Goal: Task Accomplishment & Management: Complete application form

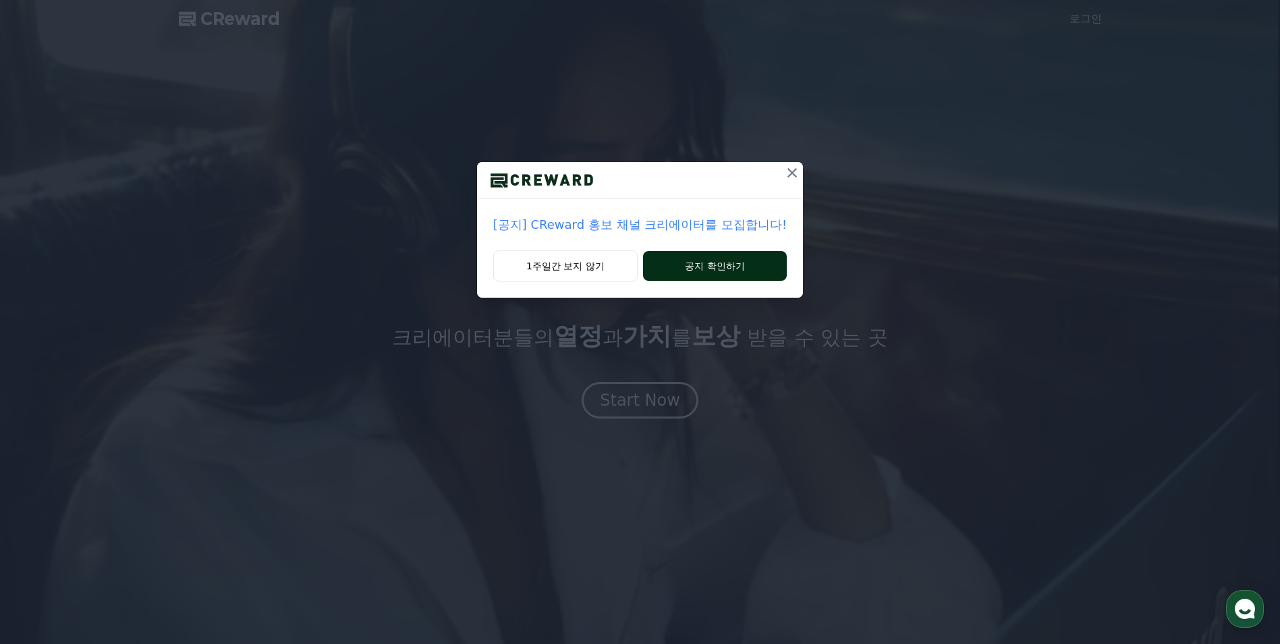
click at [712, 262] on button "공지 확인하기" at bounding box center [715, 266] width 144 height 30
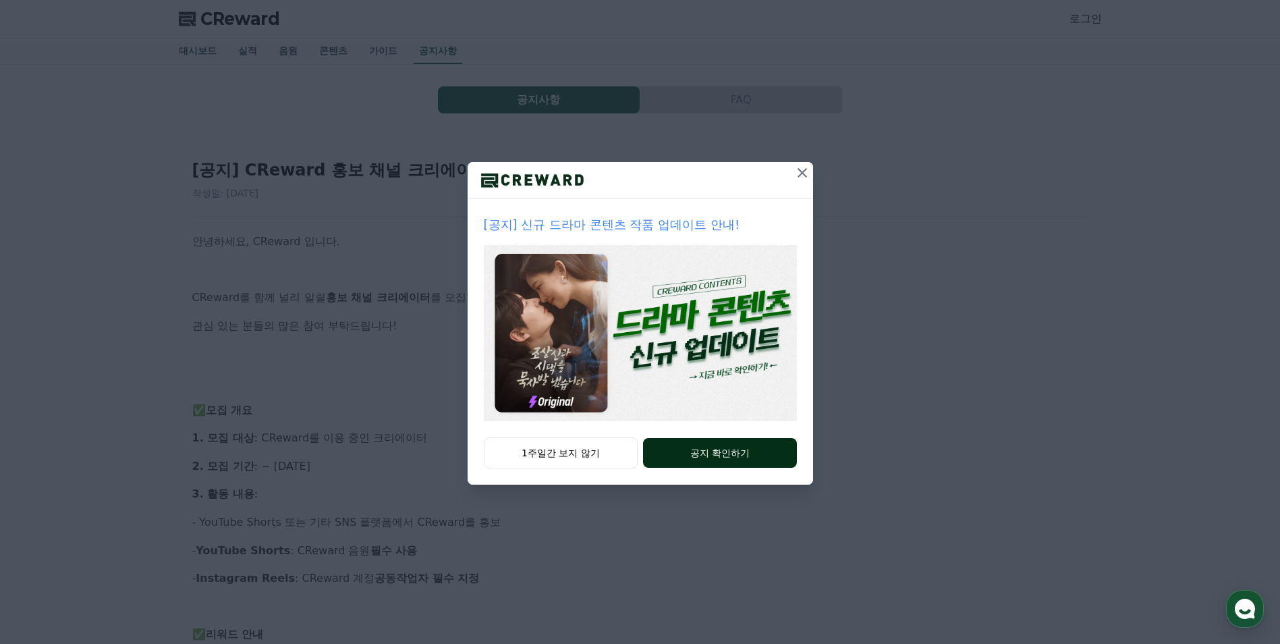
click at [702, 447] on button "공지 확인하기" at bounding box center [719, 453] width 153 height 30
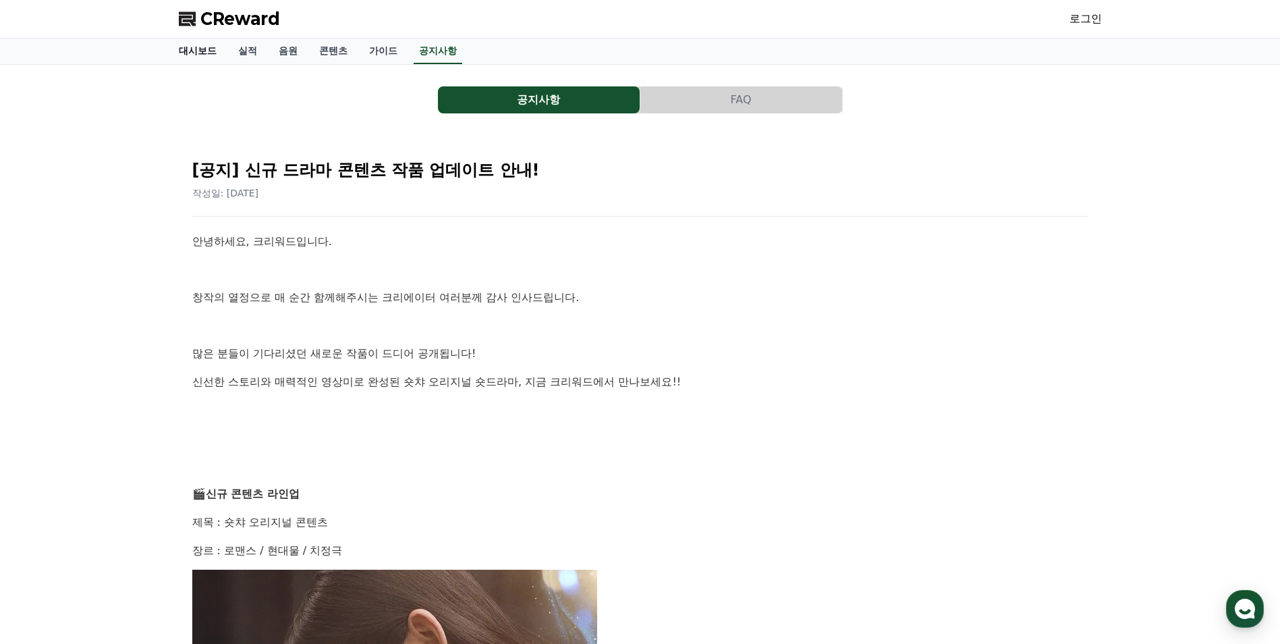
click at [198, 51] on link "대시보드" at bounding box center [197, 51] width 59 height 26
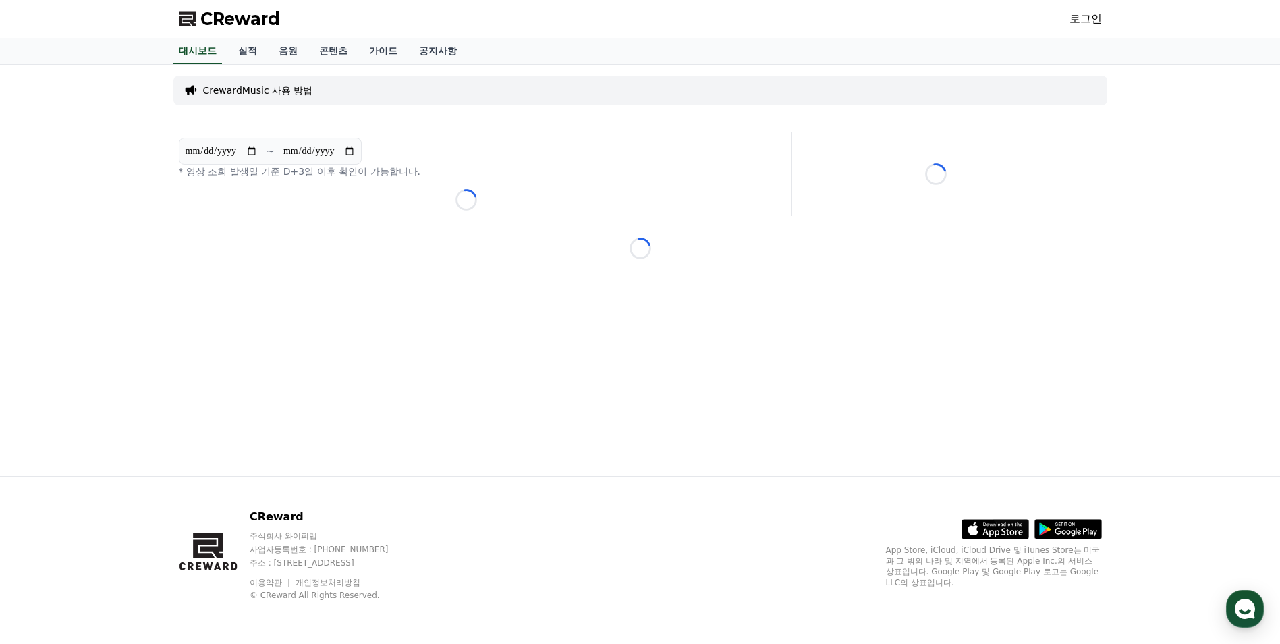
click at [1085, 17] on link "로그인" at bounding box center [1085, 19] width 32 height 16
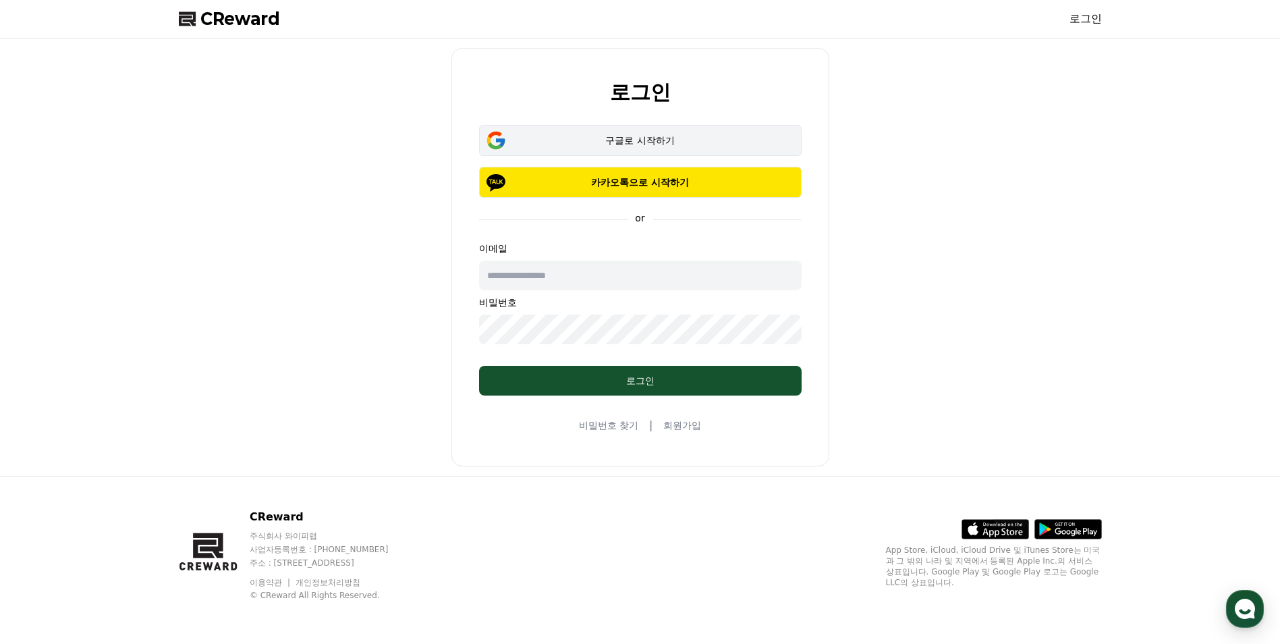
click at [629, 145] on div "구글로 시작하기" at bounding box center [640, 140] width 283 height 13
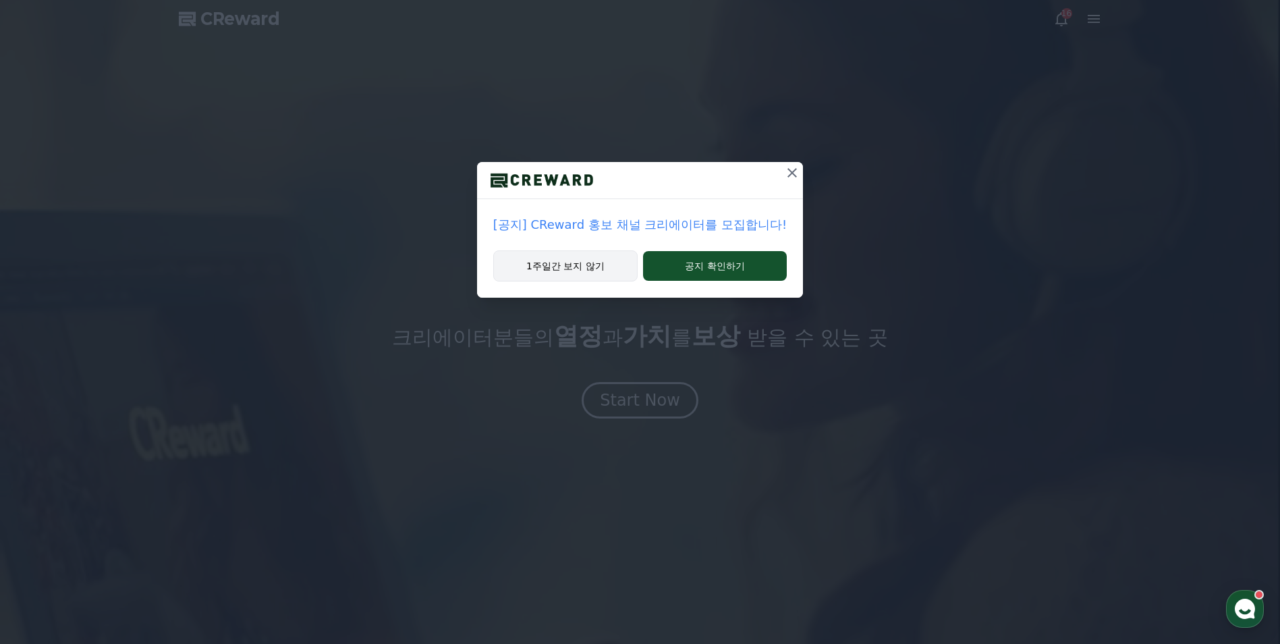
click at [586, 273] on button "1주일간 보지 않기" at bounding box center [565, 265] width 144 height 31
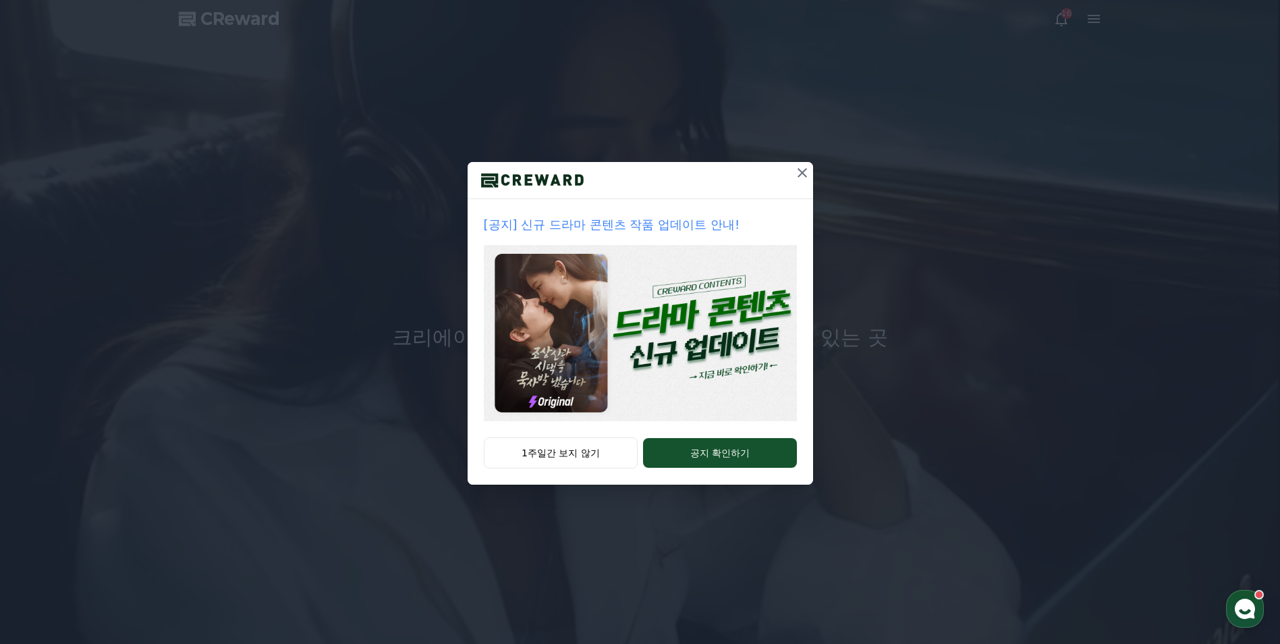
click at [795, 171] on icon at bounding box center [802, 173] width 16 height 16
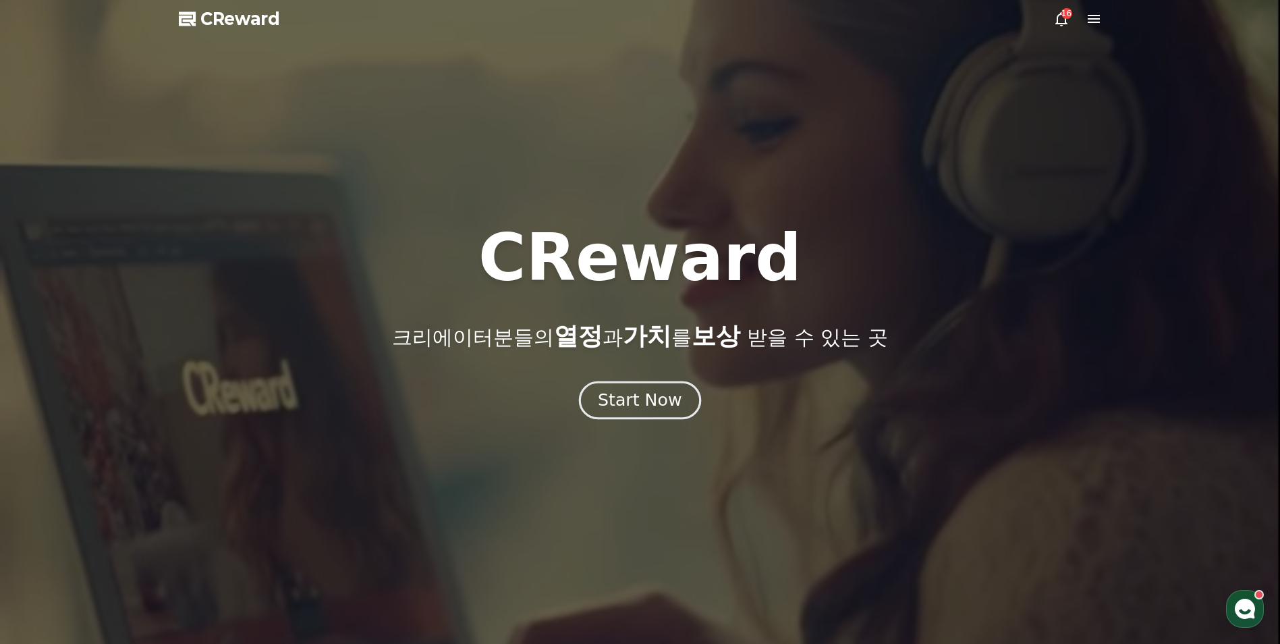
click at [634, 407] on div "Start Now" at bounding box center [640, 400] width 84 height 23
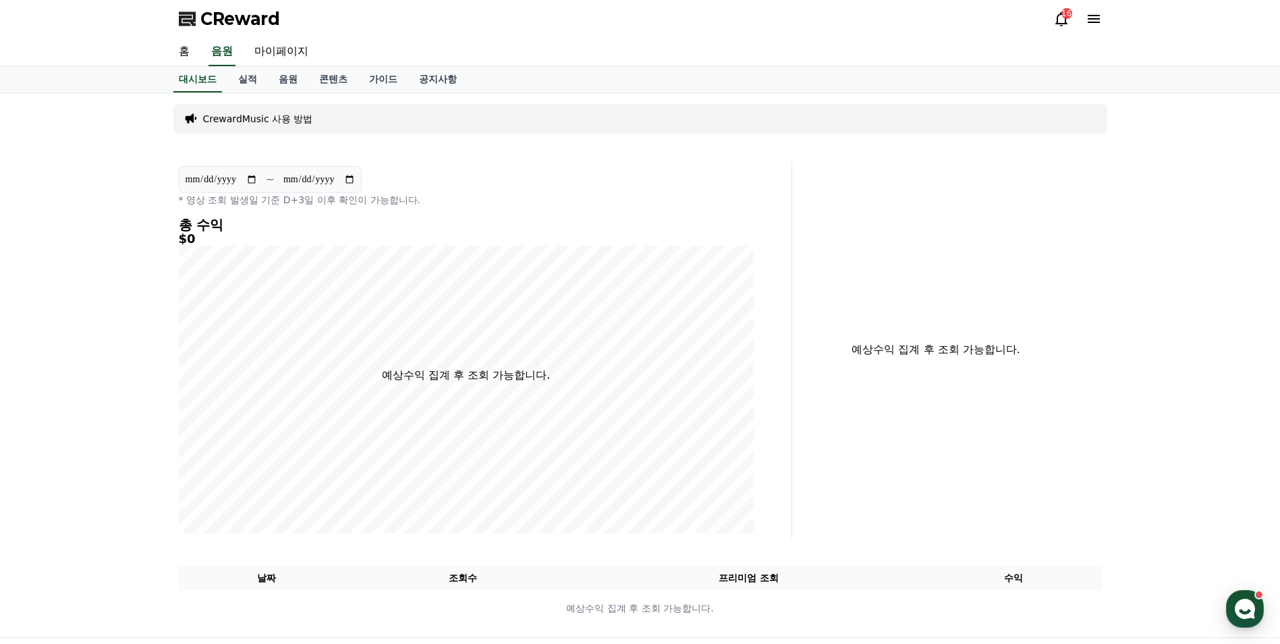
click at [282, 116] on p "CrewardMusic 사용 방법" at bounding box center [258, 118] width 110 height 13
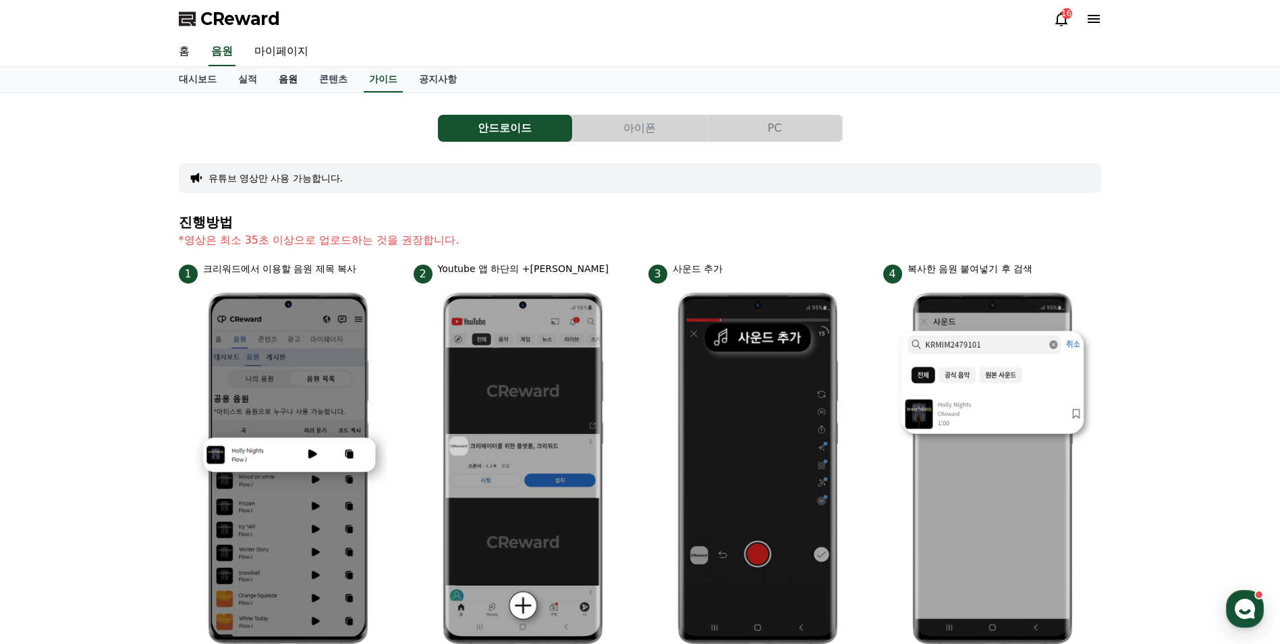
click at [287, 80] on link "음원" at bounding box center [288, 80] width 40 height 26
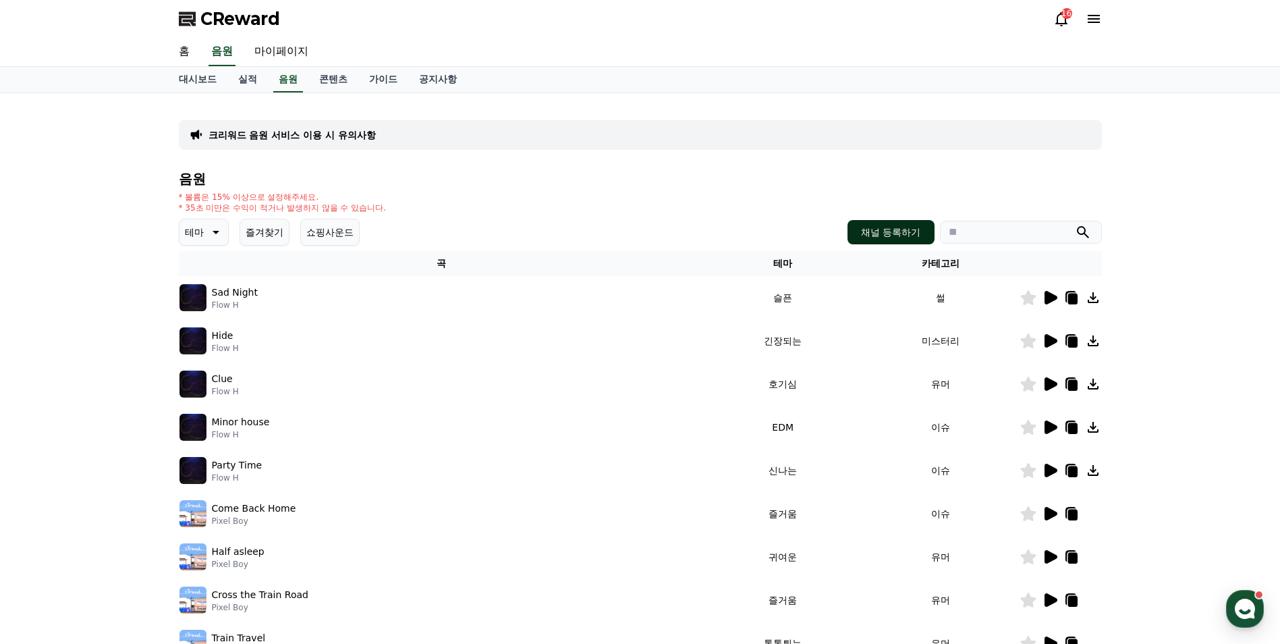
click at [871, 227] on button "채널 등록하기" at bounding box center [890, 232] width 86 height 24
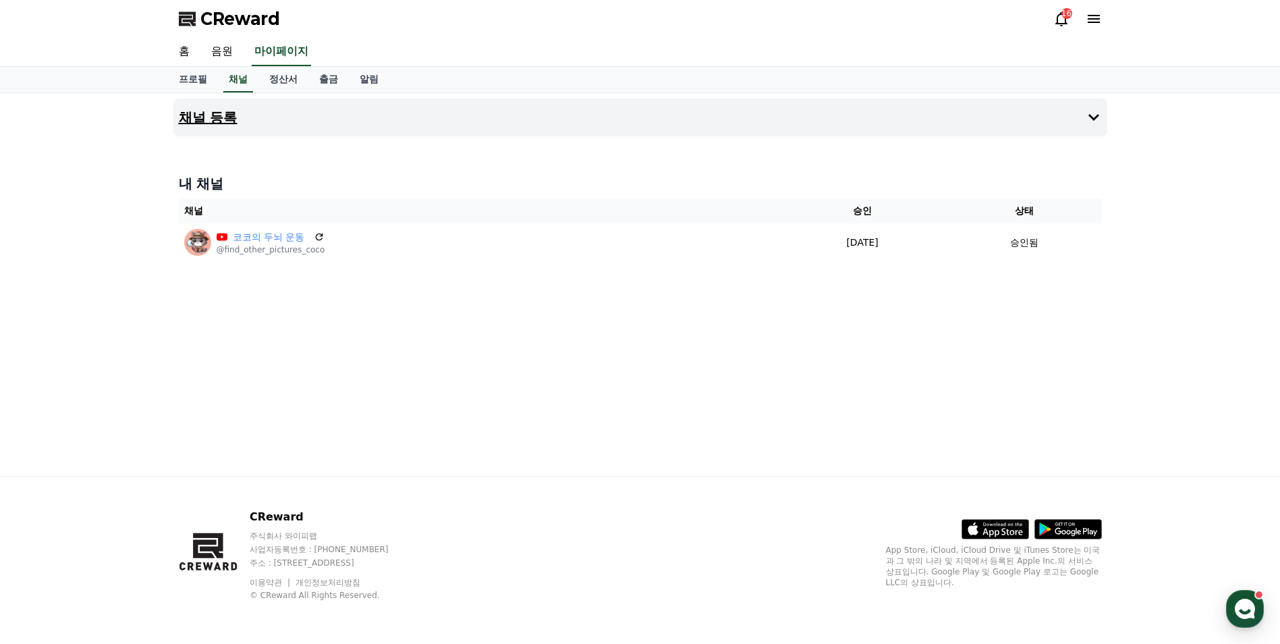
click at [279, 123] on button "채널 등록" at bounding box center [640, 117] width 934 height 38
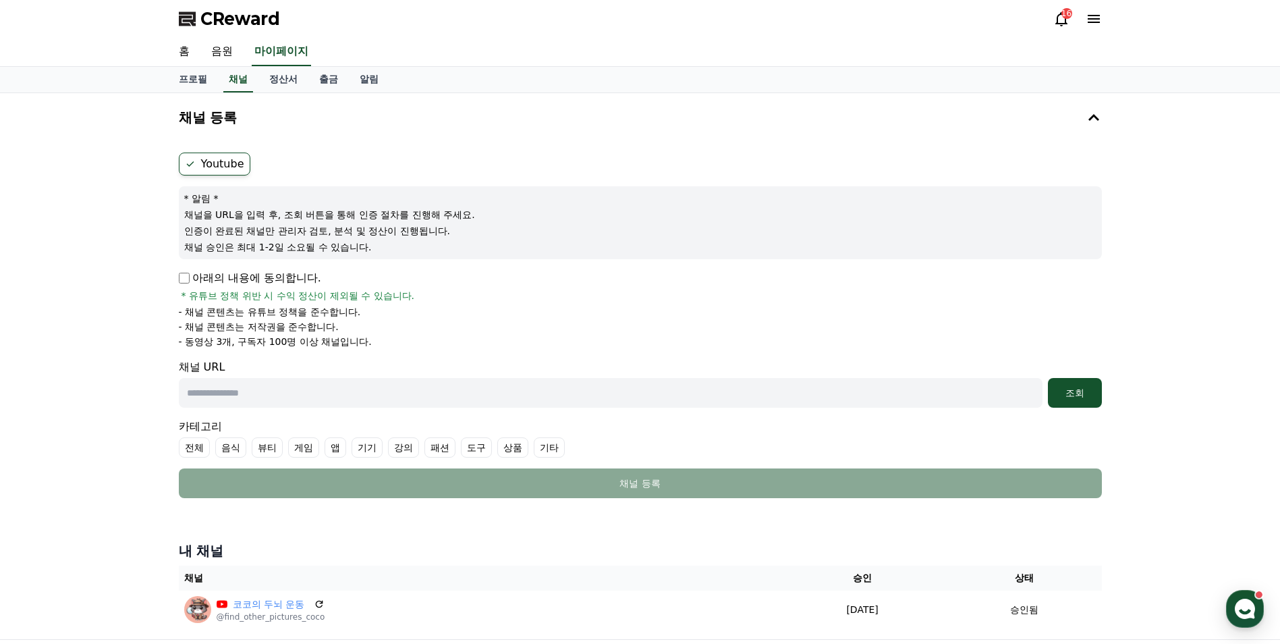
click at [555, 400] on input "text" at bounding box center [610, 393] width 863 height 30
paste input "**********"
type input "**********"
click at [1059, 392] on div "조회" at bounding box center [1074, 392] width 43 height 13
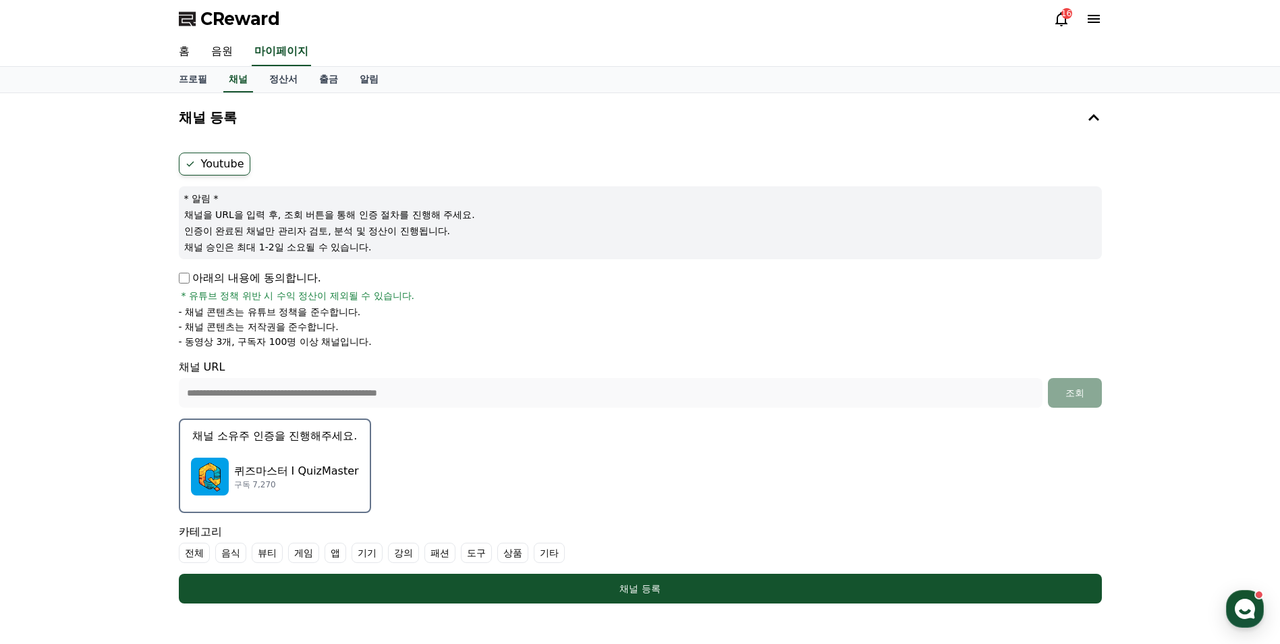
click at [289, 440] on p "채널 소유주 인증을 진행해주세요." at bounding box center [274, 436] width 165 height 16
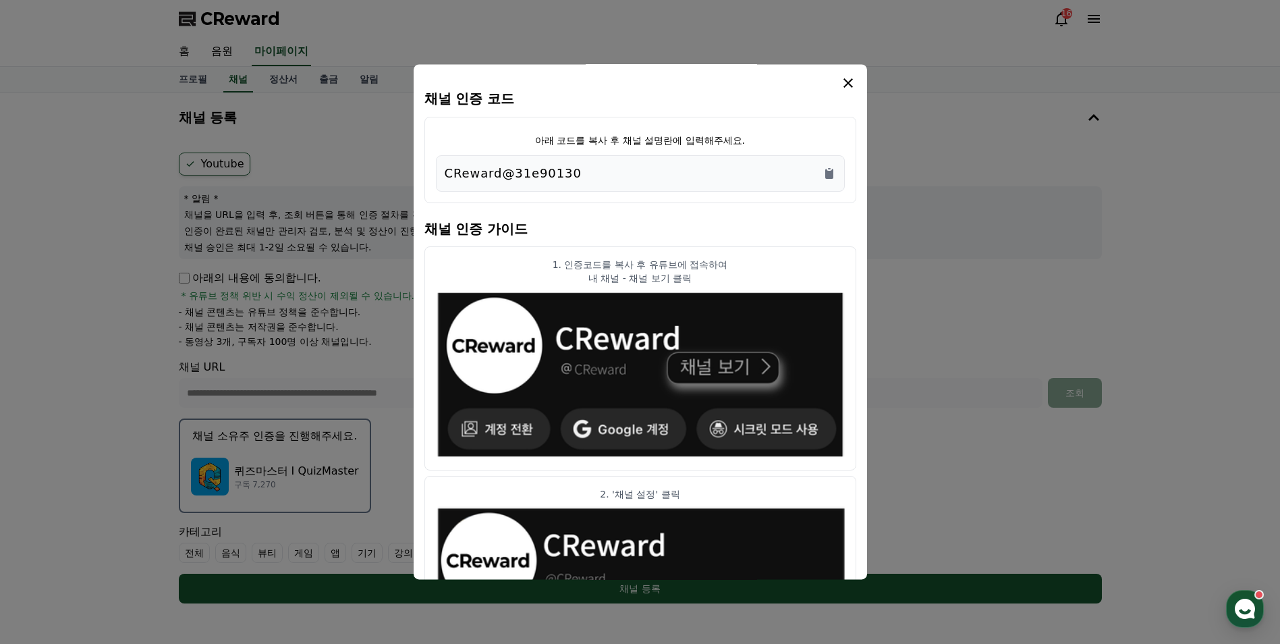
drag, startPoint x: 596, startPoint y: 179, endPoint x: 494, endPoint y: 175, distance: 101.9
click at [494, 175] on div "CReward@31e90130" at bounding box center [640, 173] width 391 height 19
drag, startPoint x: 494, startPoint y: 175, endPoint x: 580, endPoint y: 171, distance: 85.7
click at [580, 171] on div "CReward@31e90130" at bounding box center [640, 173] width 391 height 19
drag, startPoint x: 586, startPoint y: 171, endPoint x: 453, endPoint y: 173, distance: 132.9
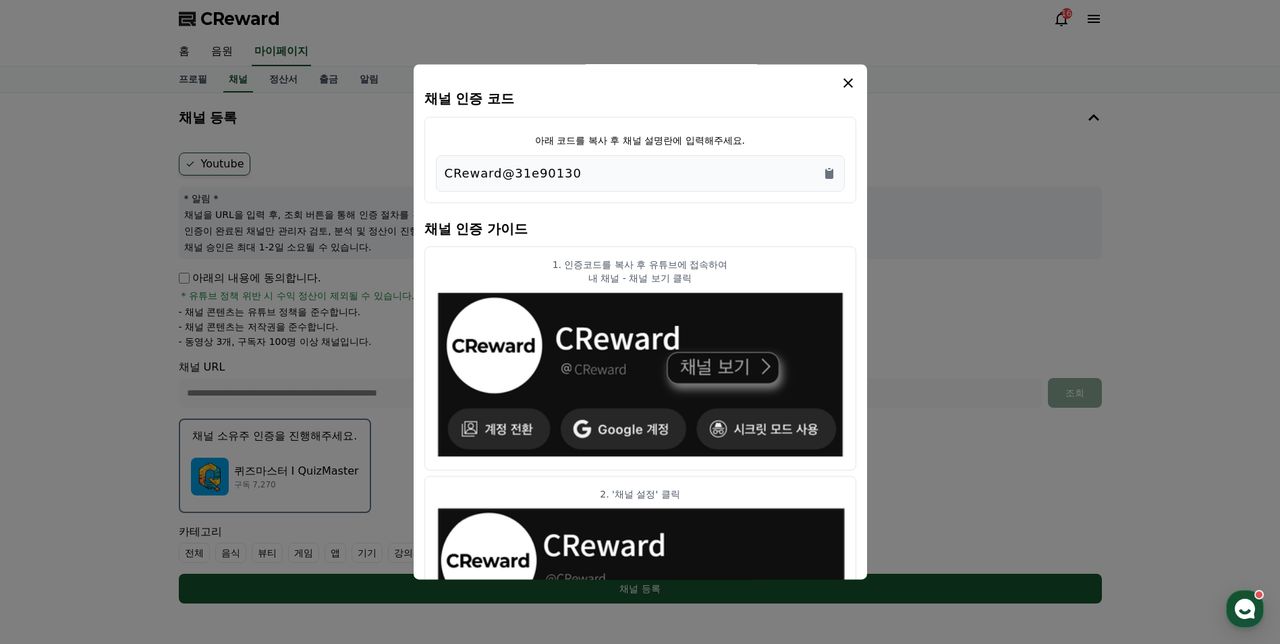
click at [453, 173] on div "CReward@31e90130" at bounding box center [640, 173] width 391 height 19
drag, startPoint x: 453, startPoint y: 173, endPoint x: 593, endPoint y: 183, distance: 140.0
click at [593, 183] on div "CReward@31e90130" at bounding box center [640, 173] width 391 height 19
drag, startPoint x: 589, startPoint y: 177, endPoint x: 432, endPoint y: 168, distance: 156.8
click at [432, 168] on div "아래 코드를 복사 후 채널 설명란에 입력해주세요. CReward@31e90130" at bounding box center [640, 160] width 432 height 86
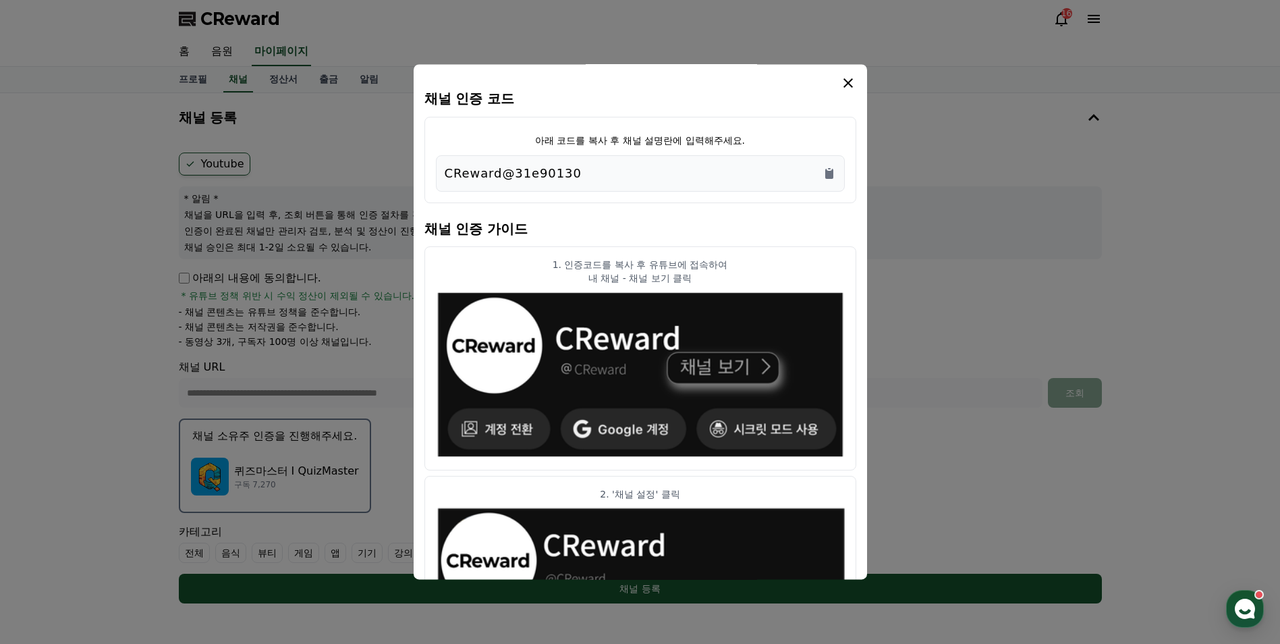
copy p "CReward@31e90130"
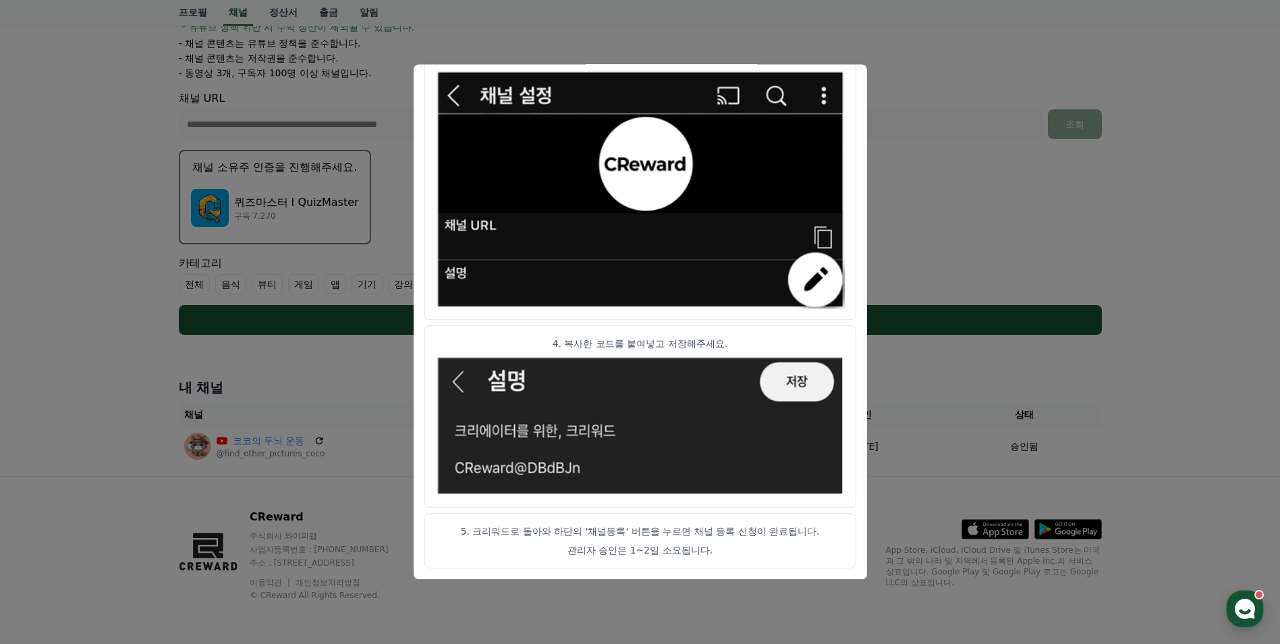
scroll to position [201, 0]
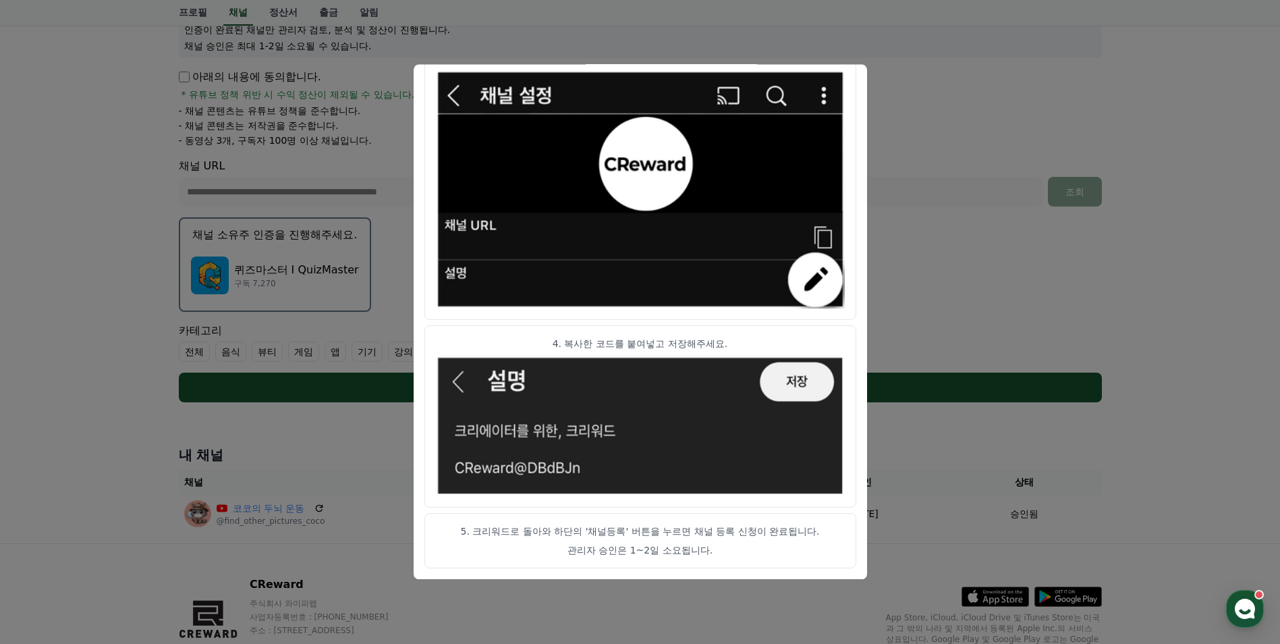
click at [937, 314] on button "close modal" at bounding box center [640, 322] width 1280 height 644
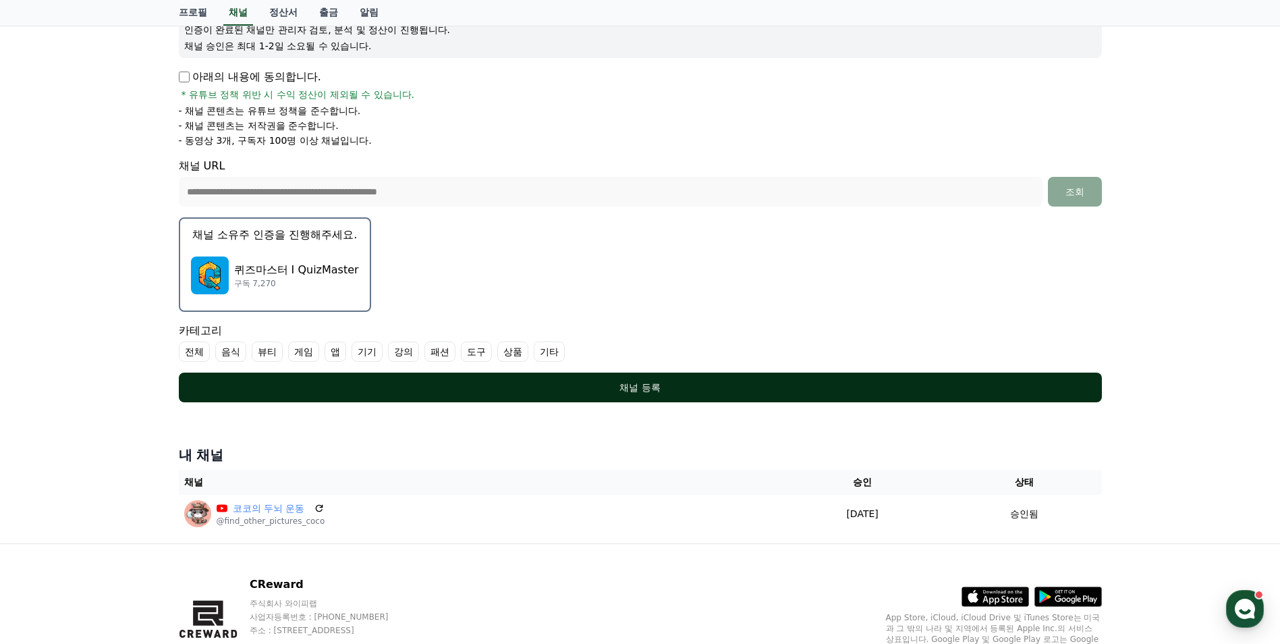
click at [685, 378] on button "채널 등록" at bounding box center [640, 387] width 923 height 30
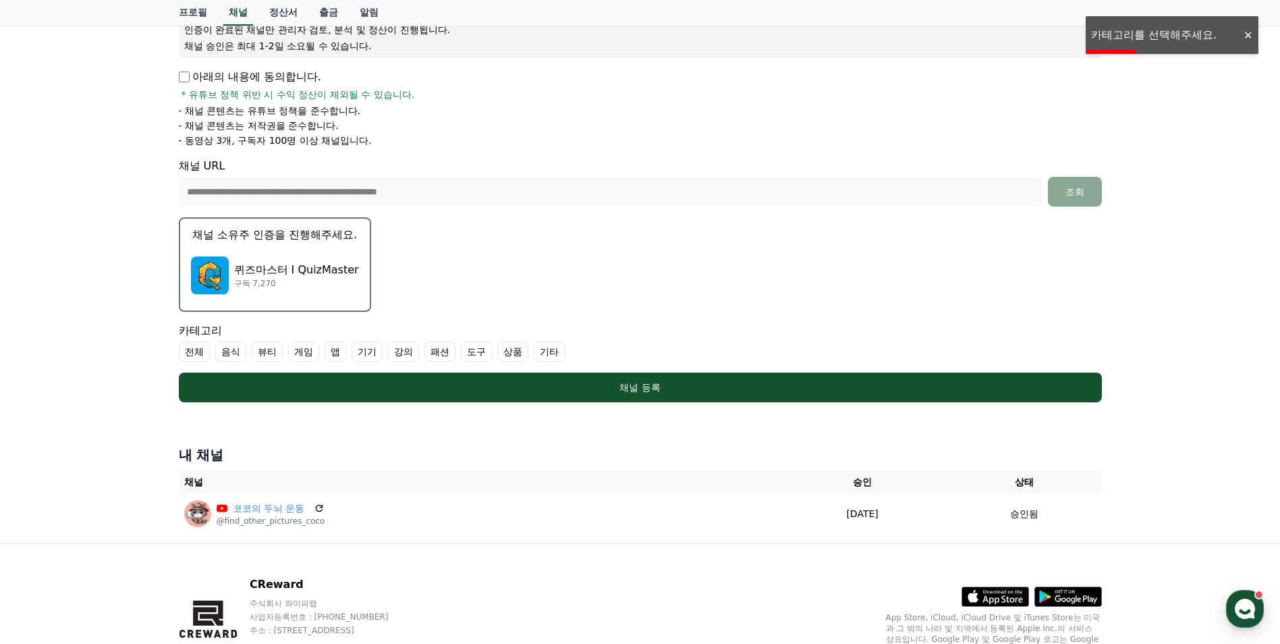
click at [304, 349] on label "게임" at bounding box center [303, 351] width 31 height 20
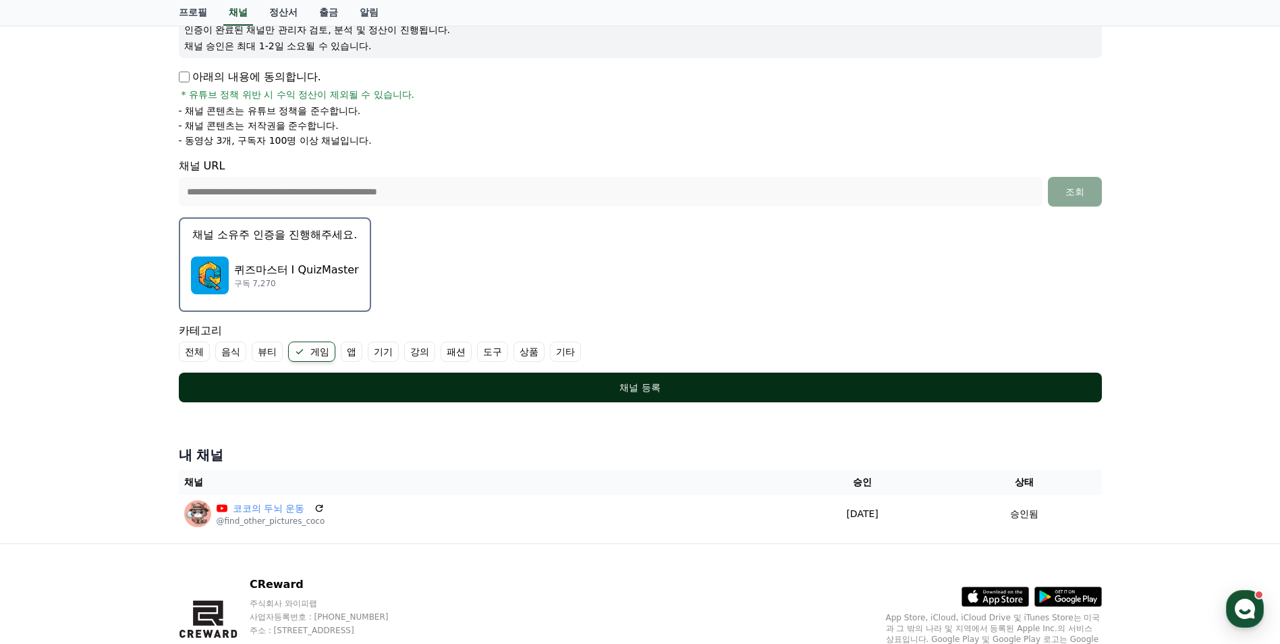
click at [376, 383] on div "채널 등록" at bounding box center [640, 386] width 869 height 13
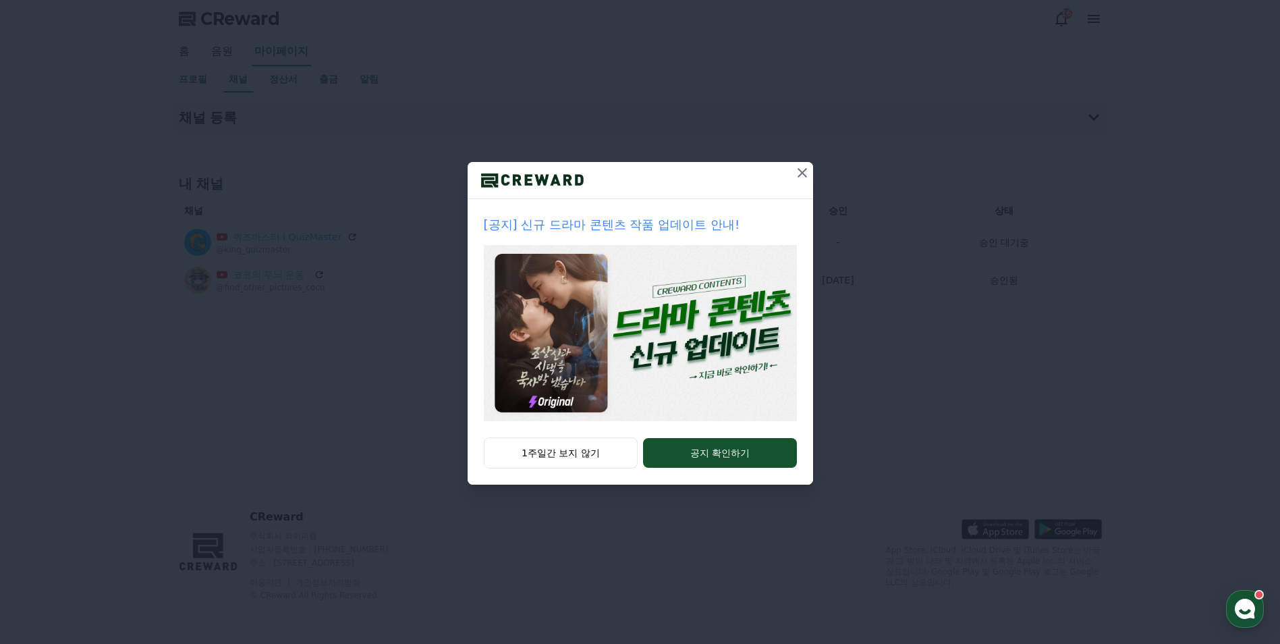
click at [799, 176] on icon at bounding box center [801, 172] width 9 height 9
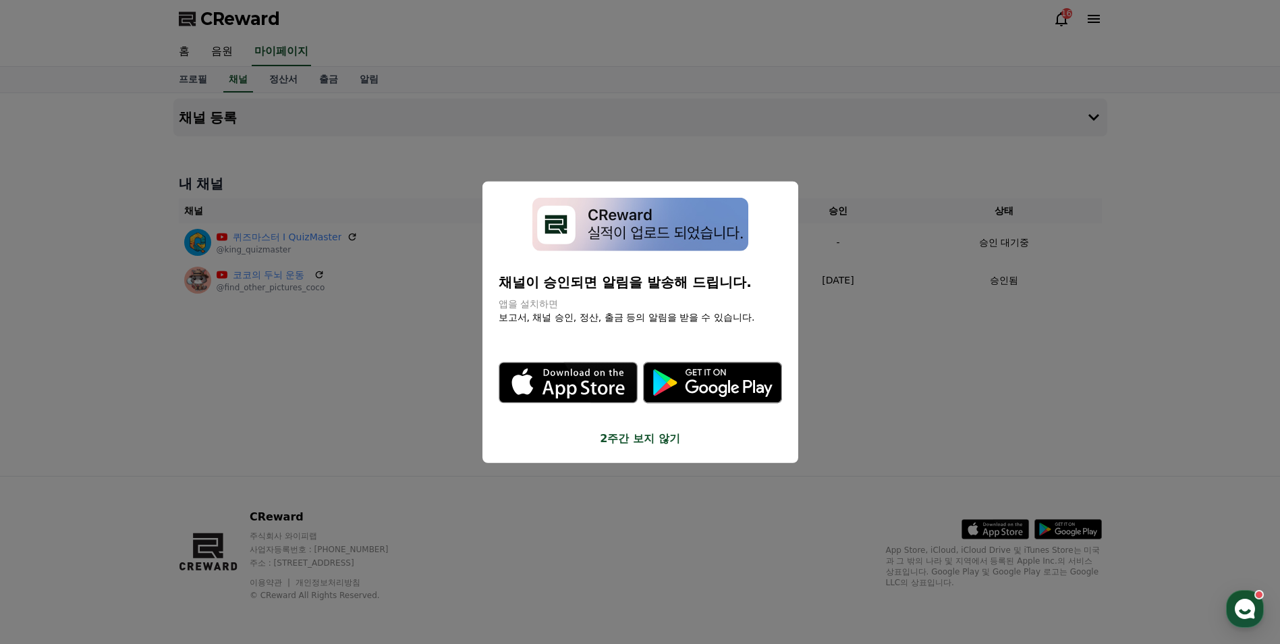
click at [811, 394] on button "close modal" at bounding box center [640, 322] width 1280 height 644
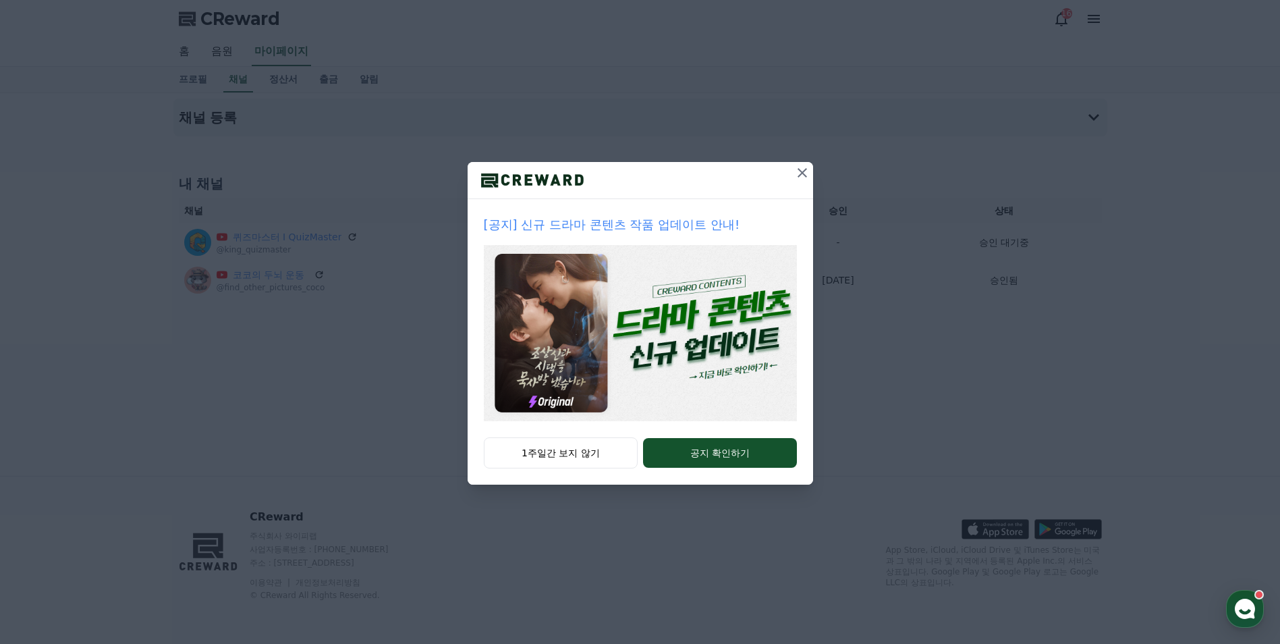
click at [805, 167] on icon at bounding box center [802, 173] width 16 height 16
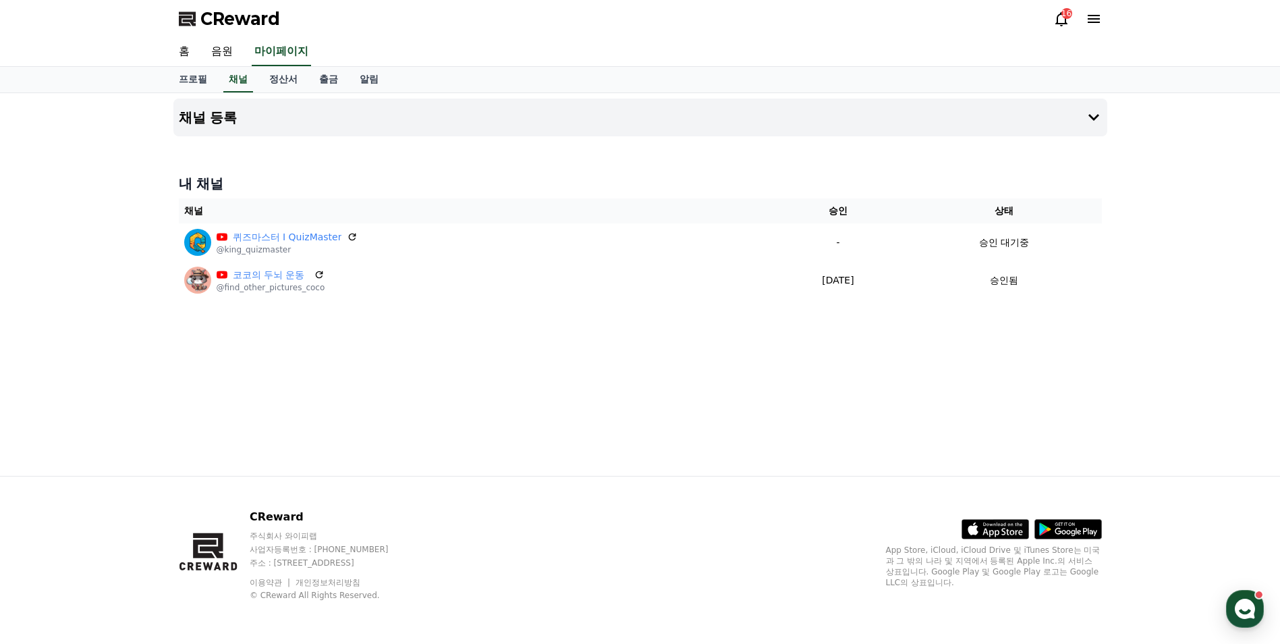
click at [800, 173] on div "내 채널 채널 승인 상태 퀴즈마스터 I QuizMaster @king_quizmaster - 승인 대기중 코코의 두뇌 운동 @find_othe…" at bounding box center [640, 237] width 934 height 136
click at [1058, 20] on icon at bounding box center [1061, 19] width 16 height 16
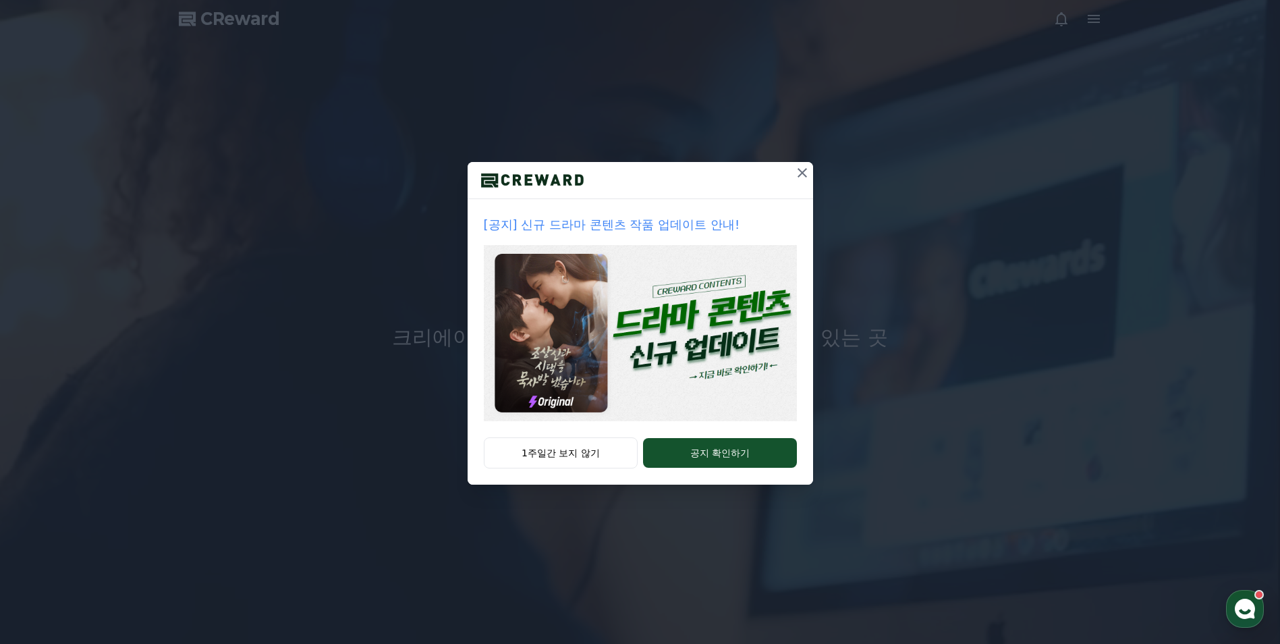
click at [805, 167] on icon at bounding box center [802, 173] width 16 height 16
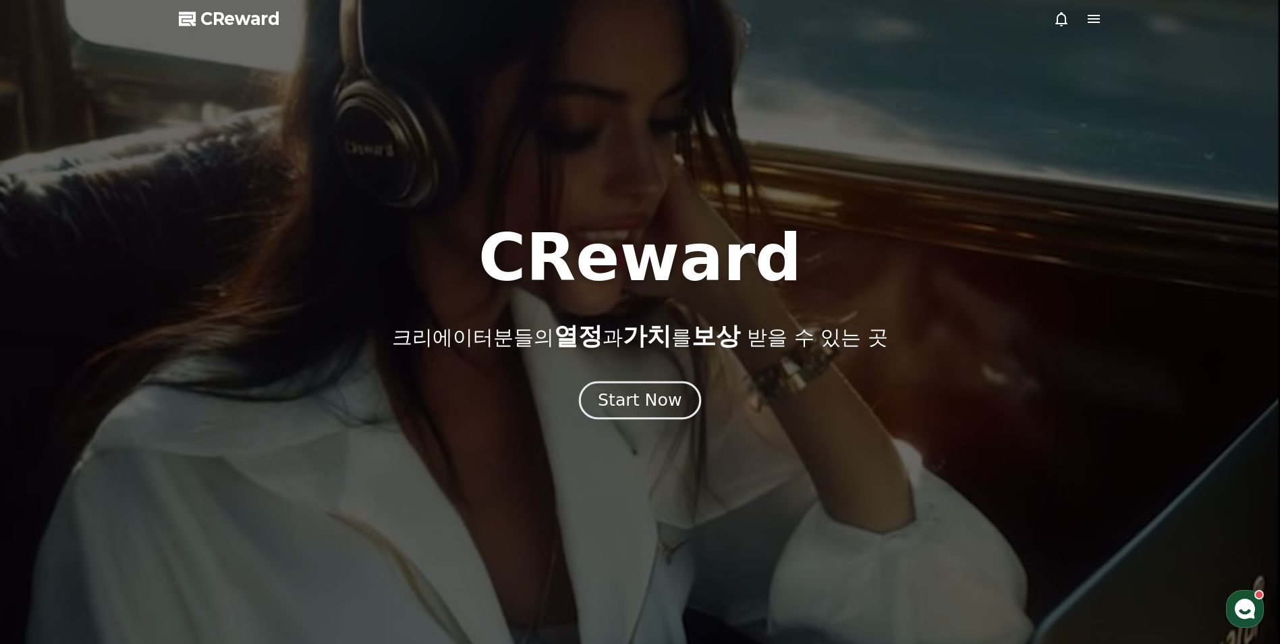
click at [640, 385] on button "Start Now" at bounding box center [640, 400] width 122 height 38
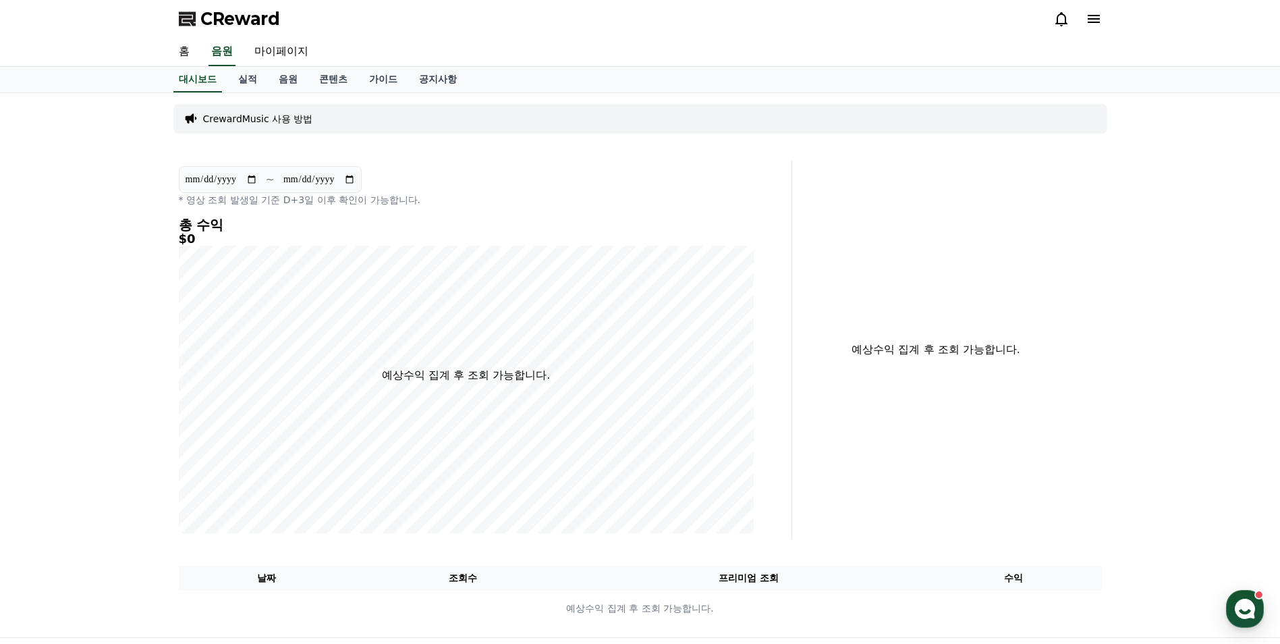
click at [1098, 18] on icon at bounding box center [1093, 19] width 16 height 16
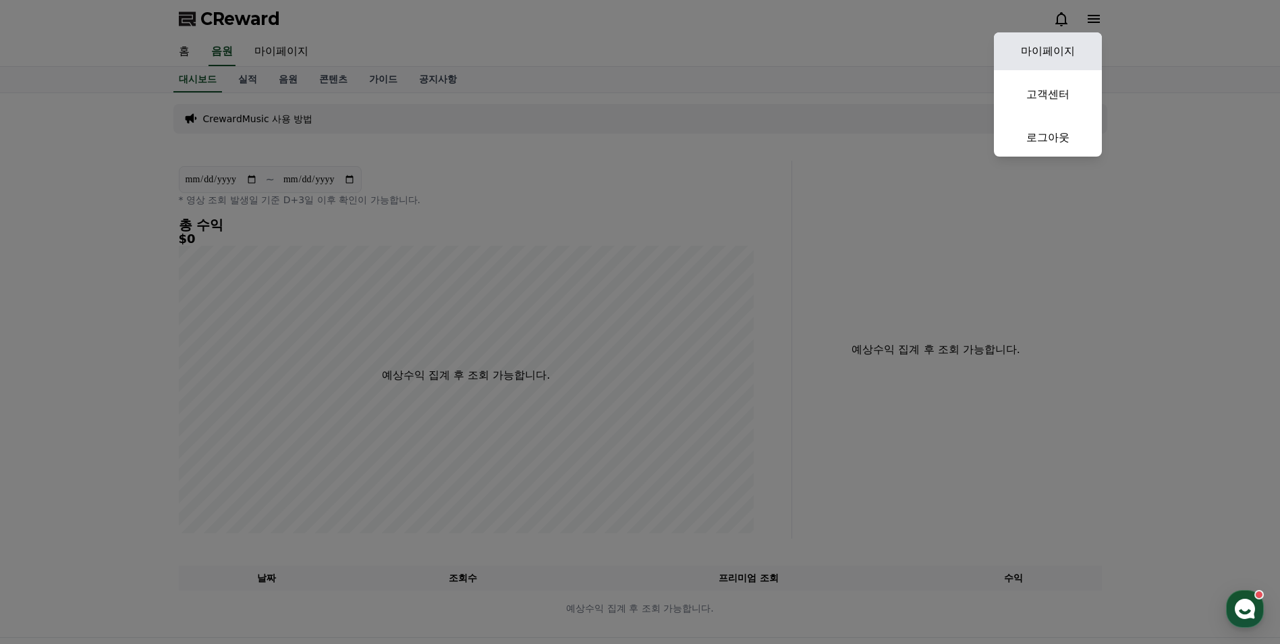
click at [1066, 47] on link "마이페이지" at bounding box center [1048, 51] width 108 height 38
select select "**********"
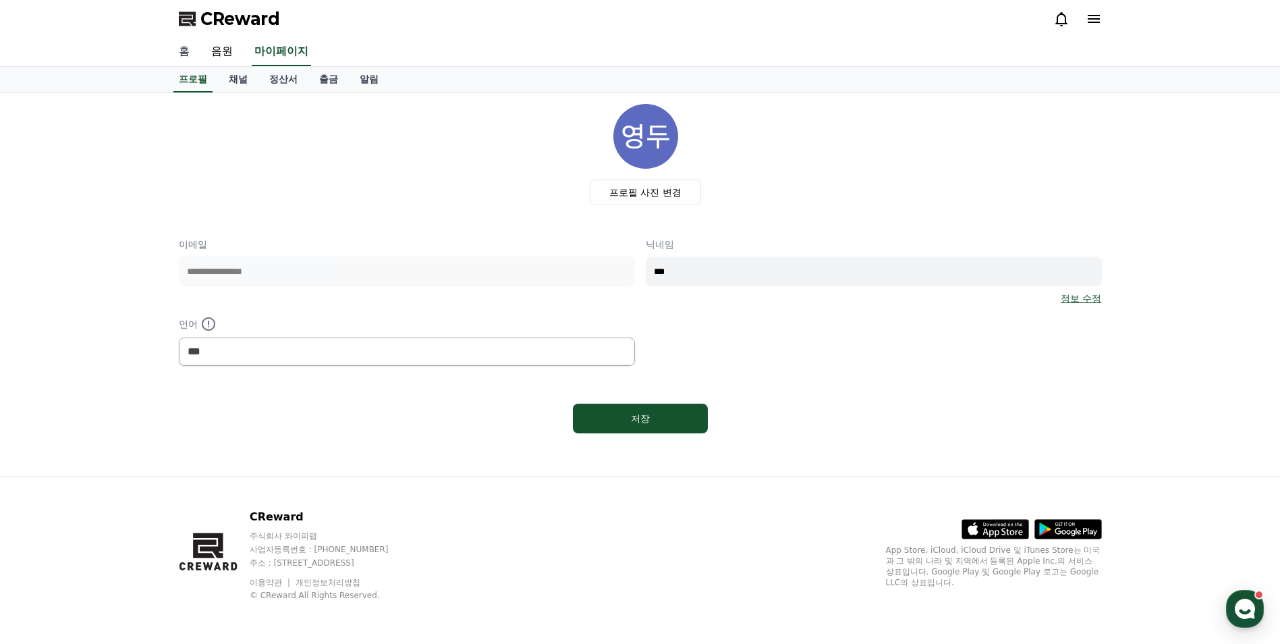
click at [190, 56] on link "홈" at bounding box center [184, 52] width 32 height 28
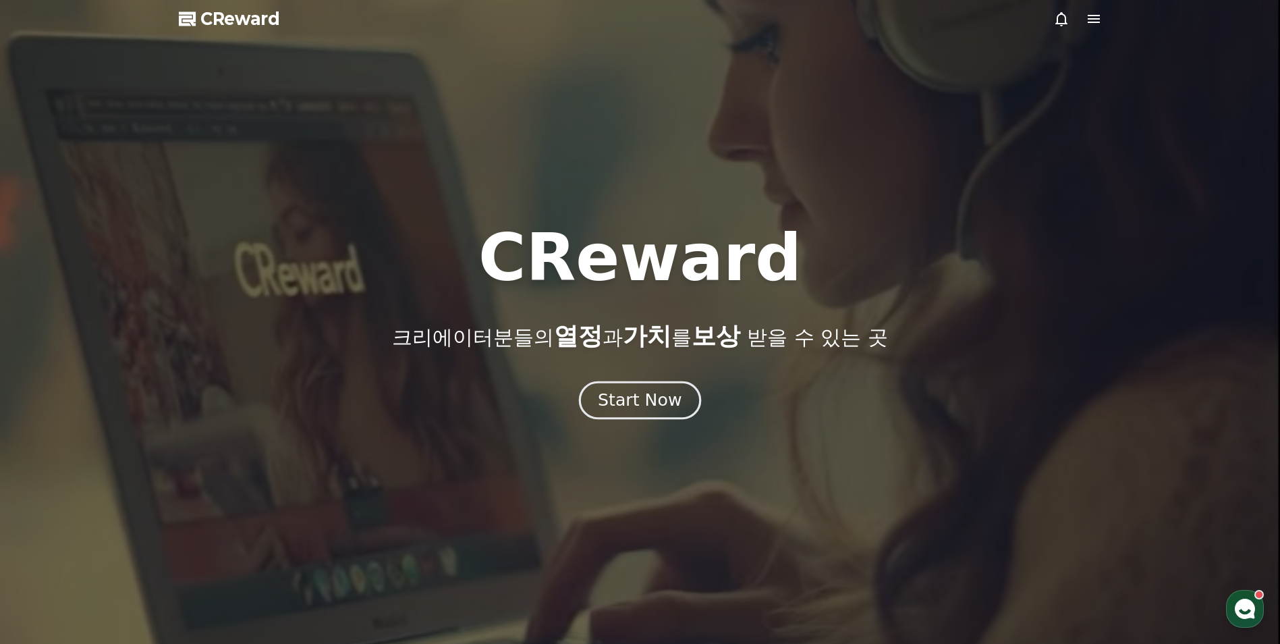
click at [656, 408] on div "Start Now" at bounding box center [640, 400] width 84 height 23
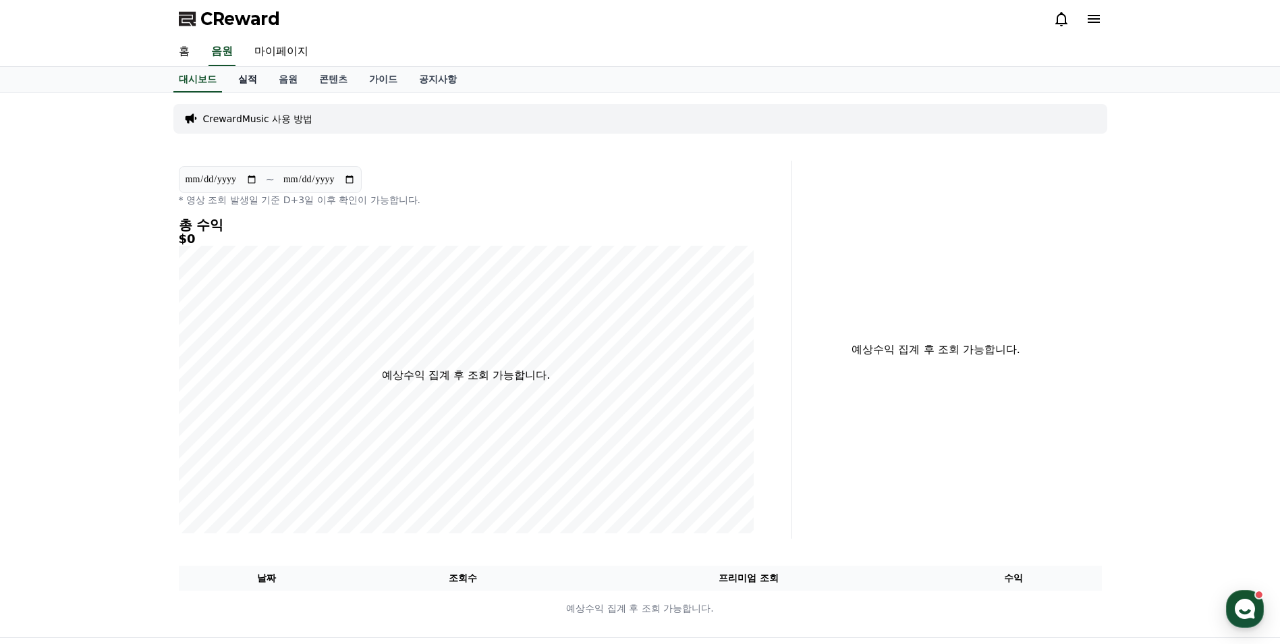
click at [237, 76] on link "실적" at bounding box center [247, 80] width 40 height 26
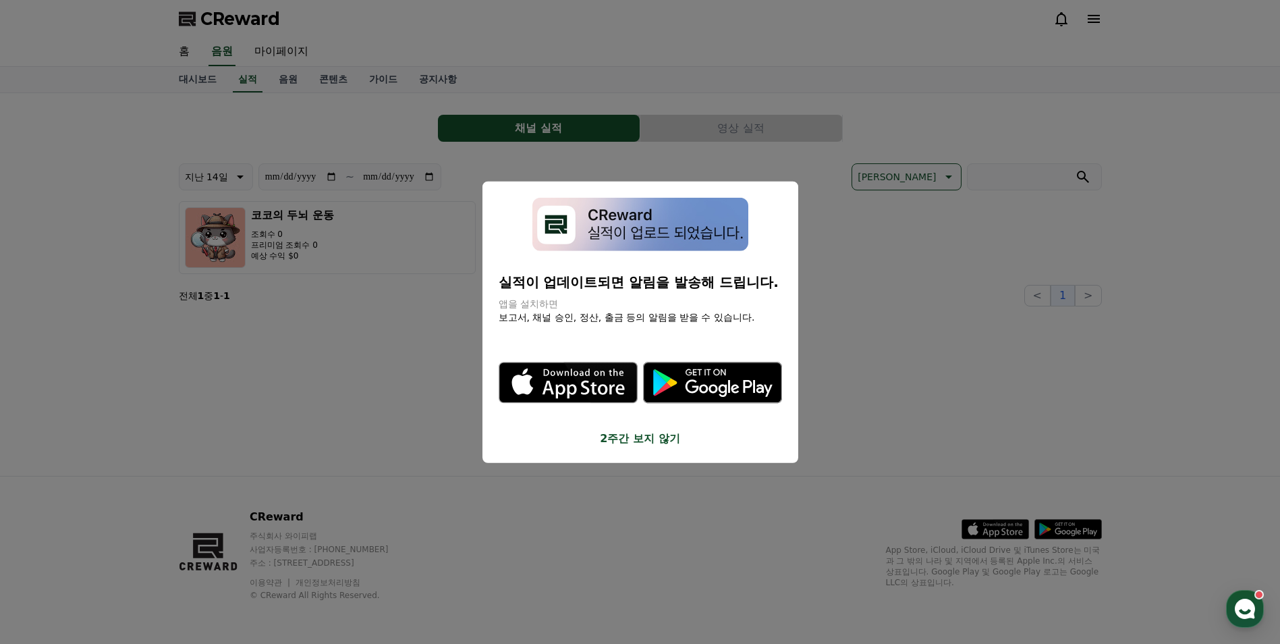
click at [295, 80] on button "close modal" at bounding box center [640, 322] width 1280 height 644
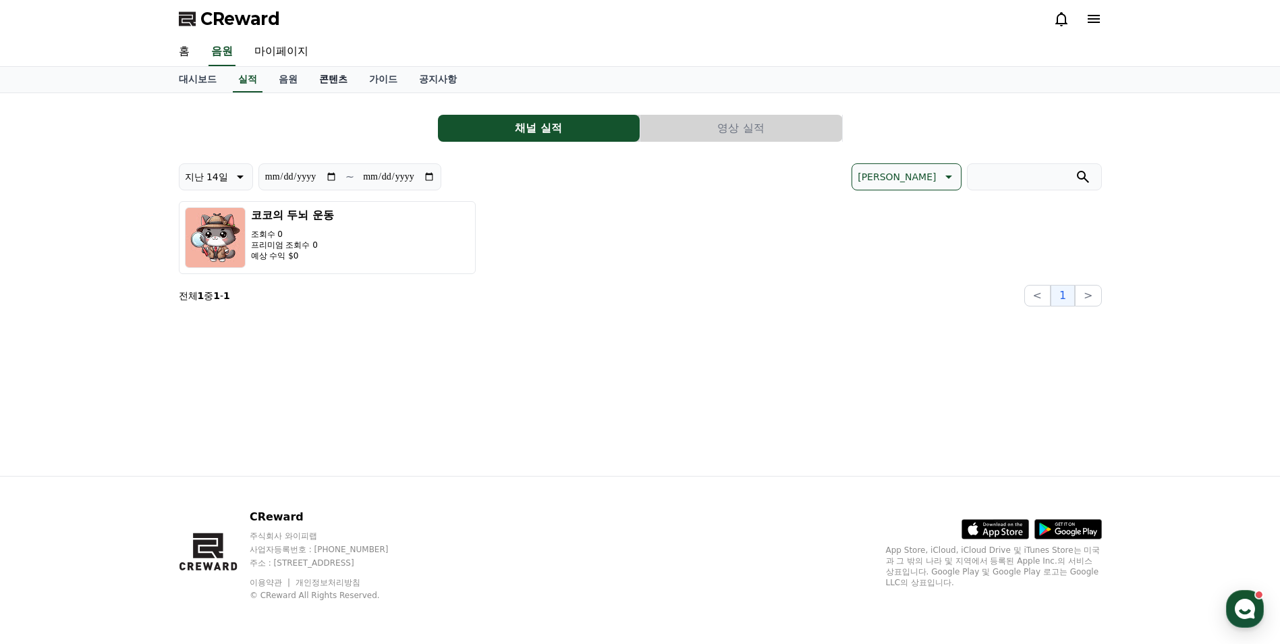
click at [335, 80] on link "콘텐츠" at bounding box center [333, 80] width 50 height 26
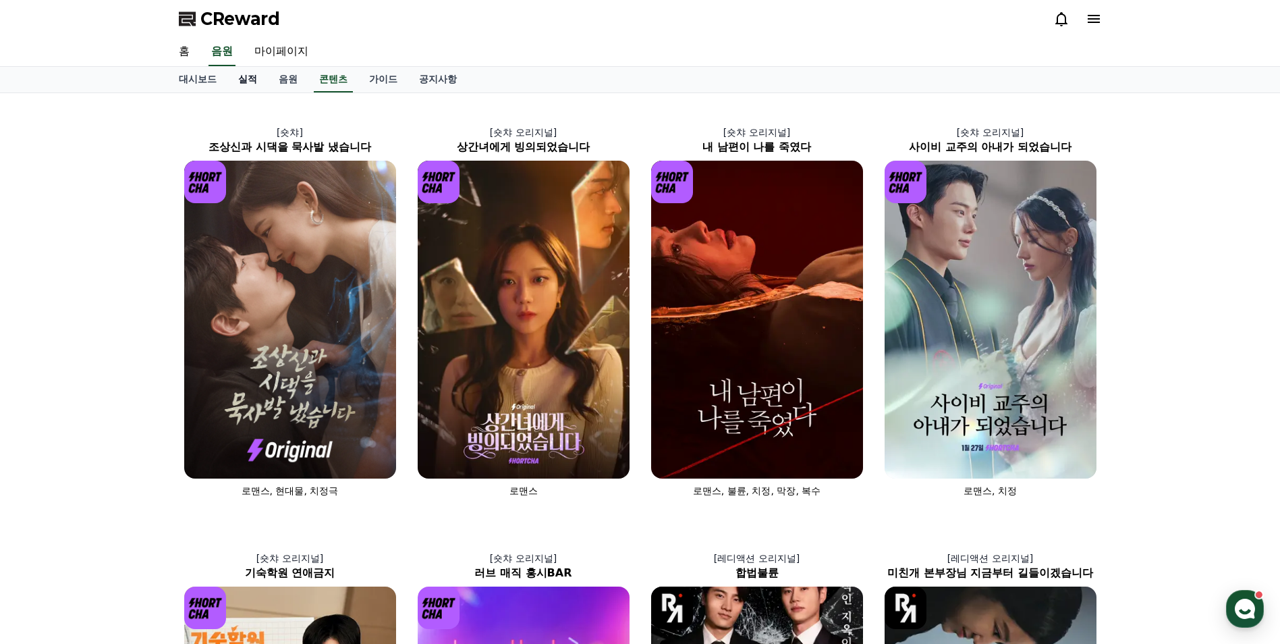
click at [250, 82] on link "실적" at bounding box center [247, 80] width 40 height 26
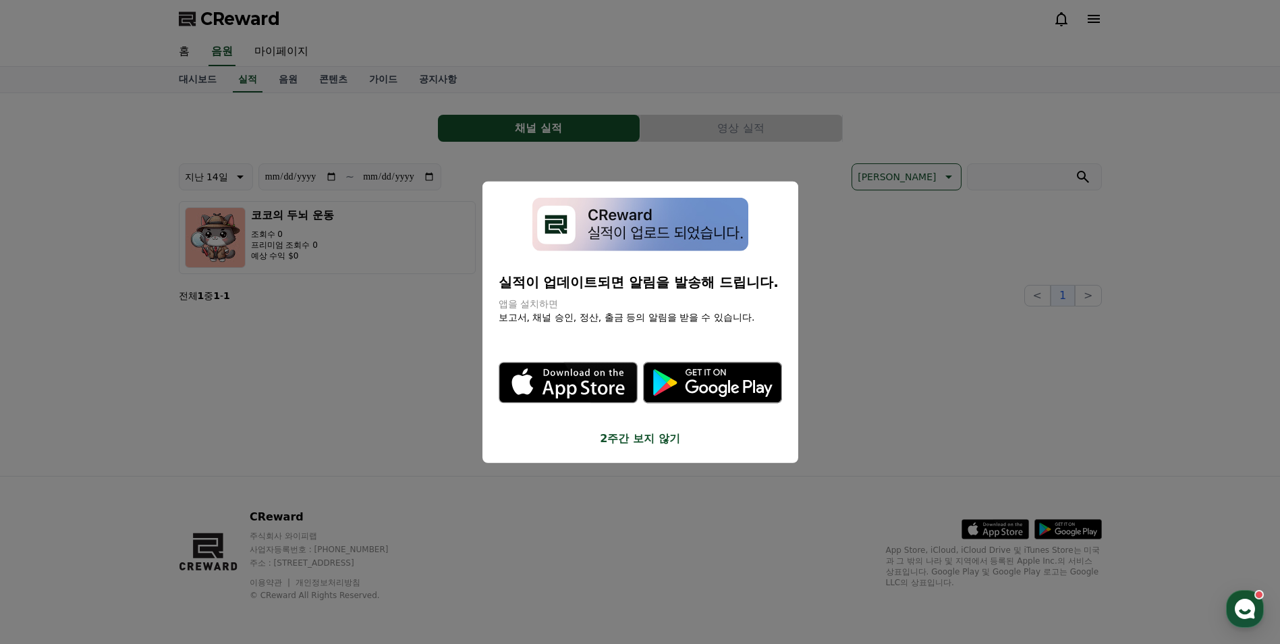
click at [724, 119] on button "close modal" at bounding box center [640, 322] width 1280 height 644
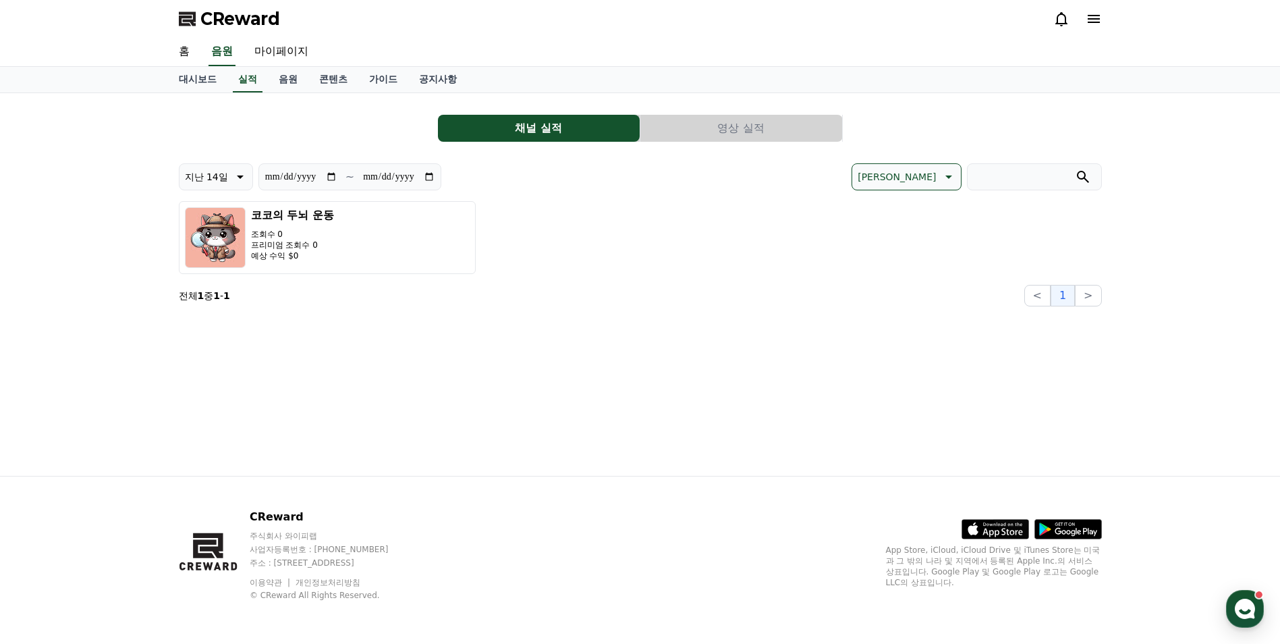
click at [716, 133] on button "영상 실적" at bounding box center [741, 128] width 202 height 27
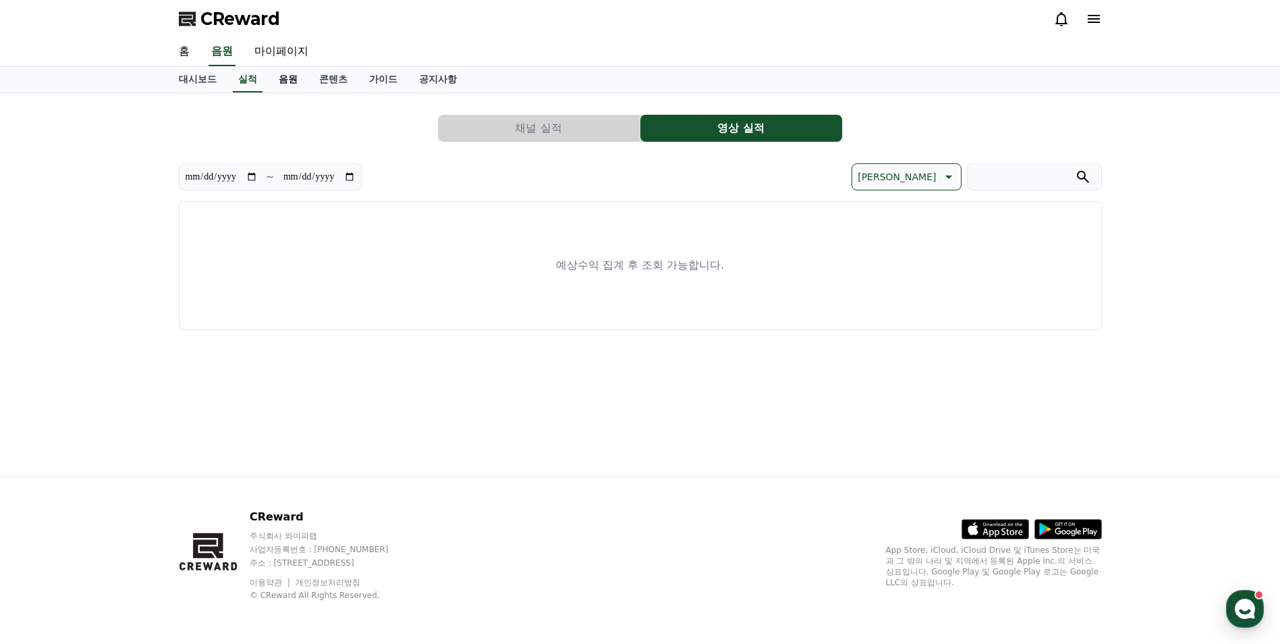
click at [298, 86] on link "음원" at bounding box center [288, 80] width 40 height 26
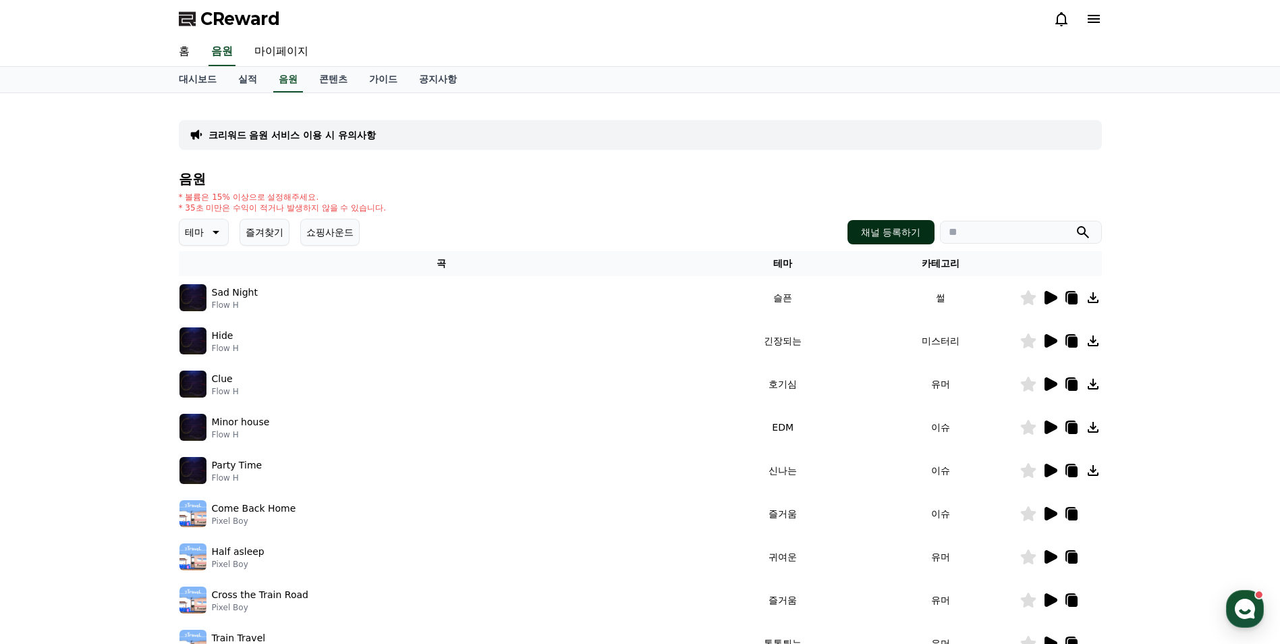
click at [880, 238] on button "채널 등록하기" at bounding box center [890, 232] width 86 height 24
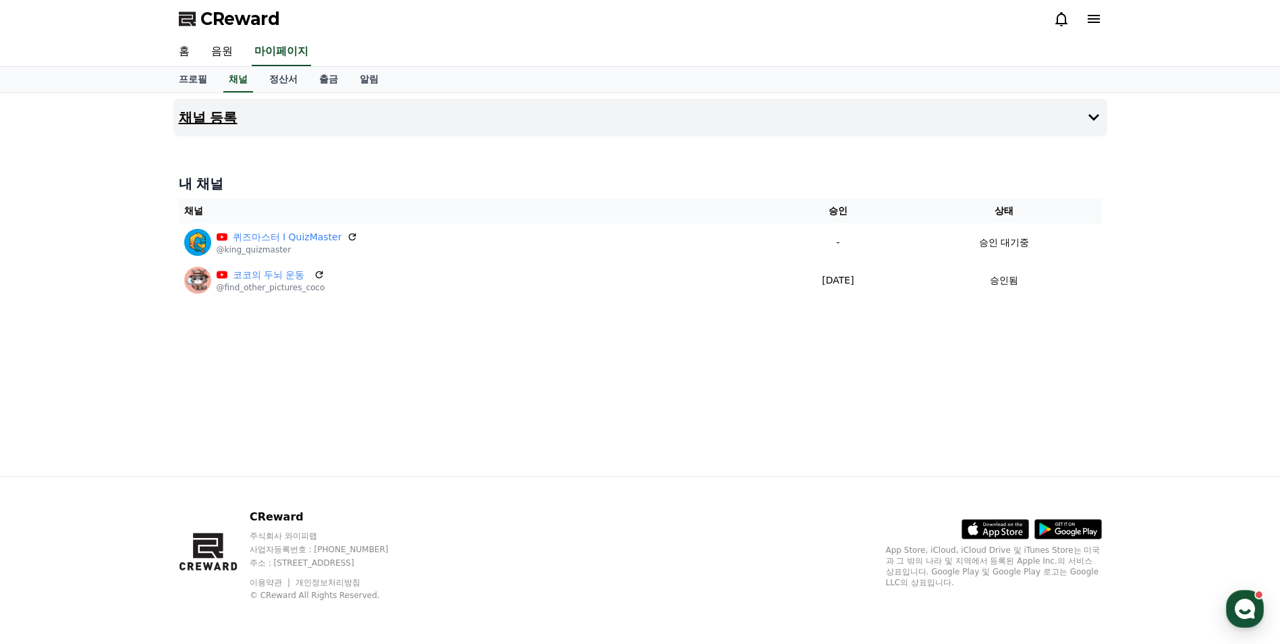
click at [198, 122] on h4 "채널 등록" at bounding box center [208, 117] width 59 height 15
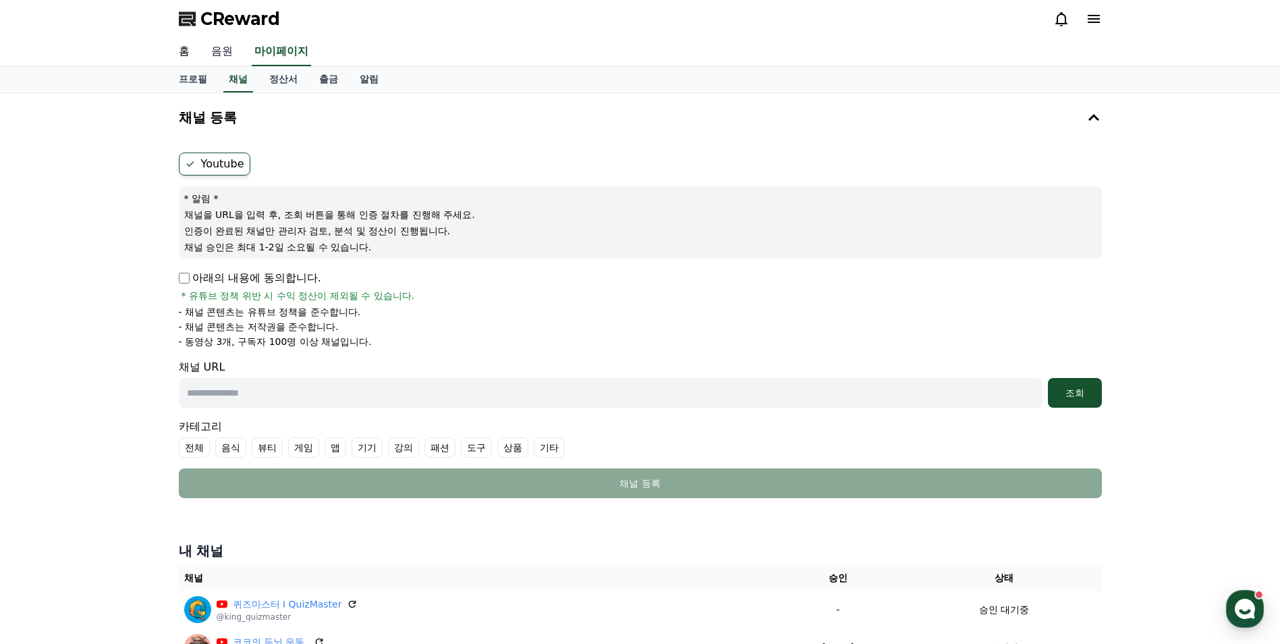
click at [225, 50] on link "음원" at bounding box center [221, 52] width 43 height 28
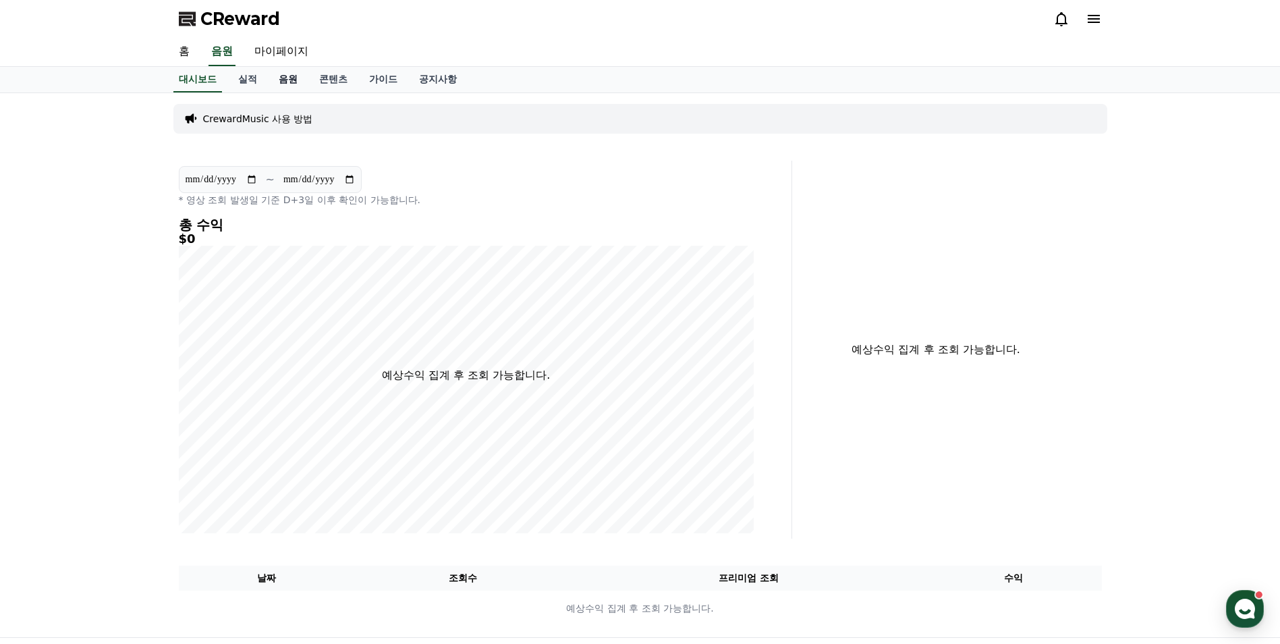
click at [283, 80] on link "음원" at bounding box center [288, 80] width 40 height 26
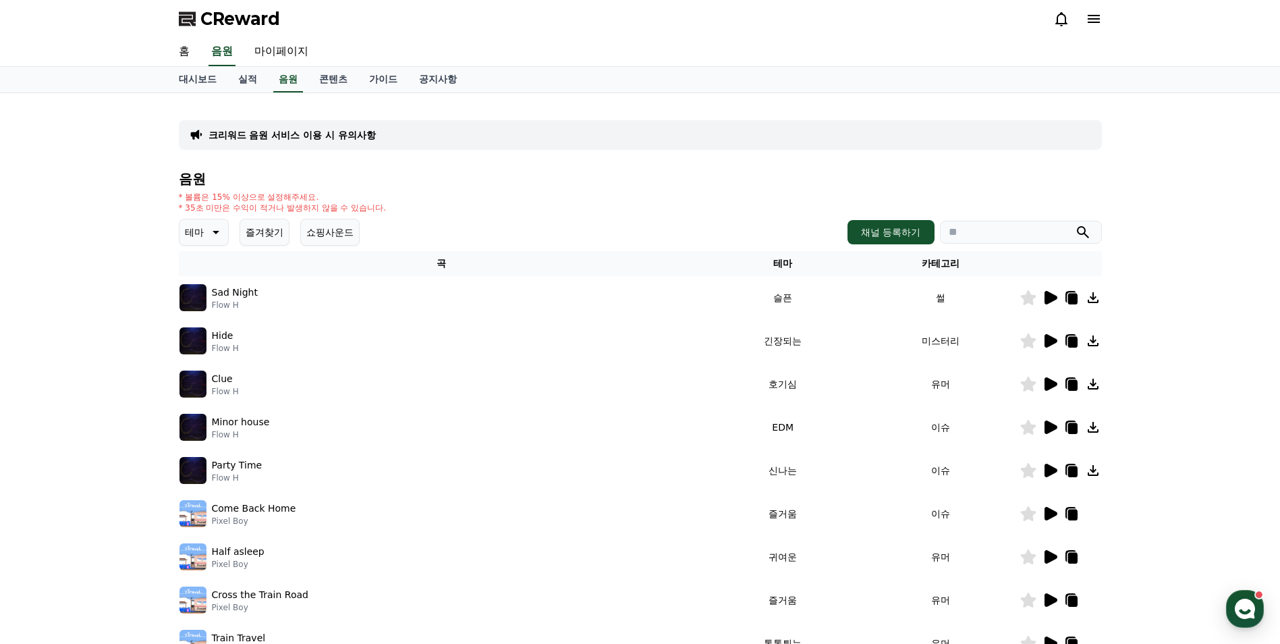
click at [213, 239] on icon at bounding box center [214, 232] width 16 height 16
click at [206, 341] on button "신나는" at bounding box center [200, 344] width 39 height 30
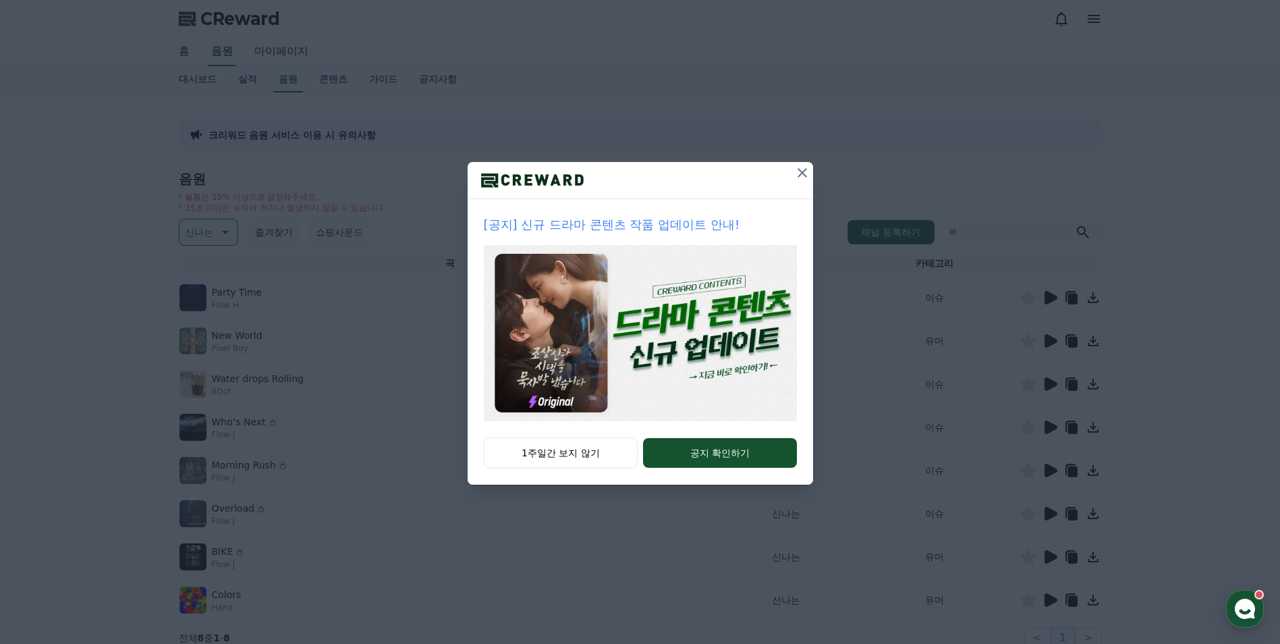
click at [802, 173] on icon at bounding box center [801, 172] width 9 height 9
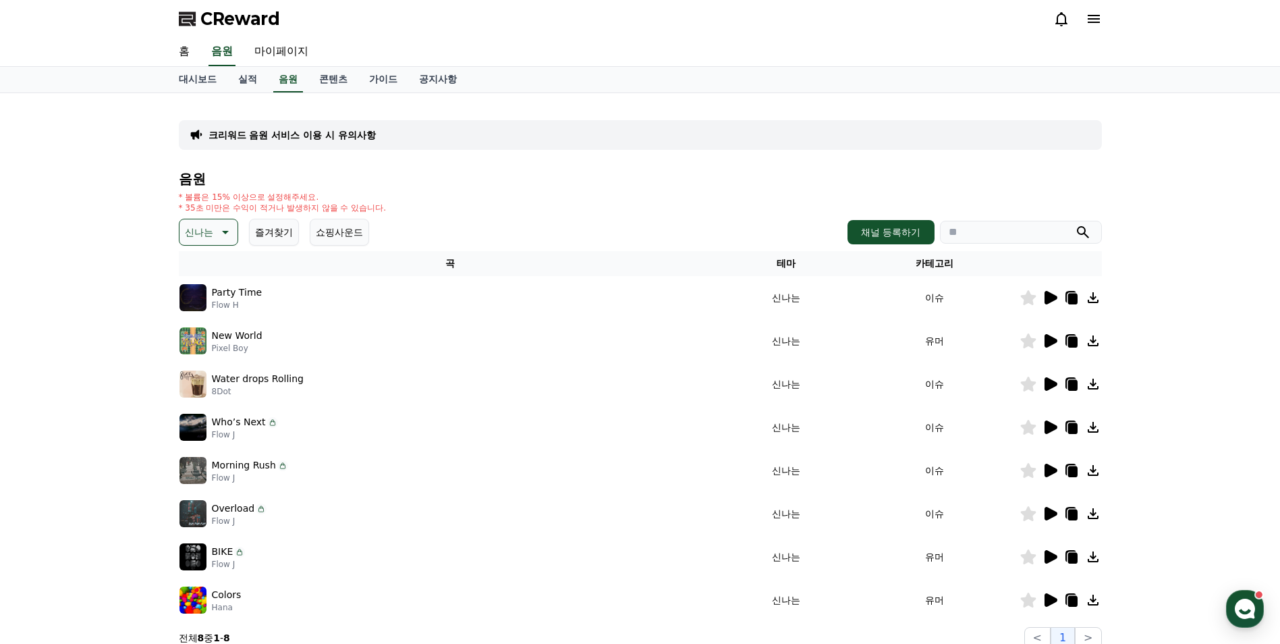
click at [1054, 346] on icon at bounding box center [1050, 341] width 16 height 16
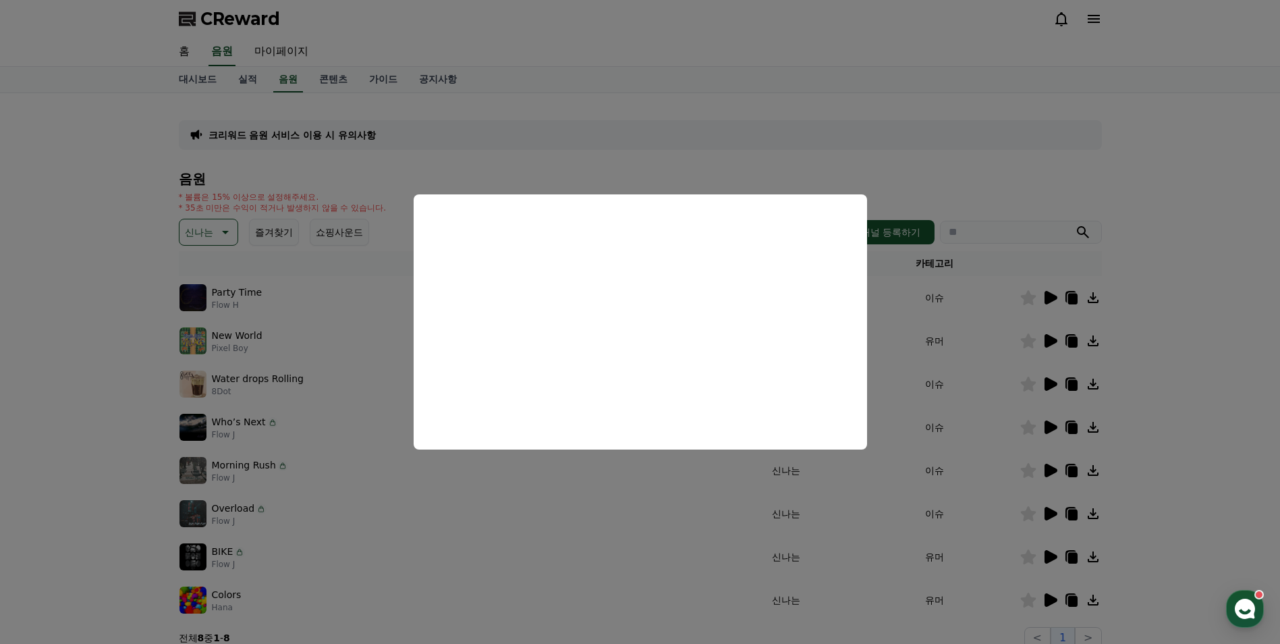
click at [295, 382] on button "close modal" at bounding box center [640, 322] width 1280 height 644
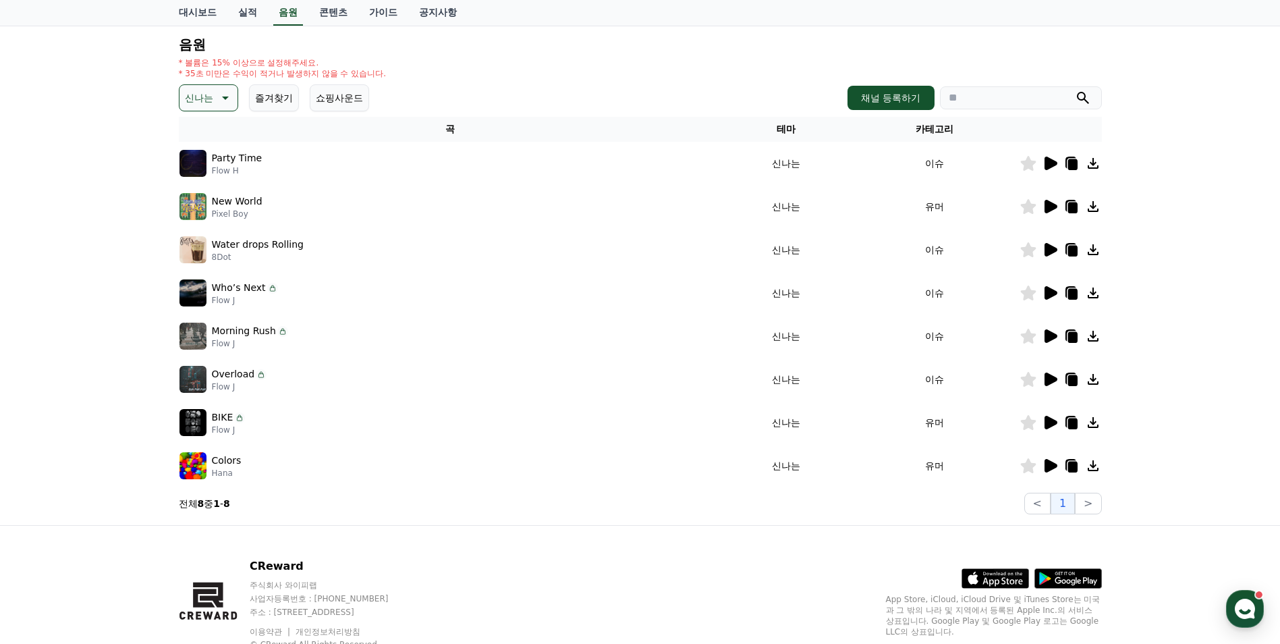
scroll to position [135, 0]
click at [1049, 461] on icon at bounding box center [1050, 464] width 13 height 13
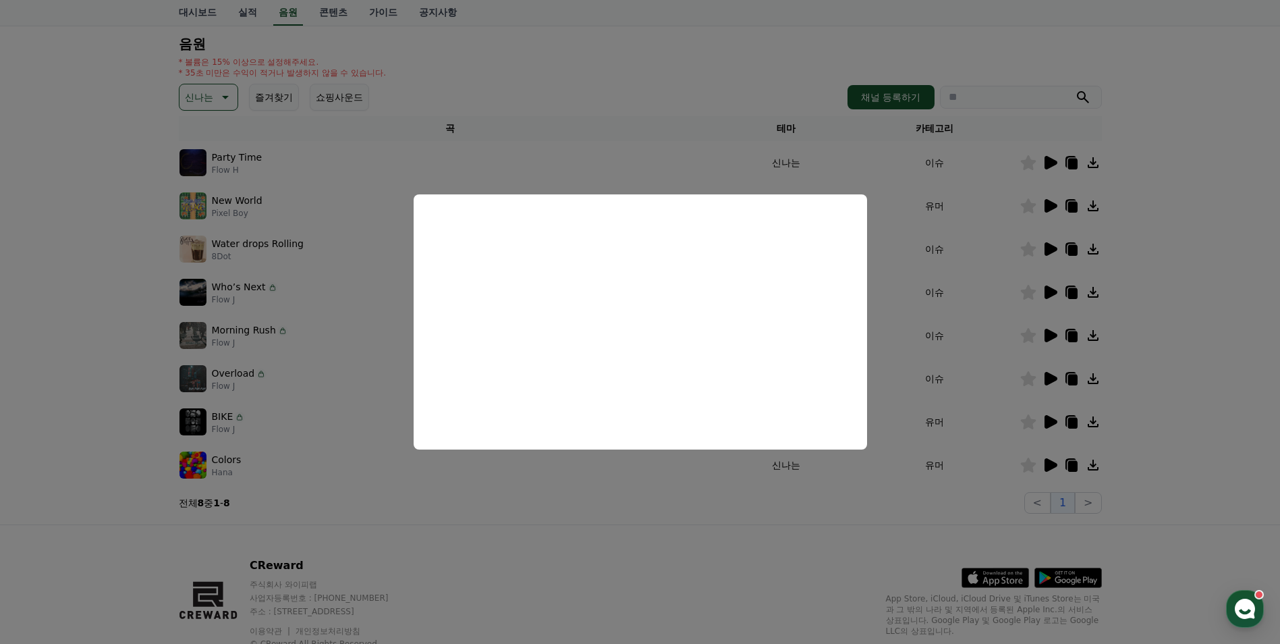
click at [349, 349] on button "close modal" at bounding box center [640, 322] width 1280 height 644
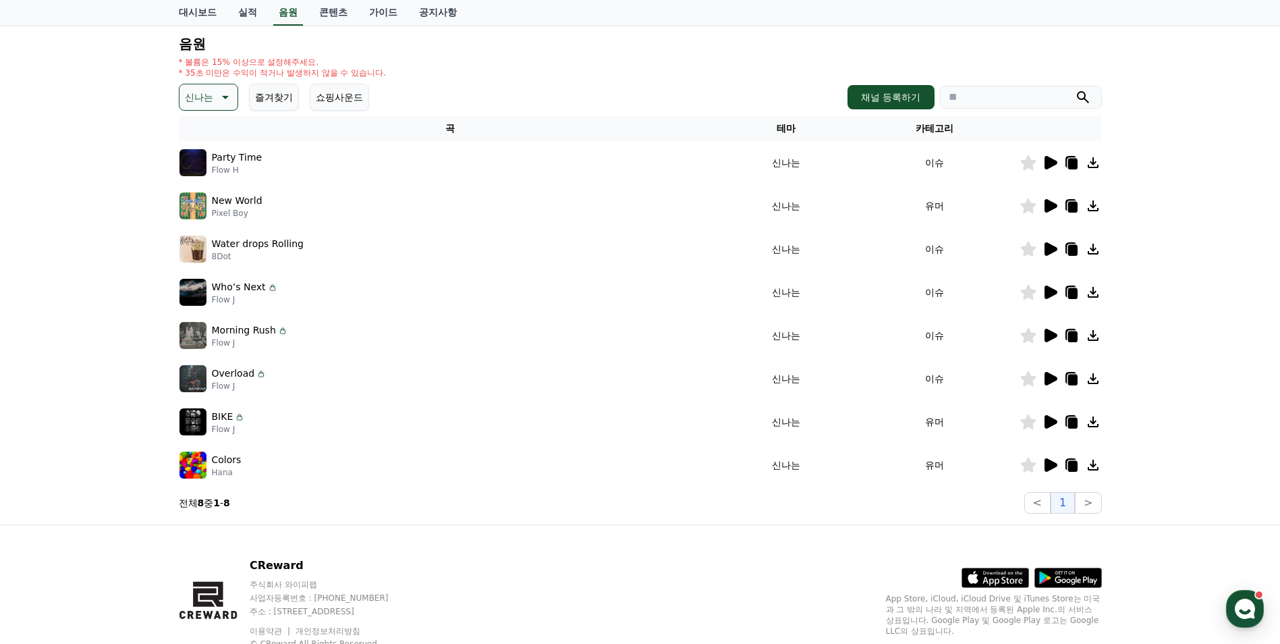
click at [351, 94] on button "쇼핑사운드" at bounding box center [339, 97] width 59 height 27
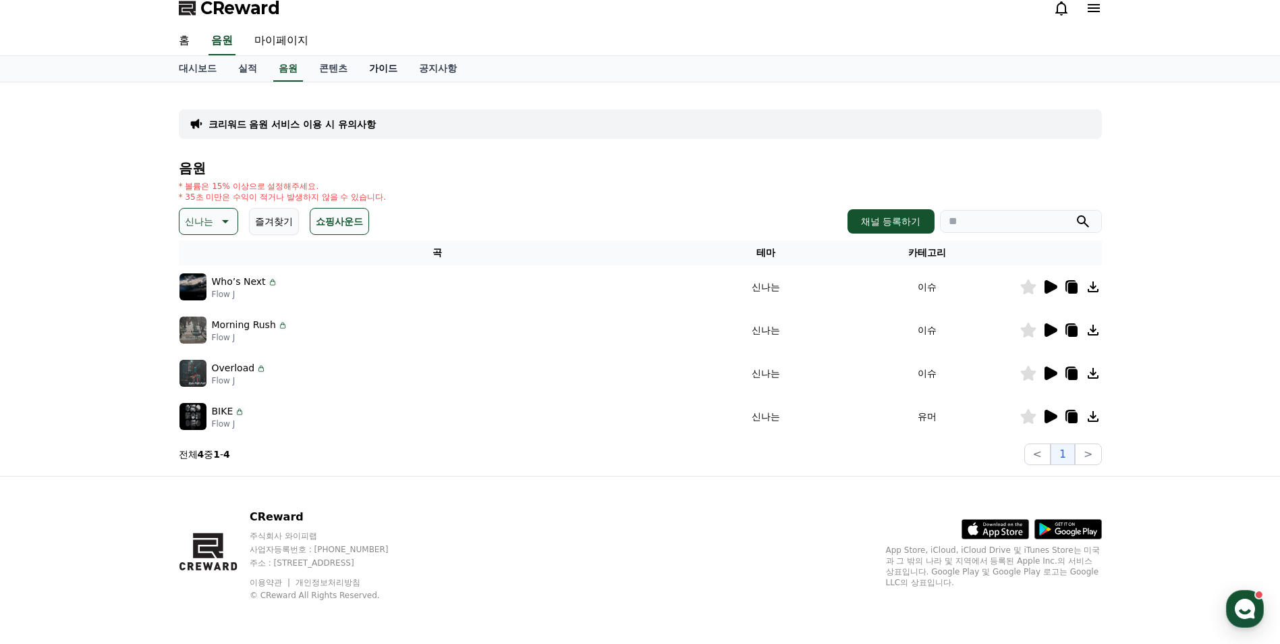
click at [377, 73] on link "가이드" at bounding box center [383, 69] width 50 height 26
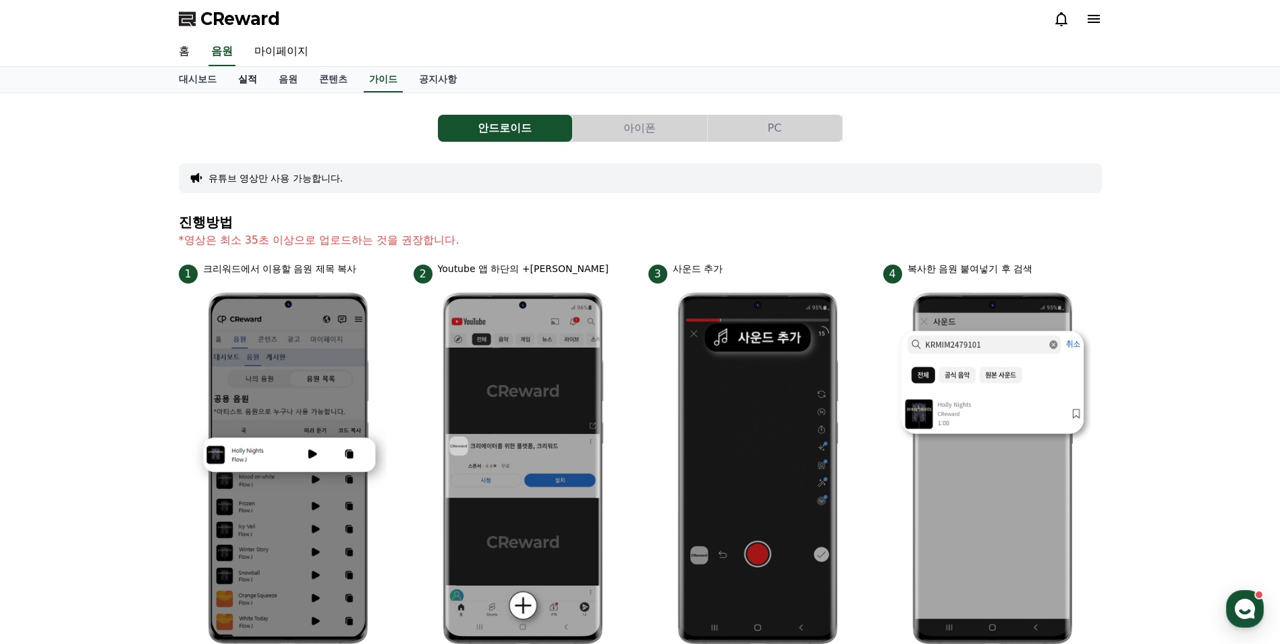
click at [242, 86] on link "실적" at bounding box center [247, 80] width 40 height 26
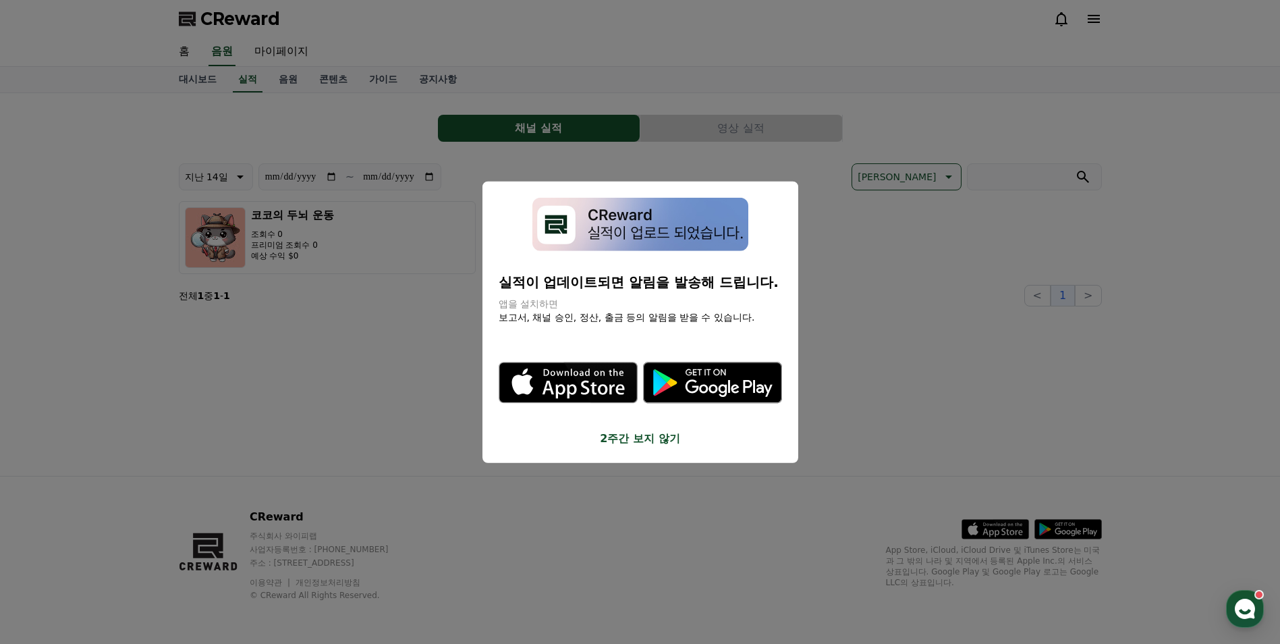
click at [285, 75] on button "close modal" at bounding box center [640, 322] width 1280 height 644
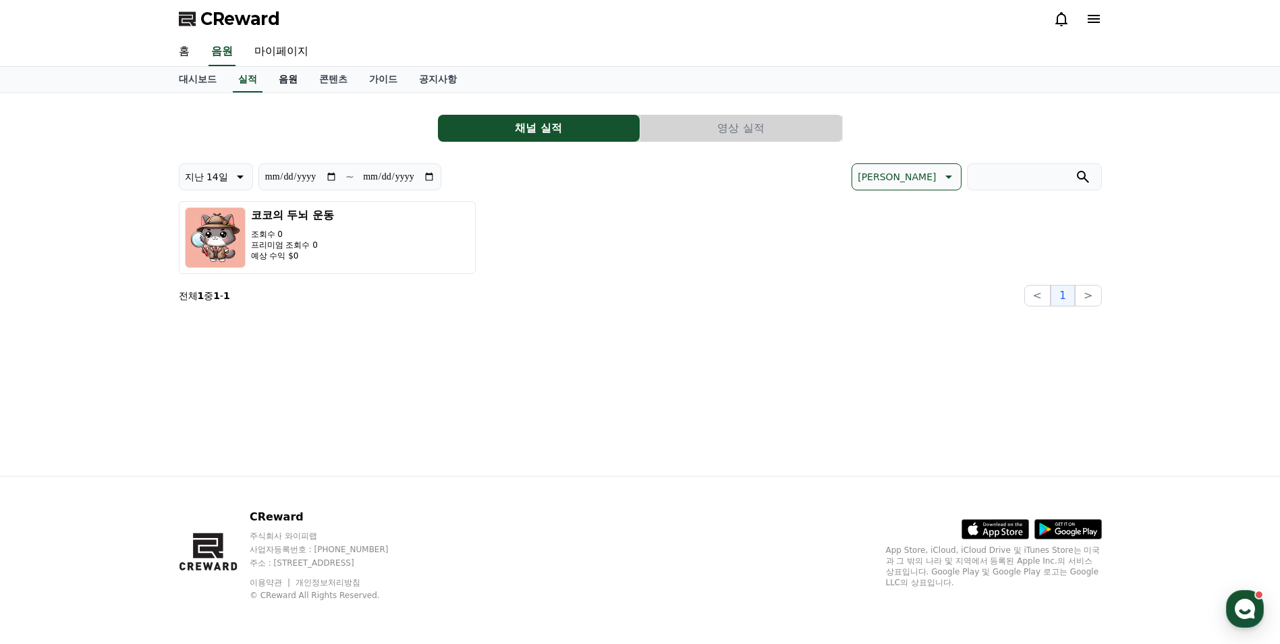
click at [285, 75] on link "음원" at bounding box center [288, 80] width 40 height 26
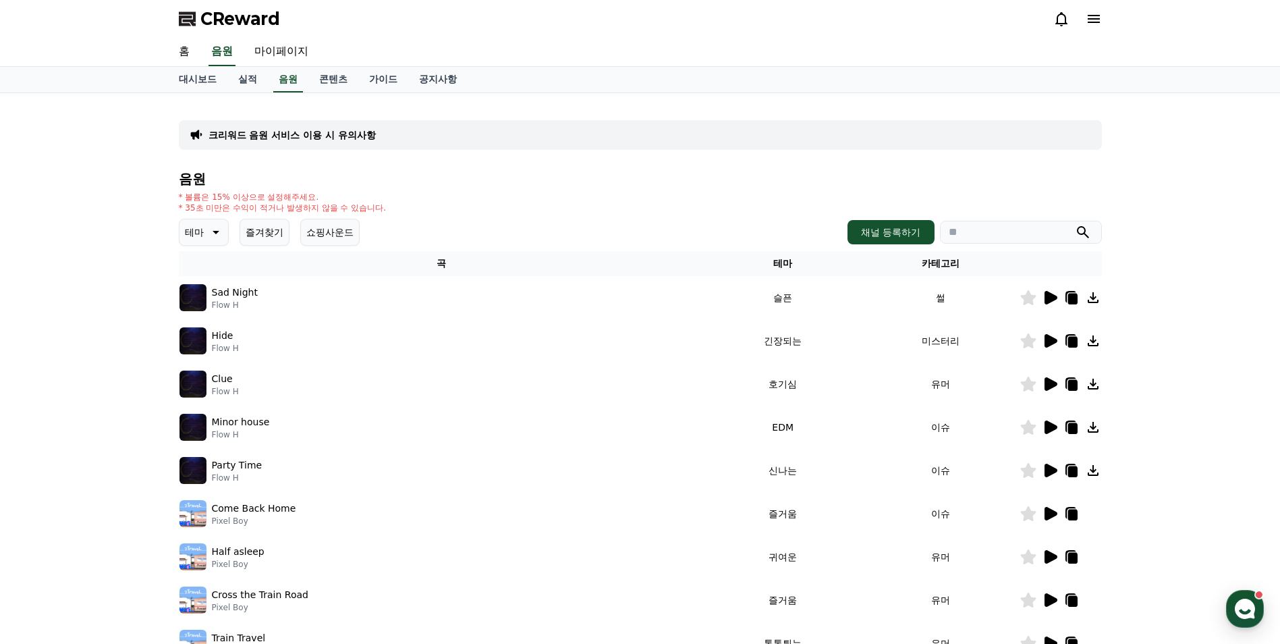
click at [214, 225] on icon at bounding box center [214, 232] width 16 height 16
click at [201, 269] on button "호기심" at bounding box center [200, 271] width 39 height 30
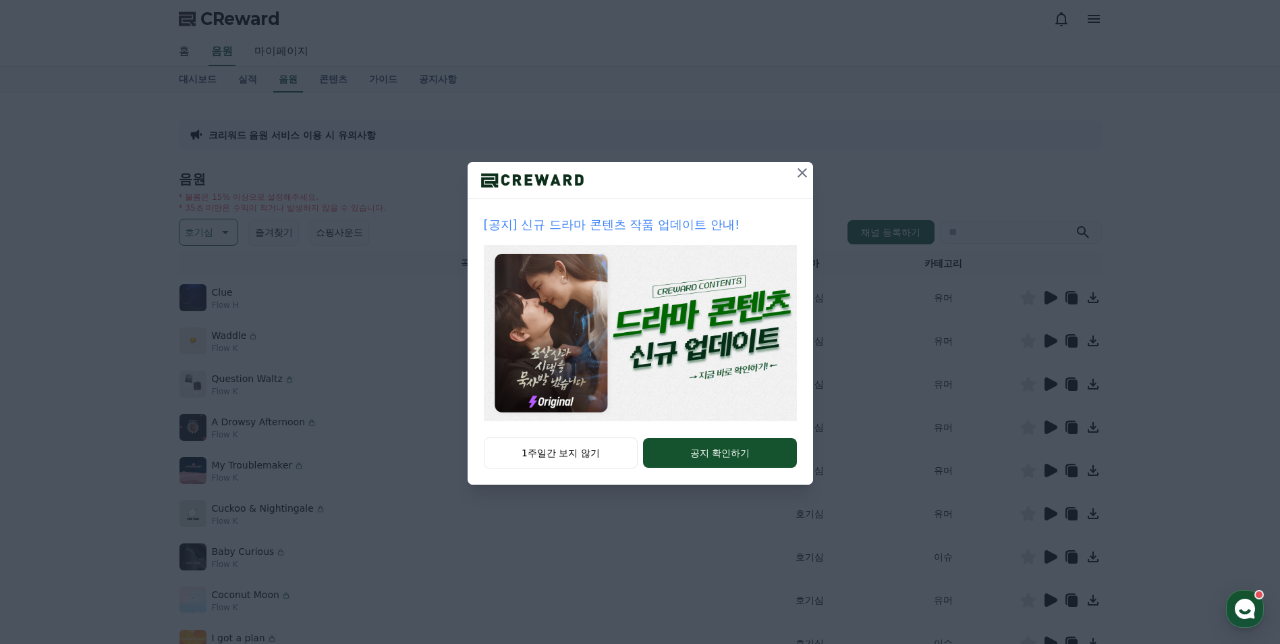
click at [803, 174] on icon at bounding box center [801, 172] width 9 height 9
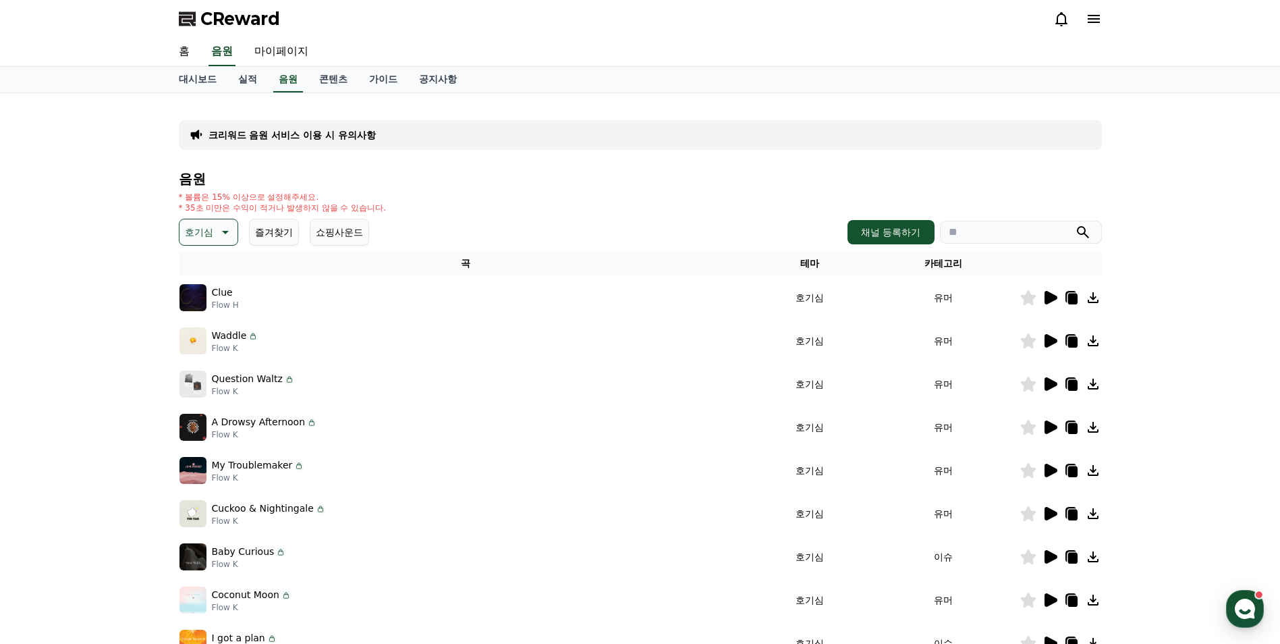
click at [1052, 339] on icon at bounding box center [1050, 340] width 13 height 13
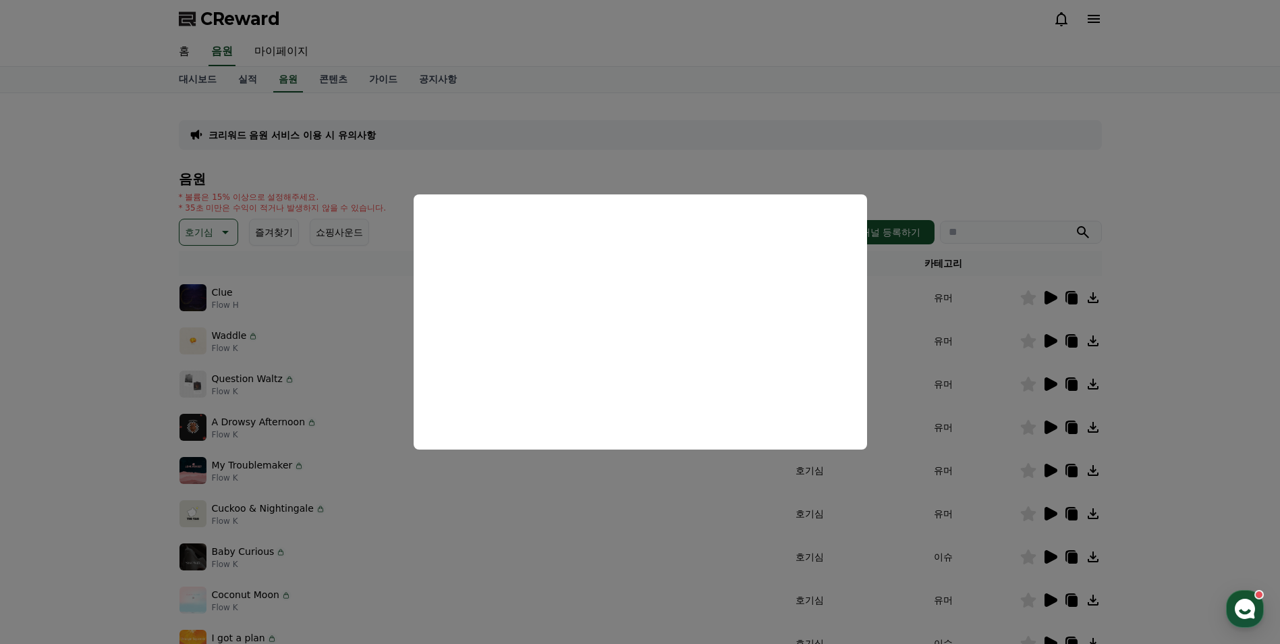
click at [1052, 300] on button "close modal" at bounding box center [640, 322] width 1280 height 644
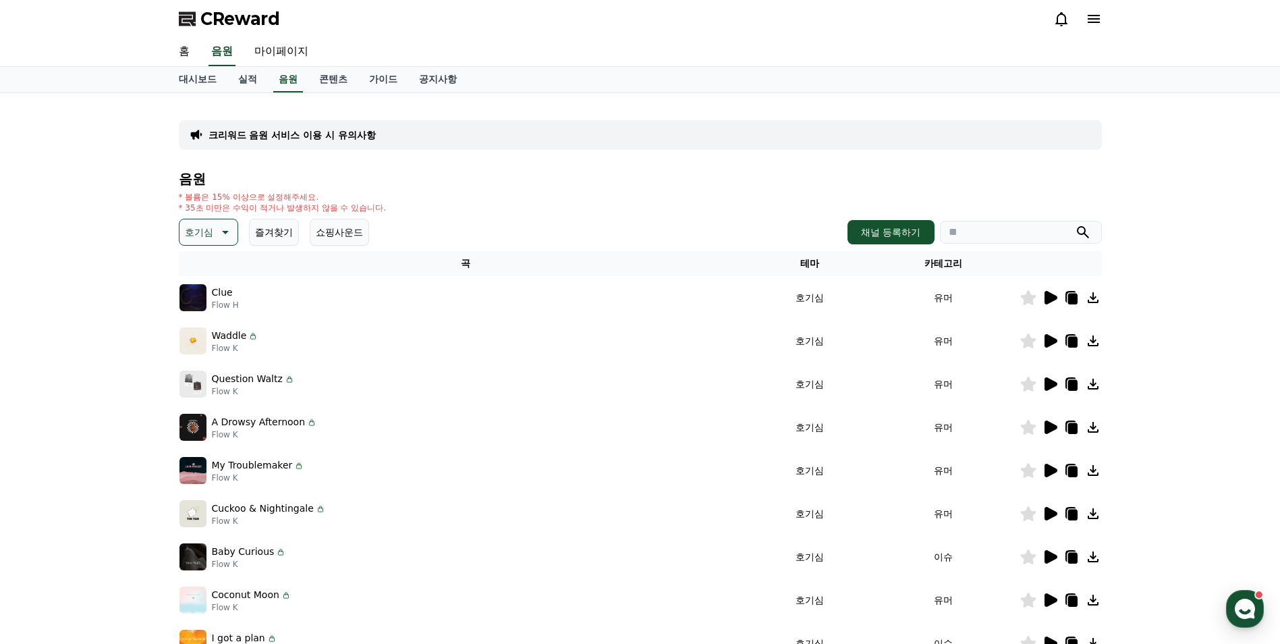
click at [1052, 300] on icon at bounding box center [1050, 297] width 13 height 13
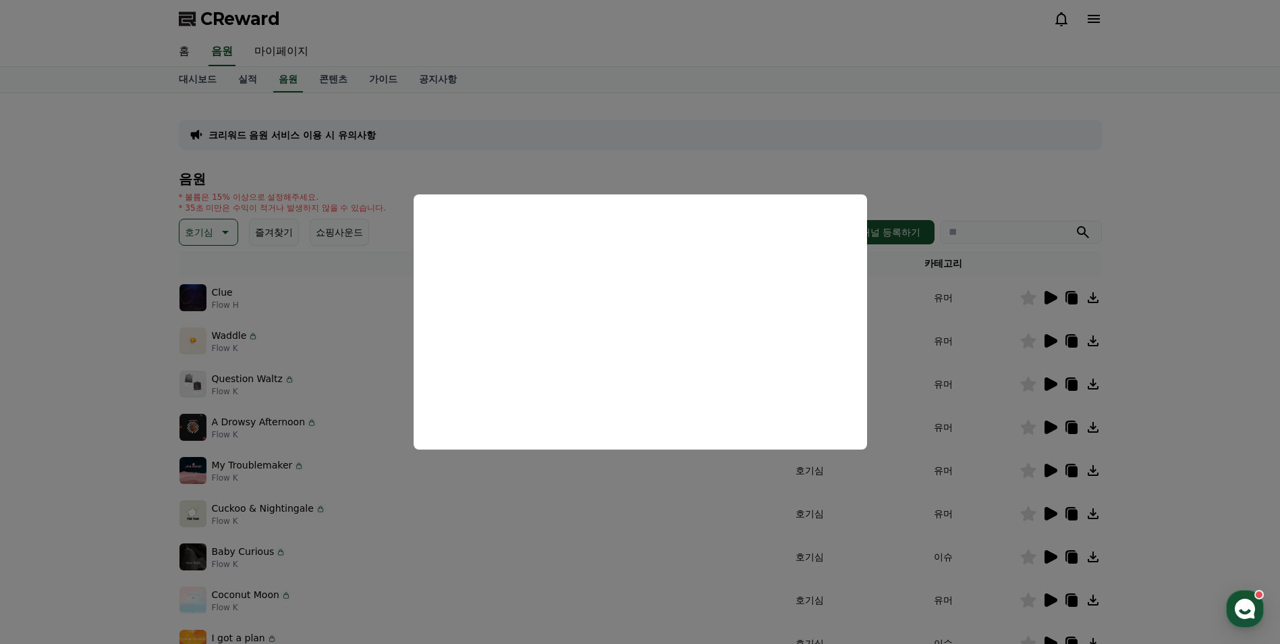
click at [1053, 378] on button "close modal" at bounding box center [640, 322] width 1280 height 644
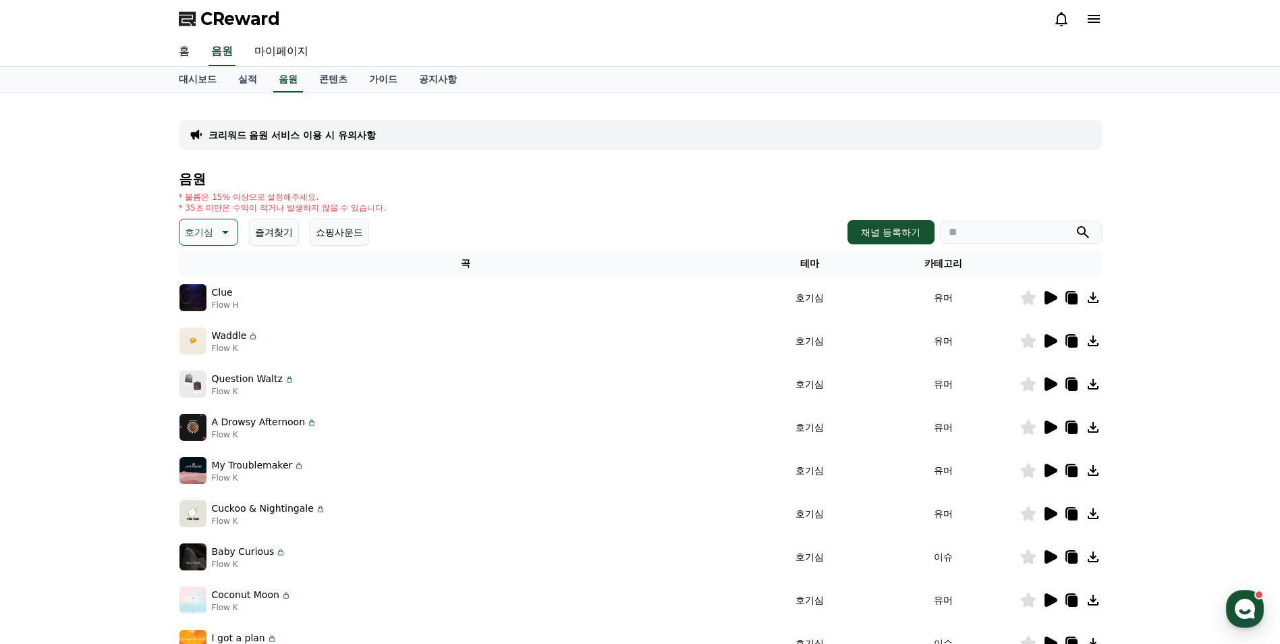
click at [1053, 378] on icon at bounding box center [1050, 384] width 16 height 16
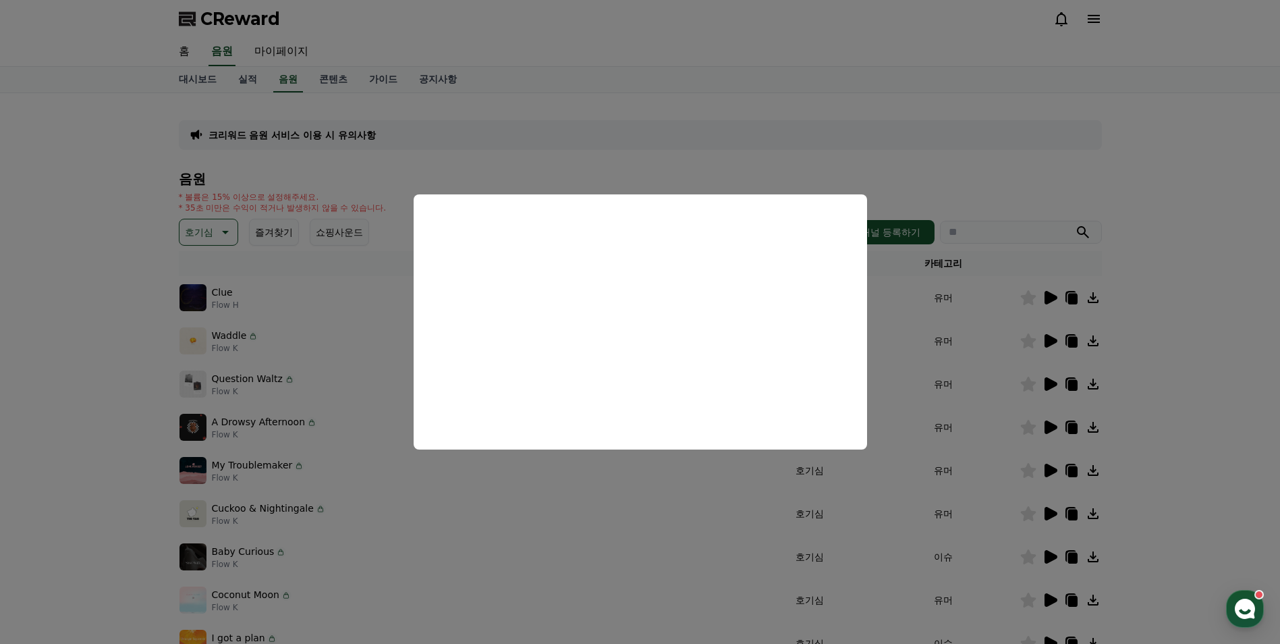
click at [1054, 424] on button "close modal" at bounding box center [640, 322] width 1280 height 644
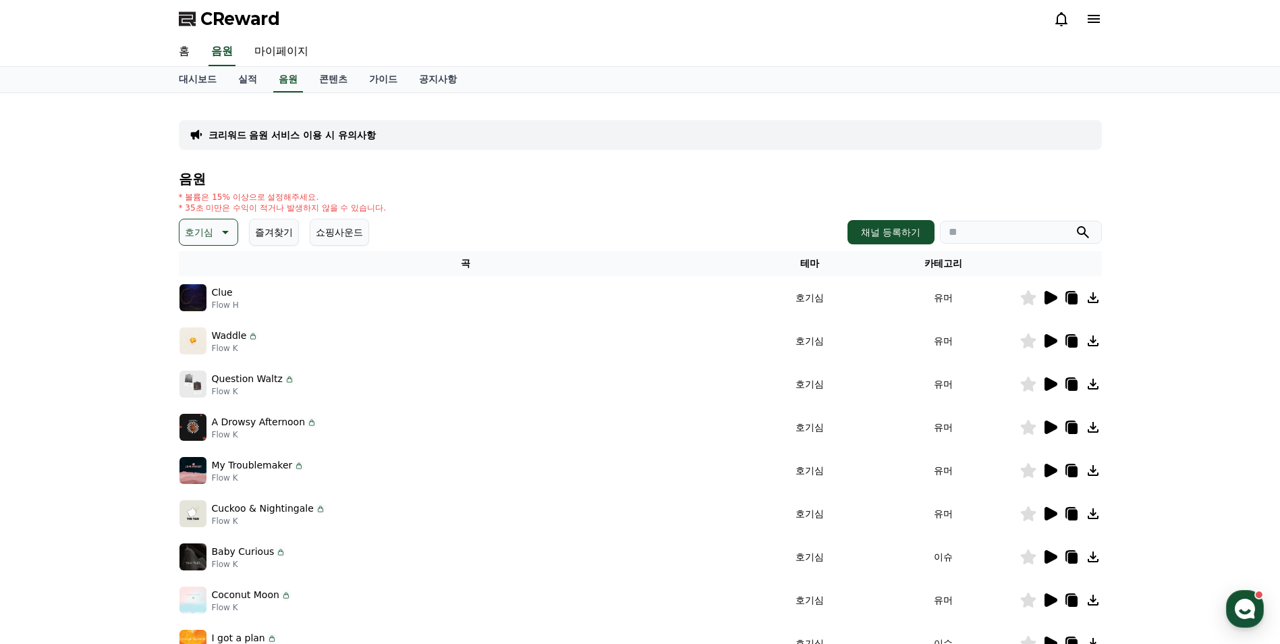
click at [1048, 428] on icon at bounding box center [1050, 426] width 13 height 13
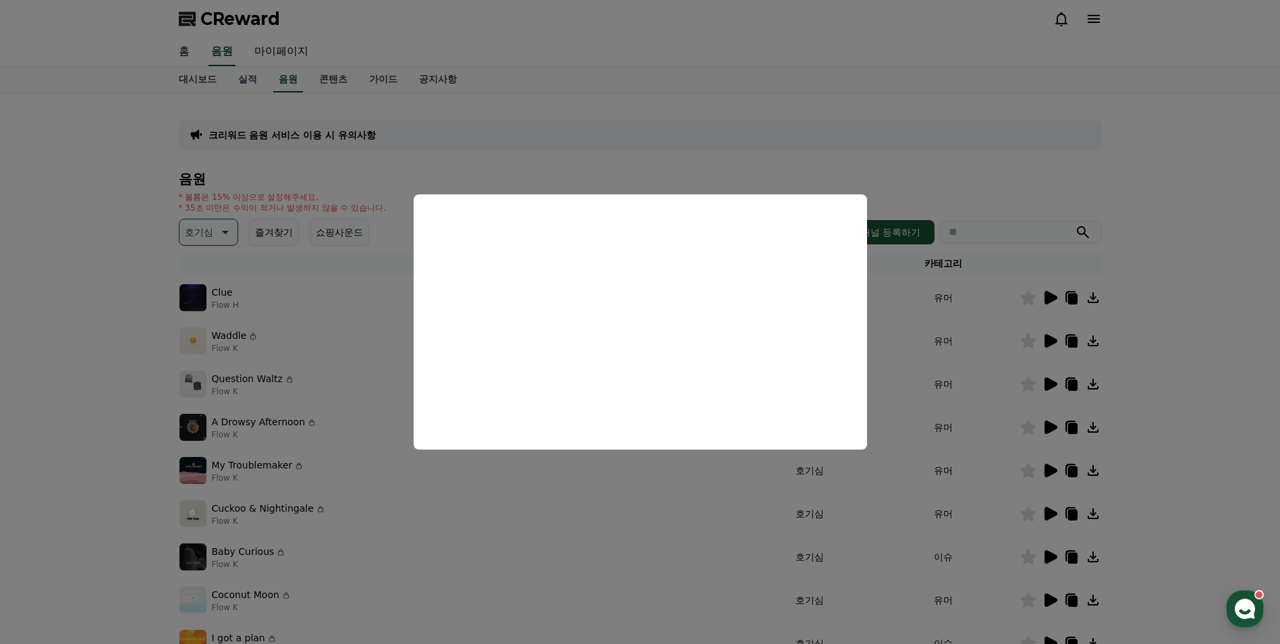
click at [473, 453] on button "close modal" at bounding box center [640, 322] width 1280 height 644
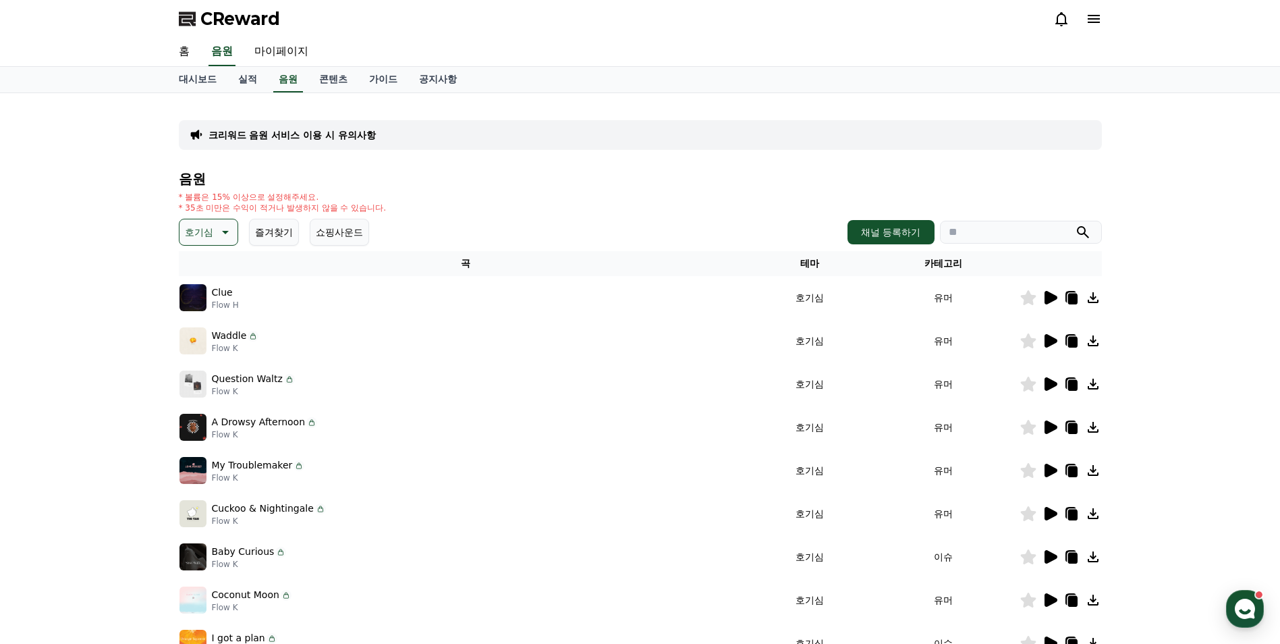
click at [1054, 345] on icon at bounding box center [1050, 341] width 16 height 16
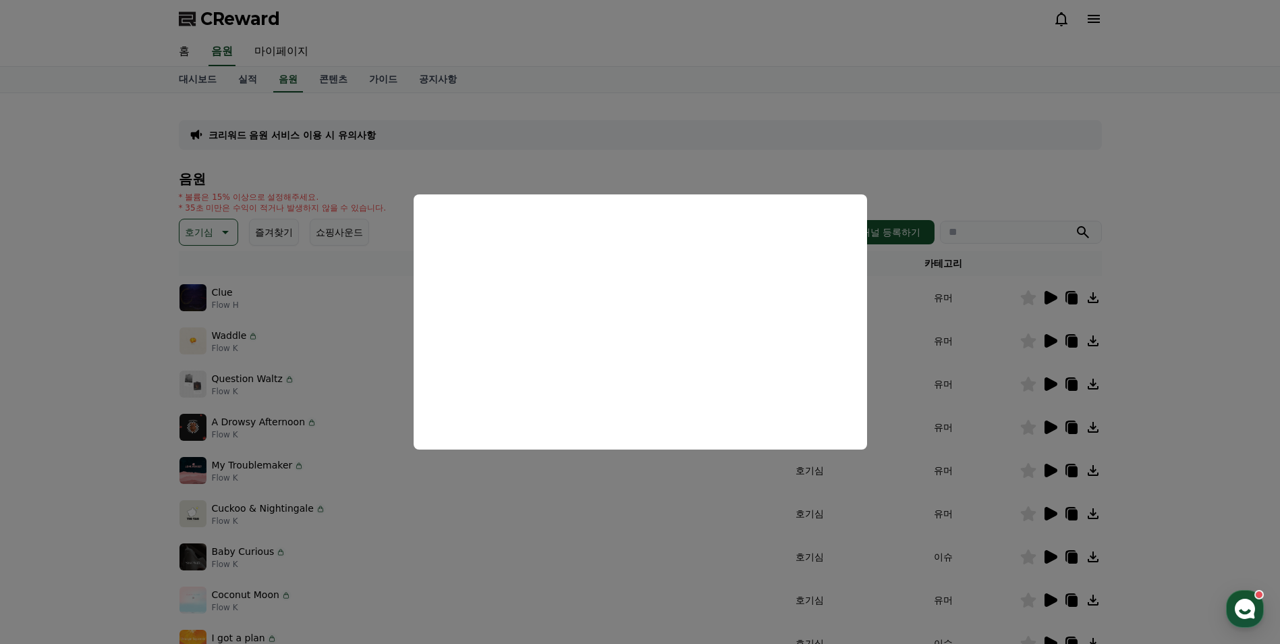
click at [1031, 343] on button "close modal" at bounding box center [640, 322] width 1280 height 644
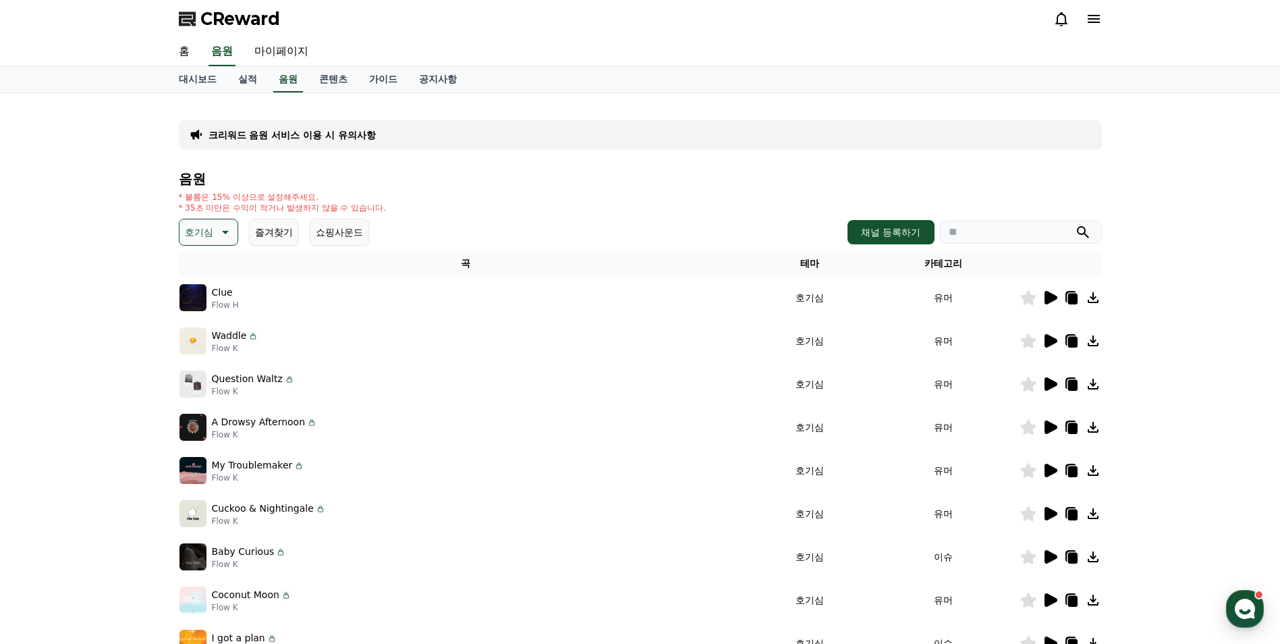
click at [1031, 343] on icon at bounding box center [1028, 340] width 16 height 15
click at [1050, 470] on icon at bounding box center [1050, 469] width 13 height 13
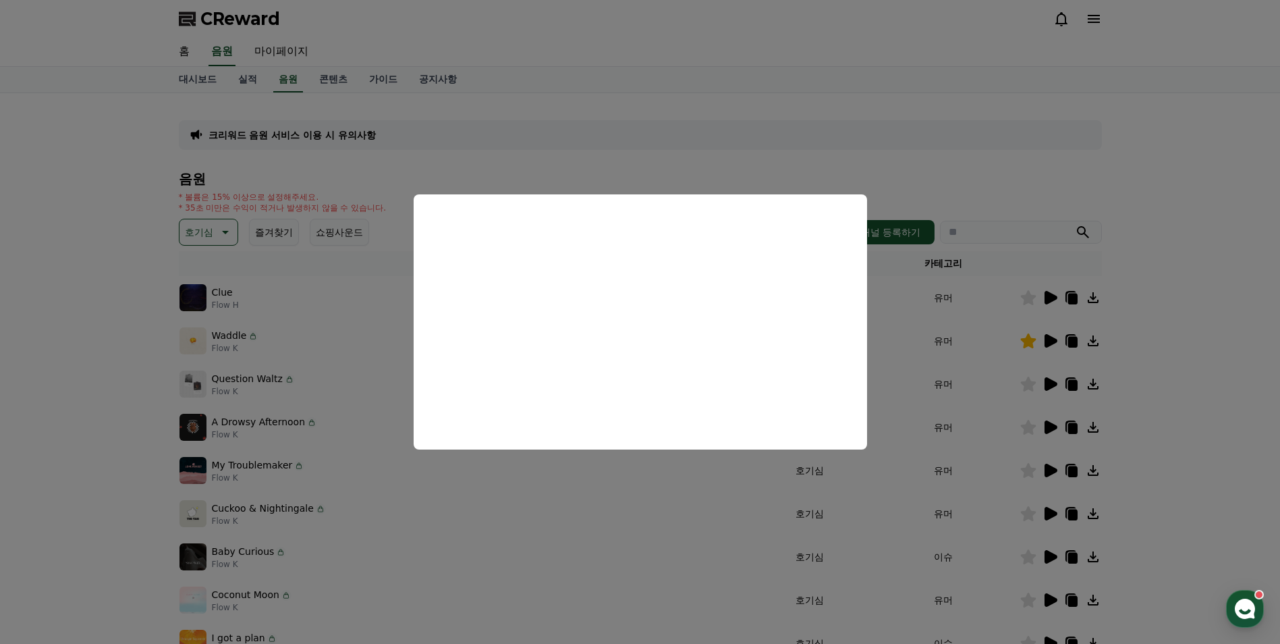
click at [720, 175] on button "close modal" at bounding box center [640, 322] width 1280 height 644
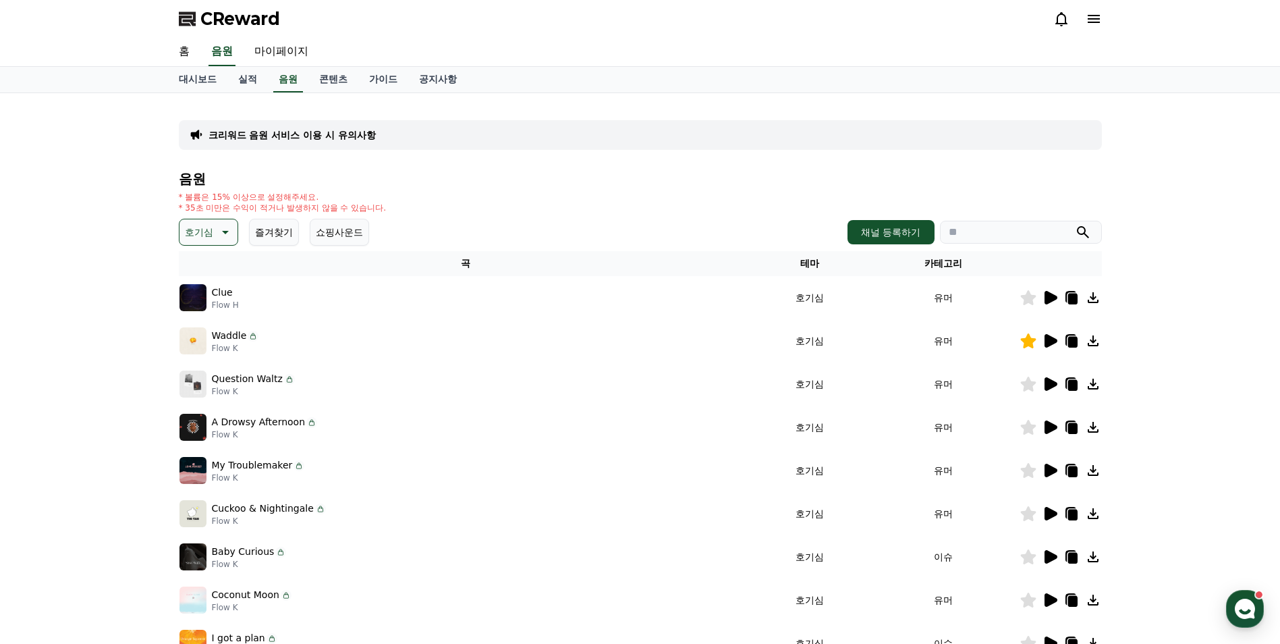
click at [1044, 507] on icon at bounding box center [1050, 513] width 16 height 16
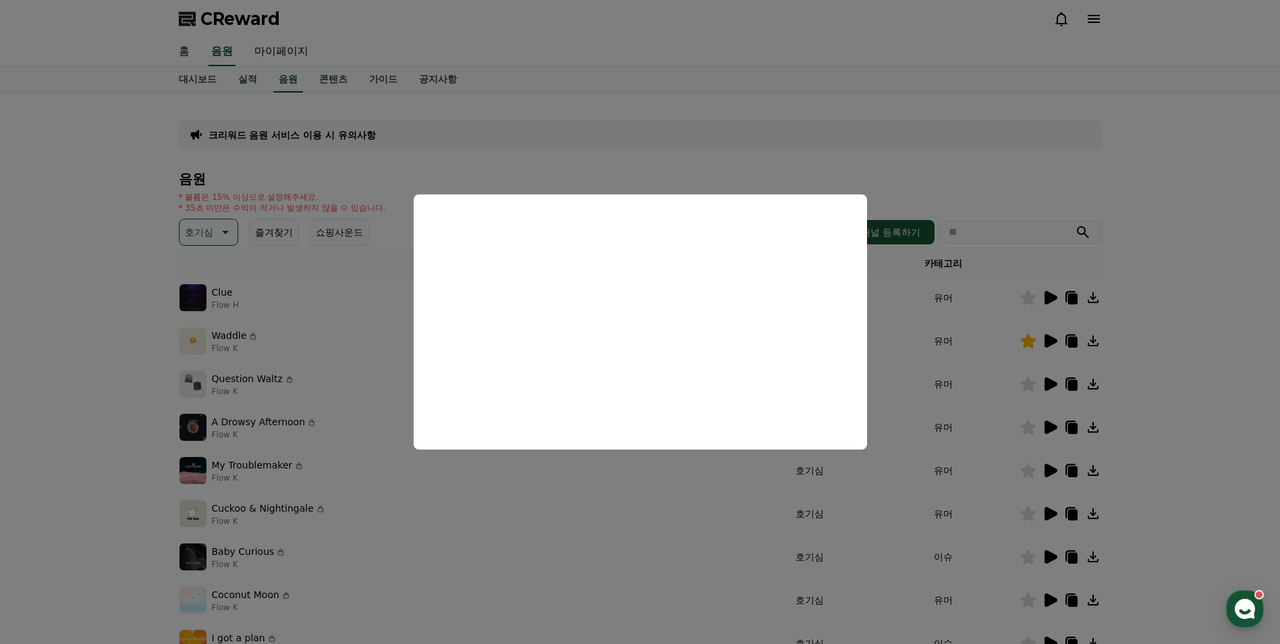
click at [623, 173] on button "close modal" at bounding box center [640, 322] width 1280 height 644
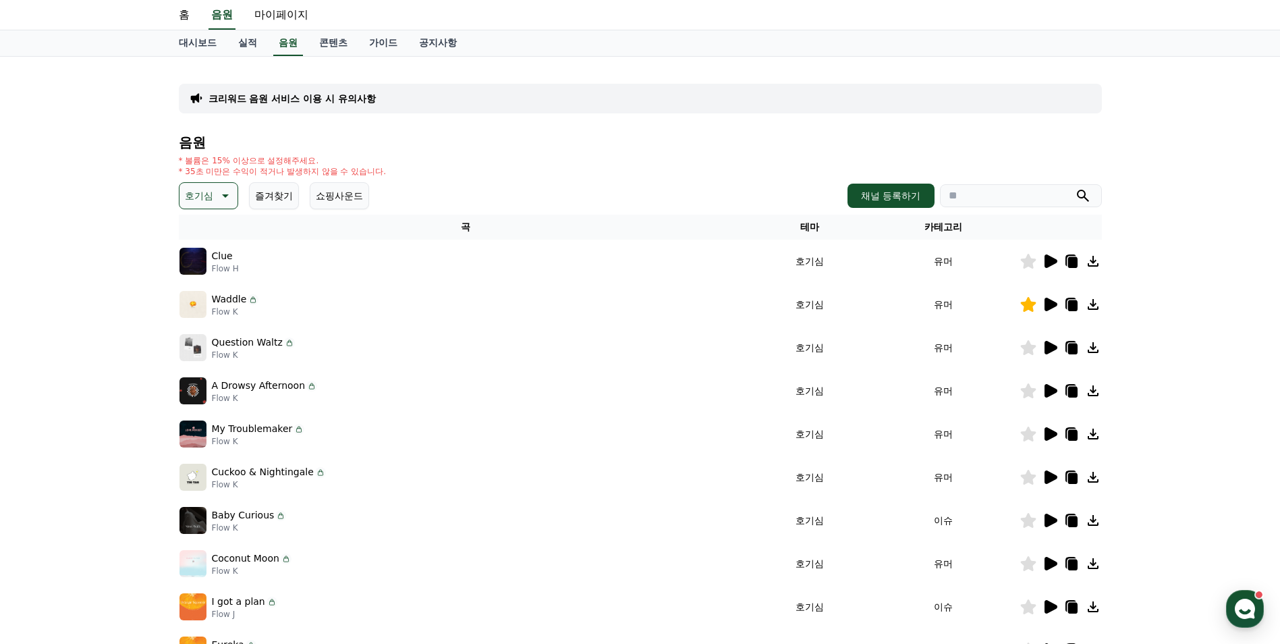
scroll to position [67, 0]
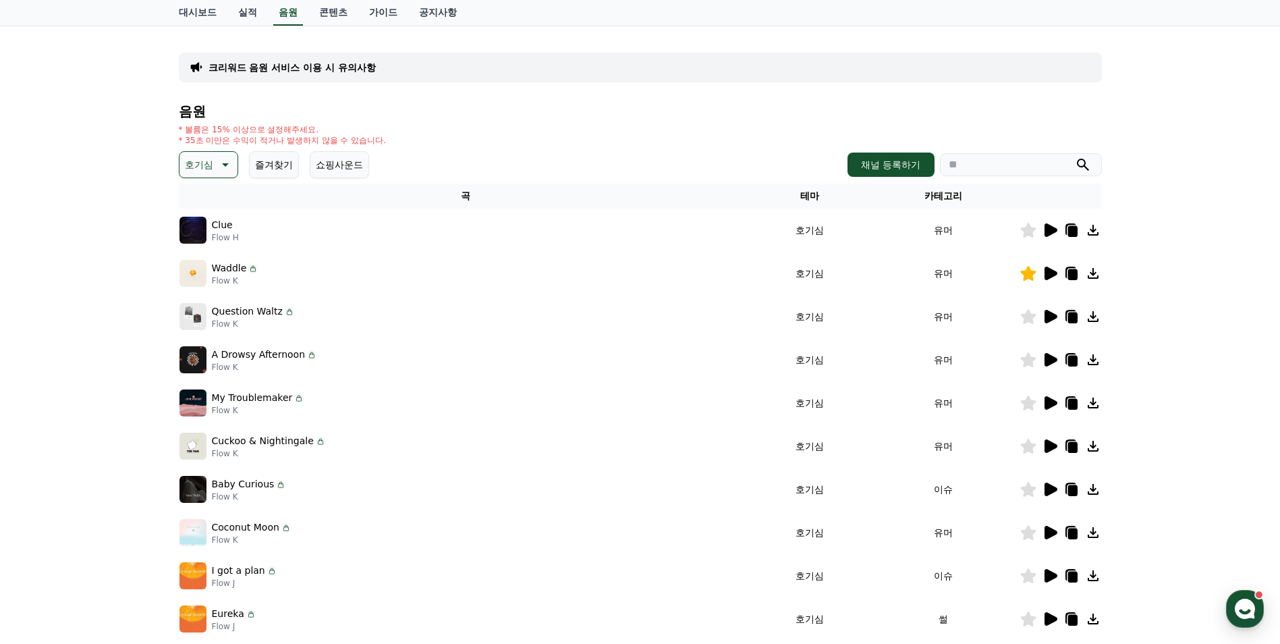
click at [1042, 490] on icon at bounding box center [1050, 489] width 16 height 16
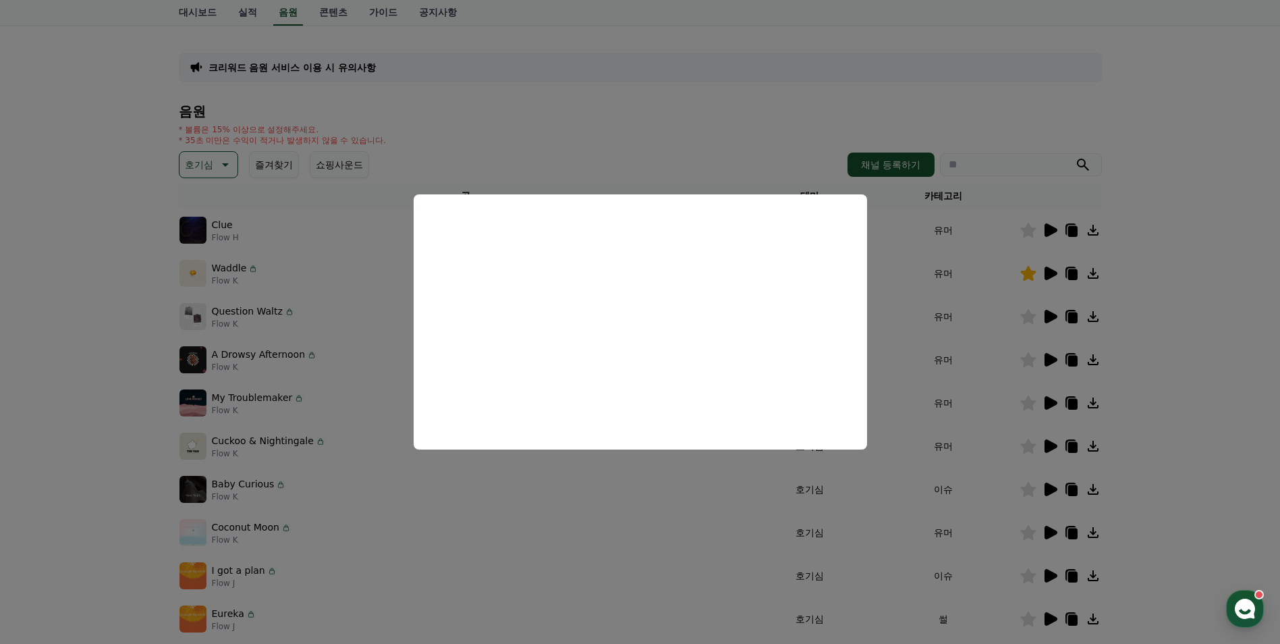
click at [568, 158] on button "close modal" at bounding box center [640, 322] width 1280 height 644
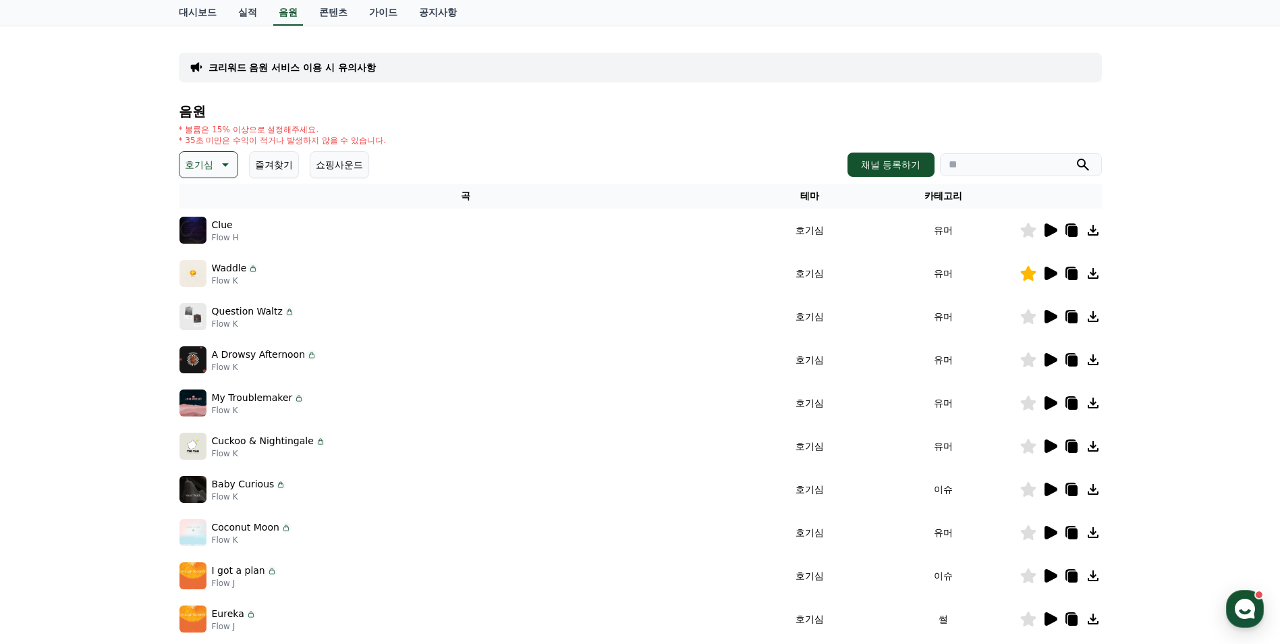
click at [196, 150] on div "음원 * 볼륨은 15% 이상으로 설정해주세요. * 35초 미만은 수익이 적거나 발생하지 않을 수 있습니다. 호기심 즐겨찾기 쇼핑사운드 채널 등…" at bounding box center [640, 385] width 923 height 563
click at [200, 164] on p "호기심" at bounding box center [199, 164] width 28 height 19
click at [219, 238] on button "통통튀는" at bounding box center [205, 241] width 49 height 30
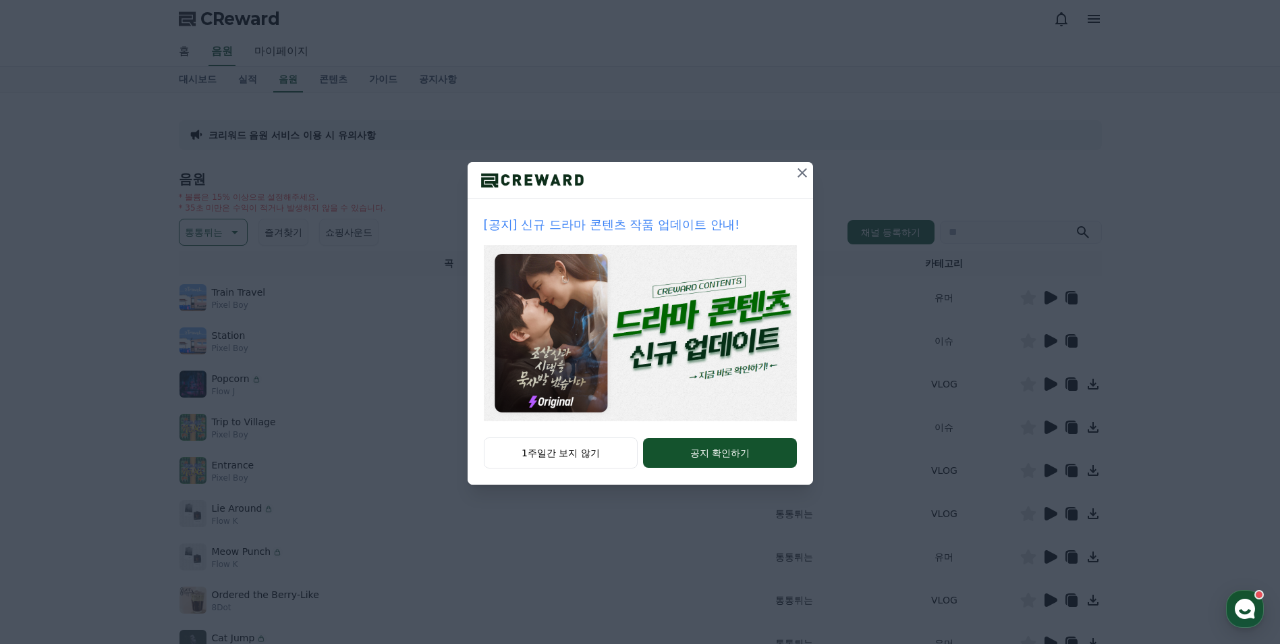
click at [799, 175] on icon at bounding box center [801, 172] width 9 height 9
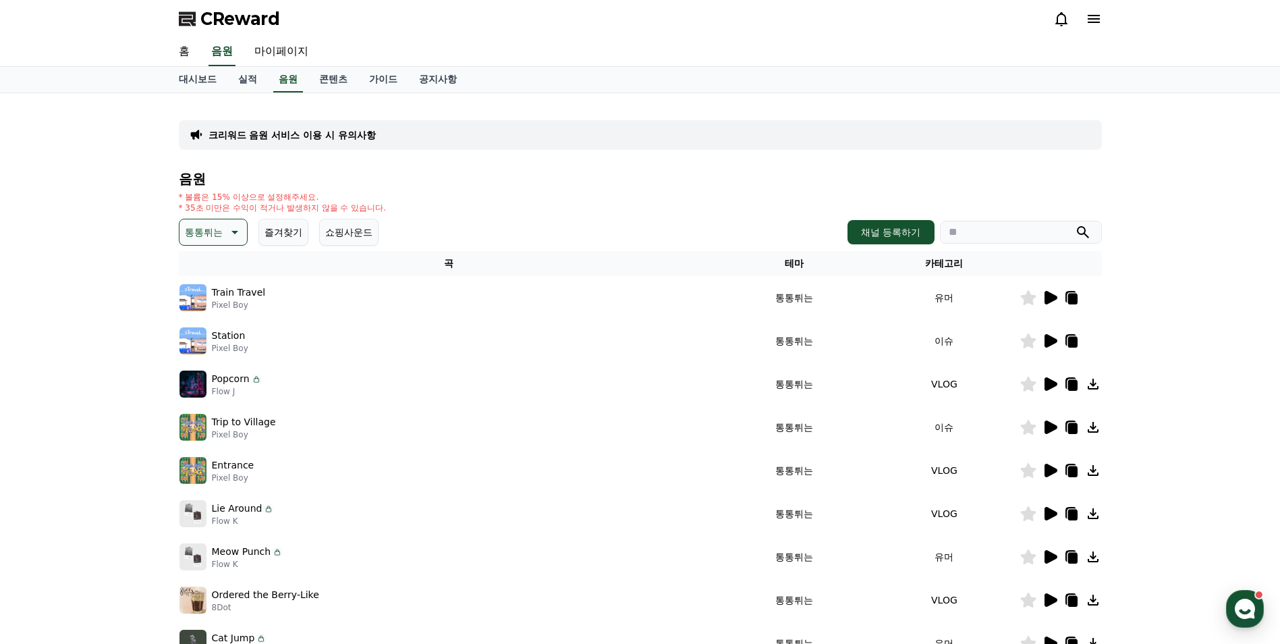
click at [1051, 297] on icon at bounding box center [1050, 297] width 13 height 13
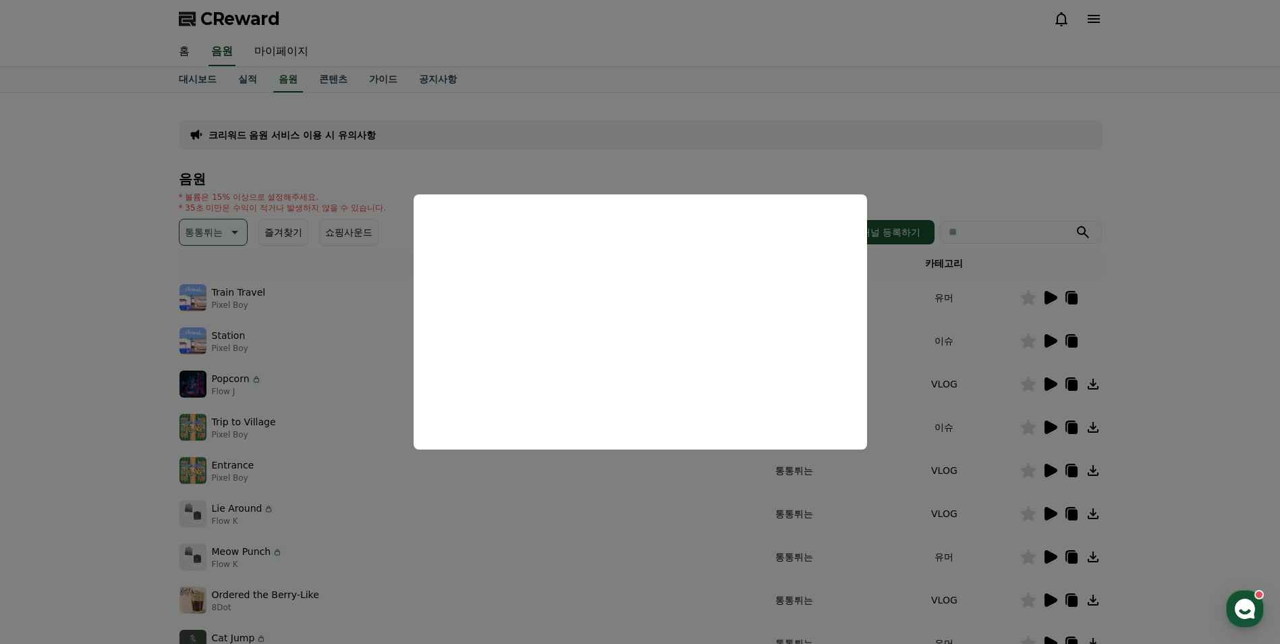
click at [1054, 339] on button "close modal" at bounding box center [640, 322] width 1280 height 644
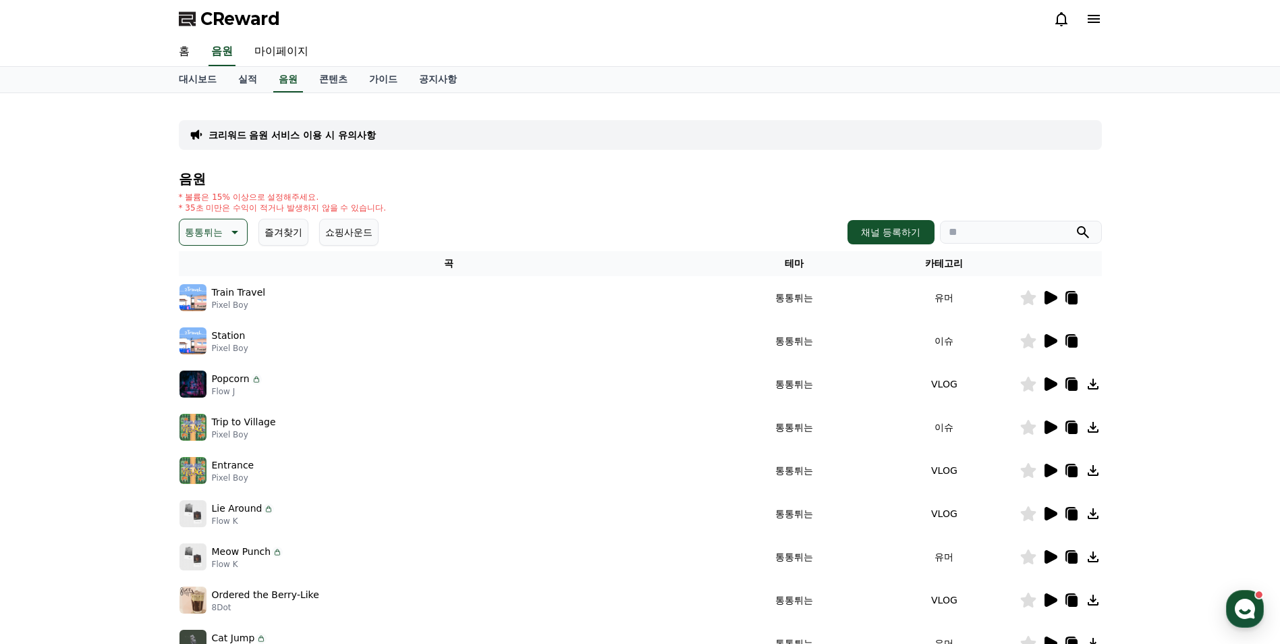
click at [216, 228] on p "통통튀는" at bounding box center [204, 232] width 38 height 19
click at [206, 294] on button "귀여운" at bounding box center [200, 290] width 39 height 30
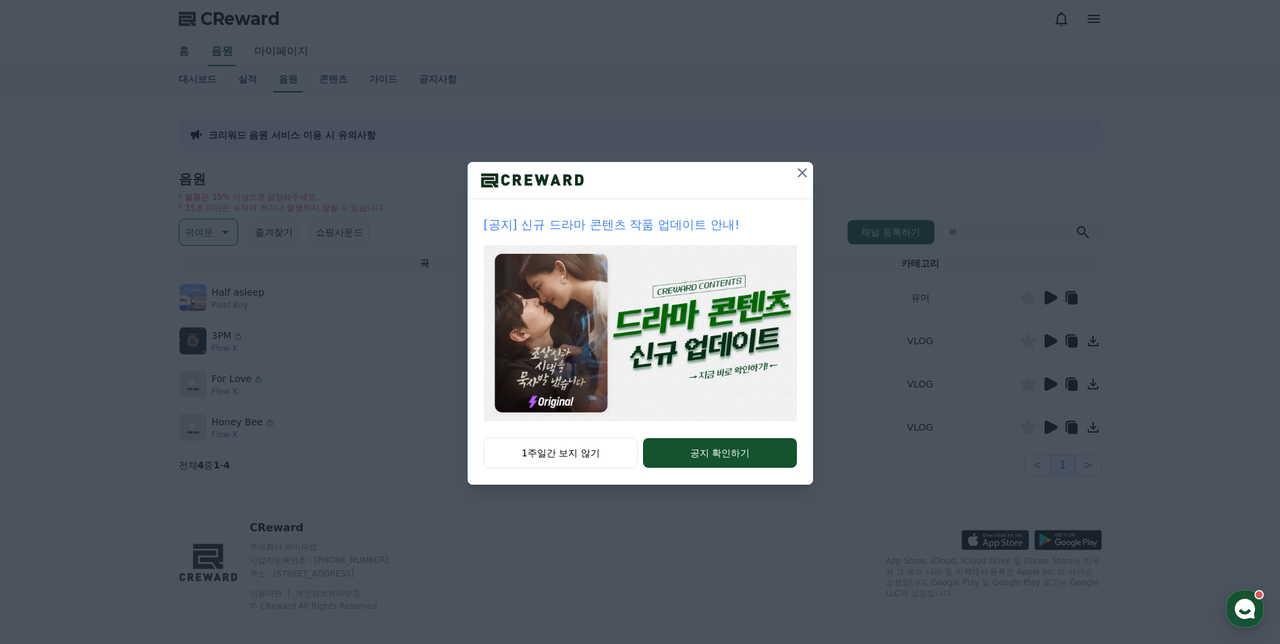
click at [802, 177] on icon at bounding box center [802, 173] width 16 height 16
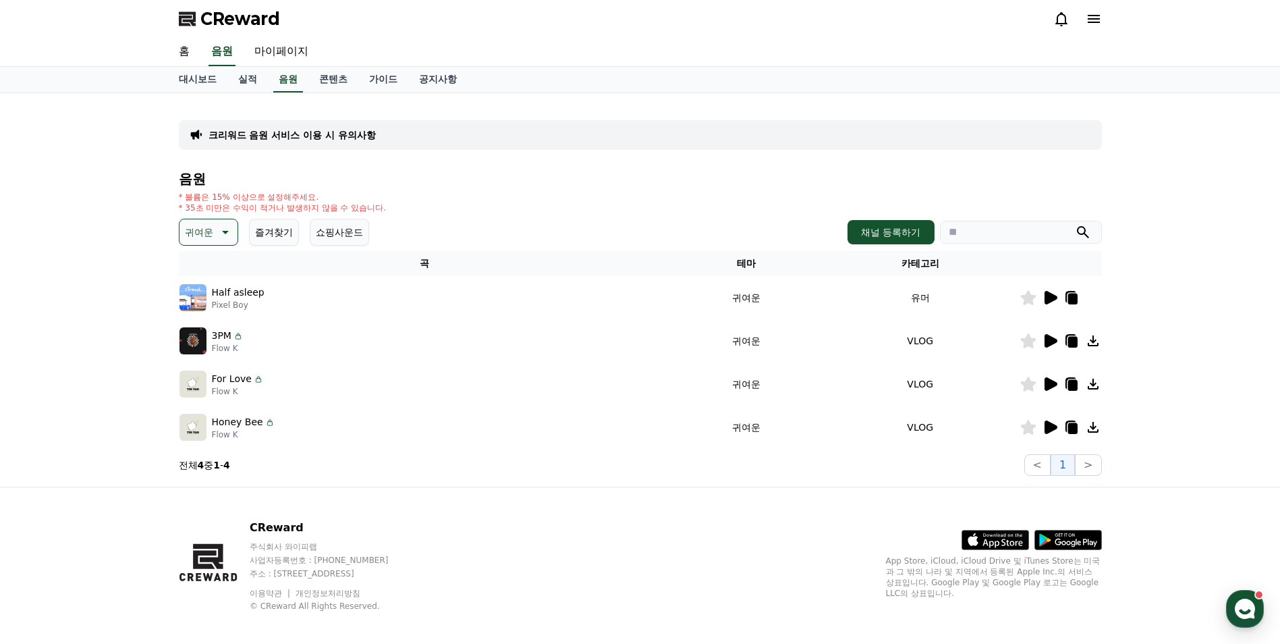
click at [1046, 383] on icon at bounding box center [1050, 383] width 13 height 13
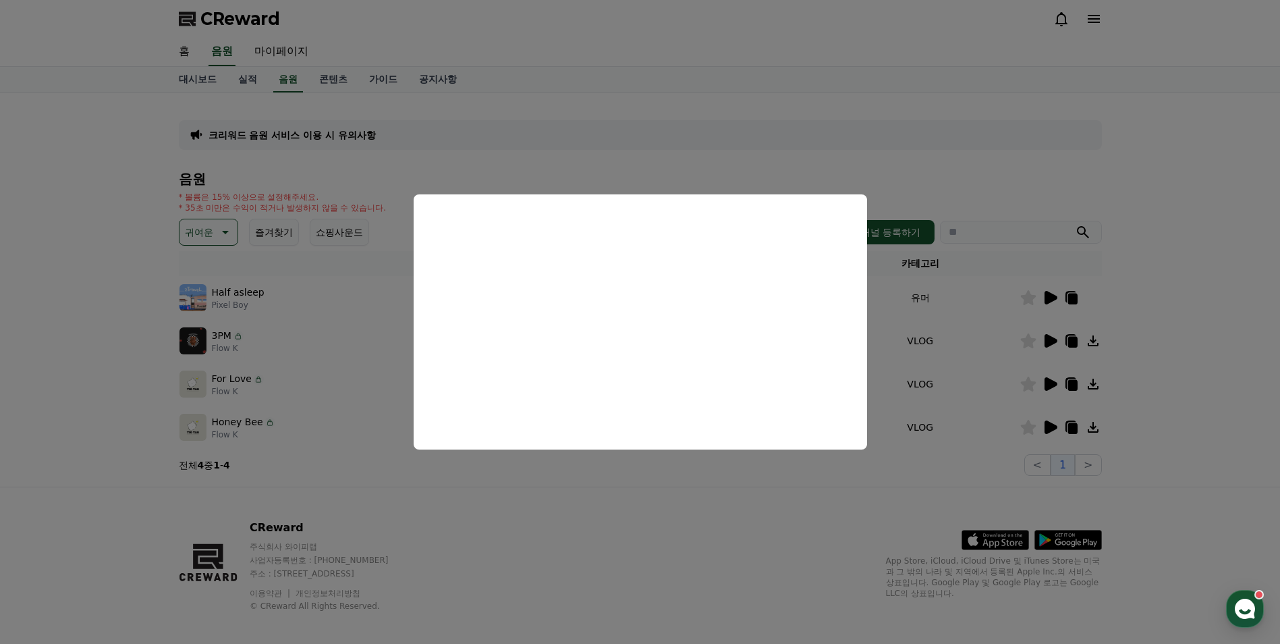
click at [1048, 422] on button "close modal" at bounding box center [640, 322] width 1280 height 644
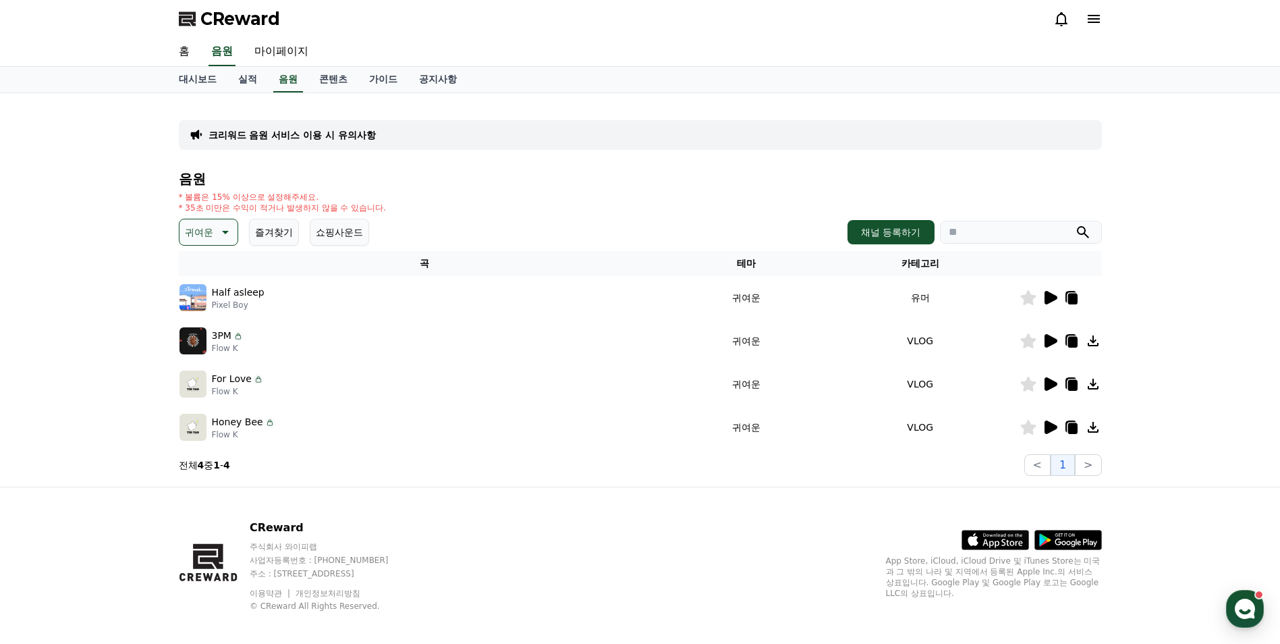
click at [1048, 422] on icon at bounding box center [1050, 426] width 13 height 13
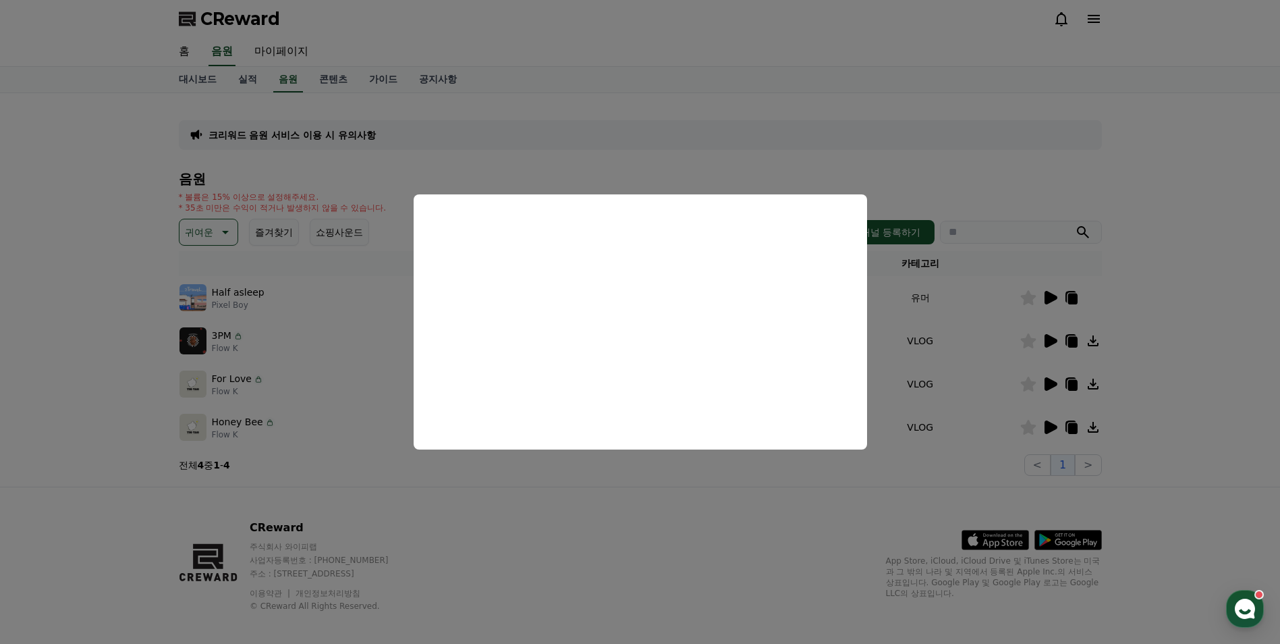
click at [988, 430] on button "close modal" at bounding box center [640, 322] width 1280 height 644
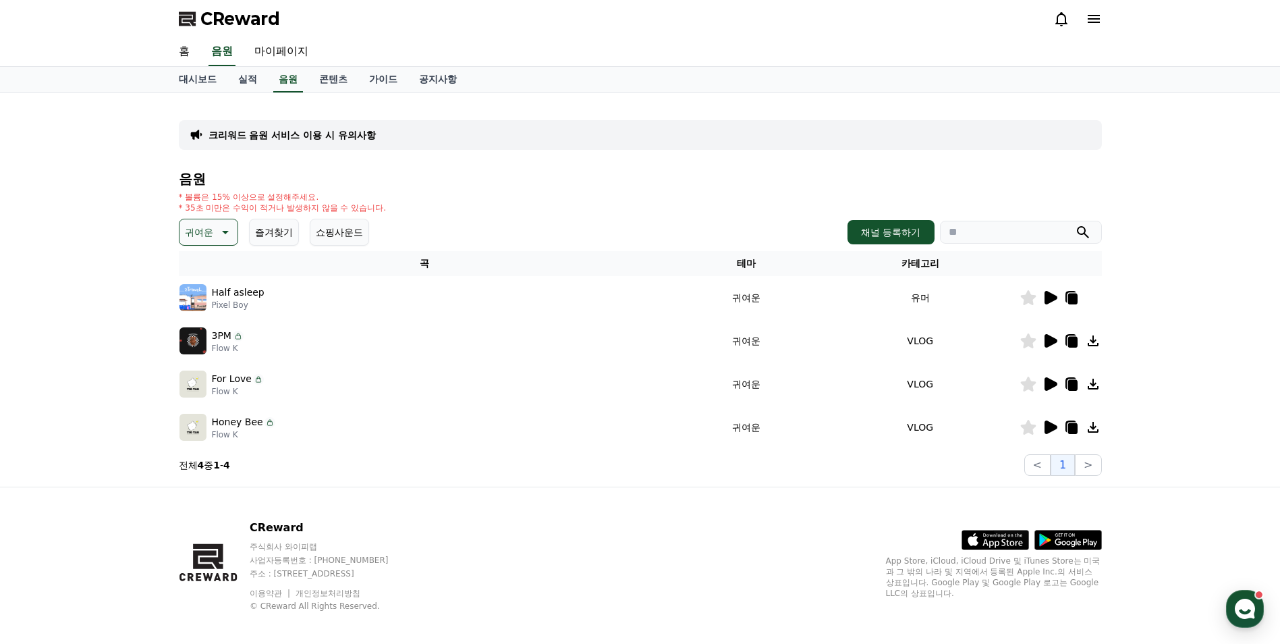
click at [1029, 432] on icon at bounding box center [1028, 427] width 16 height 15
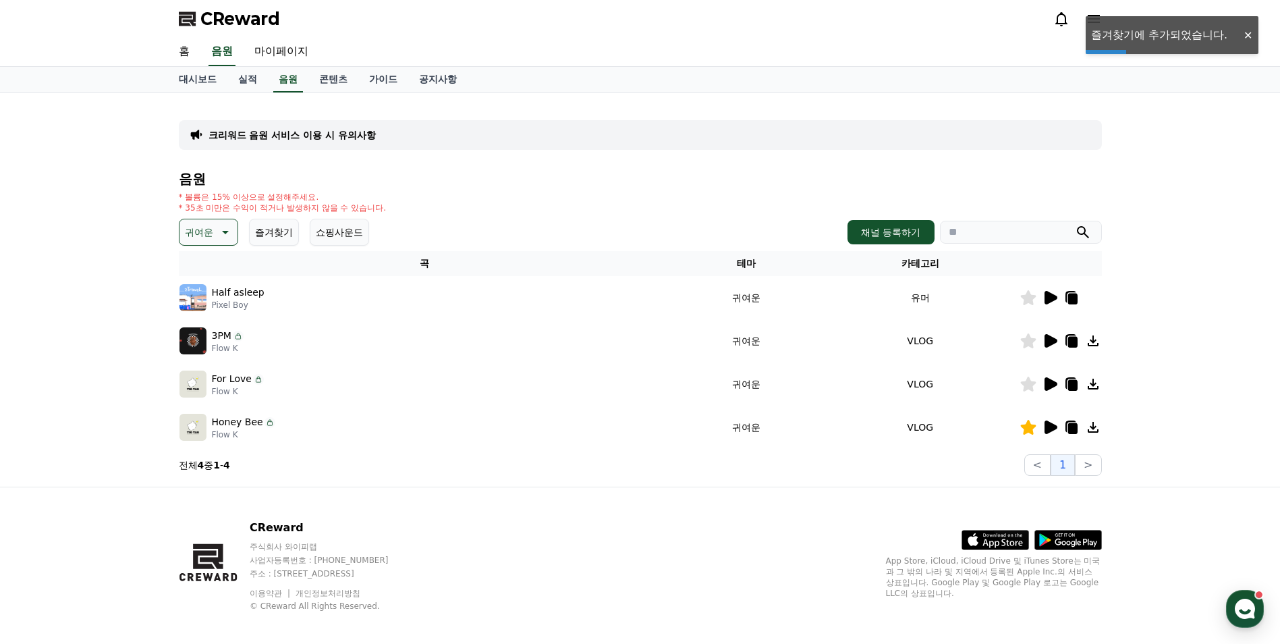
click at [1052, 430] on icon at bounding box center [1050, 426] width 13 height 13
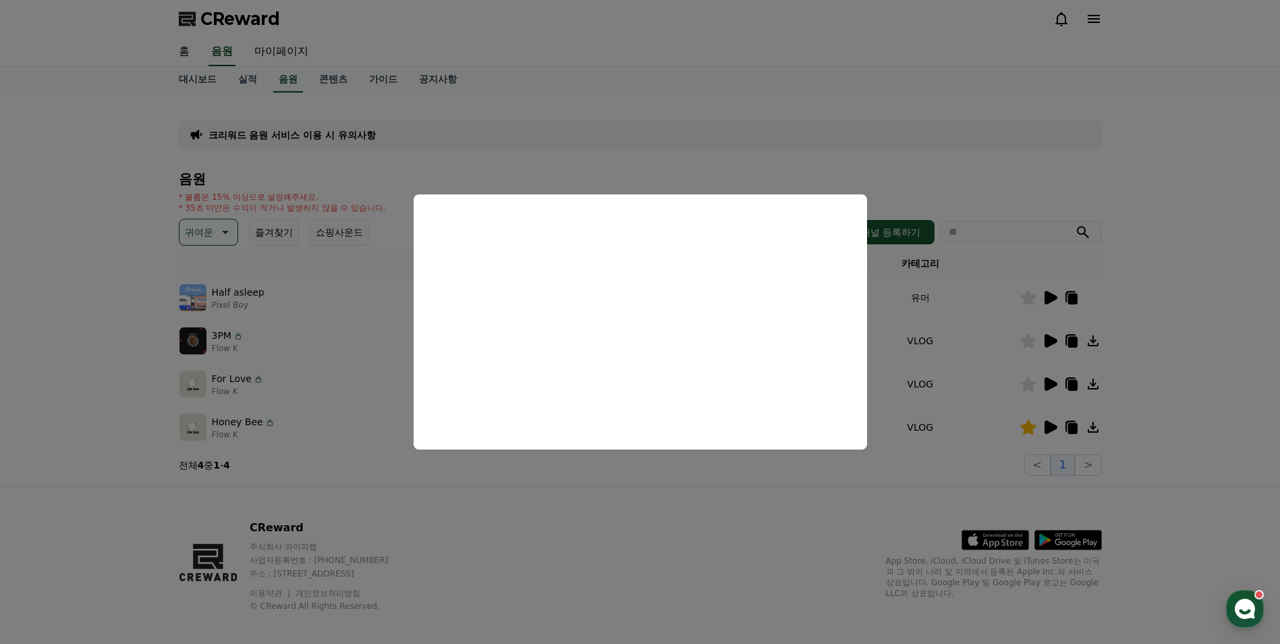
click at [872, 472] on button "close modal" at bounding box center [640, 322] width 1280 height 644
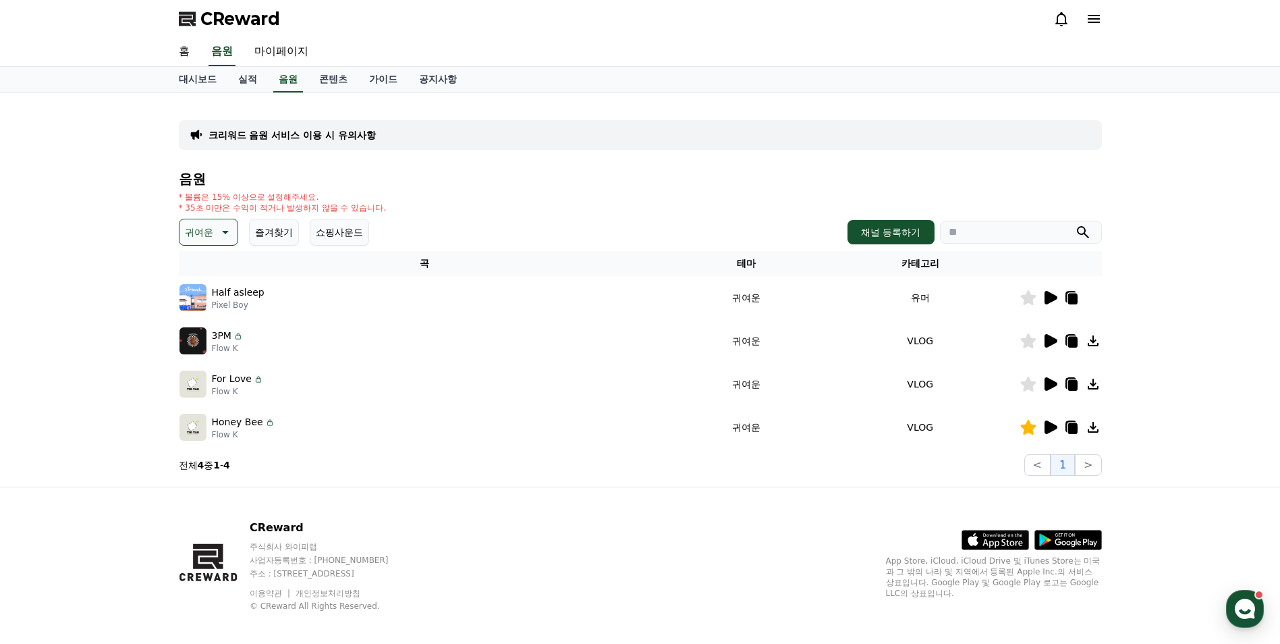
click at [183, 227] on button "귀여운" at bounding box center [208, 232] width 59 height 27
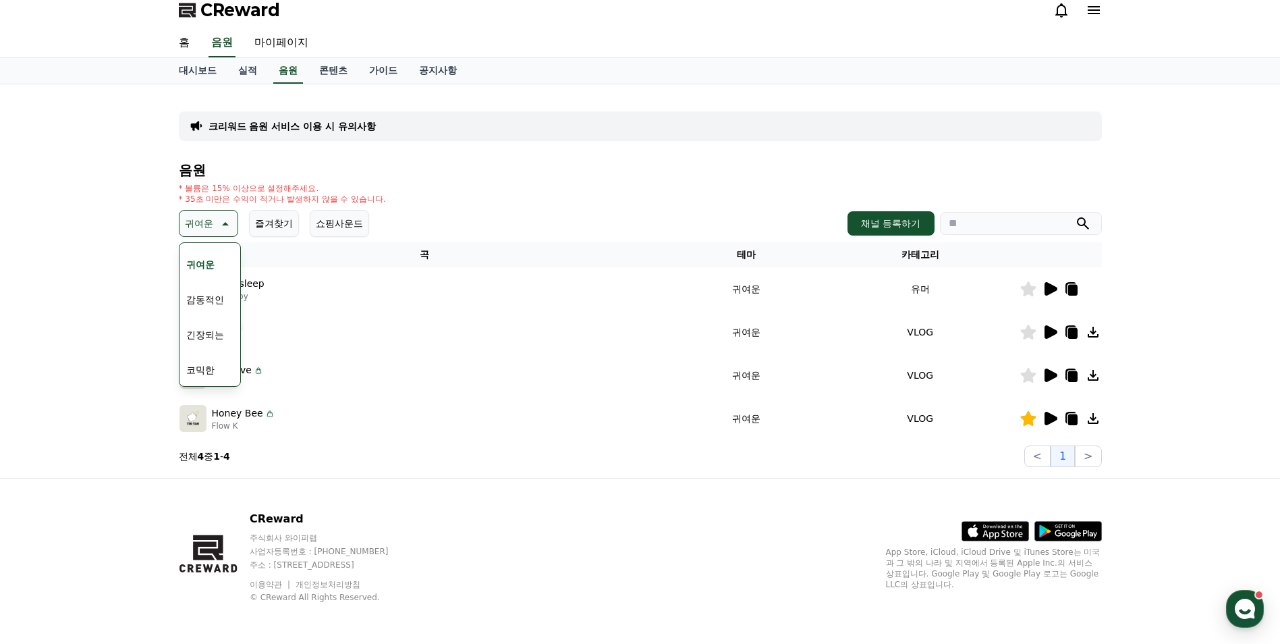
scroll to position [11, 0]
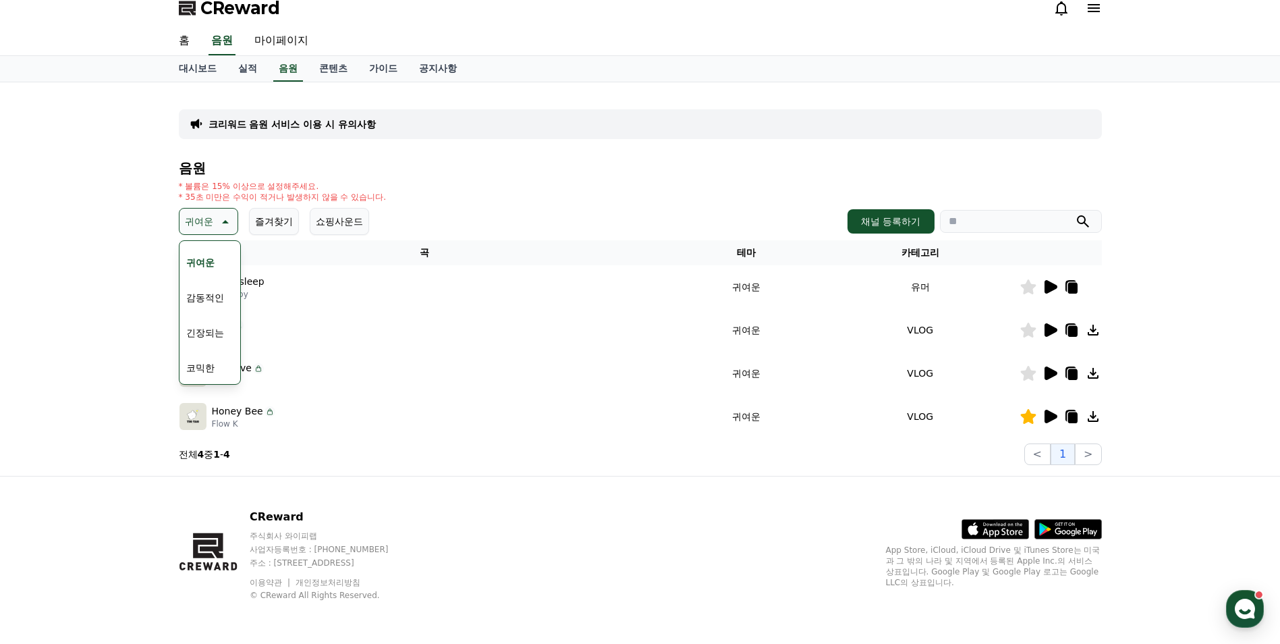
click at [204, 359] on button "코믹한" at bounding box center [200, 368] width 39 height 30
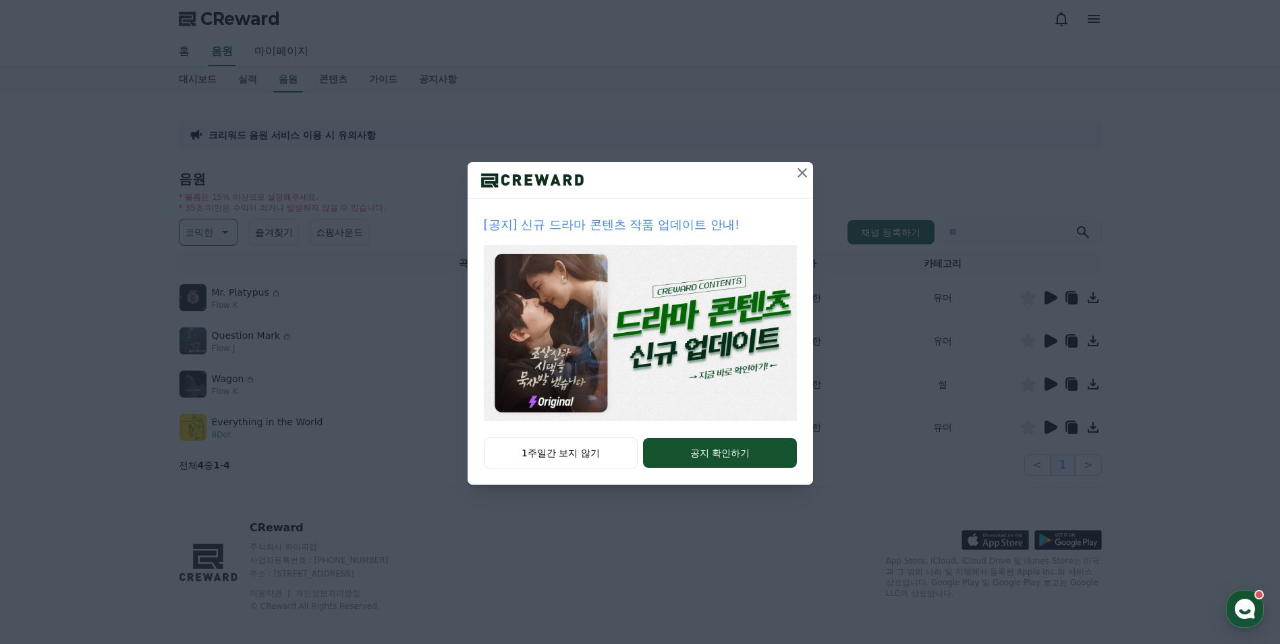
click at [804, 177] on icon at bounding box center [802, 173] width 16 height 16
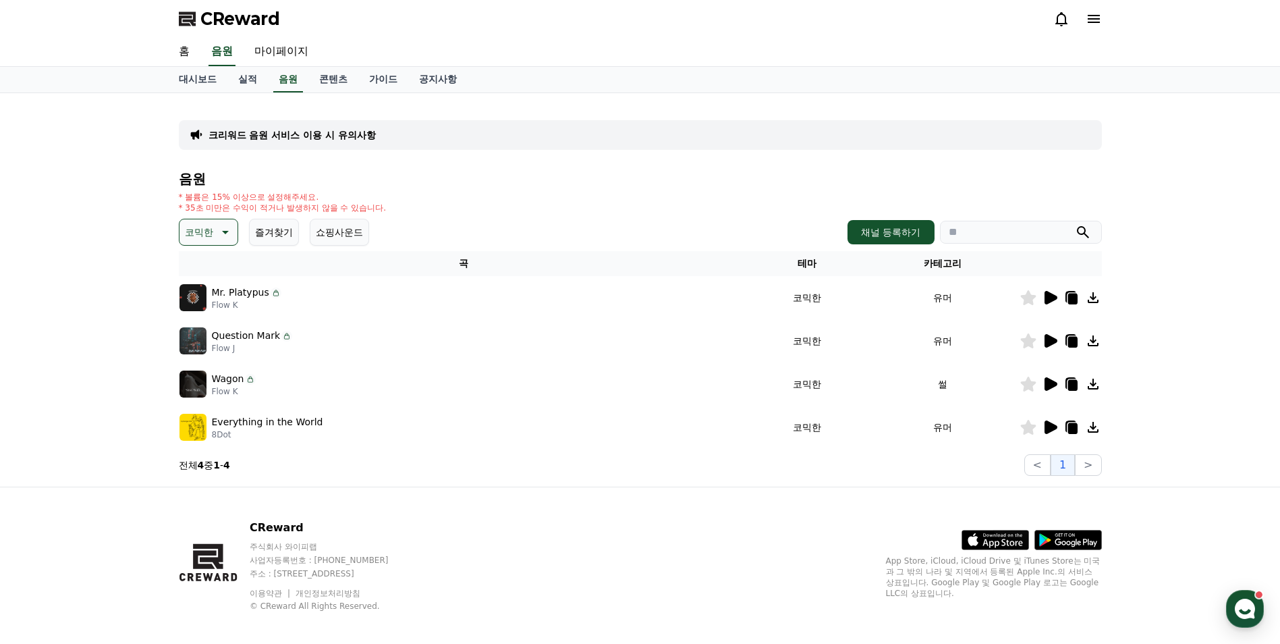
click at [1056, 425] on icon at bounding box center [1050, 427] width 16 height 16
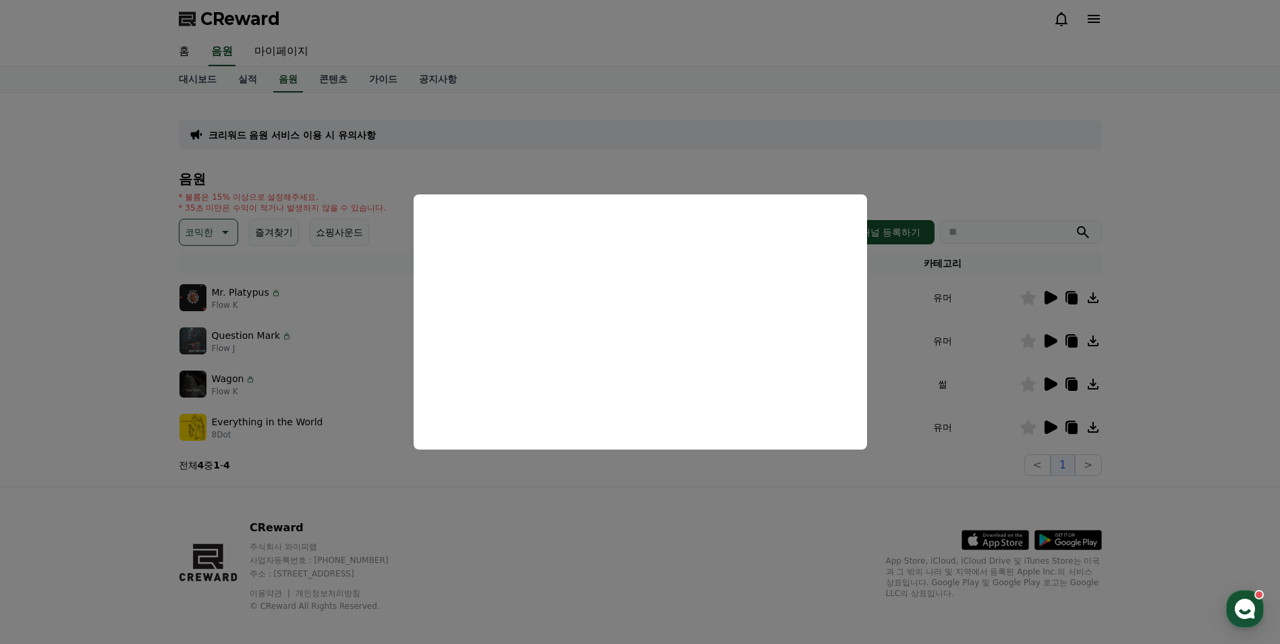
click at [1054, 383] on button "close modal" at bounding box center [640, 322] width 1280 height 644
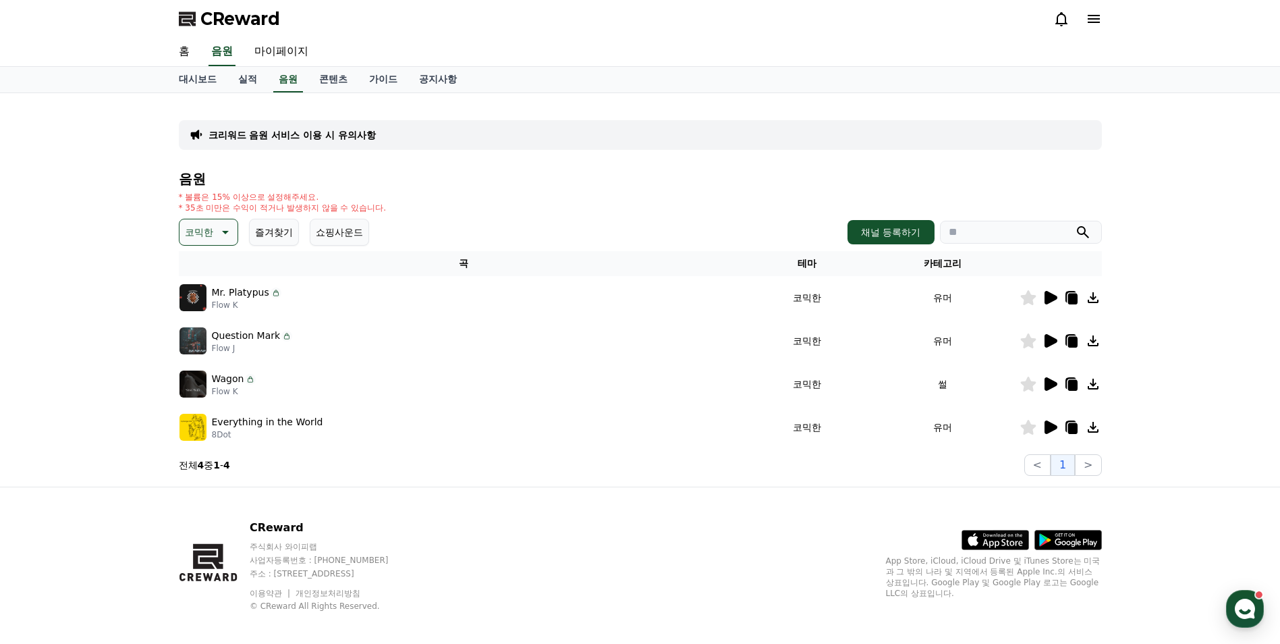
click at [1054, 383] on icon at bounding box center [1050, 383] width 13 height 13
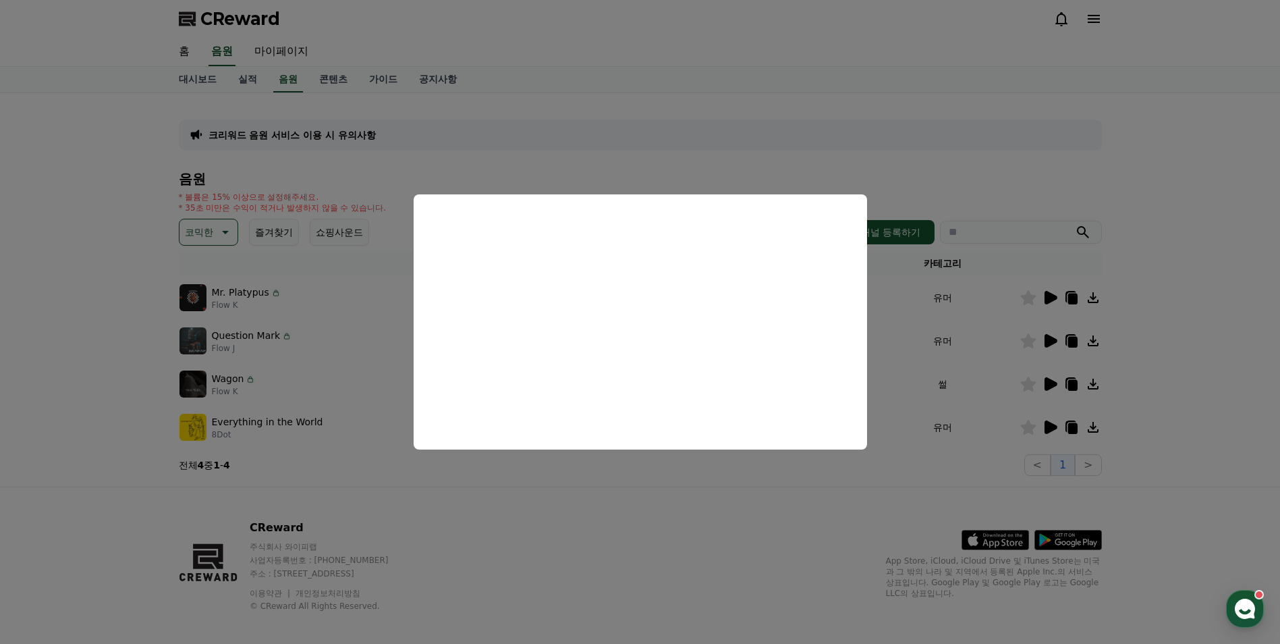
click at [1051, 344] on button "close modal" at bounding box center [640, 322] width 1280 height 644
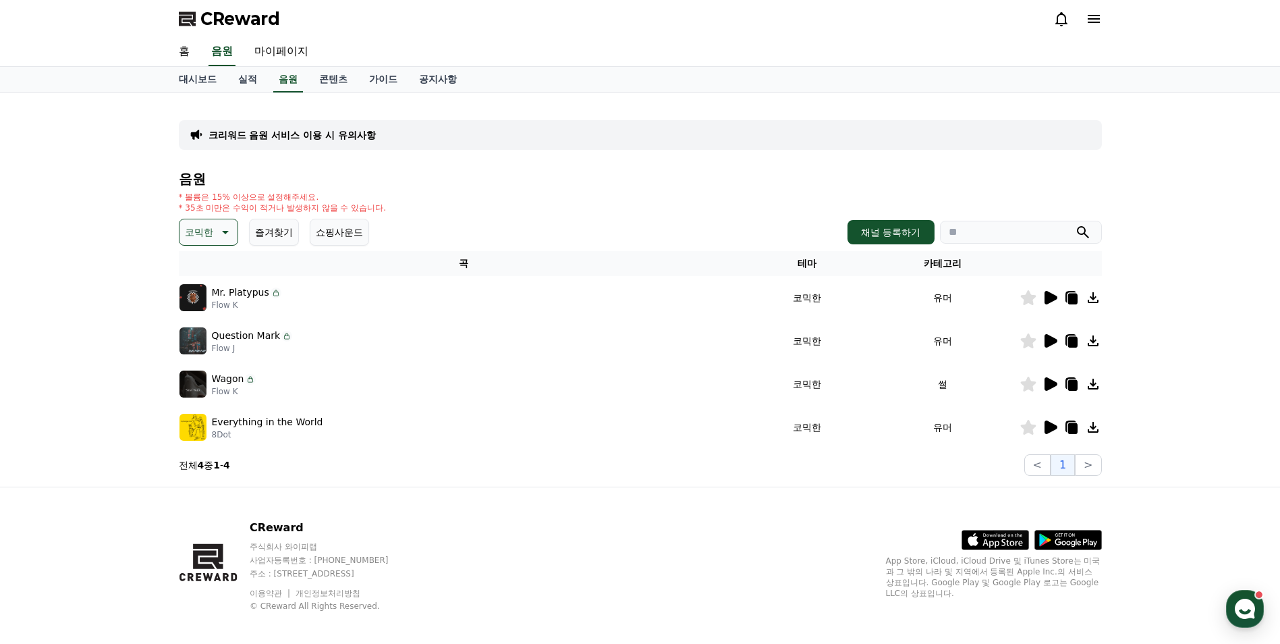
click at [1049, 337] on icon at bounding box center [1050, 340] width 13 height 13
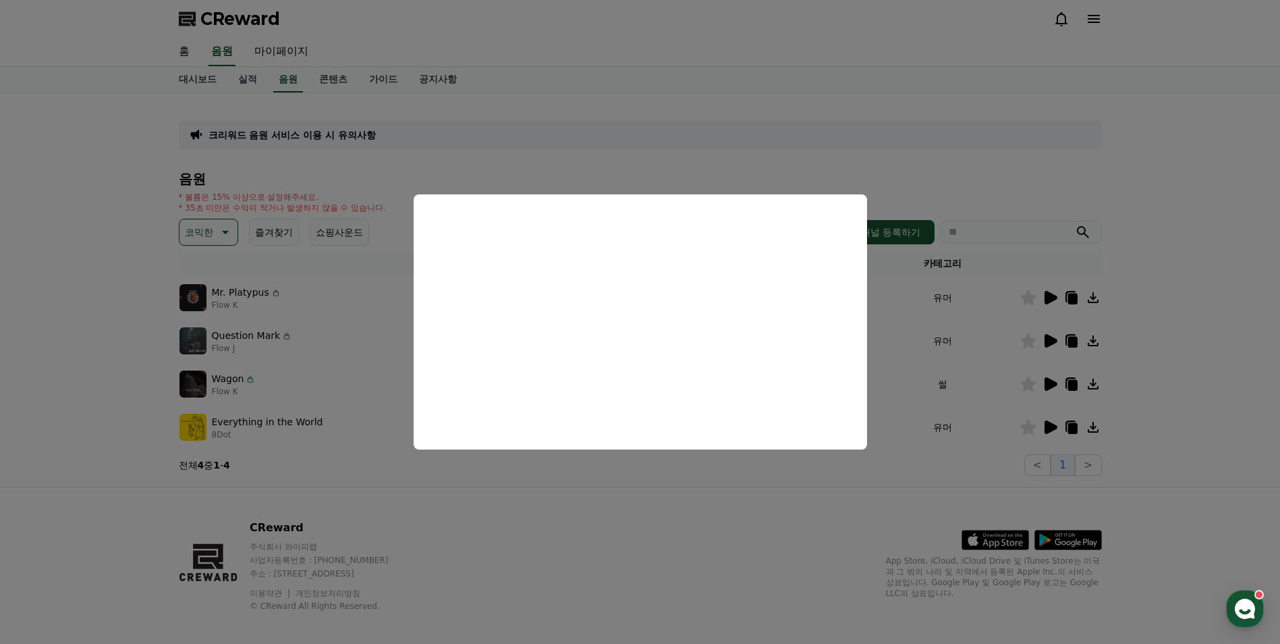
click at [1045, 337] on button "close modal" at bounding box center [640, 322] width 1280 height 644
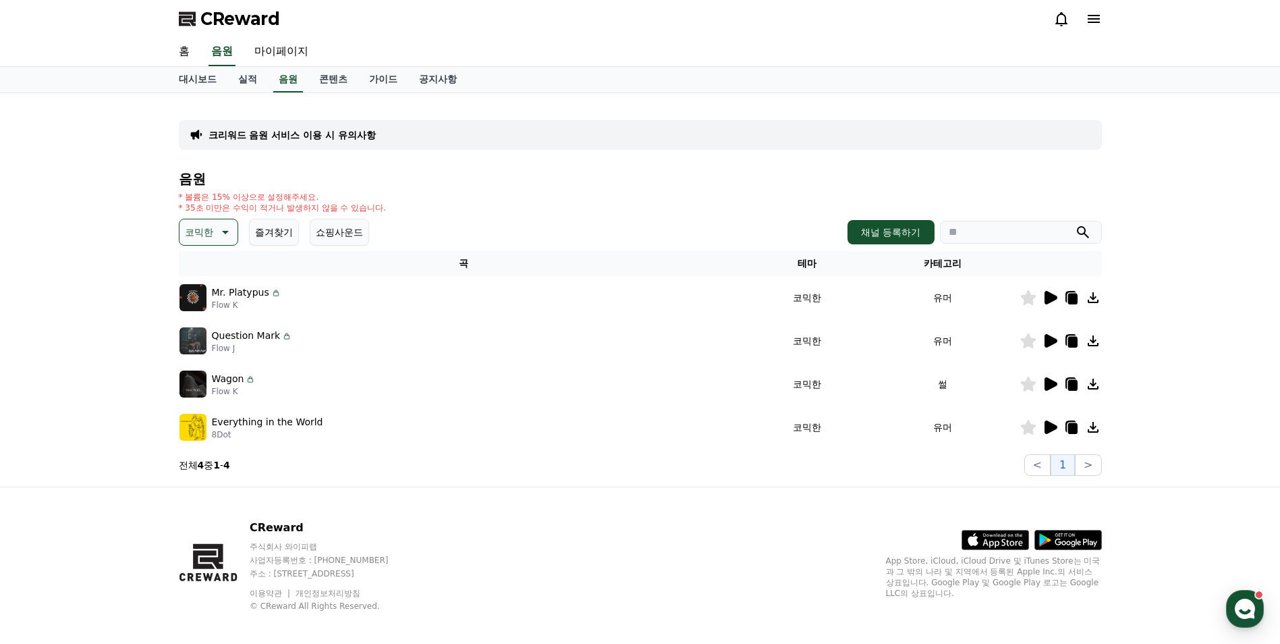
click at [1045, 337] on icon at bounding box center [1050, 340] width 13 height 13
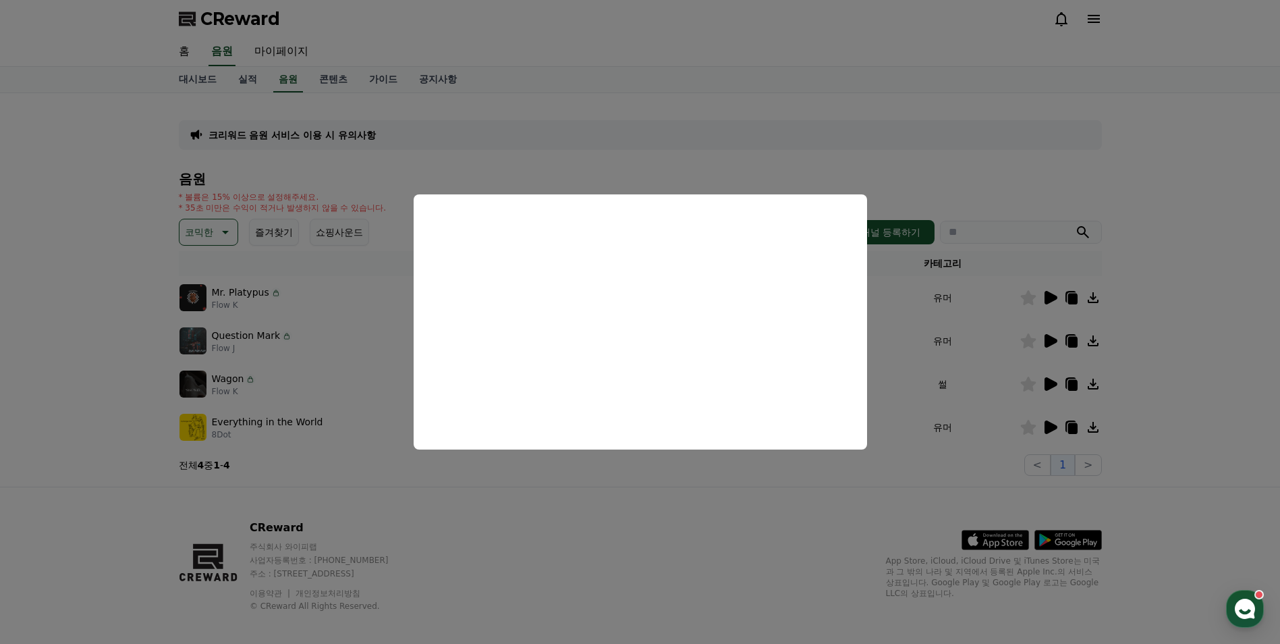
click at [1047, 295] on button "close modal" at bounding box center [640, 322] width 1280 height 644
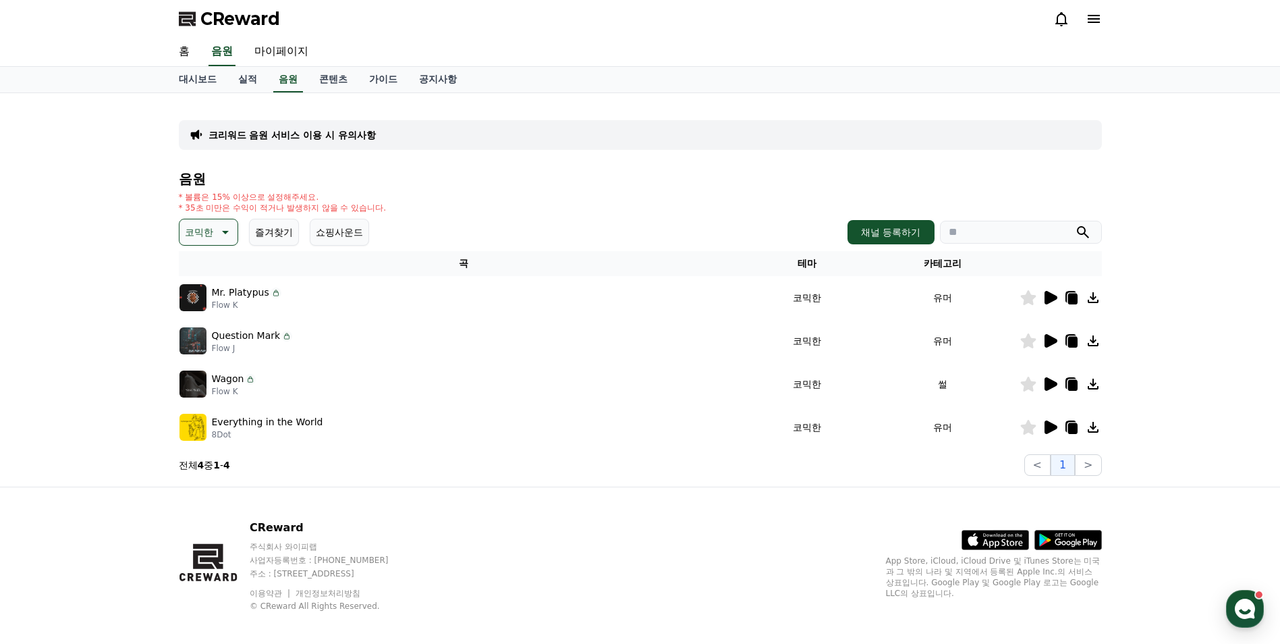
click at [1044, 295] on icon at bounding box center [1050, 297] width 13 height 13
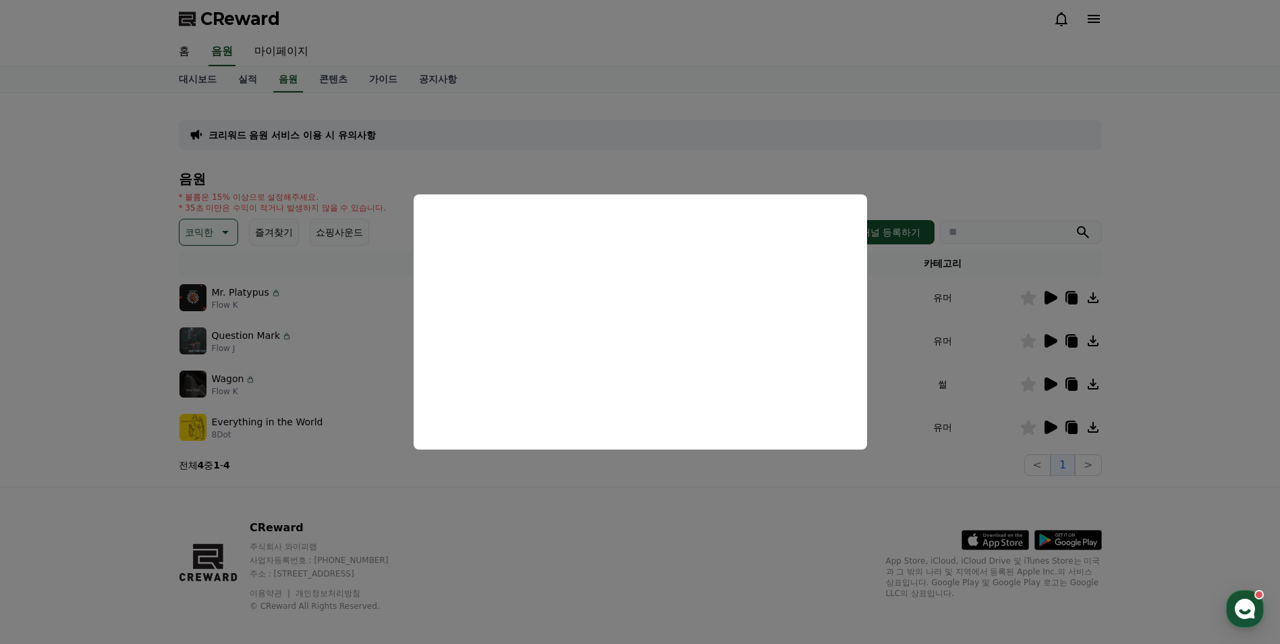
click at [208, 80] on button "close modal" at bounding box center [640, 322] width 1280 height 644
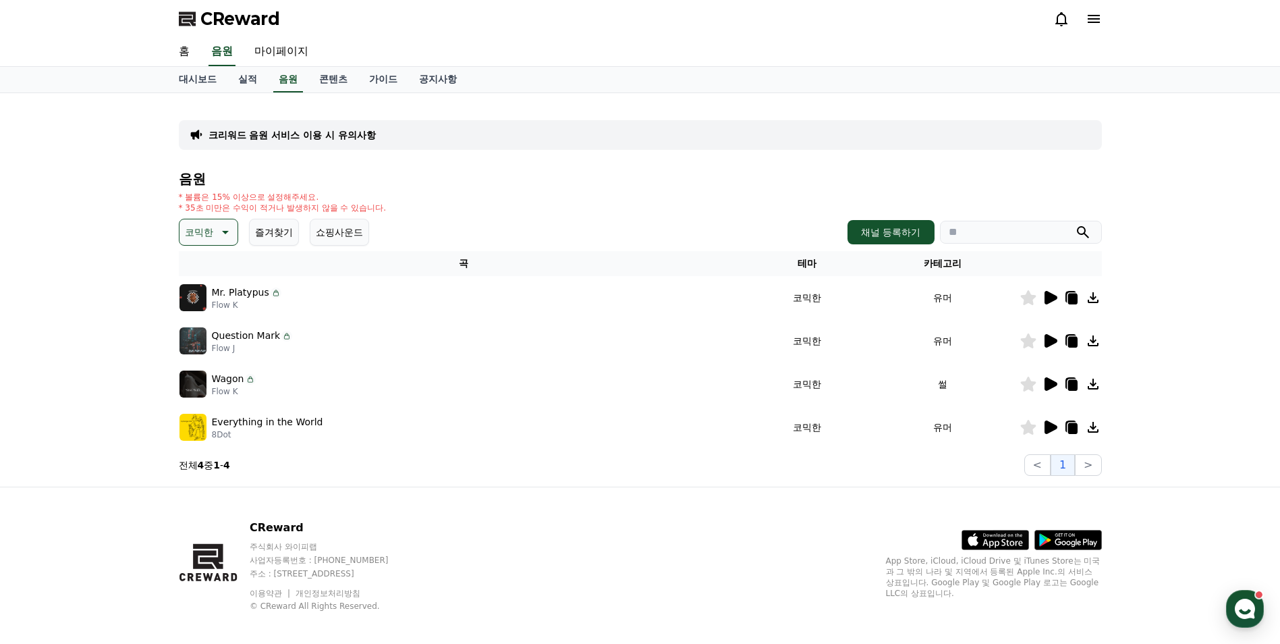
click at [208, 80] on link "대시보드" at bounding box center [197, 80] width 59 height 26
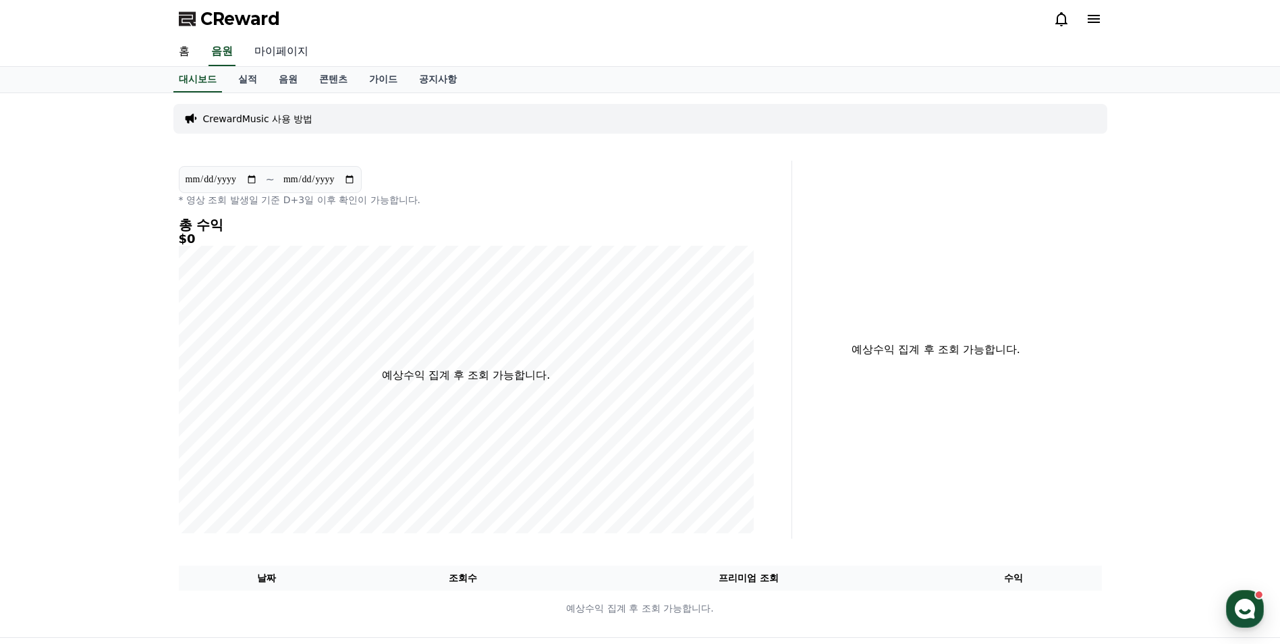
click at [282, 53] on link "마이페이지" at bounding box center [282, 52] width 76 height 28
select select "**********"
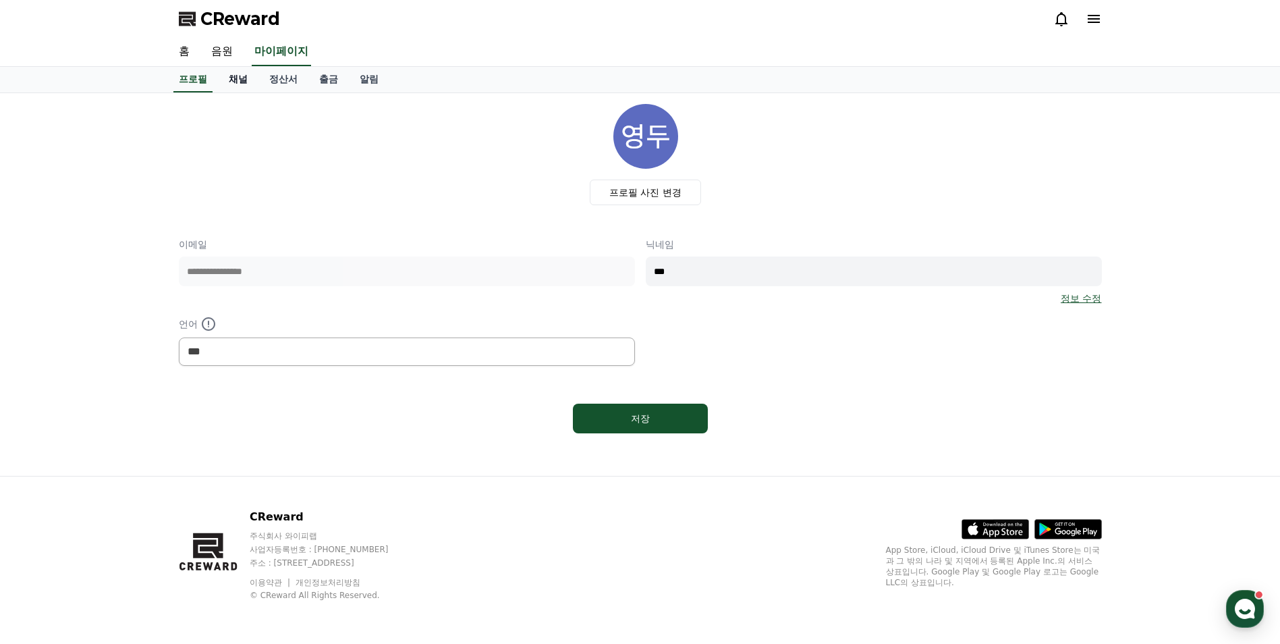
click at [247, 80] on link "채널" at bounding box center [238, 80] width 40 height 26
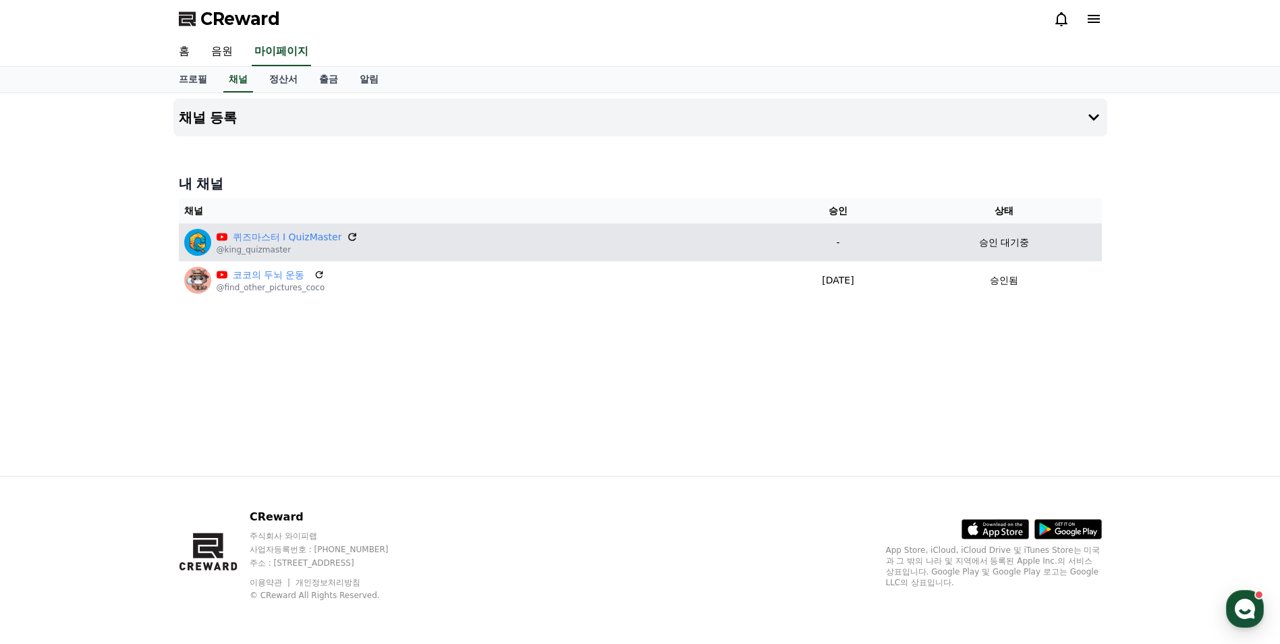
click at [348, 239] on icon at bounding box center [353, 237] width 12 height 12
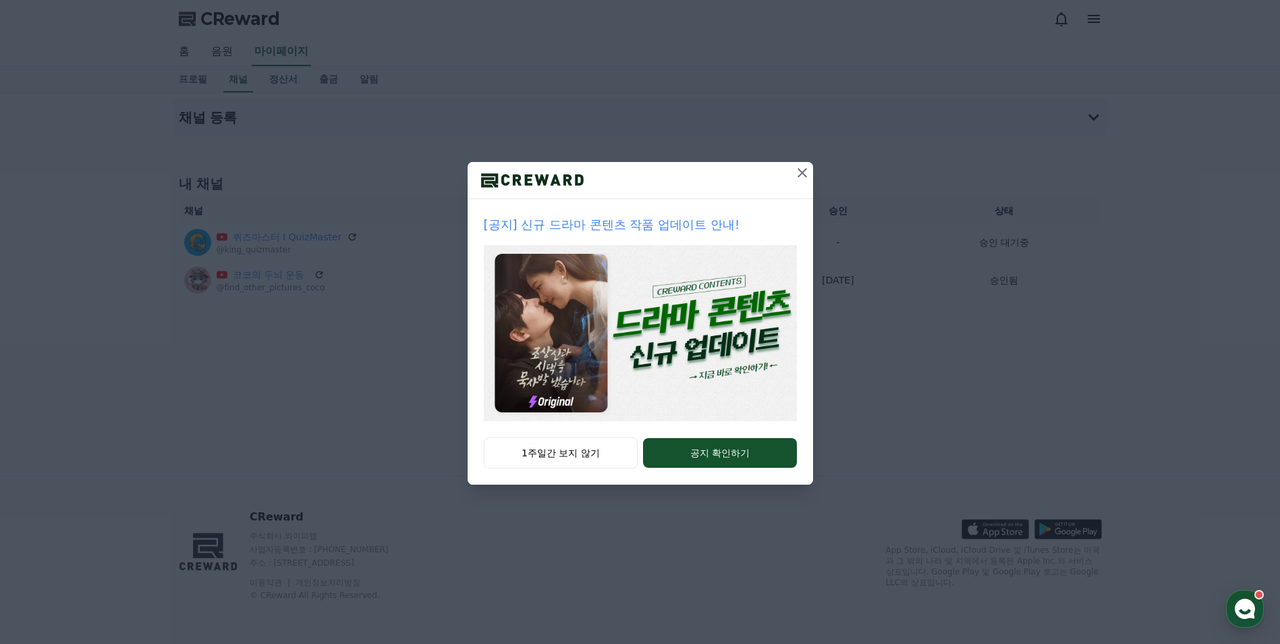
click at [807, 177] on icon at bounding box center [802, 173] width 16 height 16
click at [117, 219] on div "[공지] 신규 드라마 콘텐츠 작품 업데이트 안내! 1주일간 보지 않기 공지 확인하기" at bounding box center [640, 253] width 1280 height 506
click at [803, 177] on icon at bounding box center [802, 173] width 16 height 16
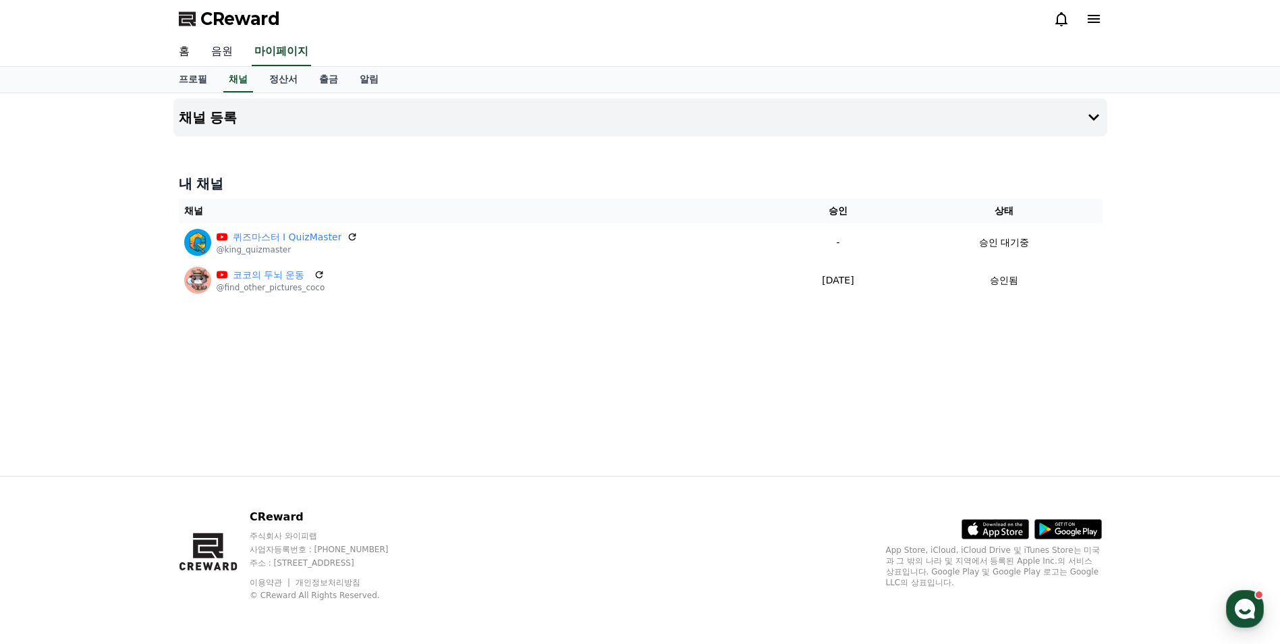
click at [214, 51] on link "음원" at bounding box center [221, 52] width 43 height 28
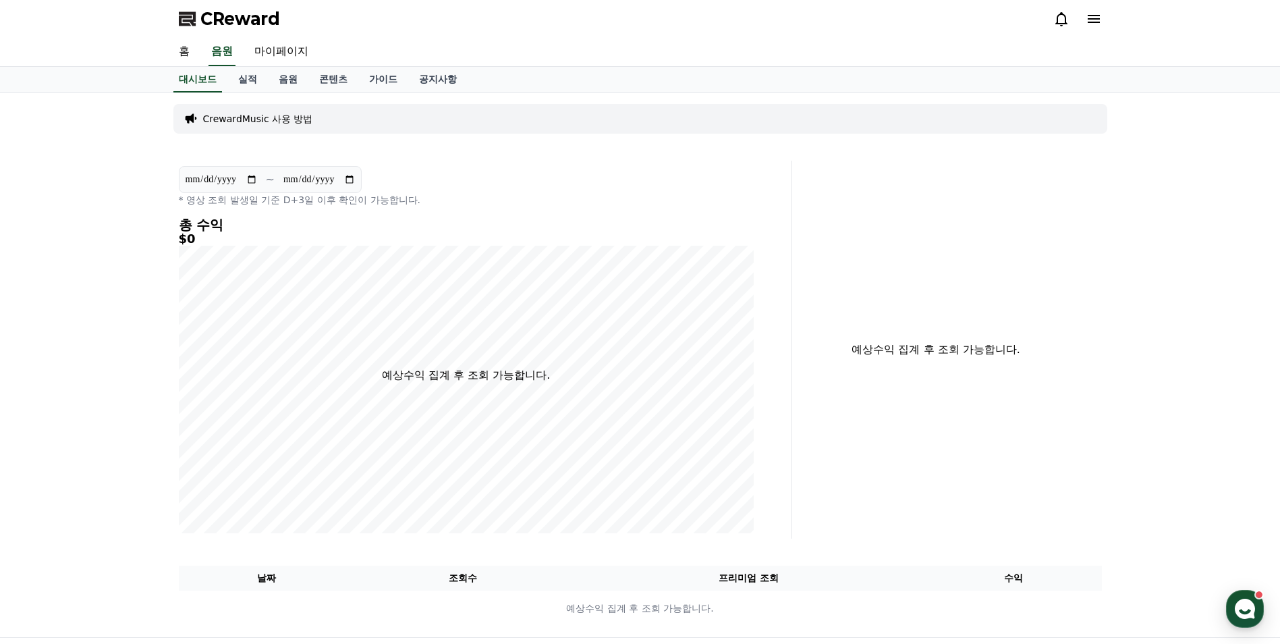
click at [271, 118] on p "CrewardMusic 사용 방법" at bounding box center [258, 118] width 110 height 13
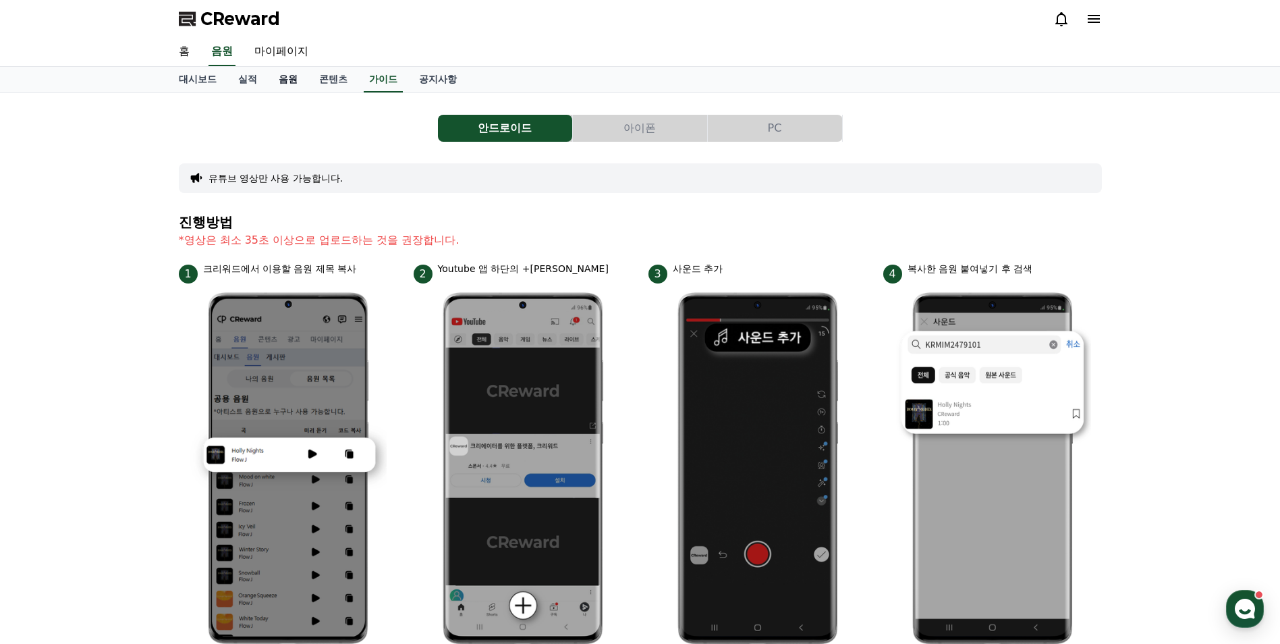
click at [285, 76] on link "음원" at bounding box center [288, 80] width 40 height 26
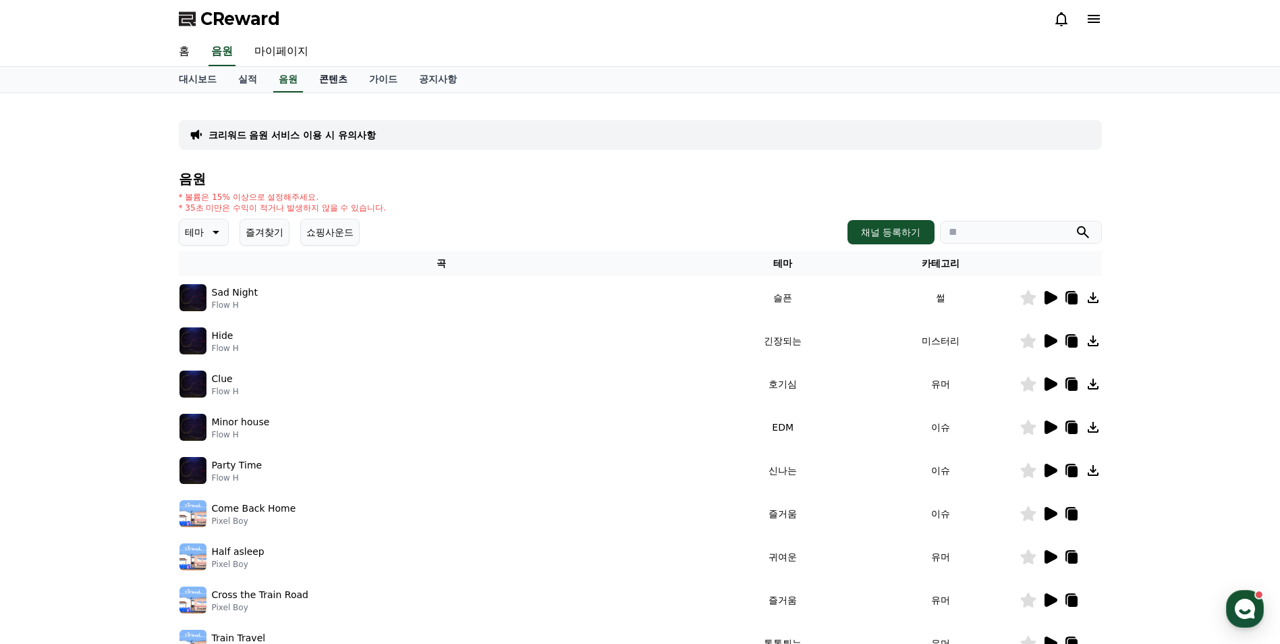
click at [337, 79] on link "콘텐츠" at bounding box center [333, 80] width 50 height 26
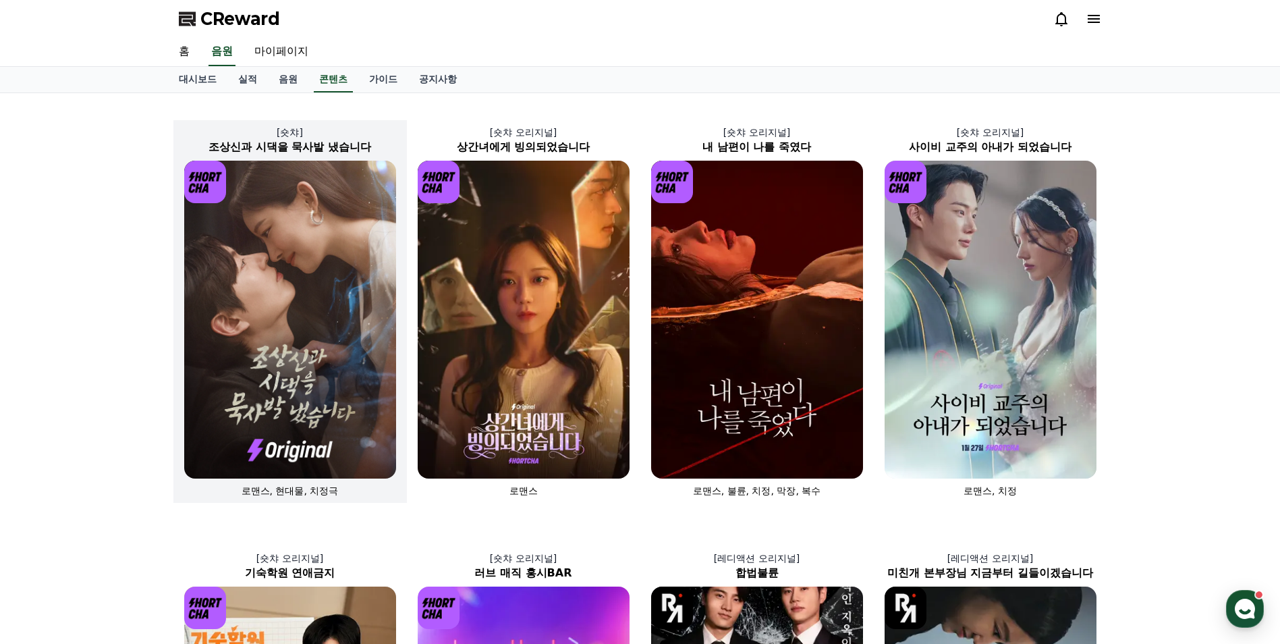
click at [266, 247] on img at bounding box center [290, 320] width 212 height 318
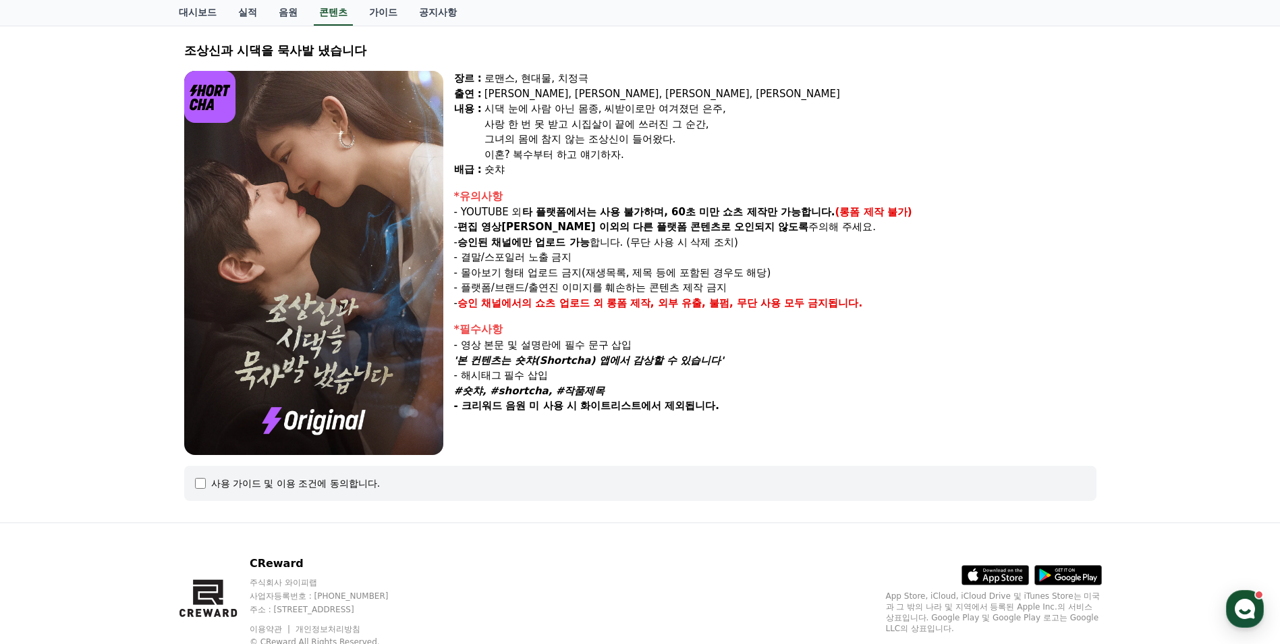
scroll to position [53, 0]
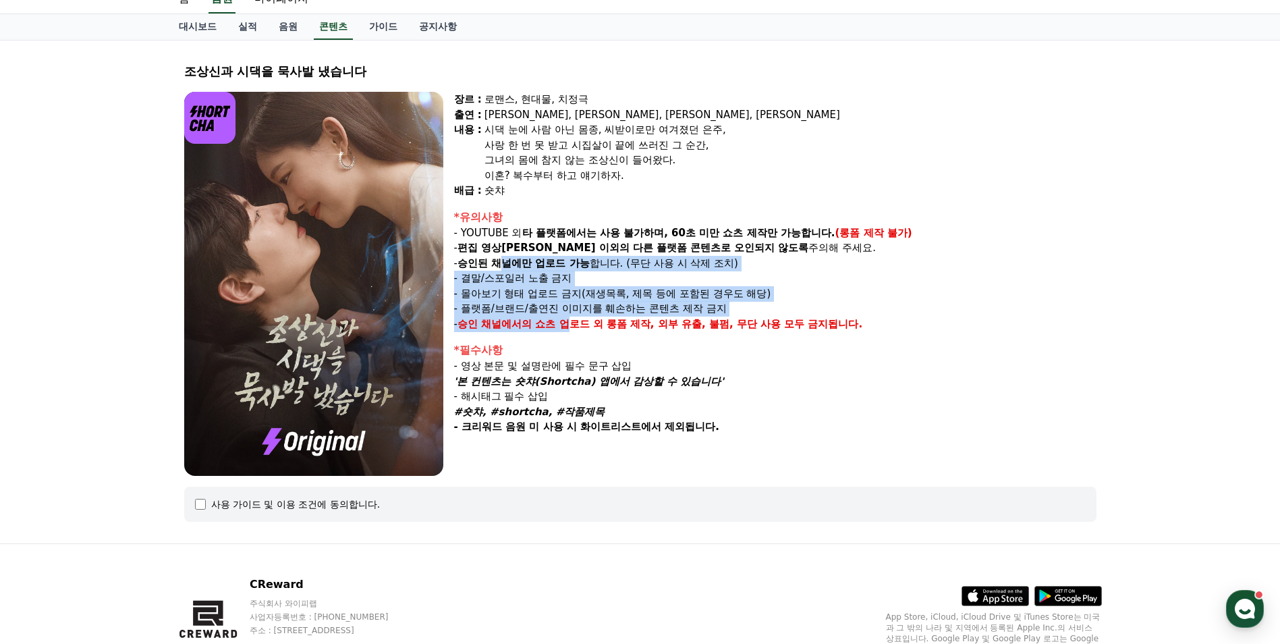
drag, startPoint x: 510, startPoint y: 264, endPoint x: 570, endPoint y: 328, distance: 87.3
click at [570, 328] on div "*유의사항 - YOUTUBE 외 타 플랫폼에서는 사용 불가하며, 60초 미만 쇼츠 제작만 가능합니다. (롱폼 제작 불가) - 편집 영상이 숏챠…" at bounding box center [775, 270] width 642 height 123
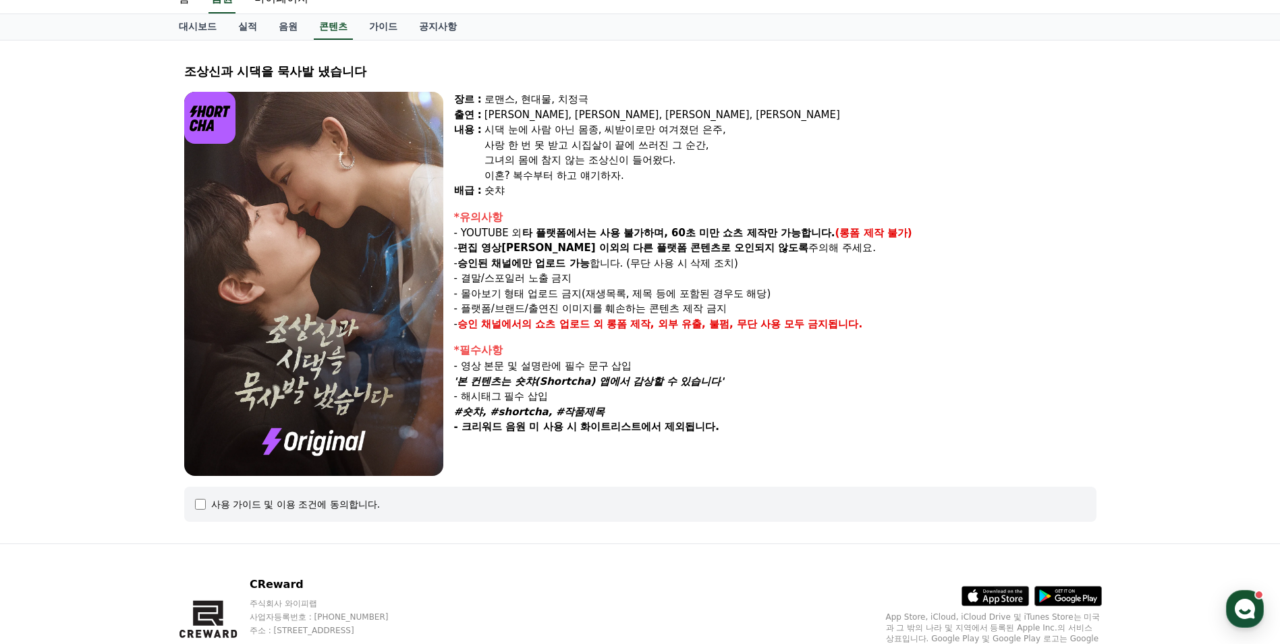
drag, startPoint x: 570, startPoint y: 328, endPoint x: 642, endPoint y: 357, distance: 77.2
click at [642, 357] on div "*필수사항" at bounding box center [775, 350] width 642 height 16
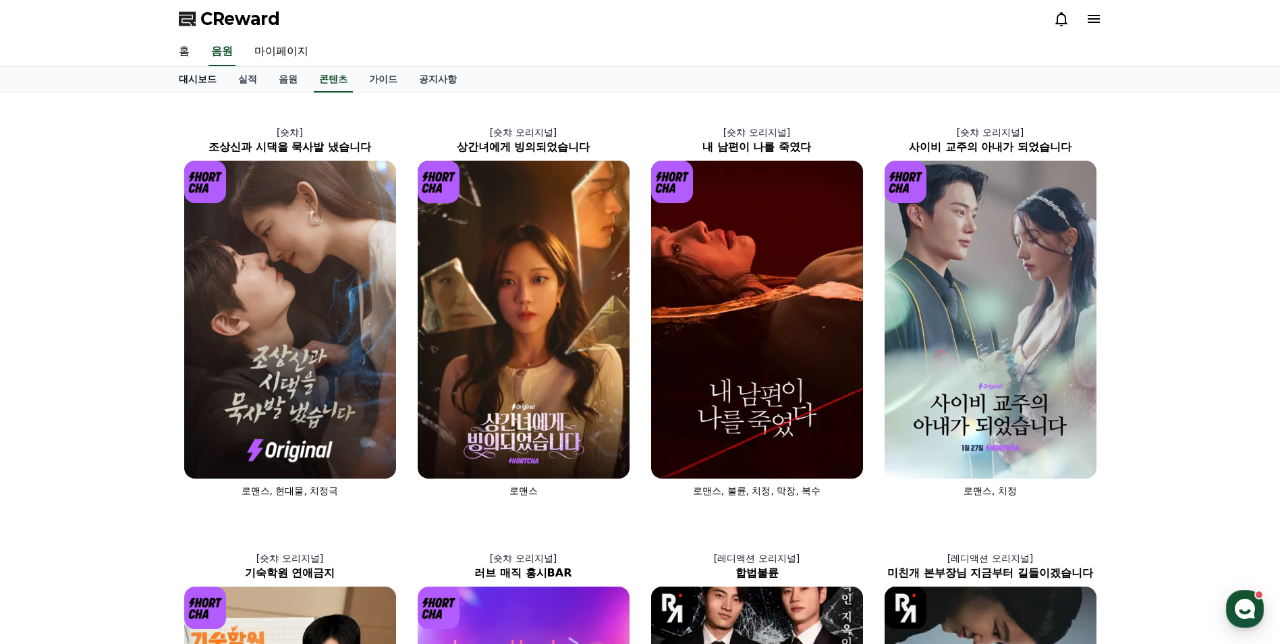
click at [214, 76] on link "대시보드" at bounding box center [197, 80] width 59 height 26
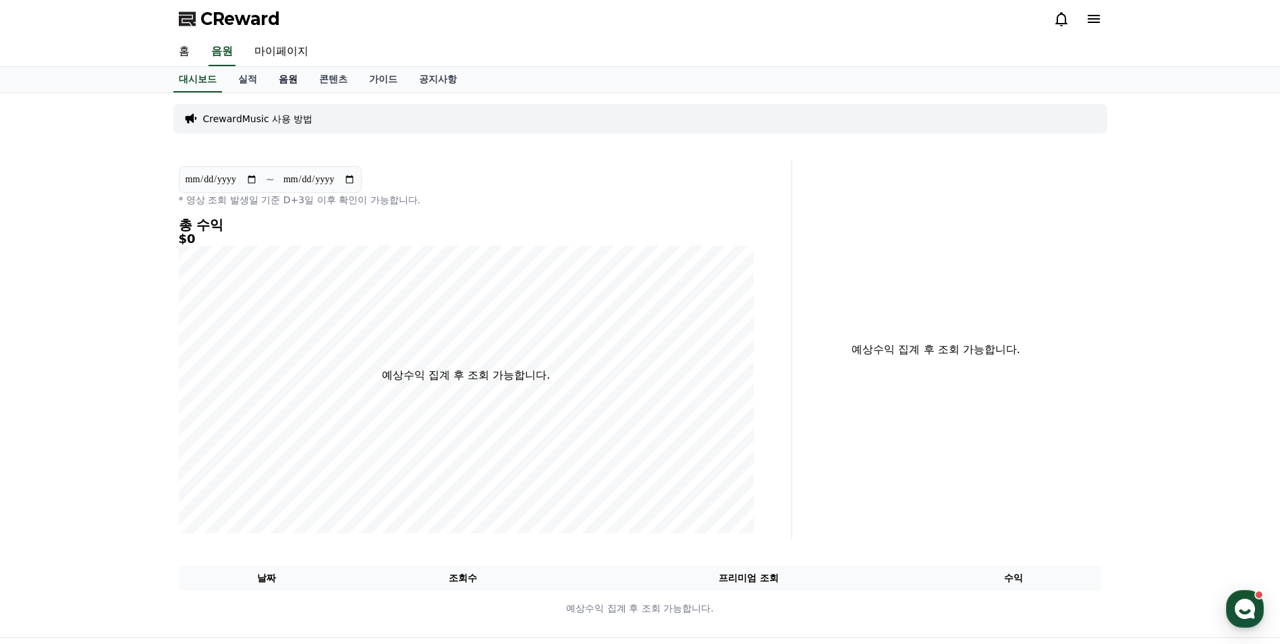
click at [275, 80] on link "음원" at bounding box center [288, 80] width 40 height 26
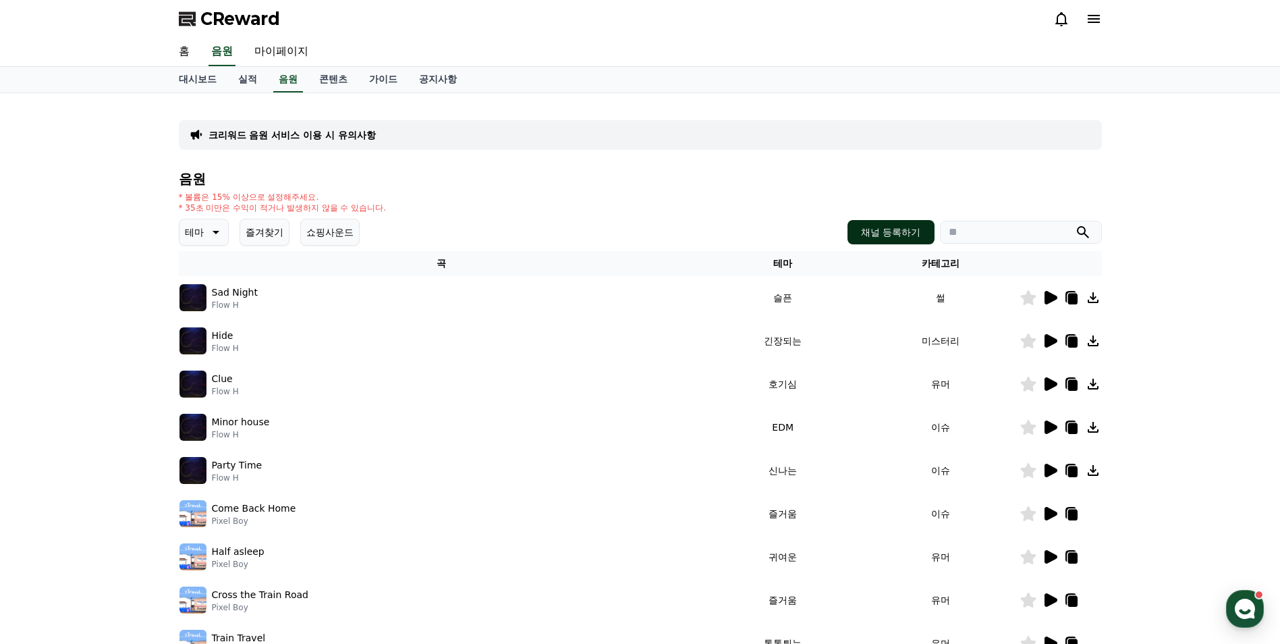
click at [890, 233] on button "채널 등록하기" at bounding box center [890, 232] width 86 height 24
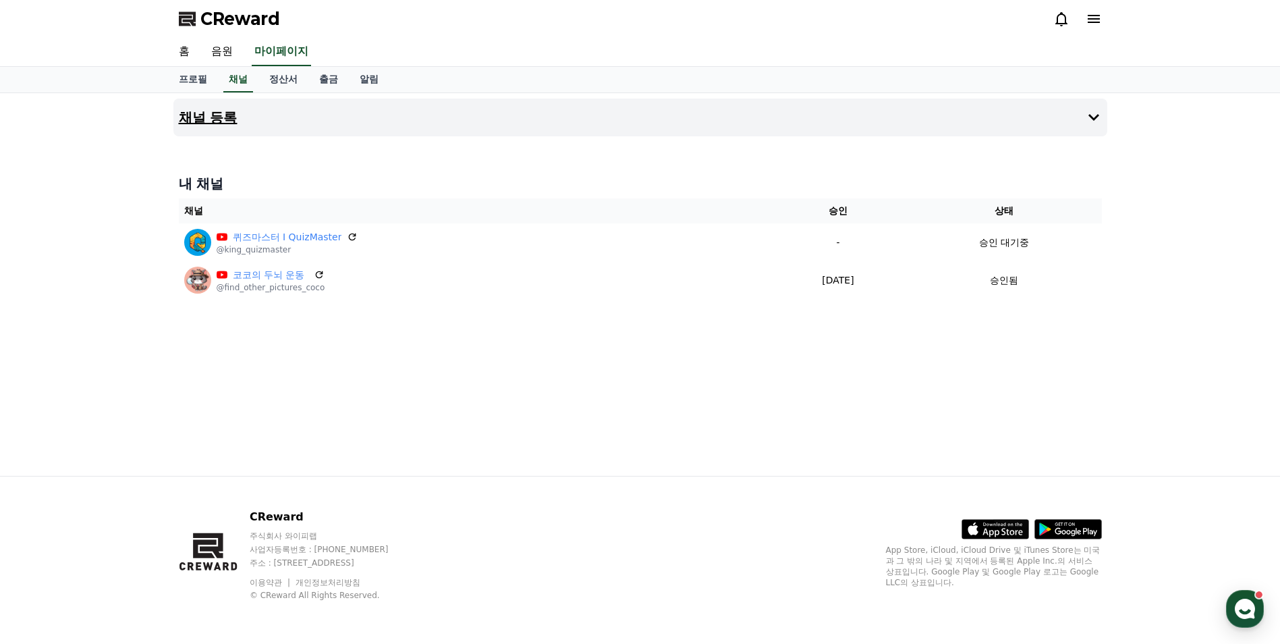
click at [297, 127] on button "채널 등록" at bounding box center [640, 117] width 934 height 38
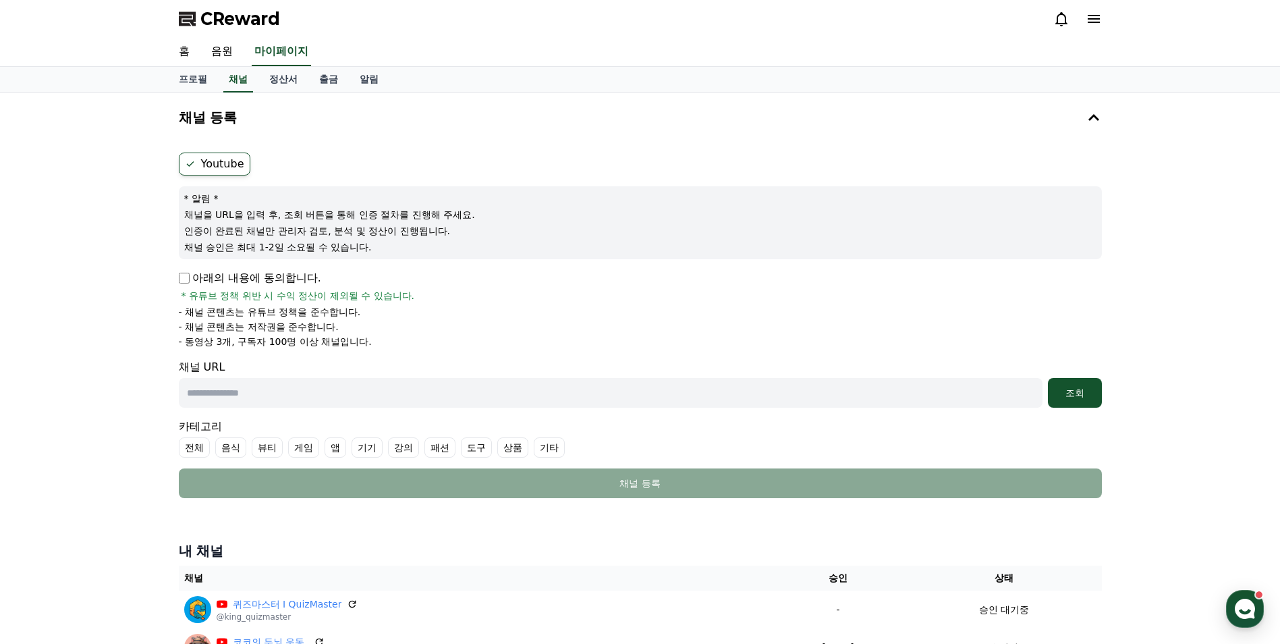
click at [221, 393] on input "text" at bounding box center [610, 393] width 863 height 30
paste input "**********"
type input "**********"
click at [1048, 402] on button "조회" at bounding box center [1075, 393] width 54 height 30
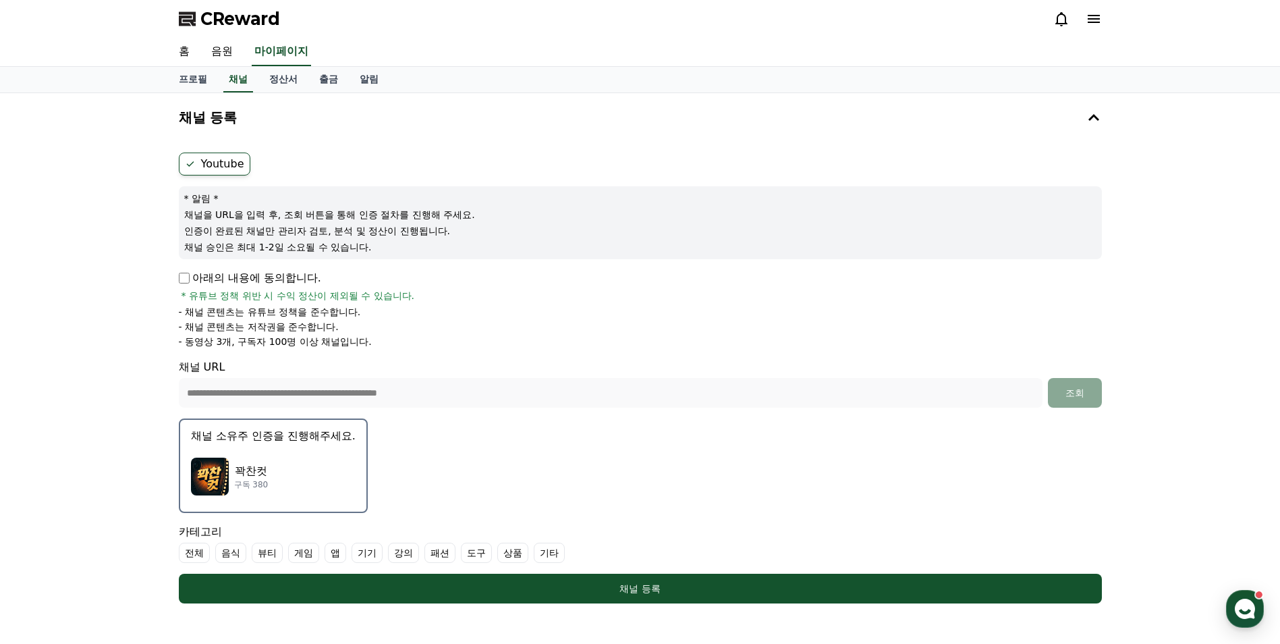
click at [241, 440] on p "채널 소유주 인증을 진행해주세요." at bounding box center [273, 436] width 165 height 16
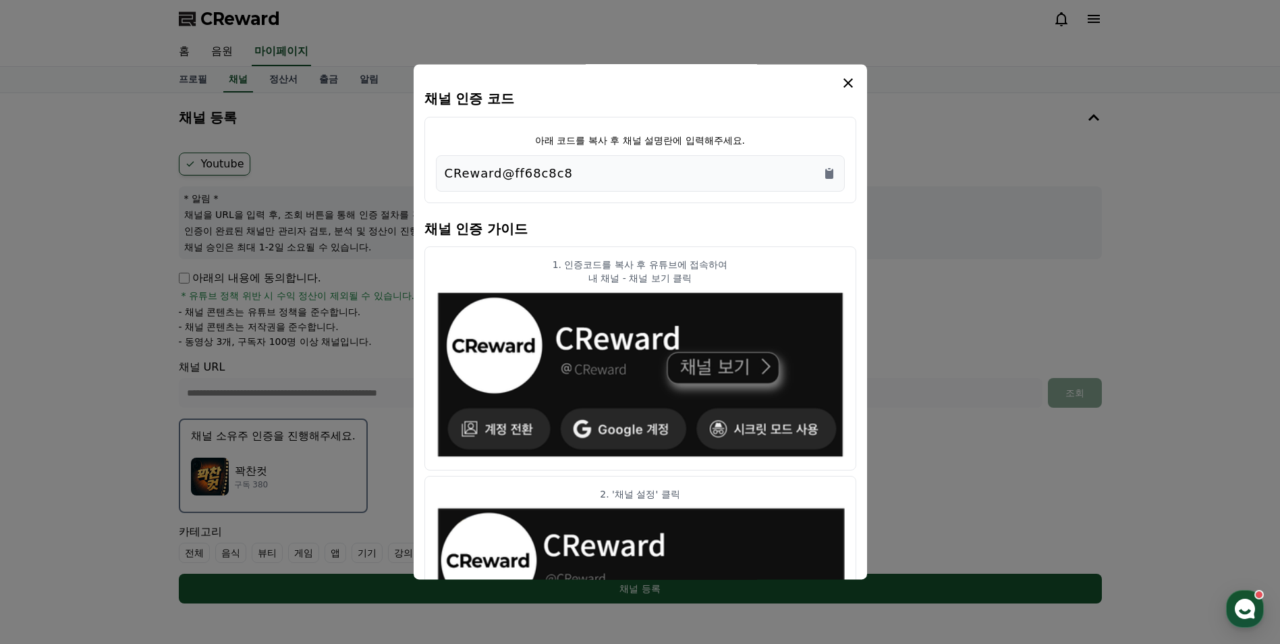
drag, startPoint x: 577, startPoint y: 175, endPoint x: 442, endPoint y: 173, distance: 134.9
click at [442, 173] on div "CReward@ff68c8c8" at bounding box center [640, 173] width 409 height 36
copy p "CReward@ff68c8c8"
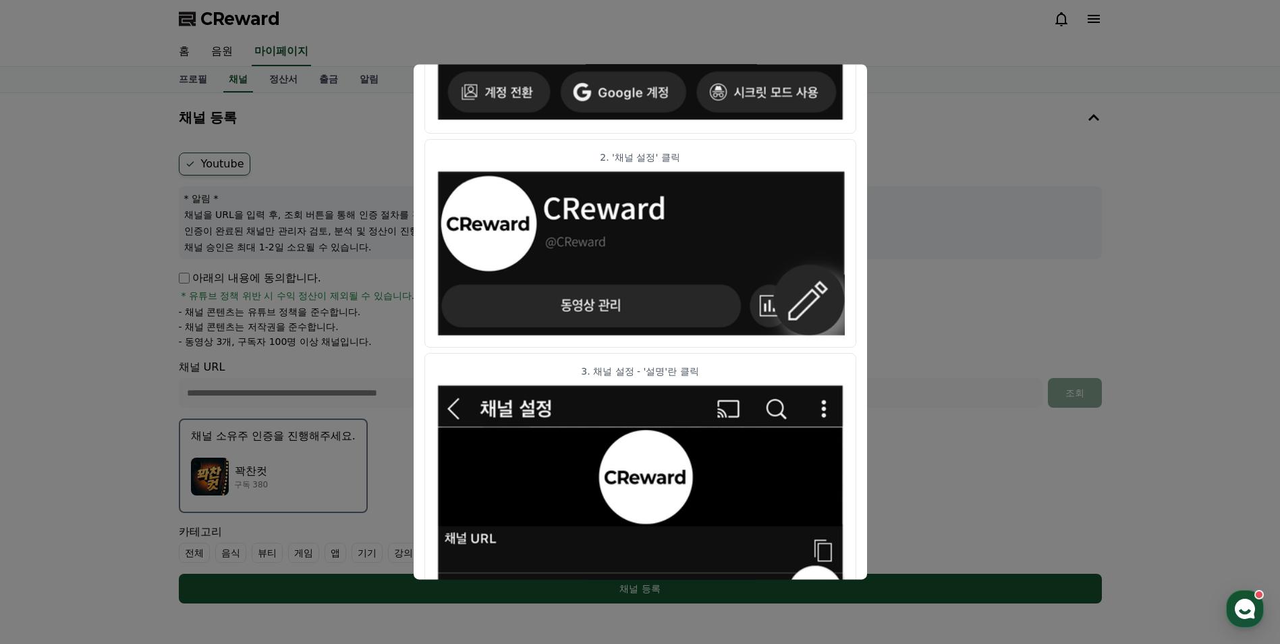
scroll to position [337, 0]
click at [642, 598] on button "close modal" at bounding box center [640, 322] width 1280 height 644
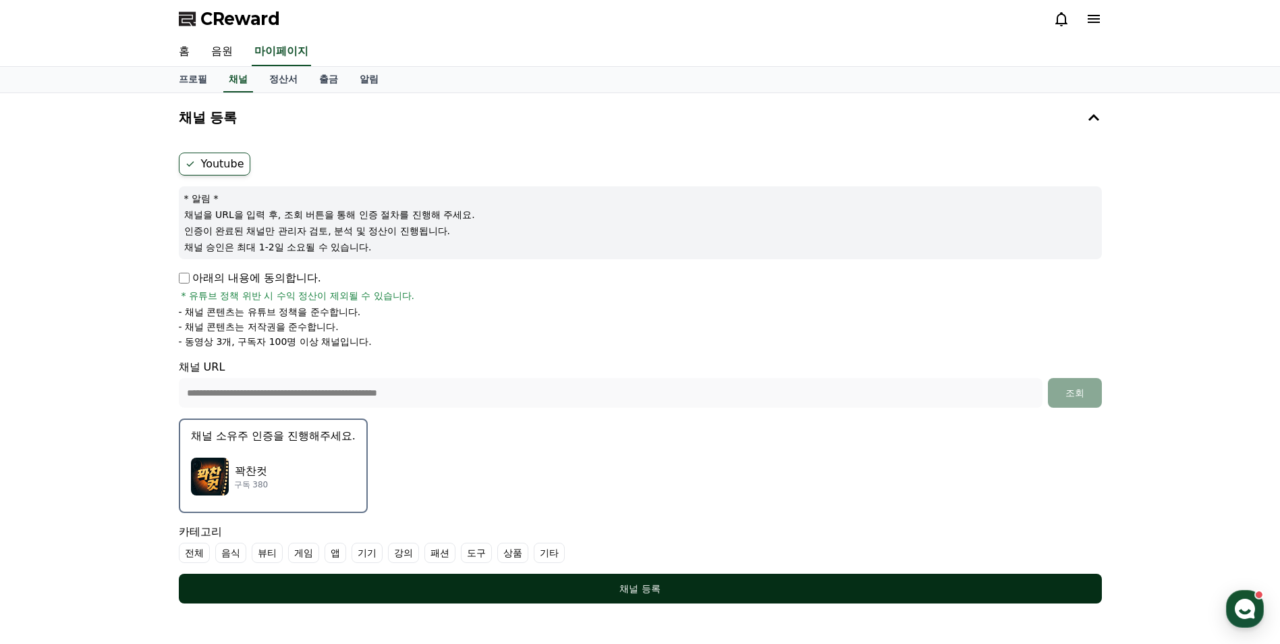
click at [645, 594] on div "채널 등록" at bounding box center [640, 587] width 869 height 13
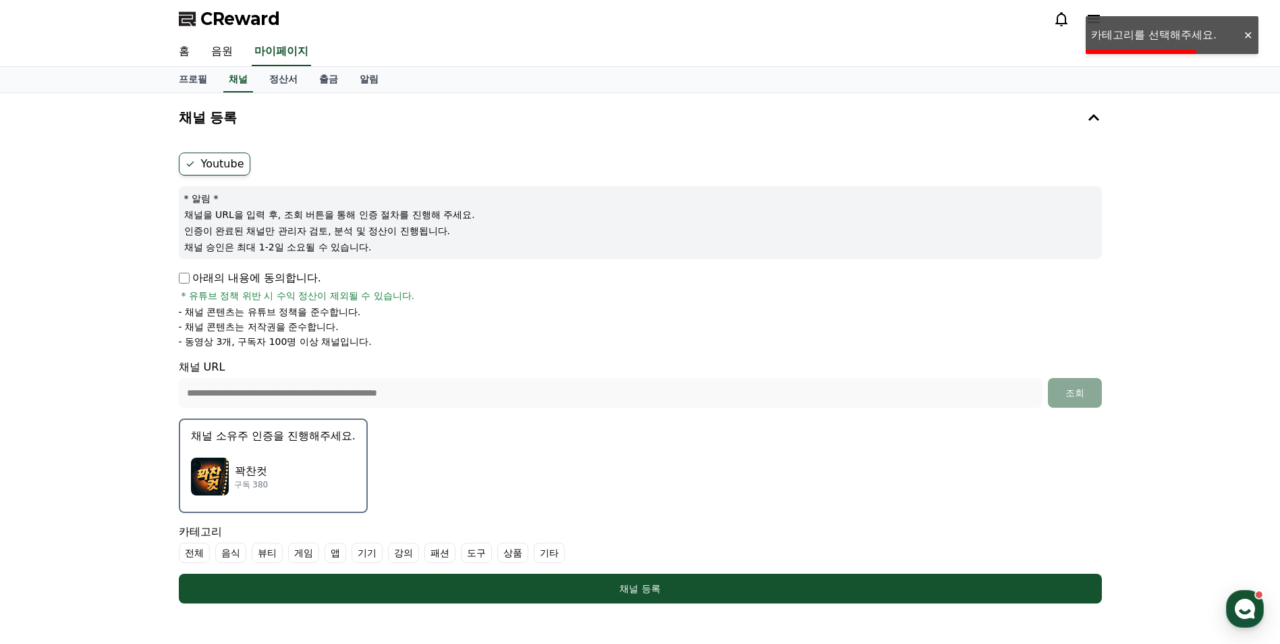
scroll to position [67, 0]
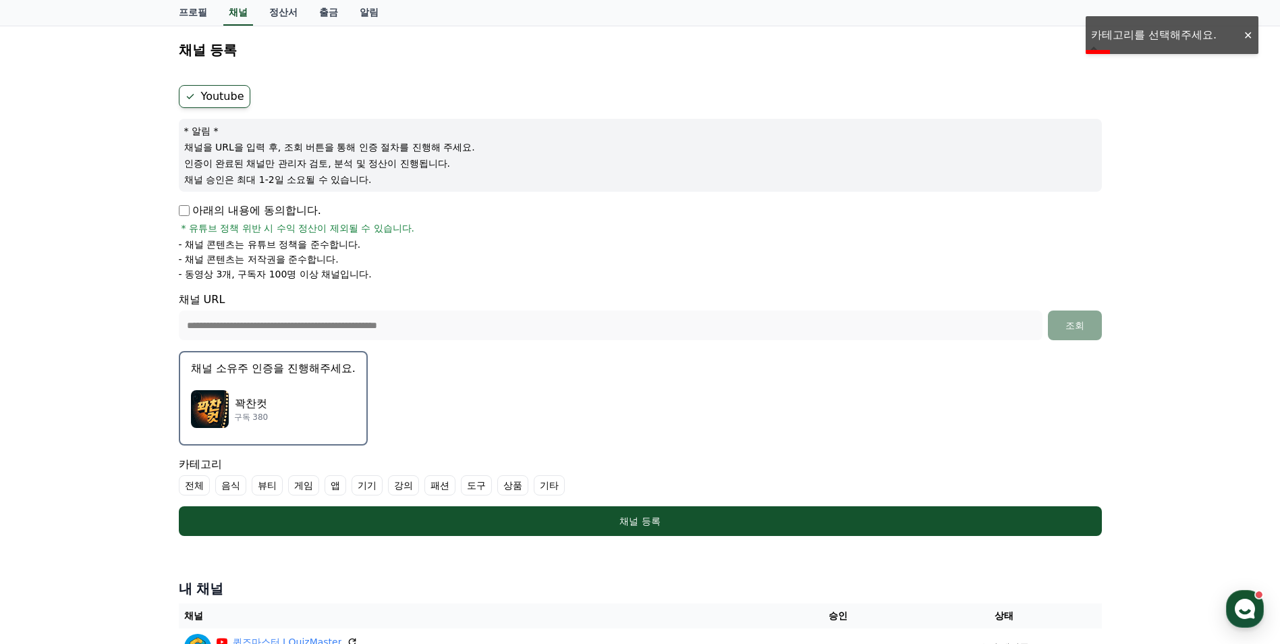
click at [198, 486] on label "전체" at bounding box center [194, 485] width 31 height 20
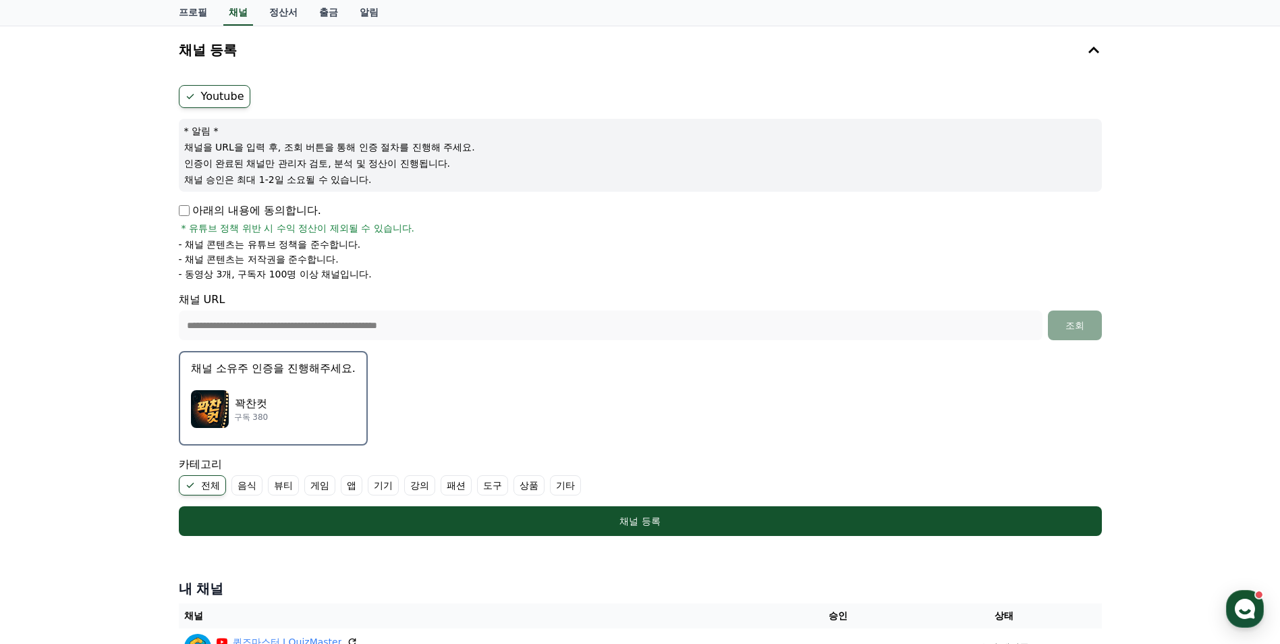
click at [198, 486] on label "전체" at bounding box center [202, 485] width 47 height 20
click at [548, 486] on label "기타" at bounding box center [549, 485] width 31 height 20
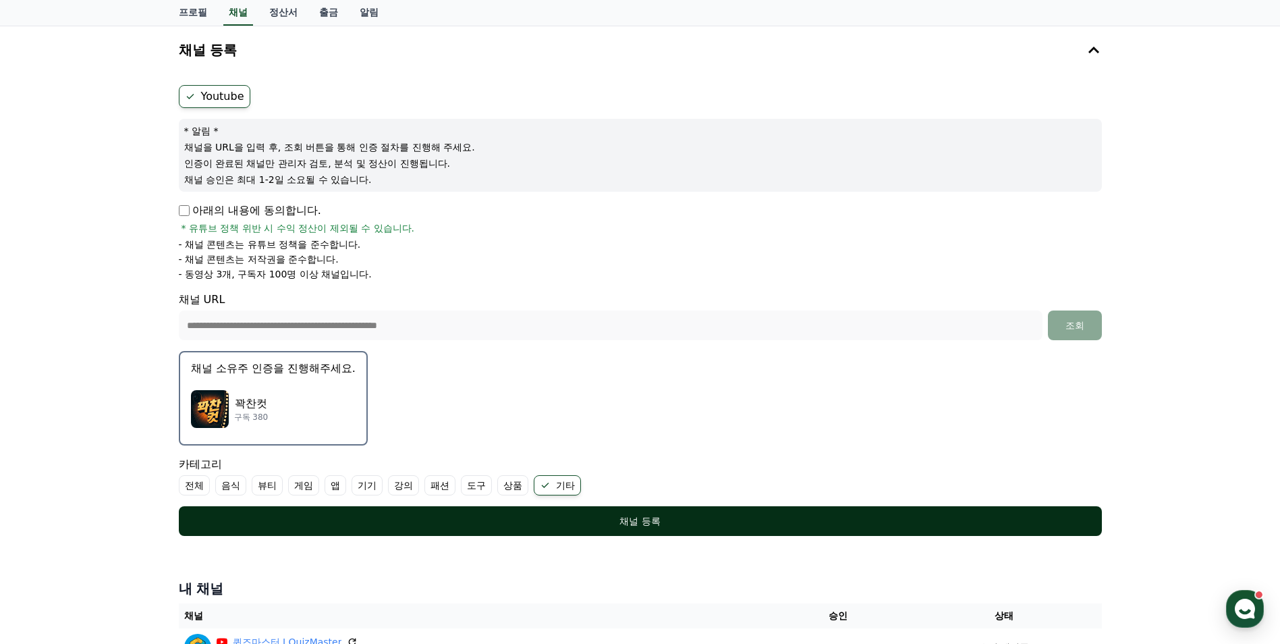
click at [571, 514] on div "채널 등록" at bounding box center [640, 520] width 869 height 13
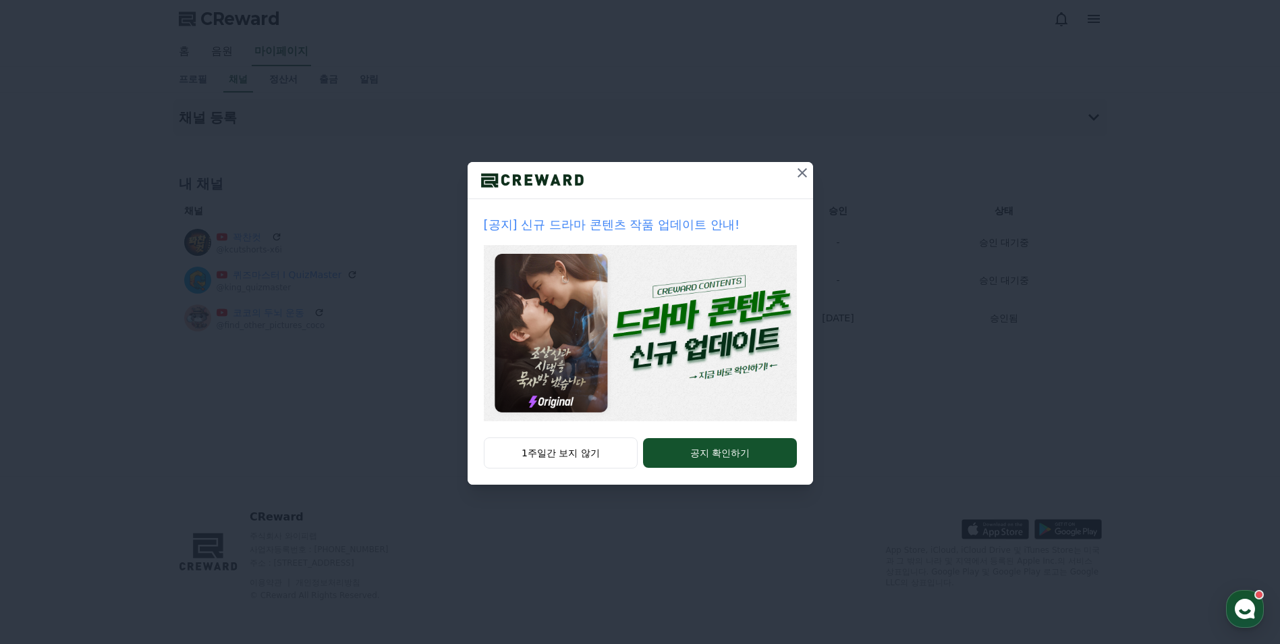
click at [803, 175] on icon at bounding box center [802, 173] width 16 height 16
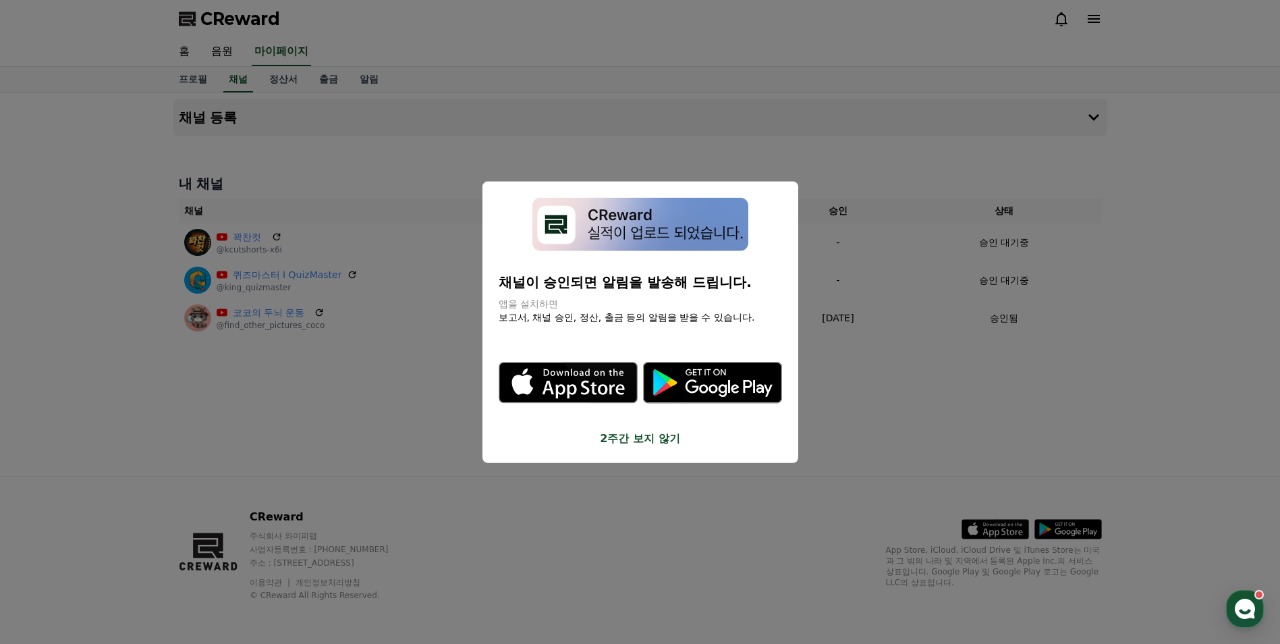
click at [411, 429] on button "close modal" at bounding box center [640, 322] width 1280 height 644
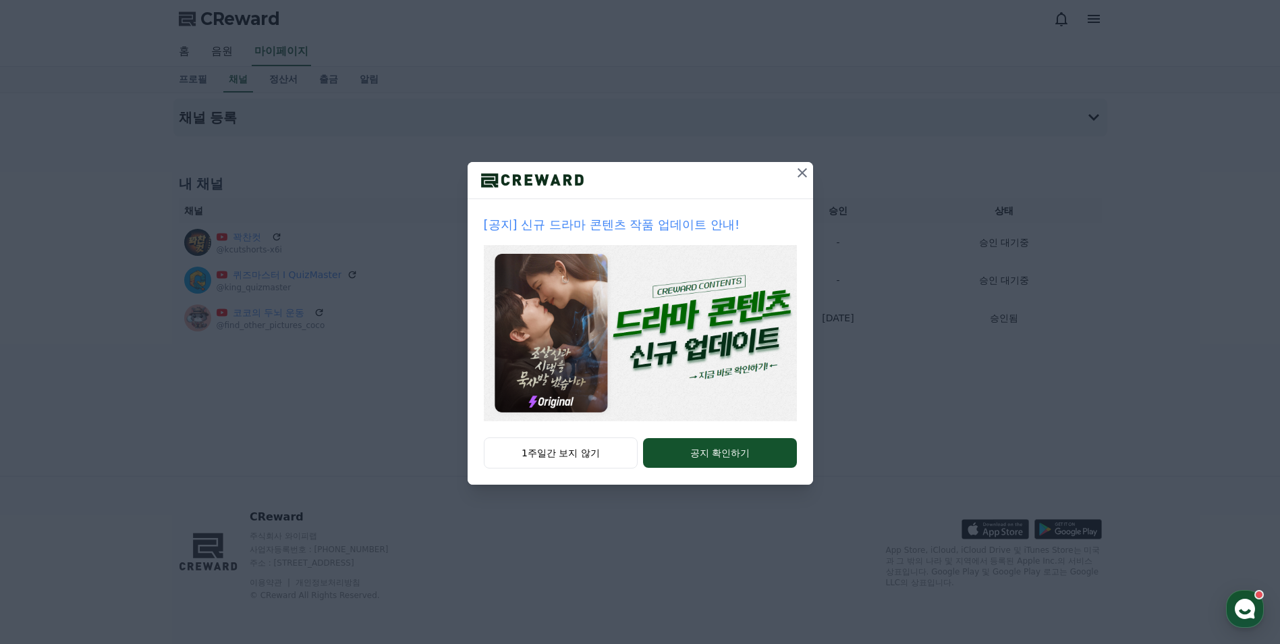
click at [797, 175] on icon at bounding box center [802, 173] width 16 height 16
click at [800, 172] on icon at bounding box center [802, 173] width 16 height 16
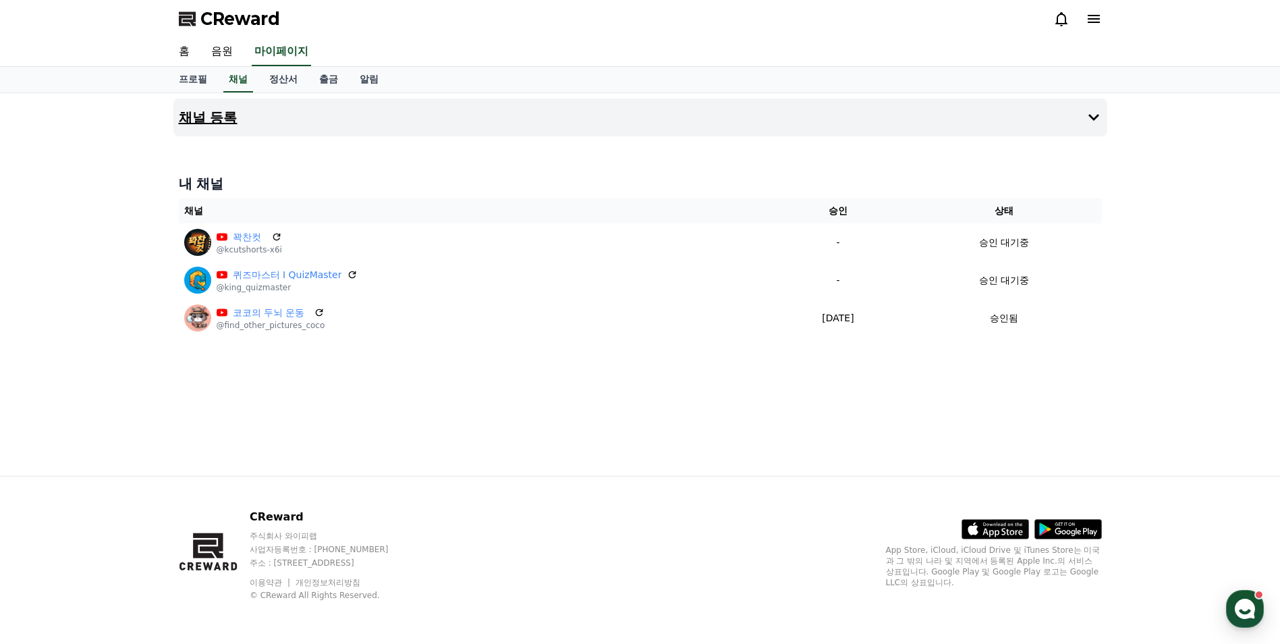
click at [224, 119] on h4 "채널 등록" at bounding box center [208, 117] width 59 height 15
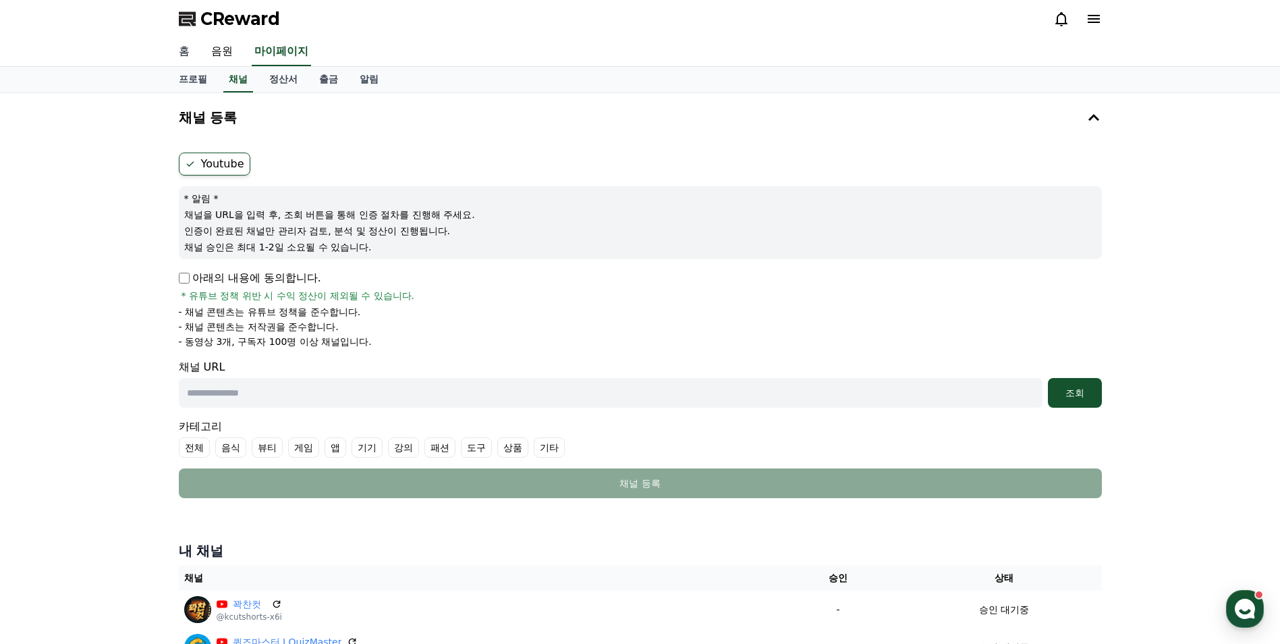
click at [188, 59] on link "홈" at bounding box center [184, 52] width 32 height 28
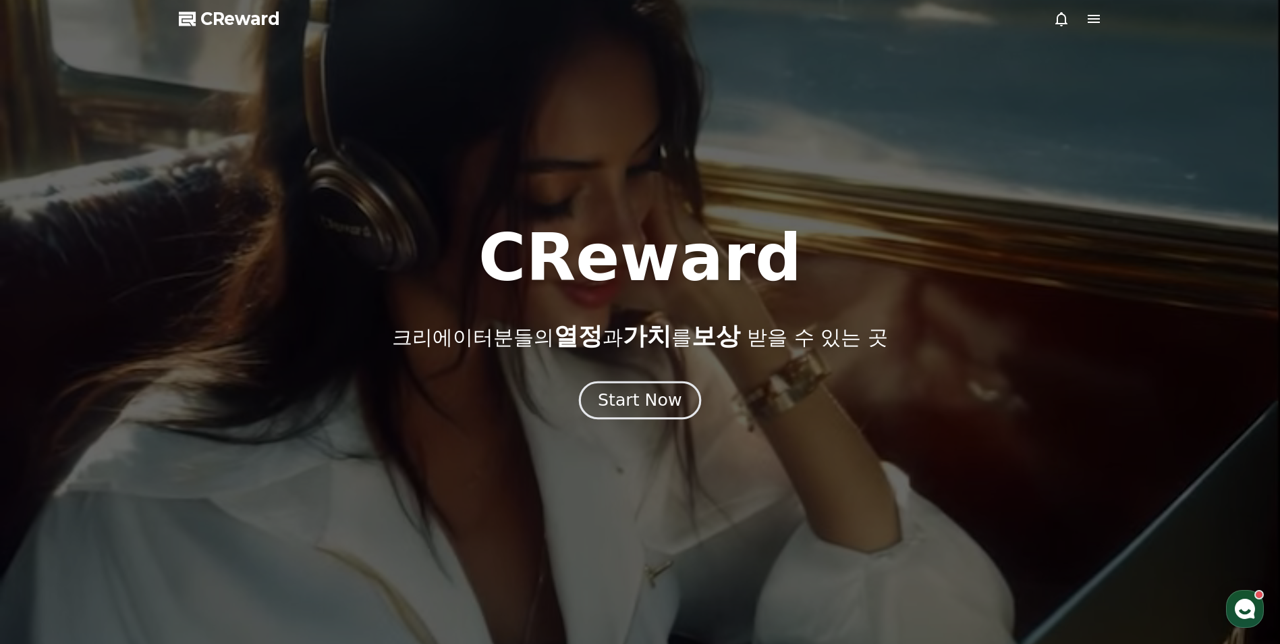
click at [653, 402] on div "Start Now" at bounding box center [640, 400] width 84 height 23
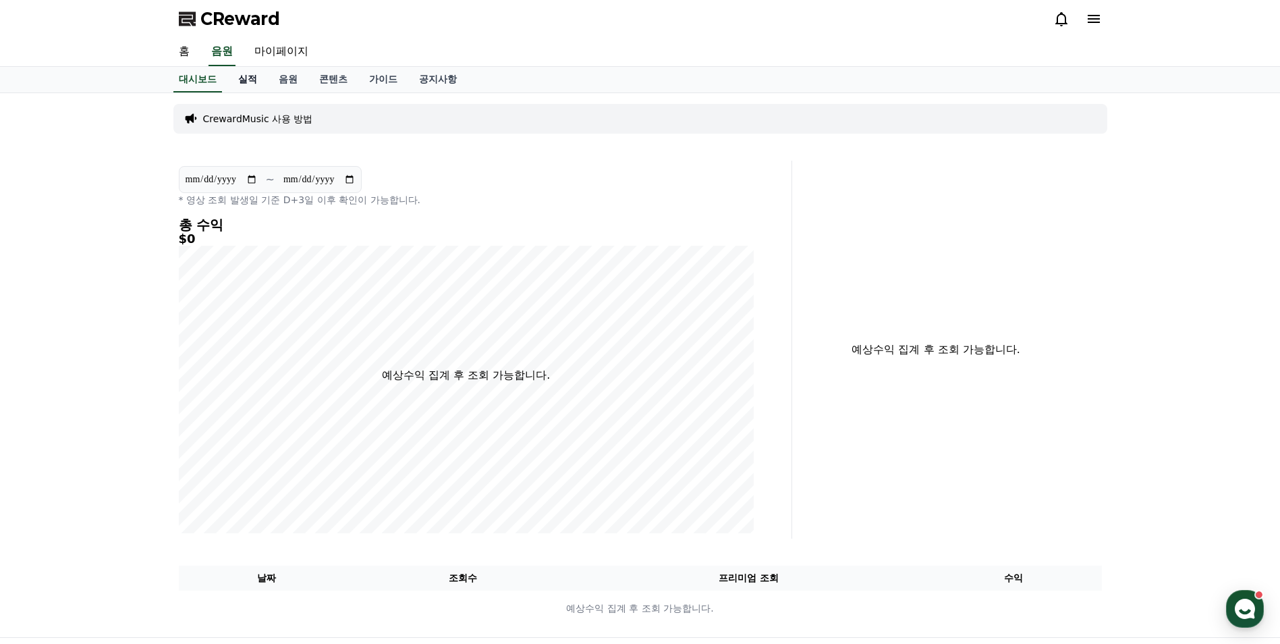
click at [257, 78] on link "실적" at bounding box center [247, 80] width 40 height 26
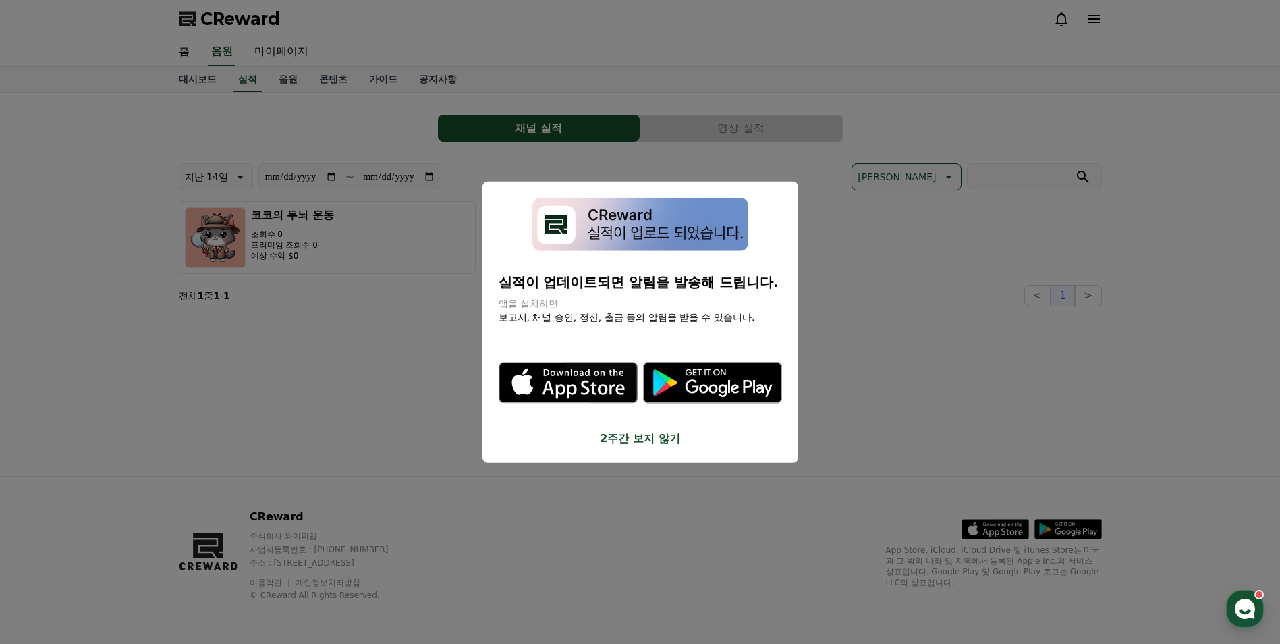
click at [579, 117] on button "close modal" at bounding box center [640, 322] width 1280 height 644
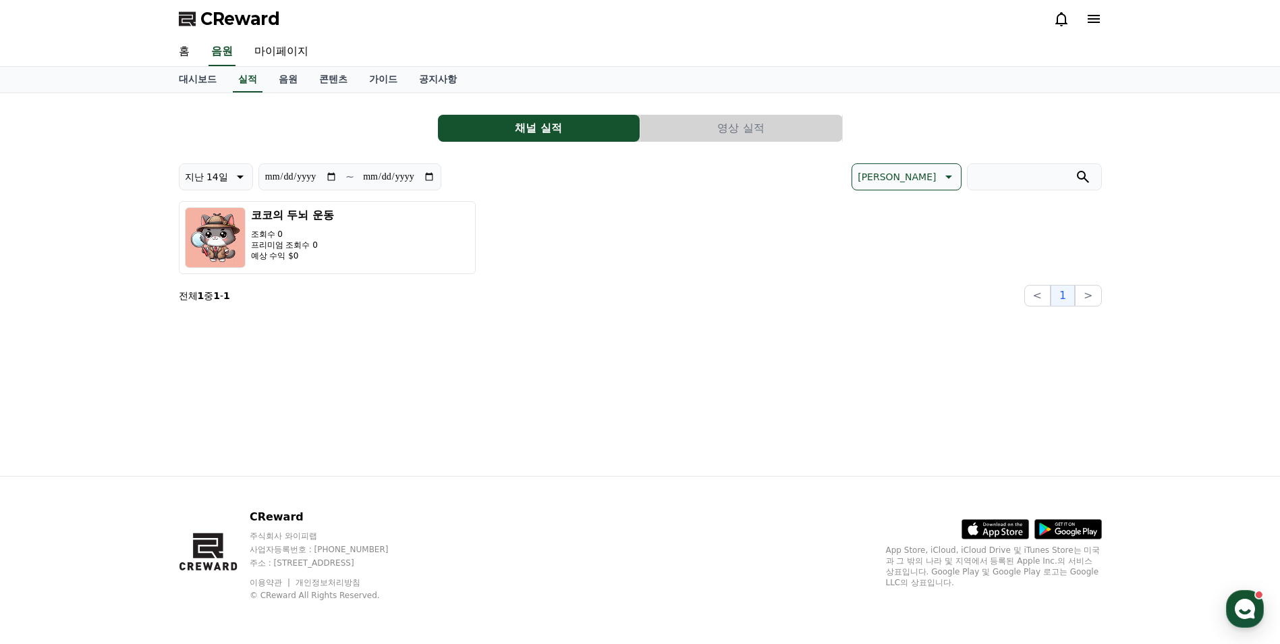
click at [684, 125] on button "영상 실적" at bounding box center [741, 128] width 202 height 27
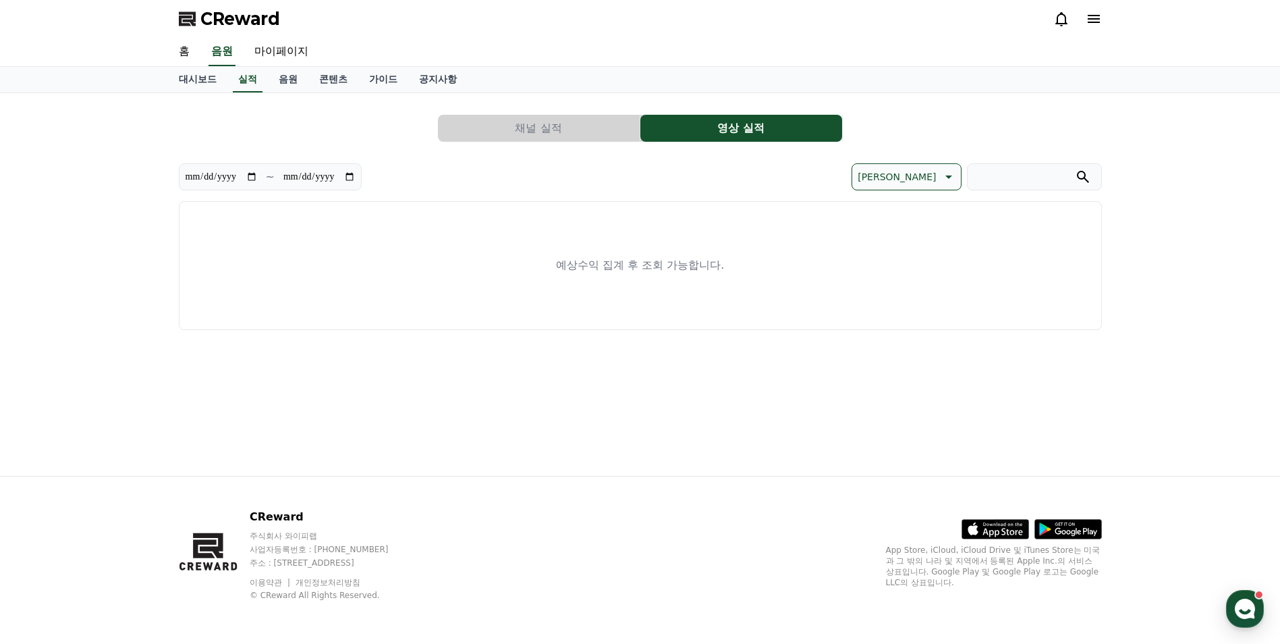
click at [575, 121] on button "채널 실적" at bounding box center [539, 128] width 202 height 27
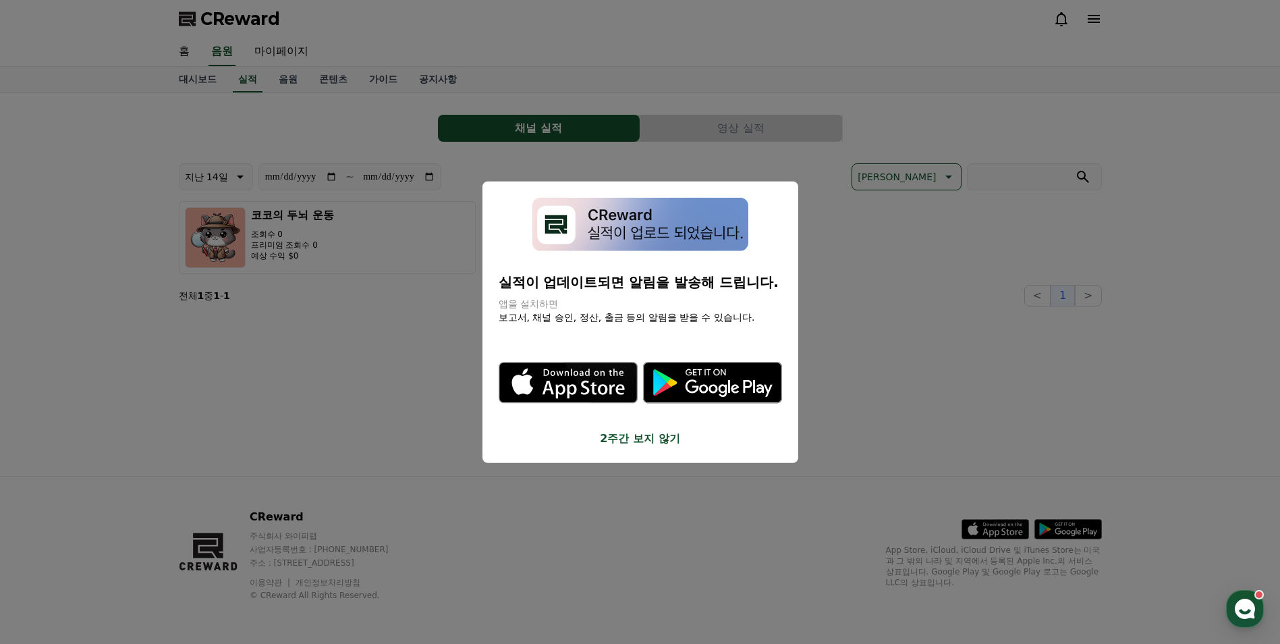
click at [288, 71] on button "close modal" at bounding box center [640, 322] width 1280 height 644
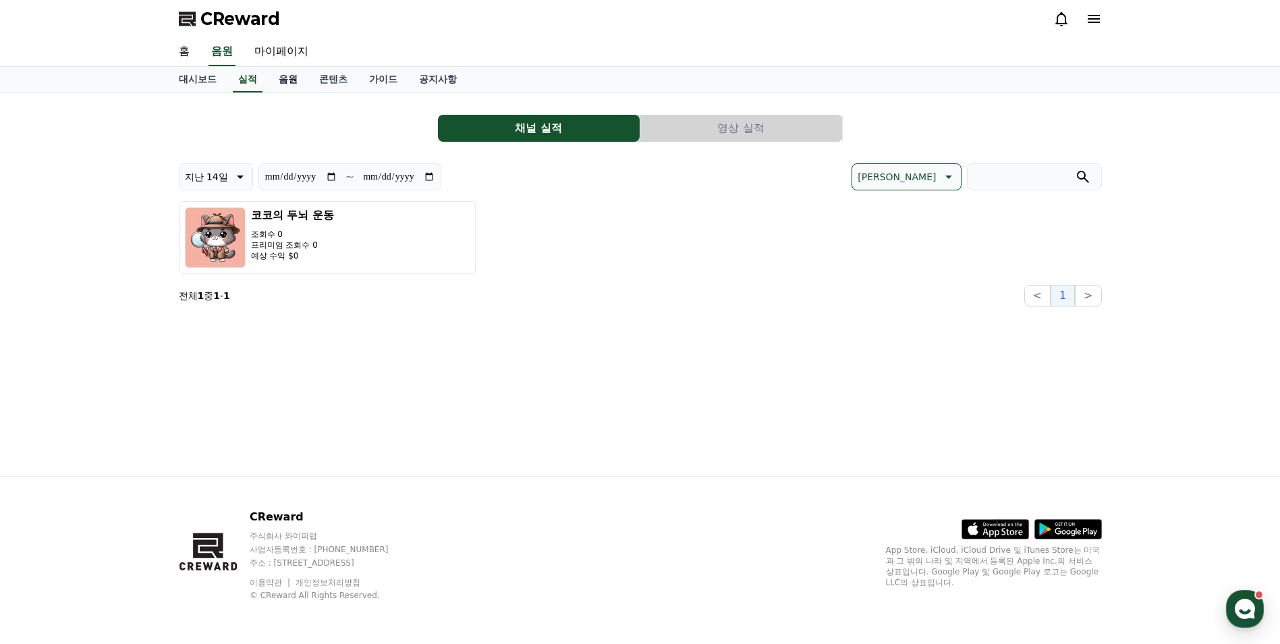
click at [298, 75] on link "음원" at bounding box center [288, 80] width 40 height 26
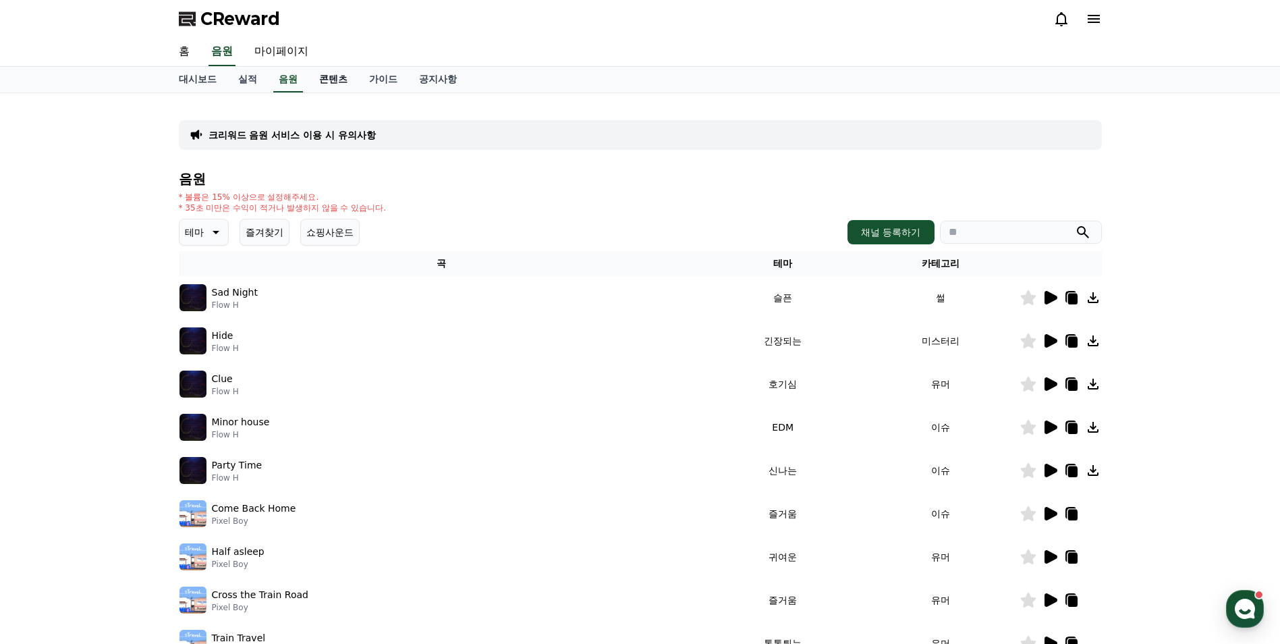
click at [328, 76] on link "콘텐츠" at bounding box center [333, 80] width 50 height 26
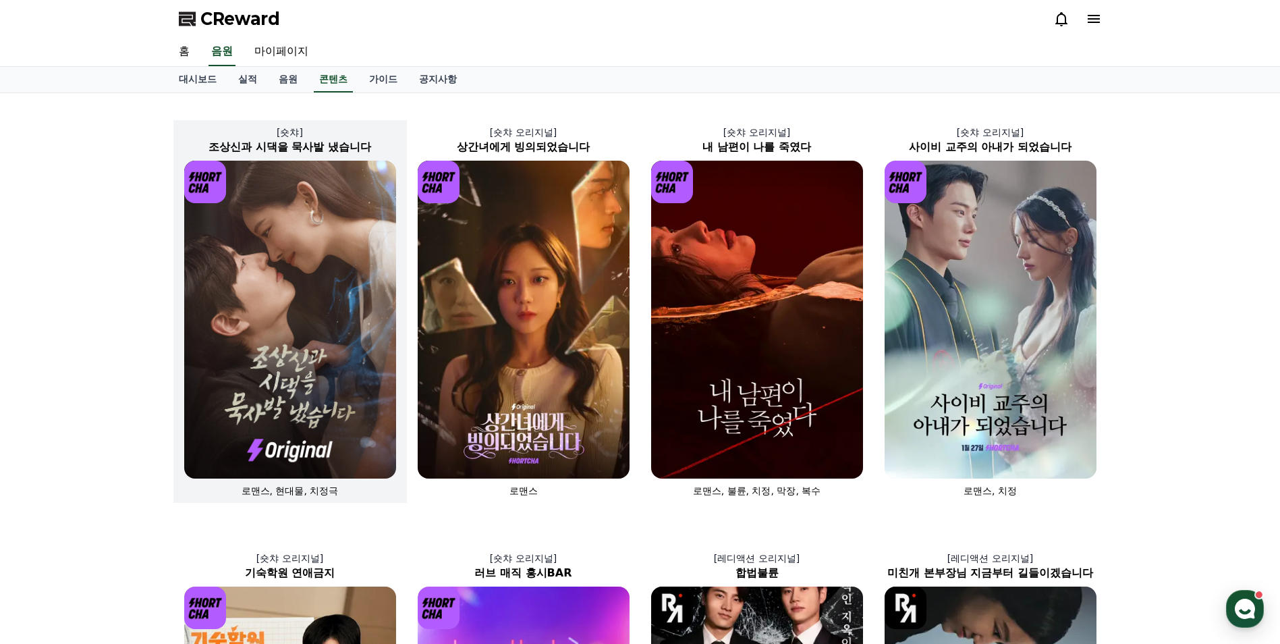
click at [350, 206] on img at bounding box center [290, 320] width 212 height 318
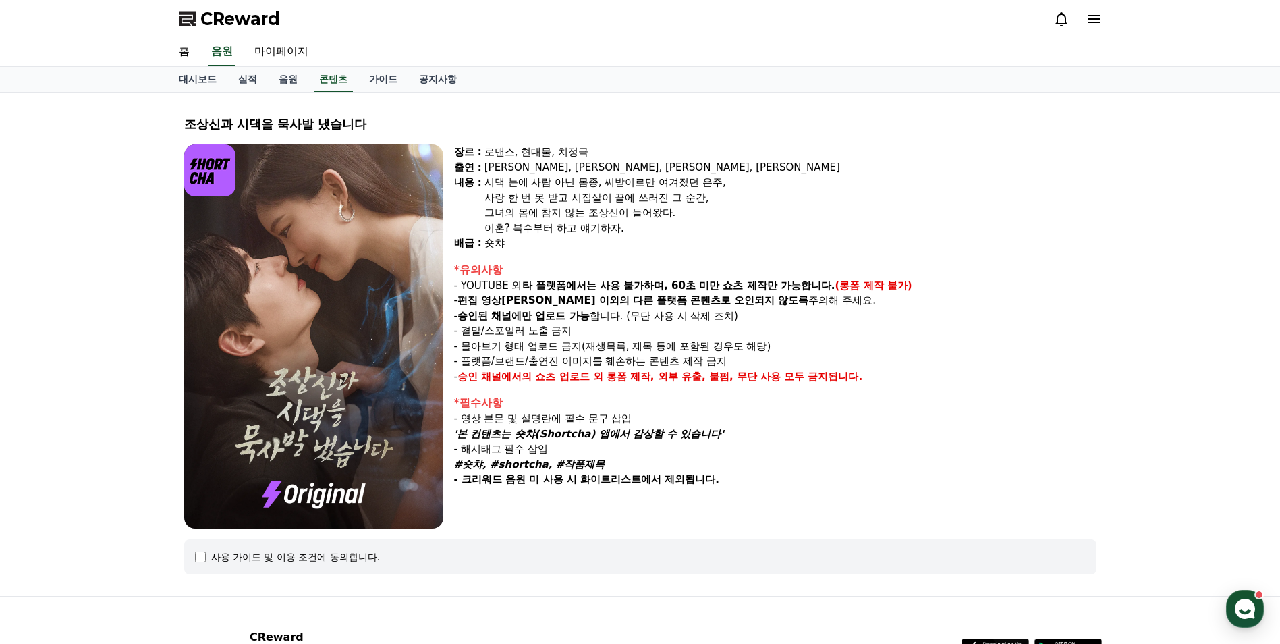
click at [354, 203] on img at bounding box center [313, 336] width 259 height 384
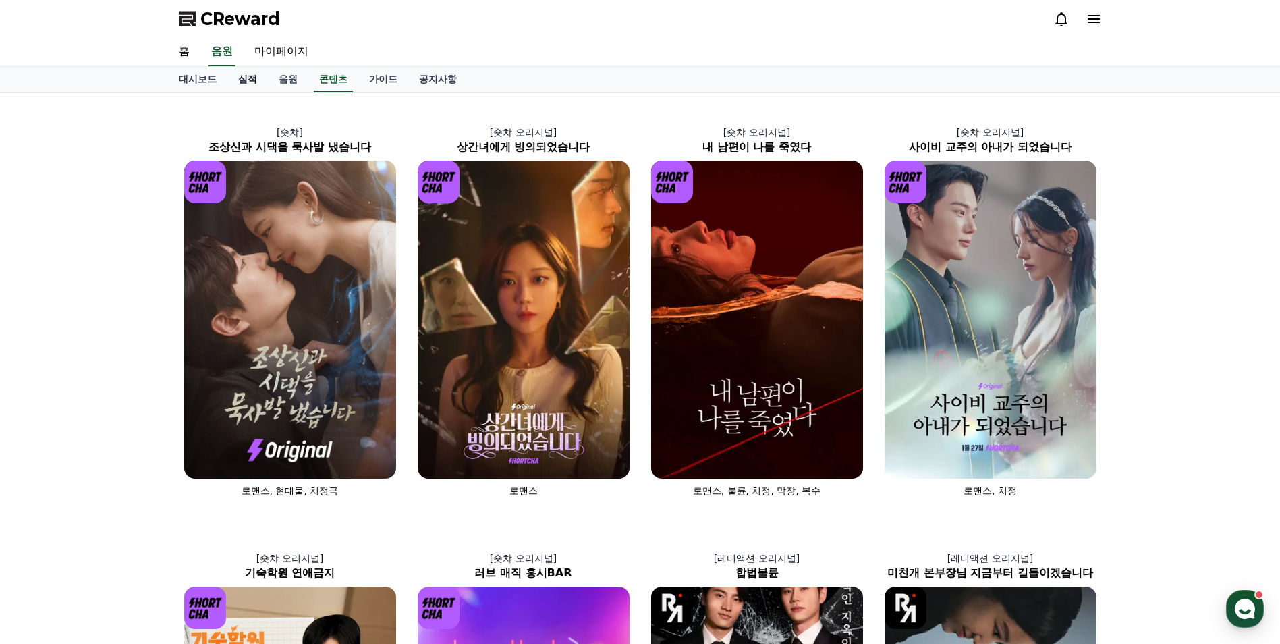
click at [255, 73] on link "실적" at bounding box center [247, 80] width 40 height 26
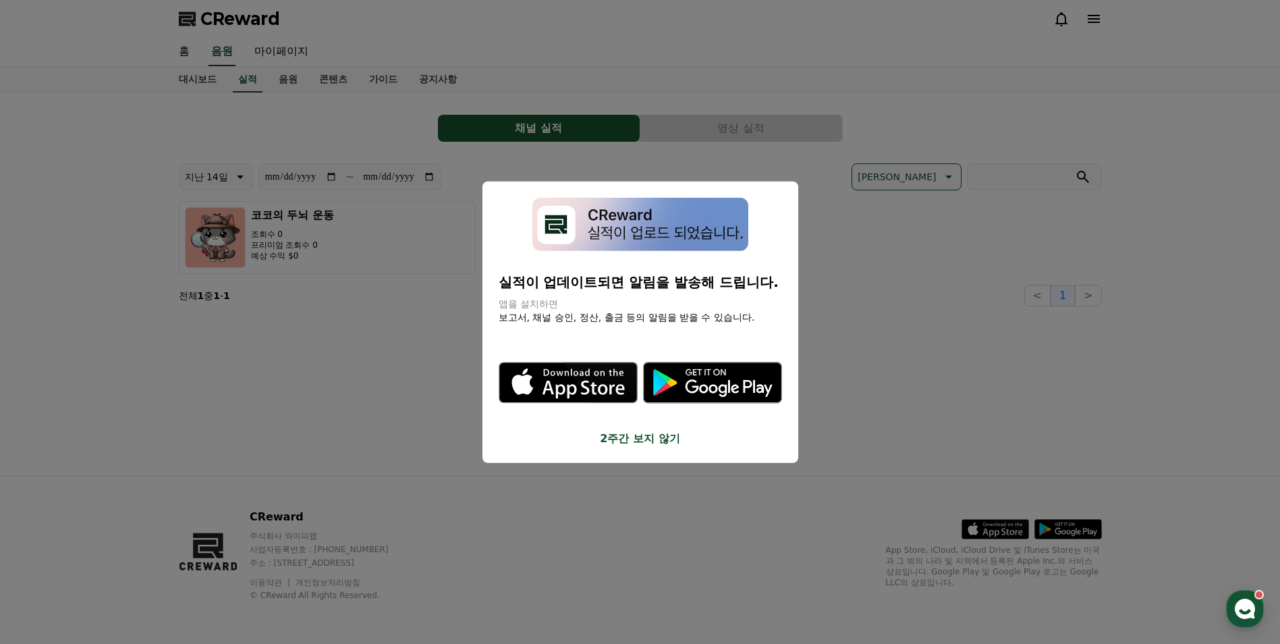
click at [535, 132] on button "close modal" at bounding box center [640, 322] width 1280 height 644
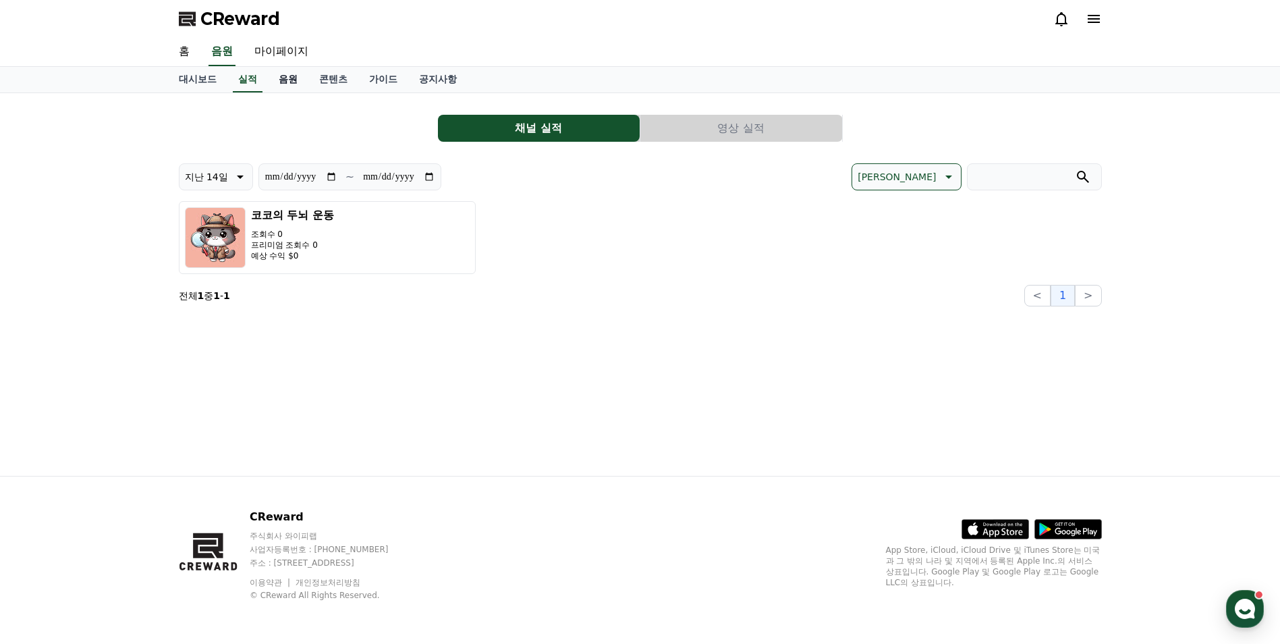
click at [293, 85] on link "음원" at bounding box center [288, 80] width 40 height 26
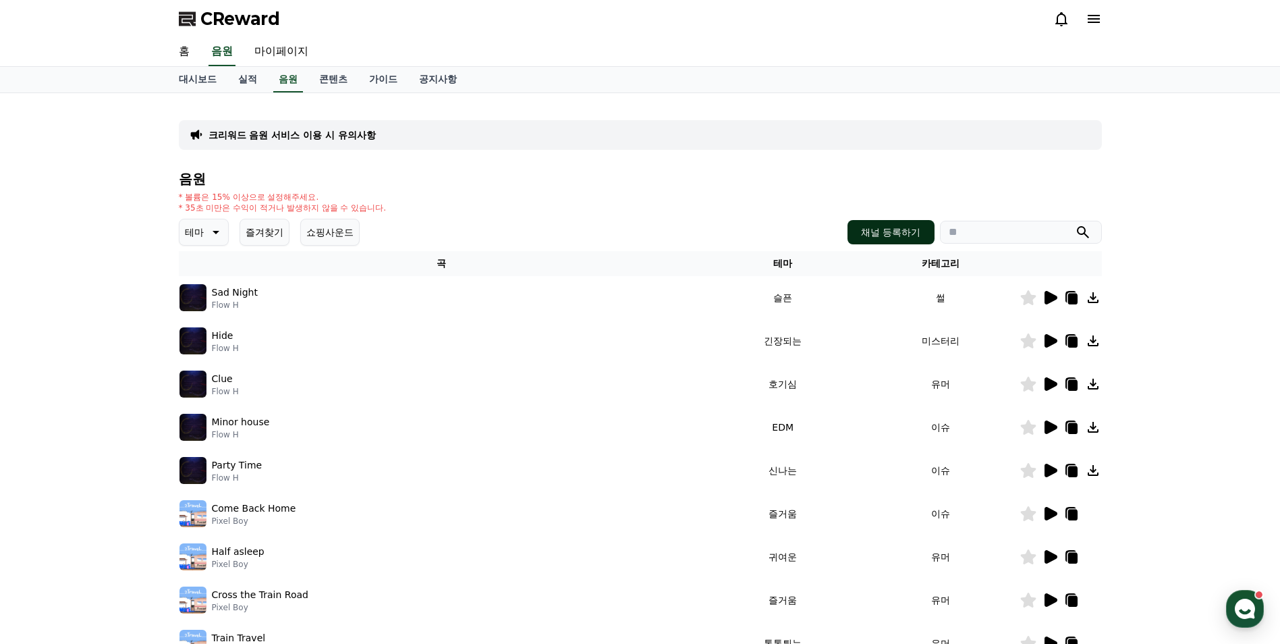
click at [861, 231] on button "채널 등록하기" at bounding box center [890, 232] width 86 height 24
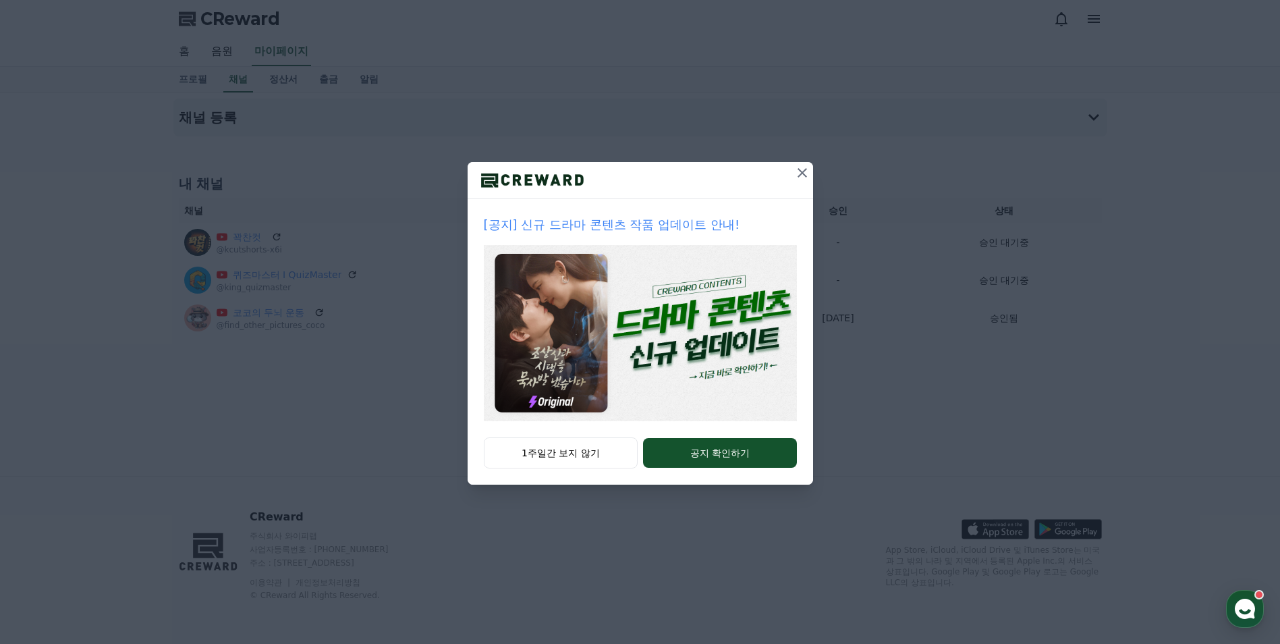
click at [807, 175] on icon at bounding box center [802, 173] width 16 height 16
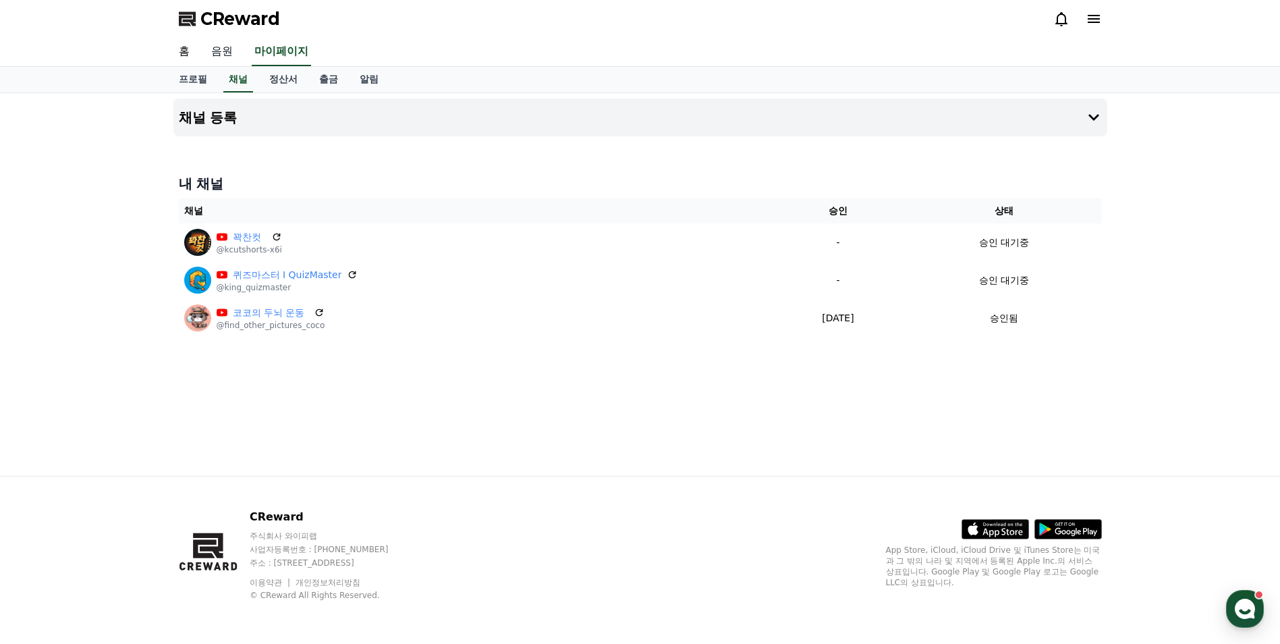
click at [217, 54] on link "음원" at bounding box center [221, 52] width 43 height 28
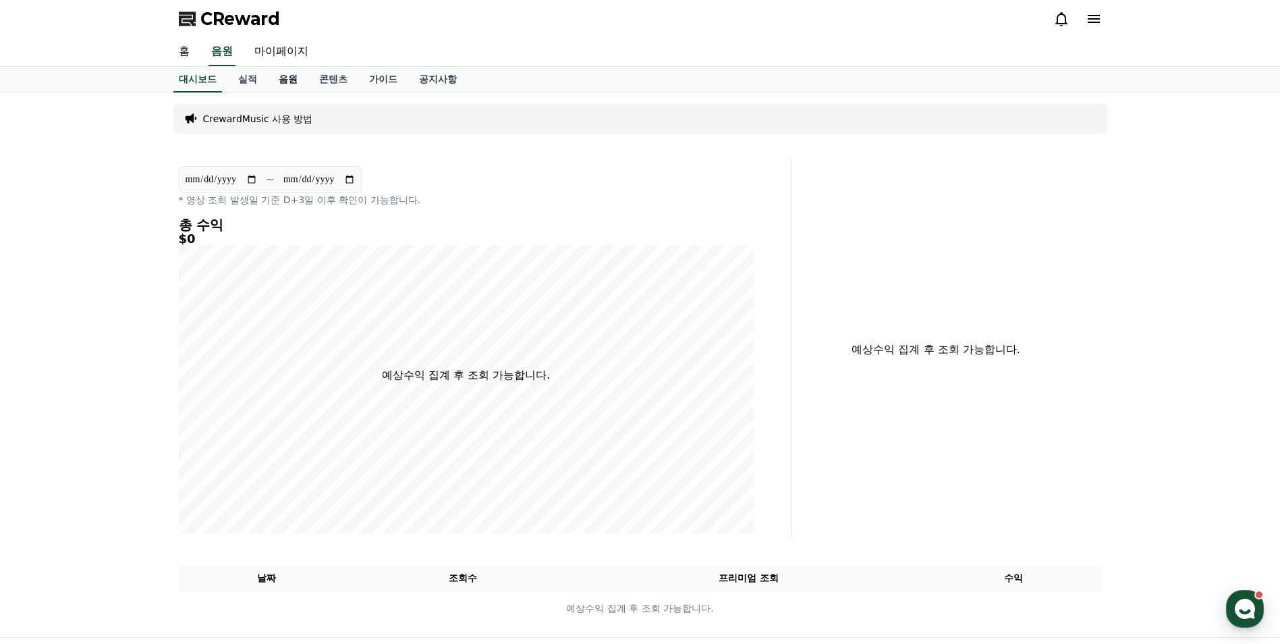
click at [291, 82] on link "음원" at bounding box center [288, 80] width 40 height 26
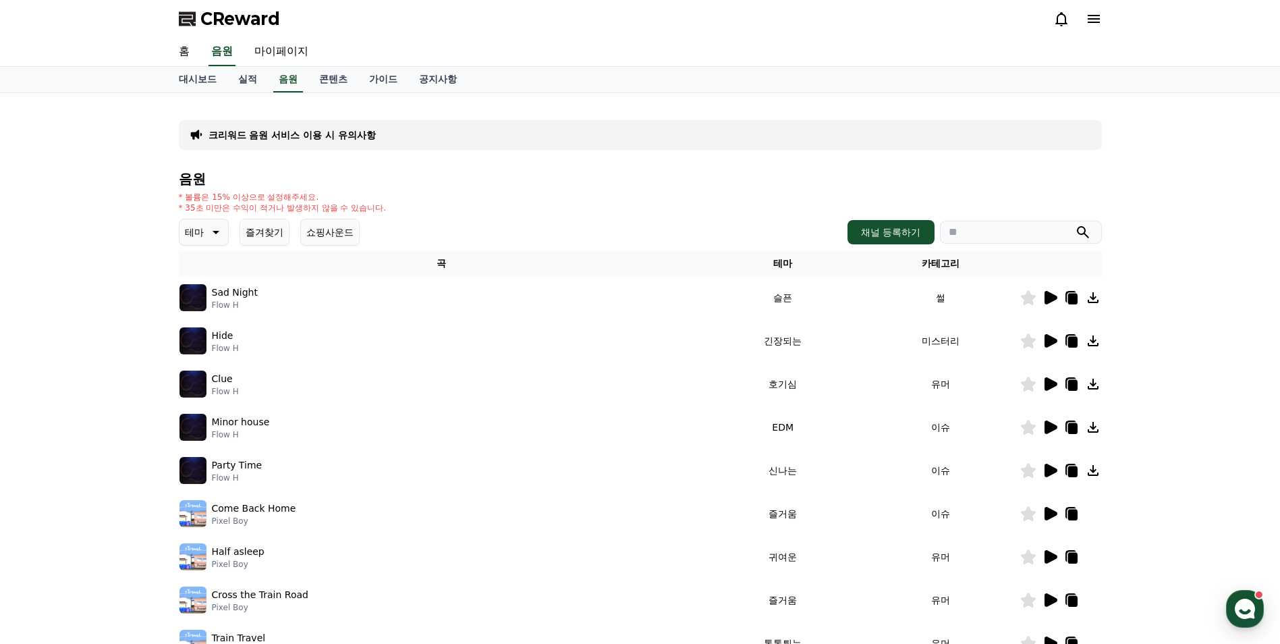
click at [273, 229] on button "즐겨찾기" at bounding box center [264, 232] width 50 height 27
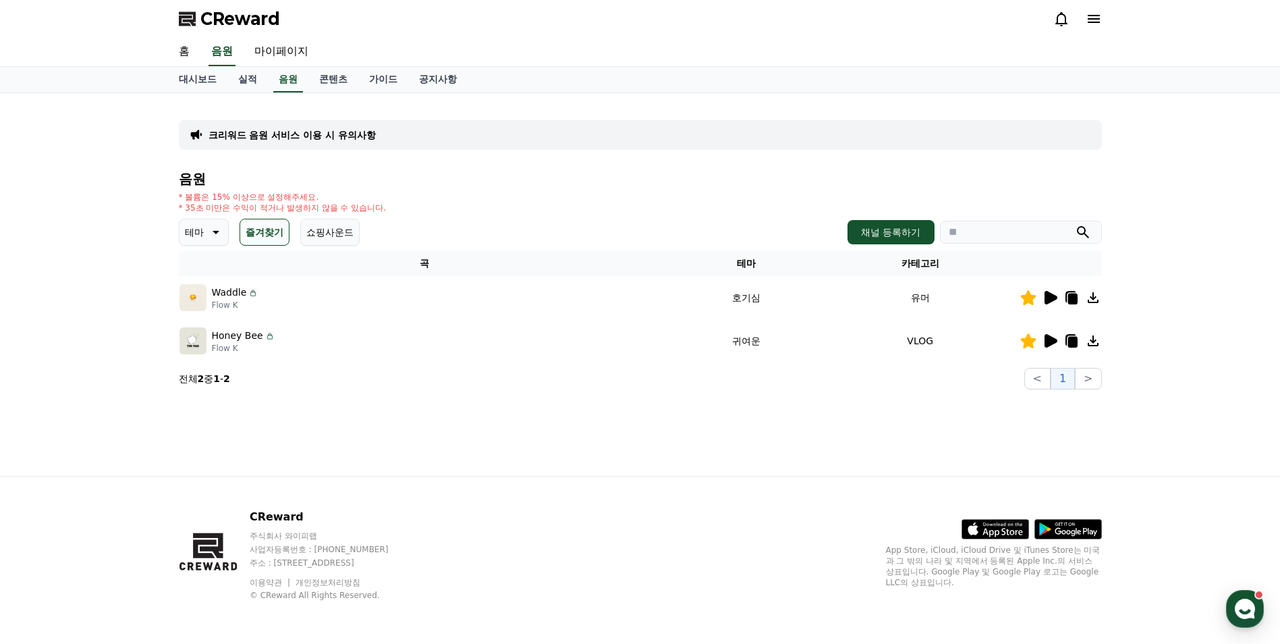
click at [1050, 295] on icon at bounding box center [1050, 297] width 13 height 13
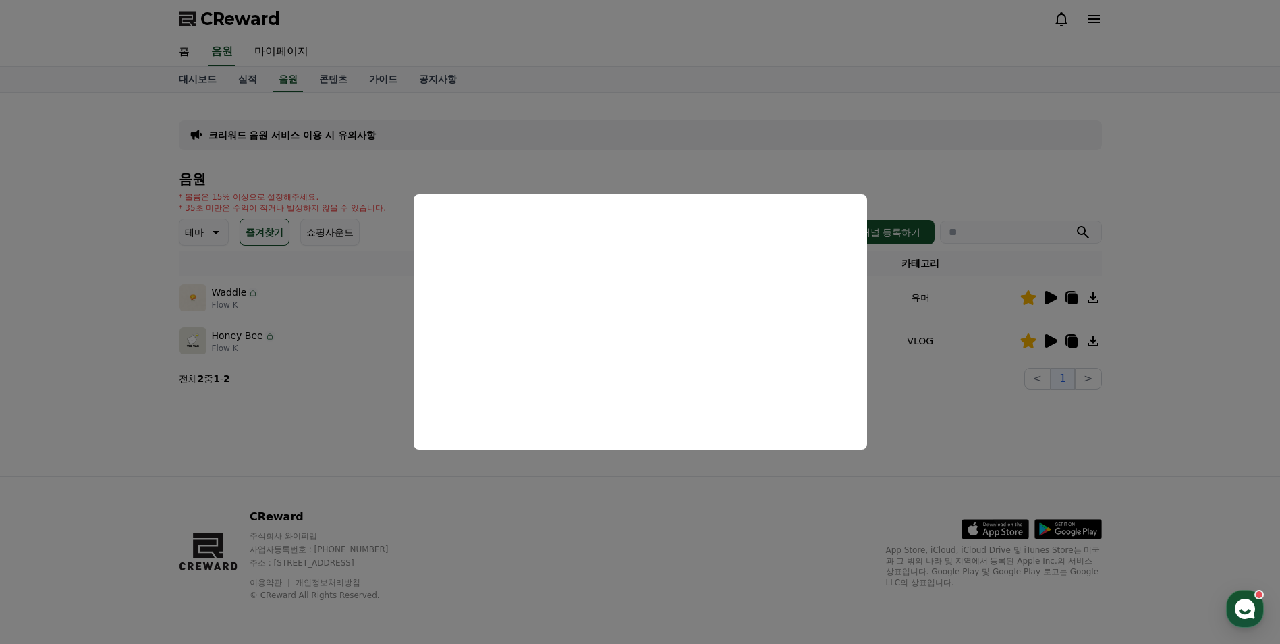
click at [1053, 343] on button "close modal" at bounding box center [640, 322] width 1280 height 644
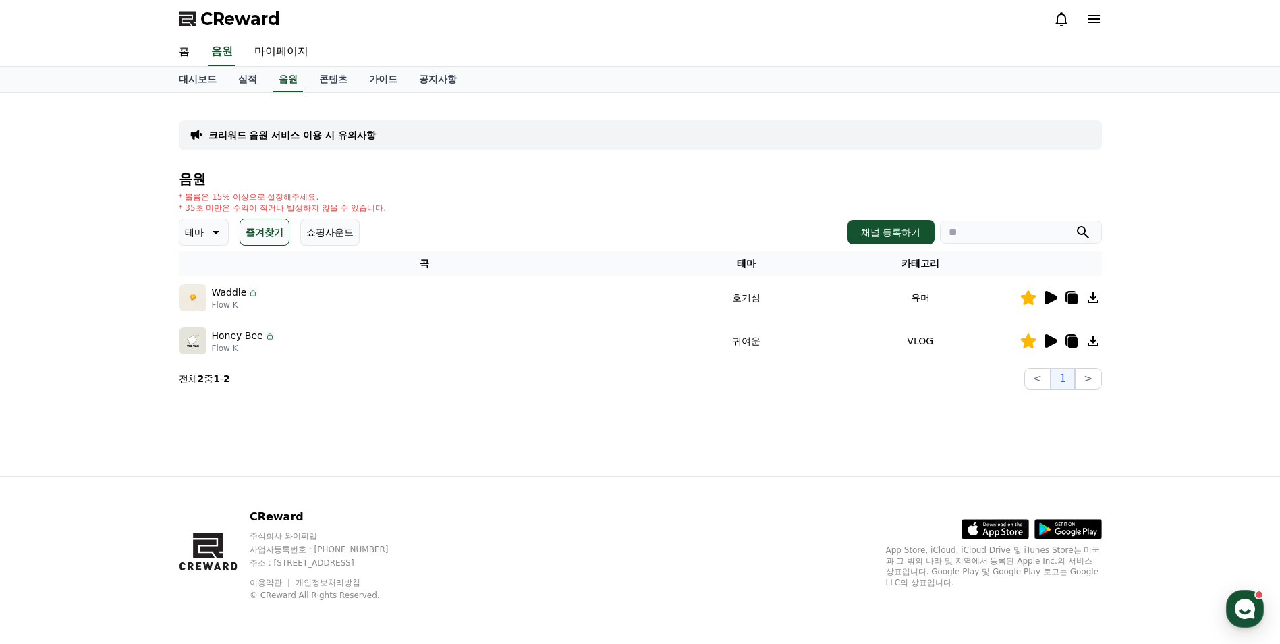
click at [1053, 343] on icon at bounding box center [1050, 340] width 13 height 13
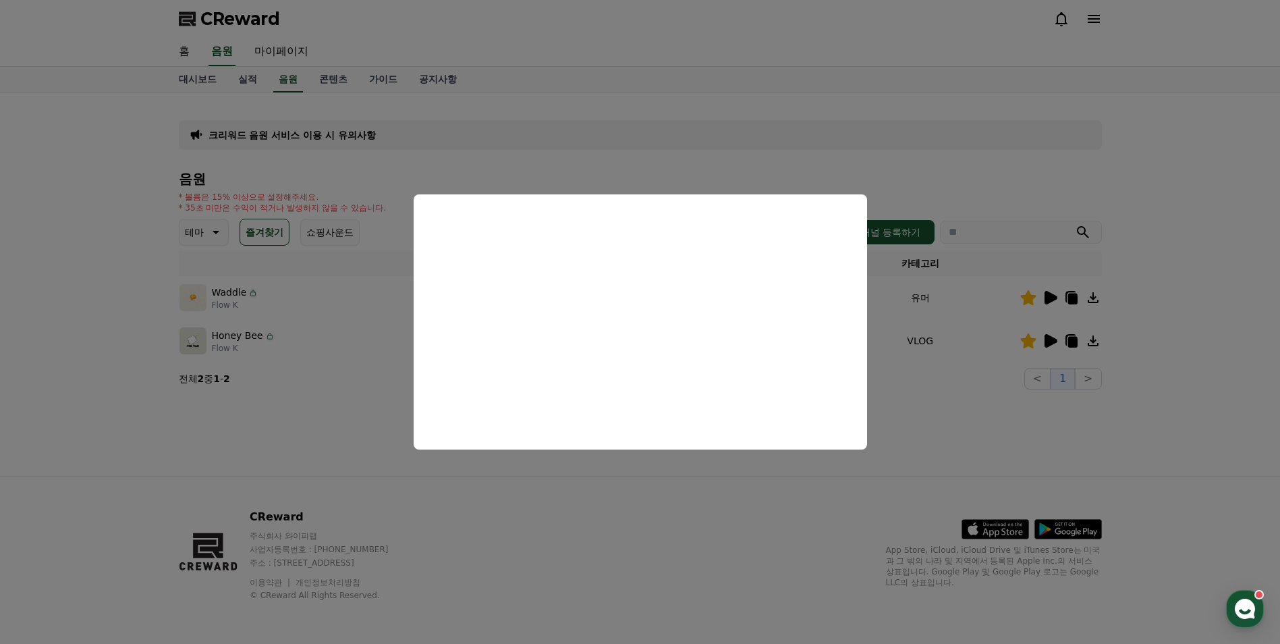
click at [1053, 343] on button "close modal" at bounding box center [640, 322] width 1280 height 644
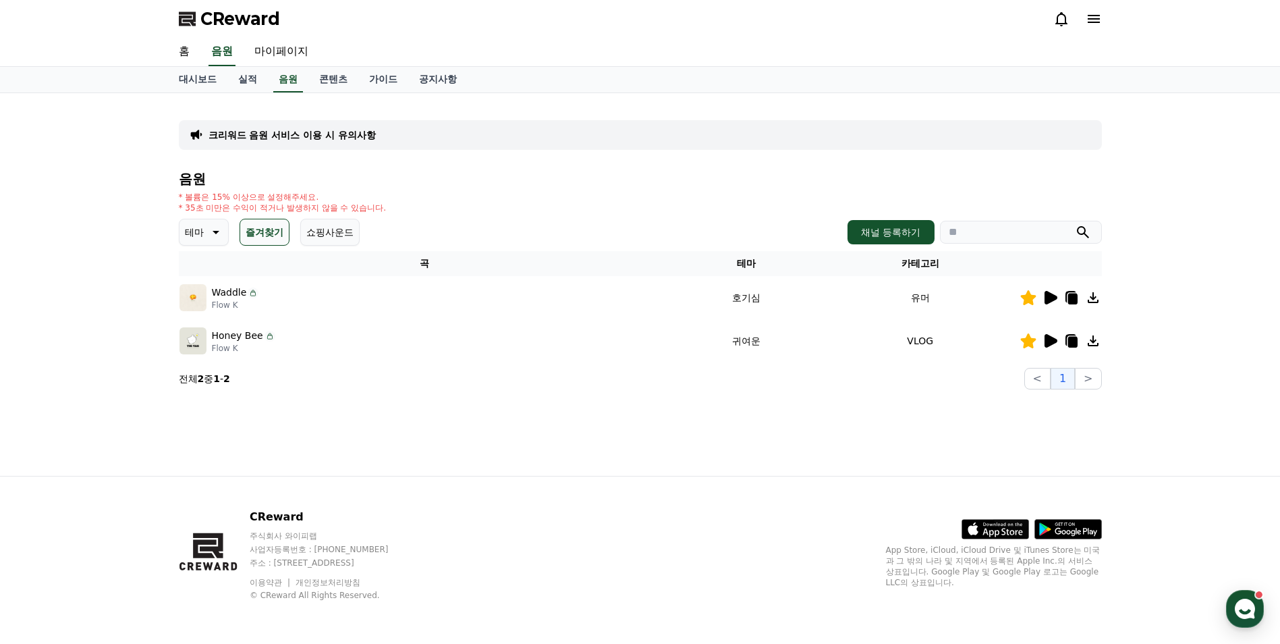
click at [1053, 343] on icon at bounding box center [1050, 340] width 13 height 13
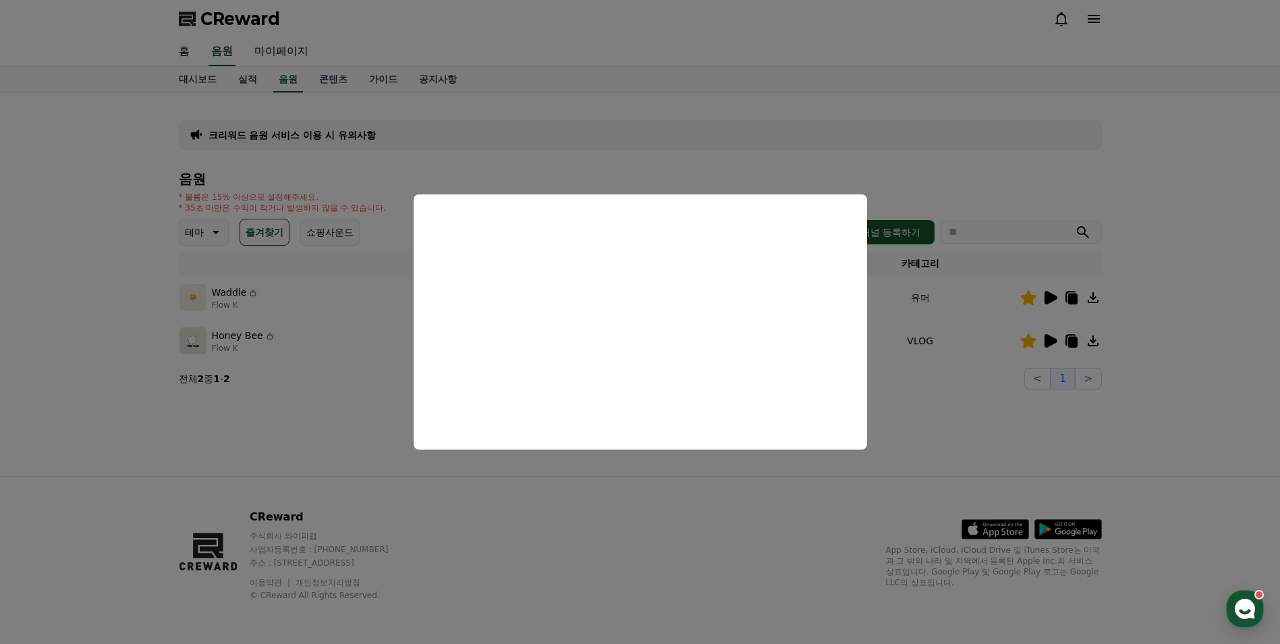
click at [1048, 294] on button "close modal" at bounding box center [640, 322] width 1280 height 644
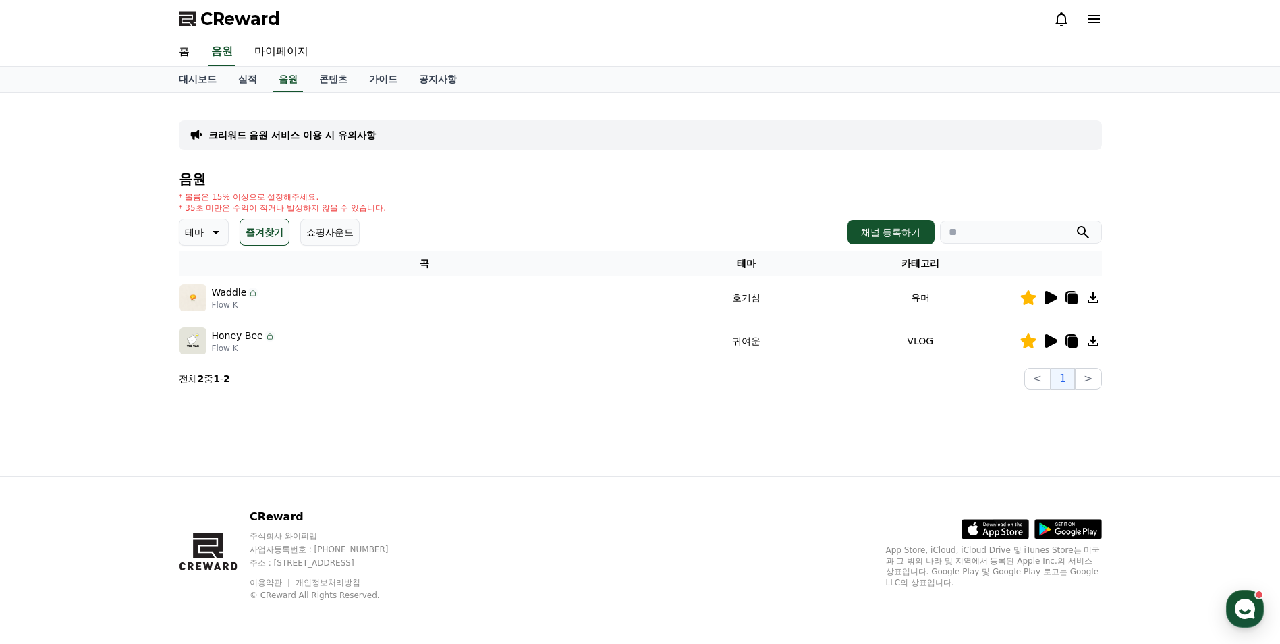
click at [1048, 294] on icon at bounding box center [1050, 297] width 13 height 13
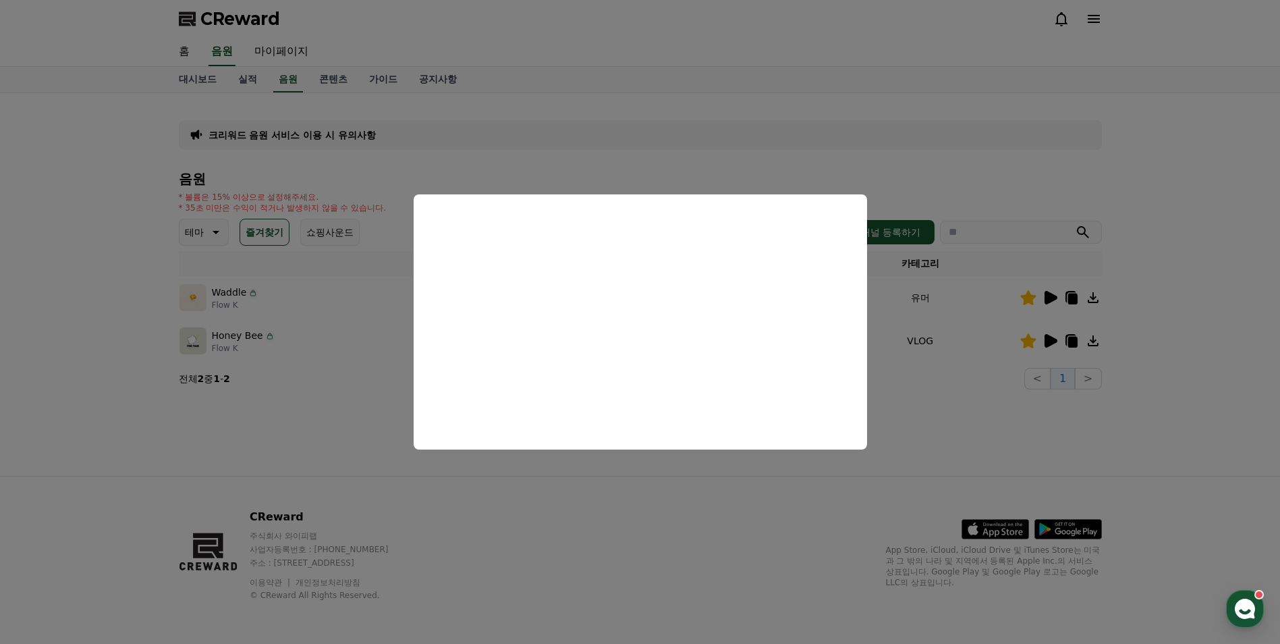
click at [217, 239] on button "close modal" at bounding box center [640, 322] width 1280 height 644
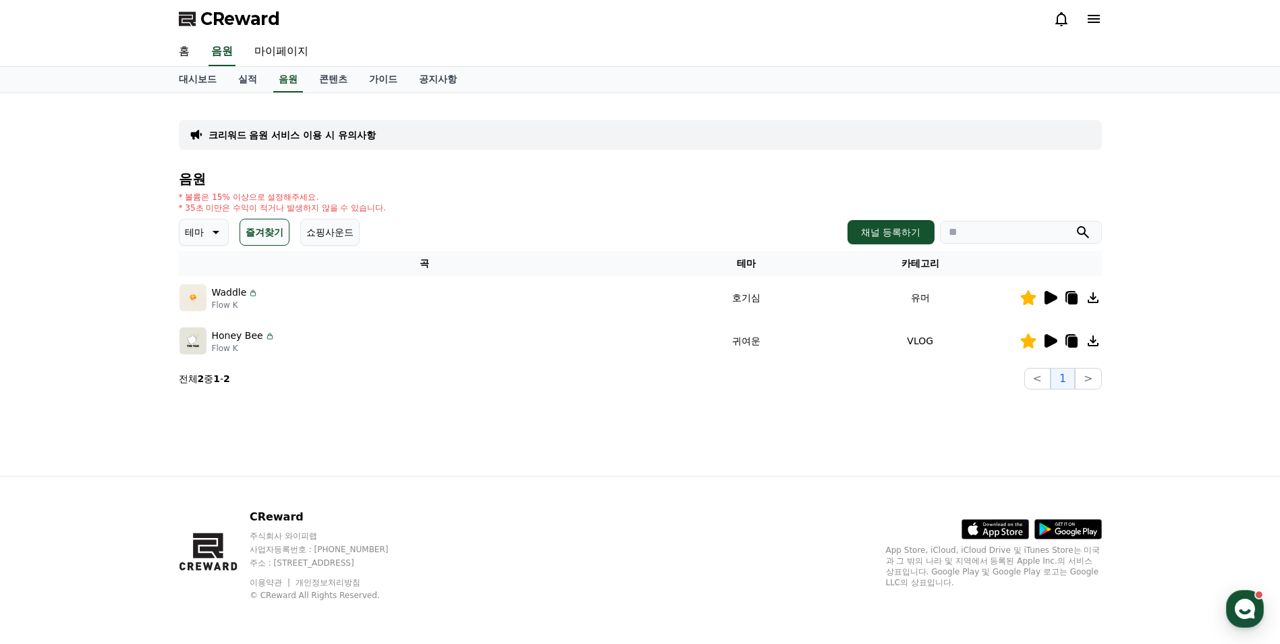
click at [217, 239] on icon at bounding box center [214, 232] width 16 height 16
click at [329, 236] on button "쇼핑사운드" at bounding box center [329, 232] width 59 height 27
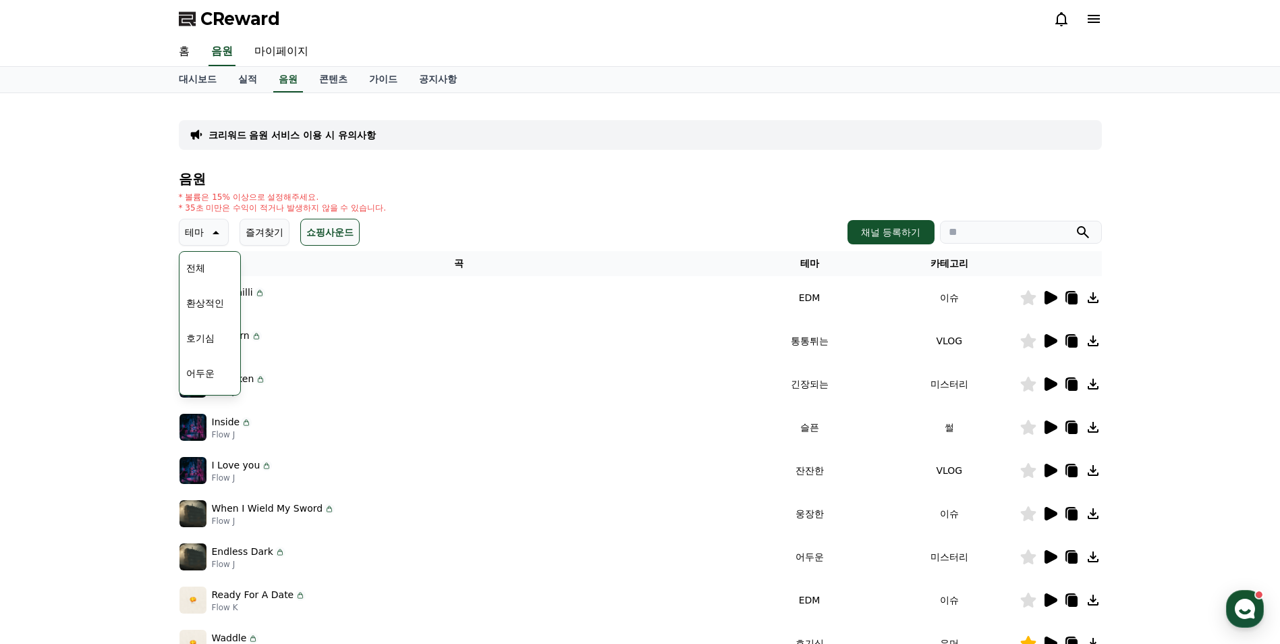
click at [515, 239] on div "테마 테마 전체 환상적인 호기심 어두운 밝은 통통튀는 신나는 반전 웅장한 드라마틱 즐거움 분위기있는 EDM 그루브 슬픈 잔잔한 귀여운 감동적인…" at bounding box center [640, 232] width 923 height 27
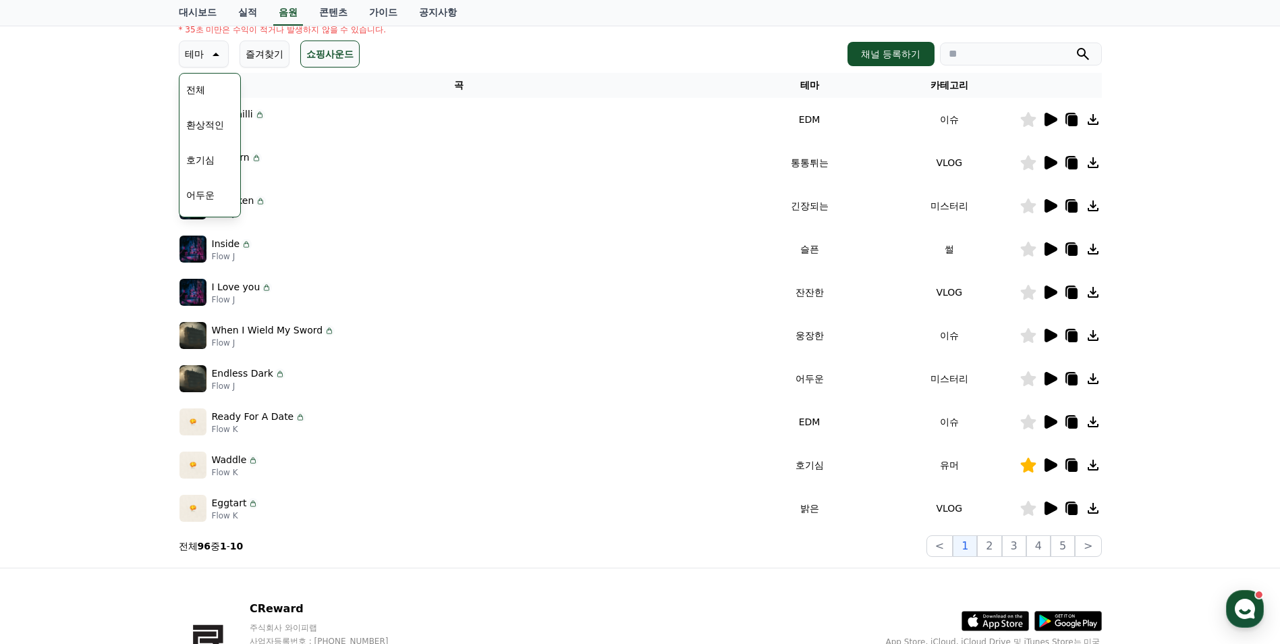
scroll to position [202, 0]
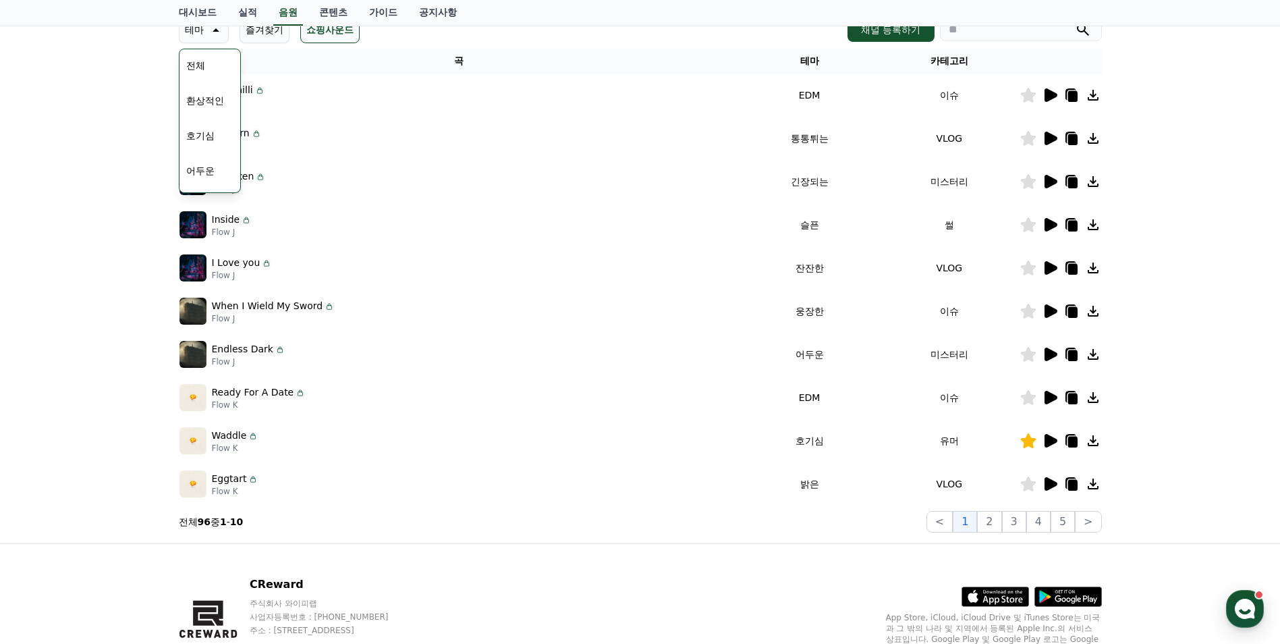
click at [1046, 480] on icon at bounding box center [1050, 483] width 13 height 13
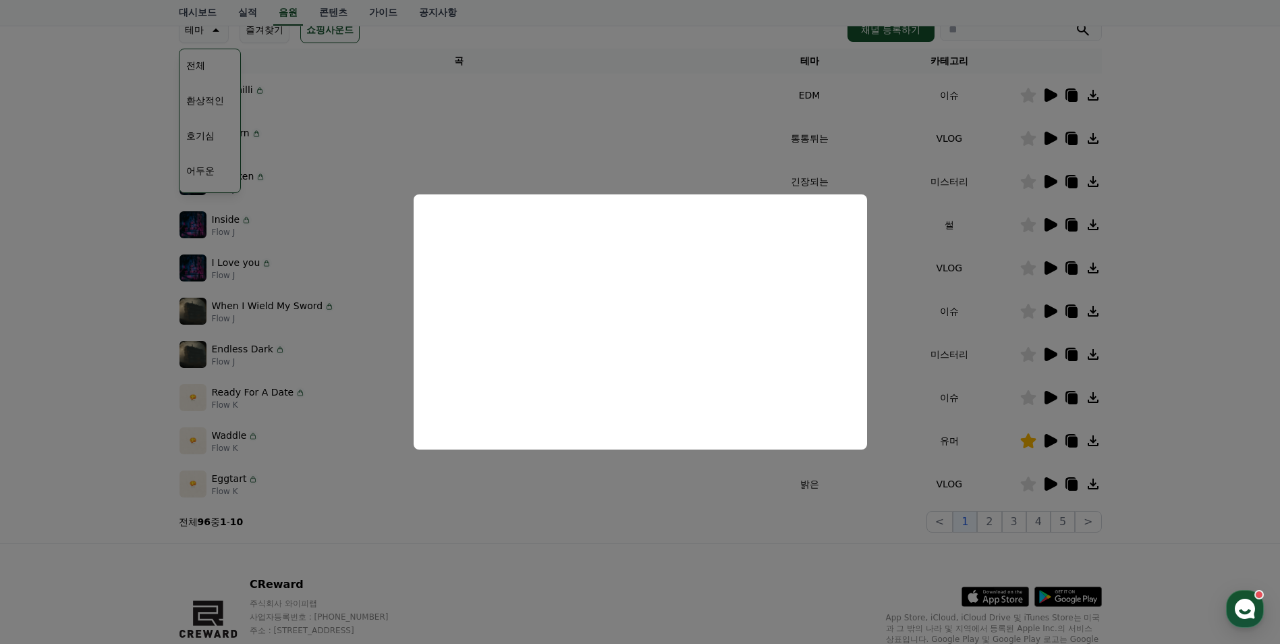
click at [1046, 185] on button "close modal" at bounding box center [640, 322] width 1280 height 644
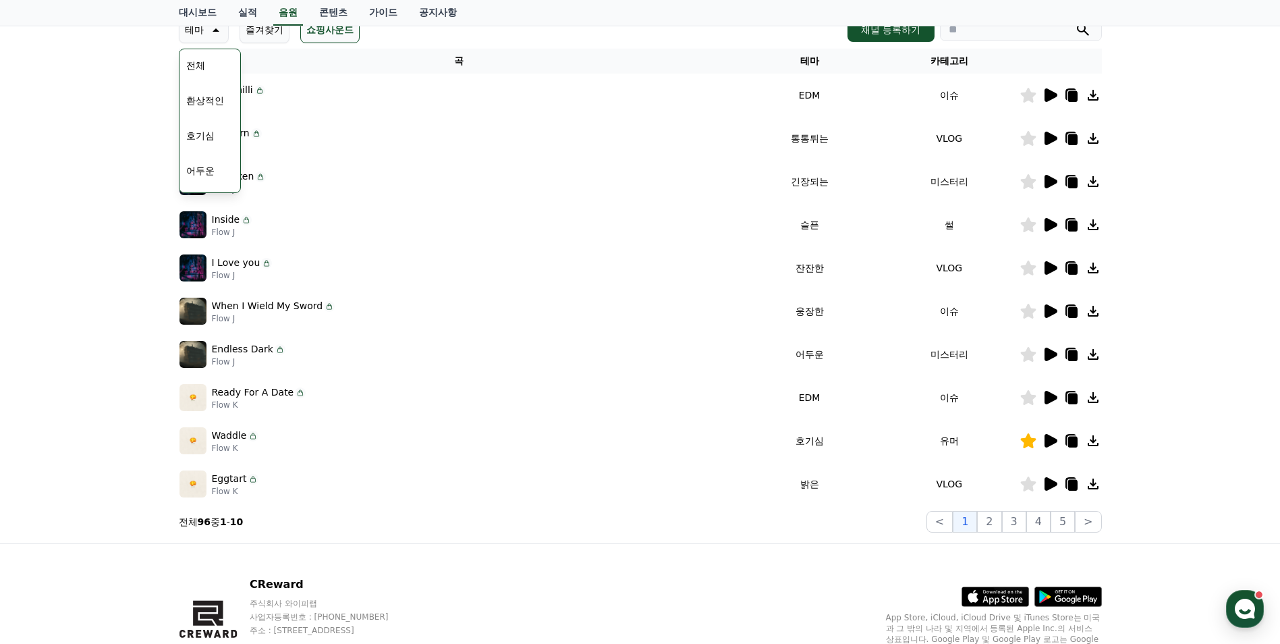
click at [1046, 183] on icon at bounding box center [1050, 181] width 13 height 13
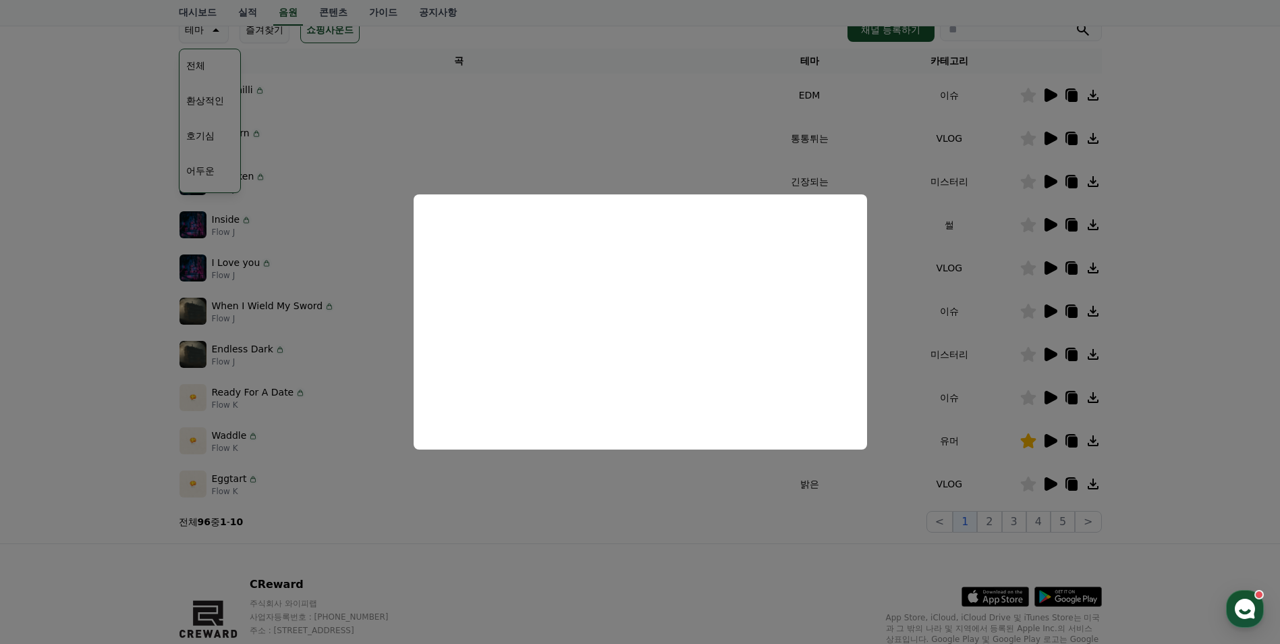
click at [1044, 97] on button "close modal" at bounding box center [640, 322] width 1280 height 644
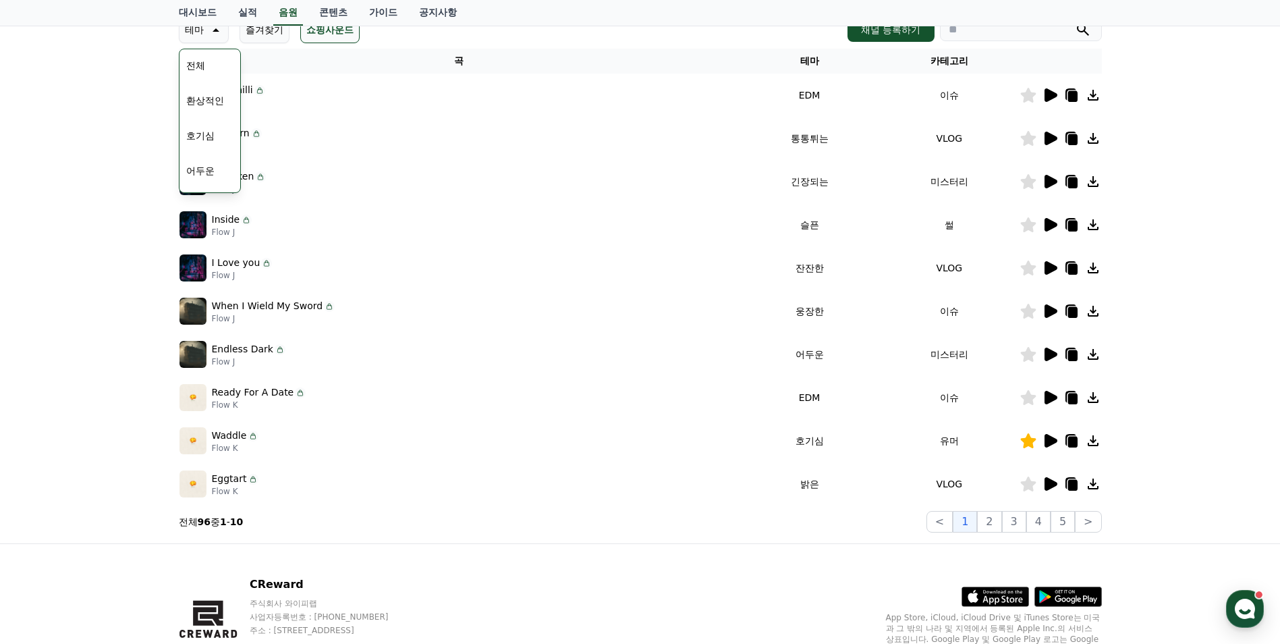
click at [1044, 97] on icon at bounding box center [1050, 95] width 16 height 16
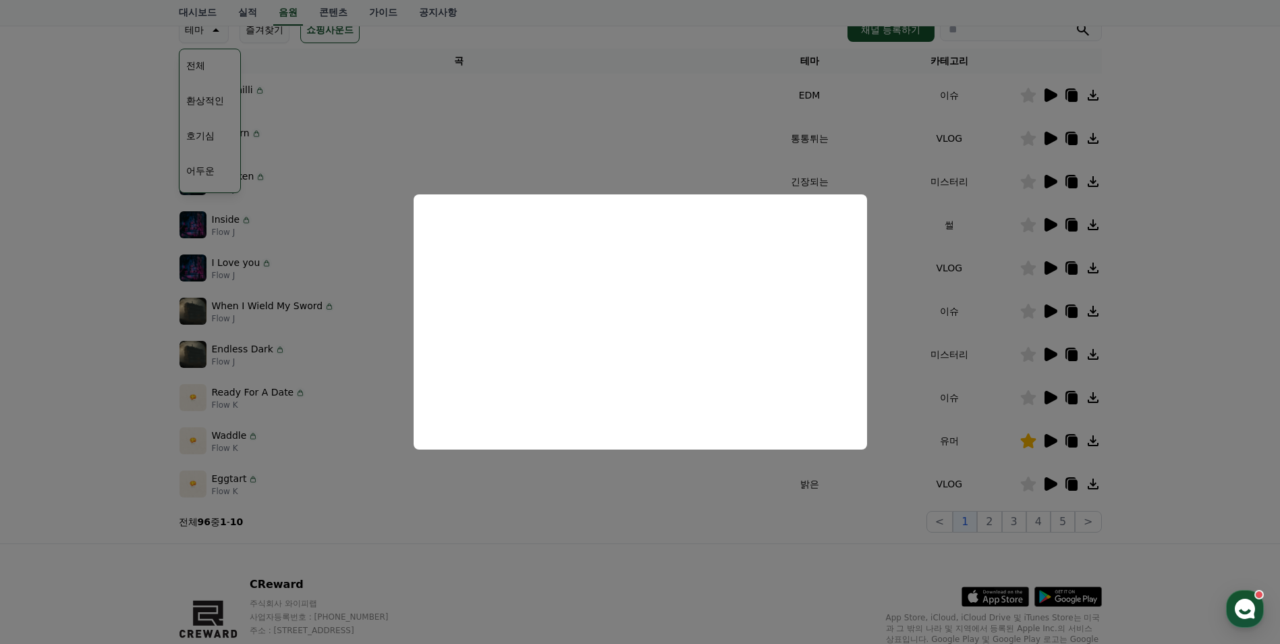
click at [103, 338] on button "close modal" at bounding box center [640, 322] width 1280 height 644
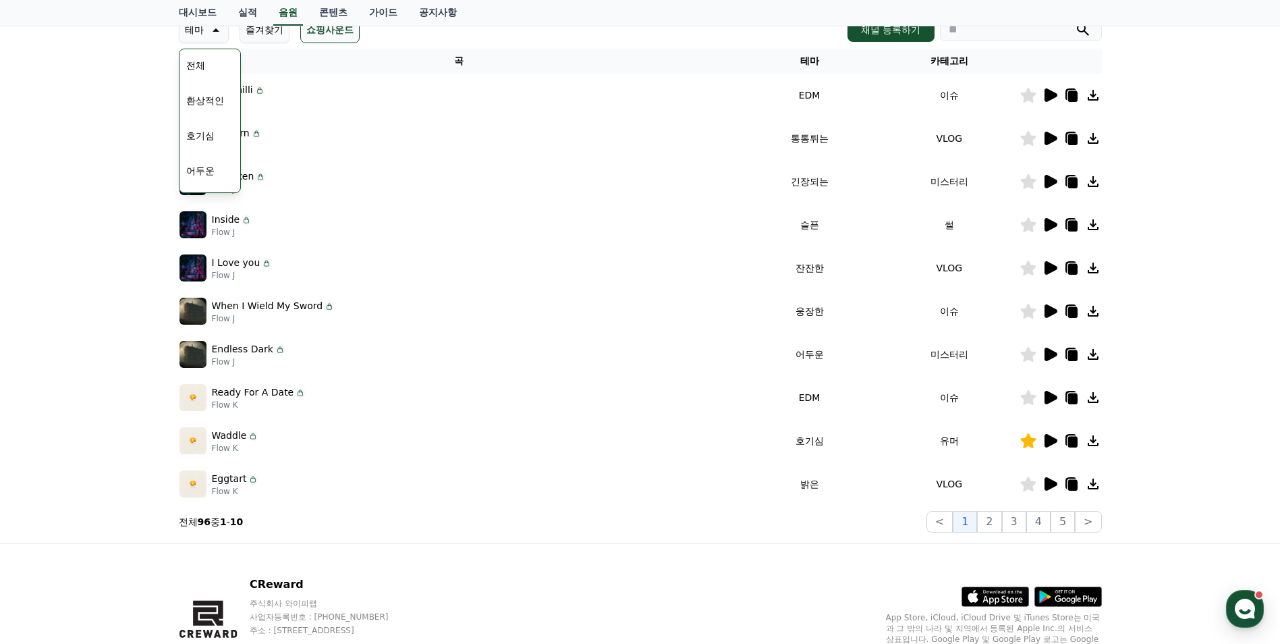
click at [206, 134] on button "호기심" at bounding box center [200, 136] width 39 height 30
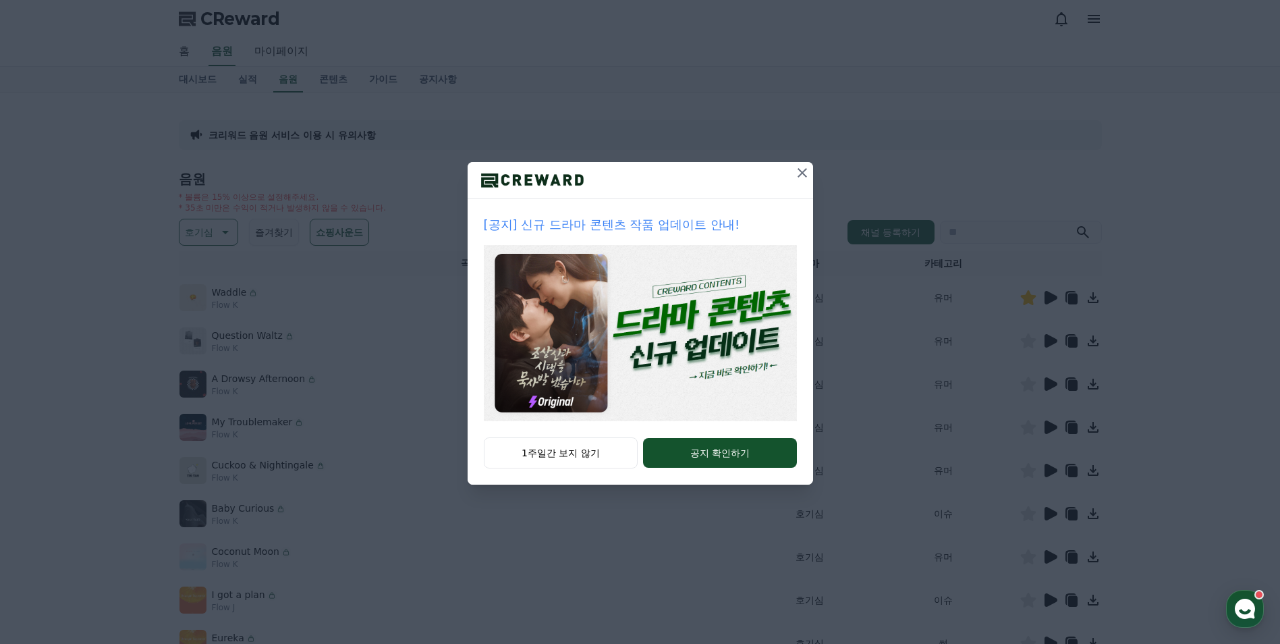
click at [807, 174] on icon at bounding box center [802, 173] width 16 height 16
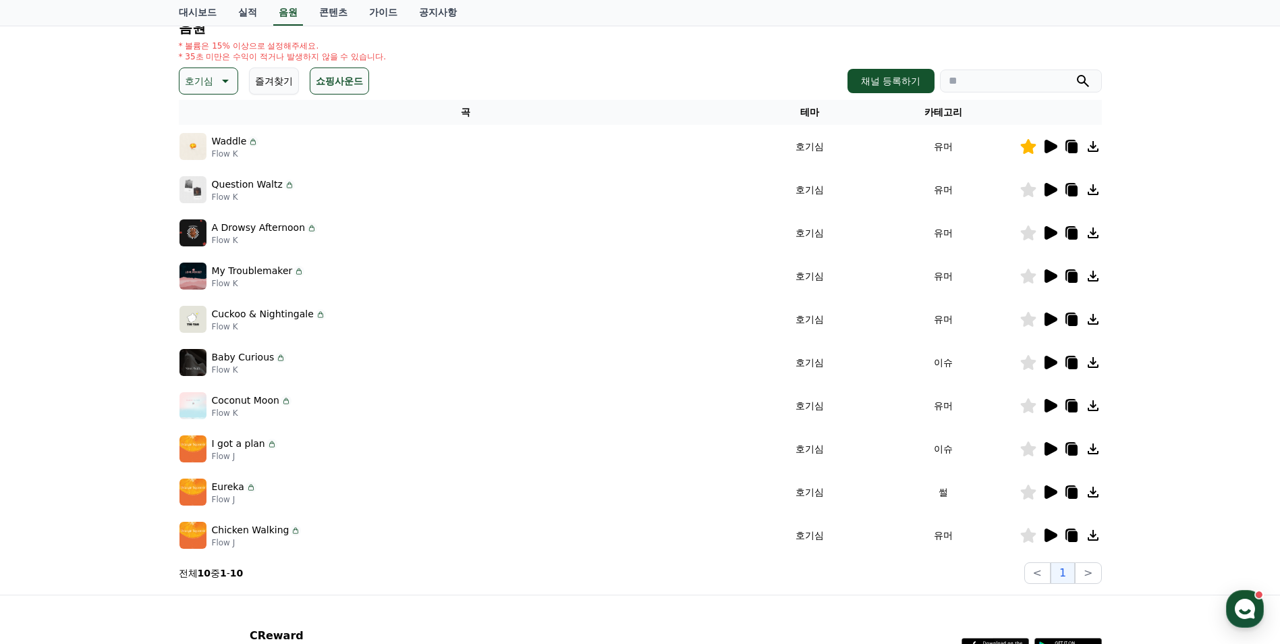
scroll to position [202, 0]
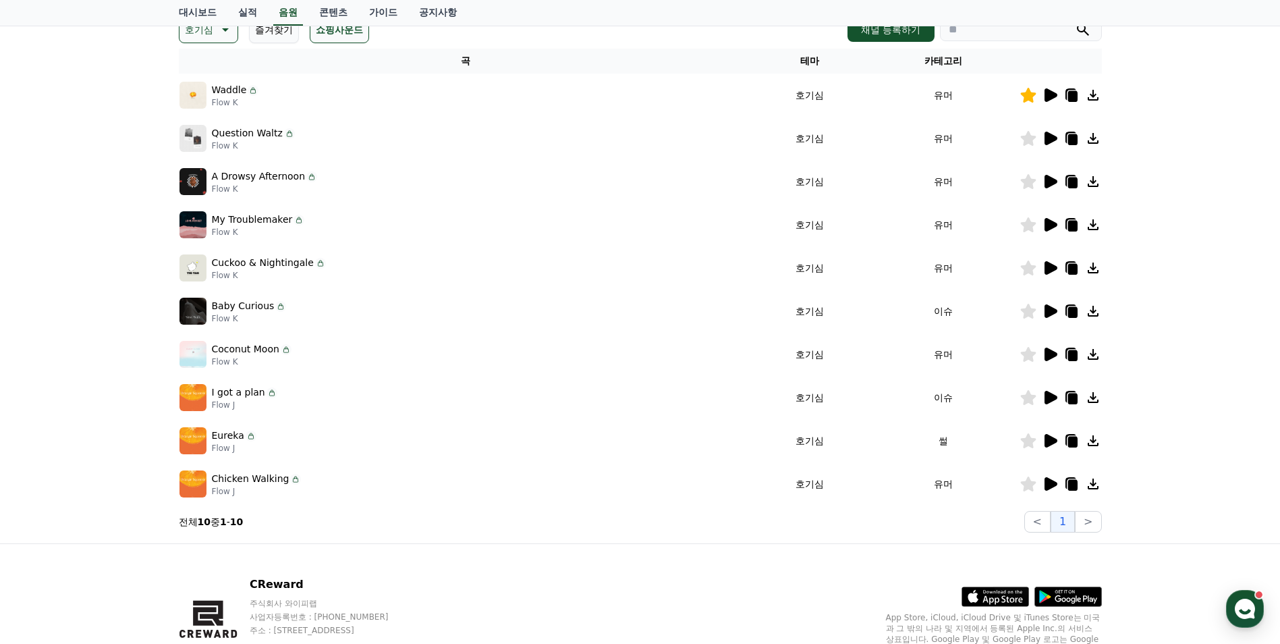
click at [1052, 486] on icon at bounding box center [1050, 483] width 13 height 13
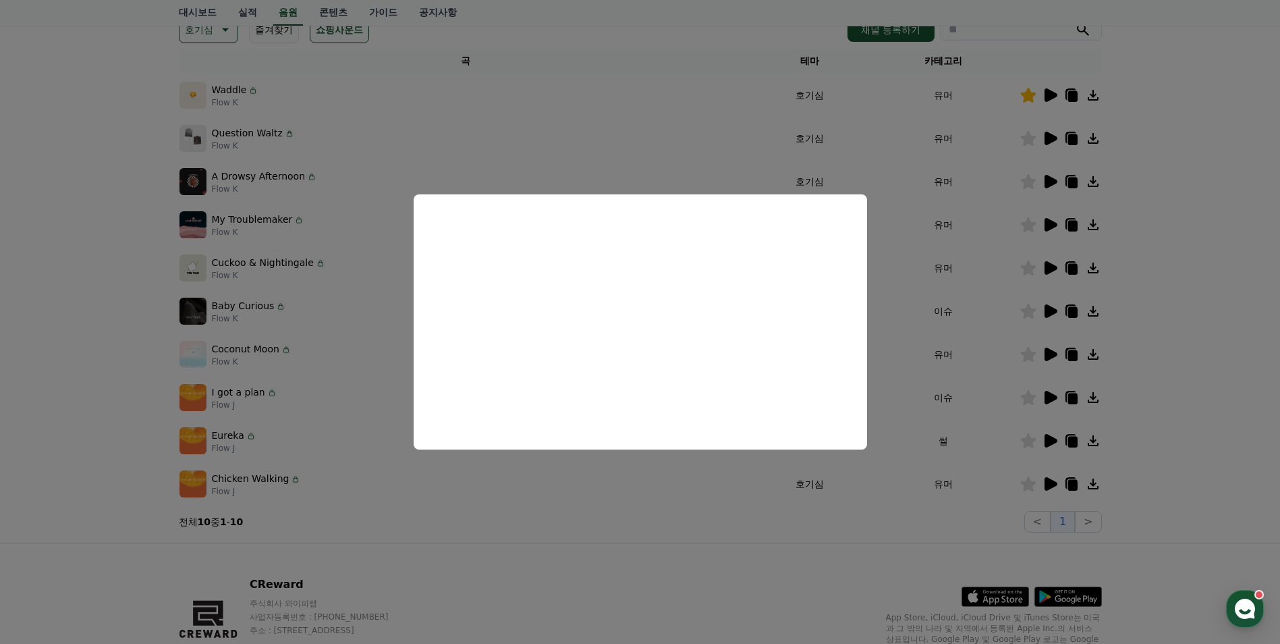
click at [1048, 445] on button "close modal" at bounding box center [640, 322] width 1280 height 644
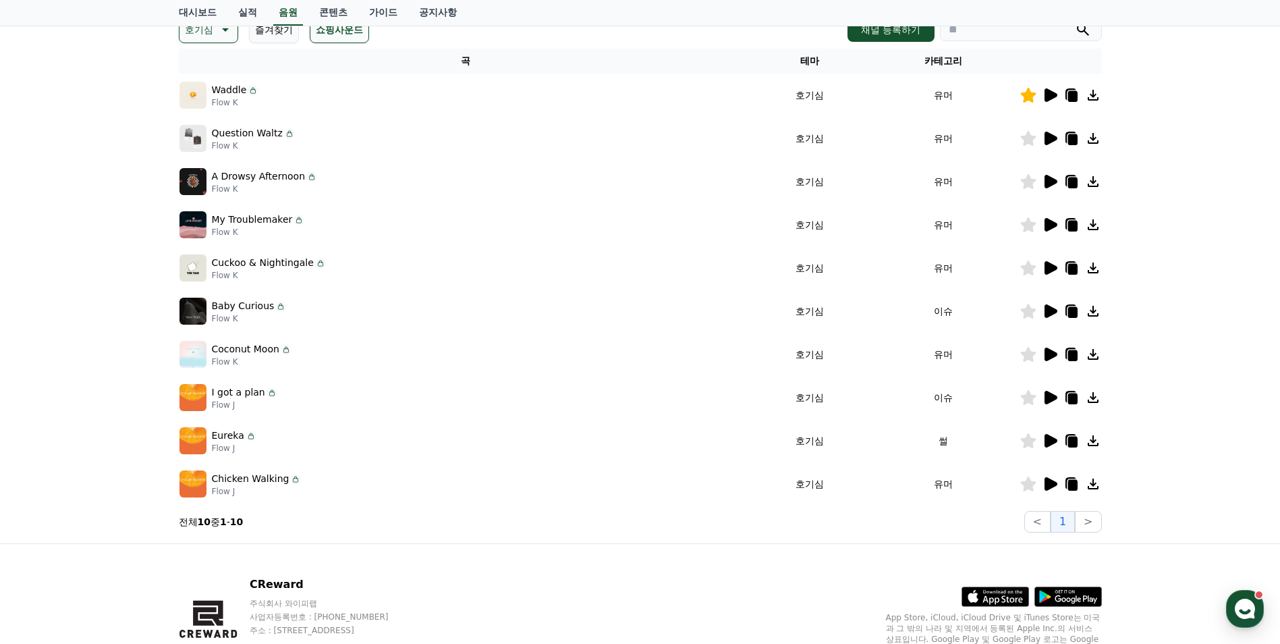
click at [1048, 445] on icon at bounding box center [1050, 440] width 13 height 13
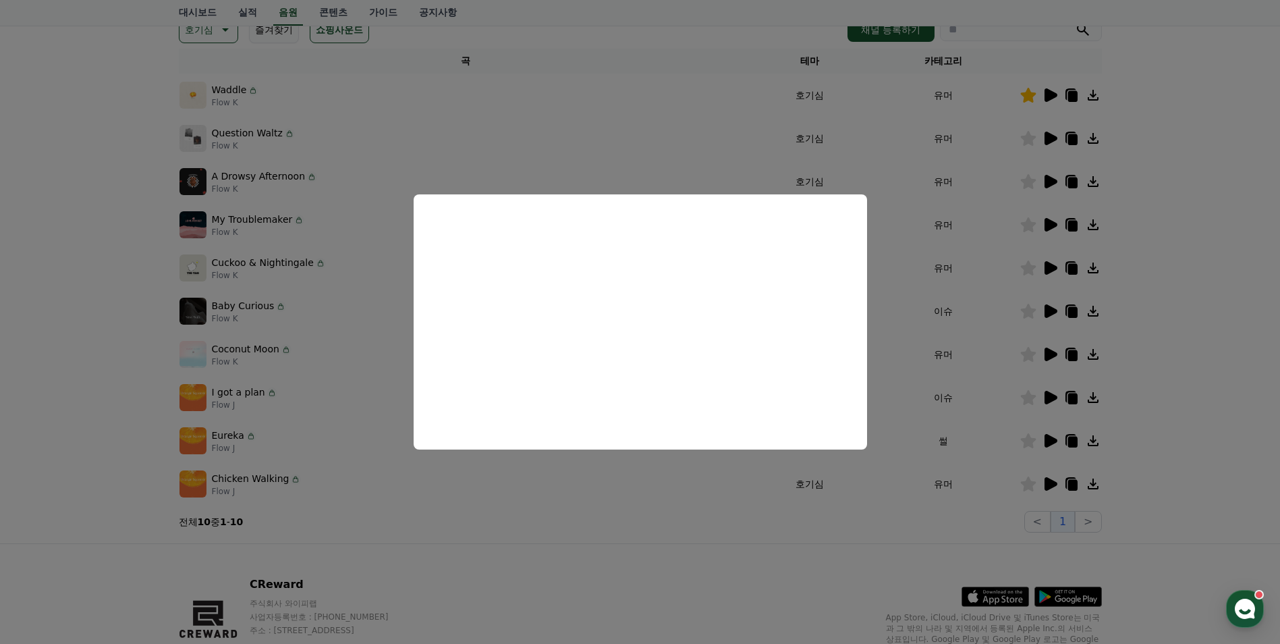
click at [1048, 399] on button "close modal" at bounding box center [640, 322] width 1280 height 644
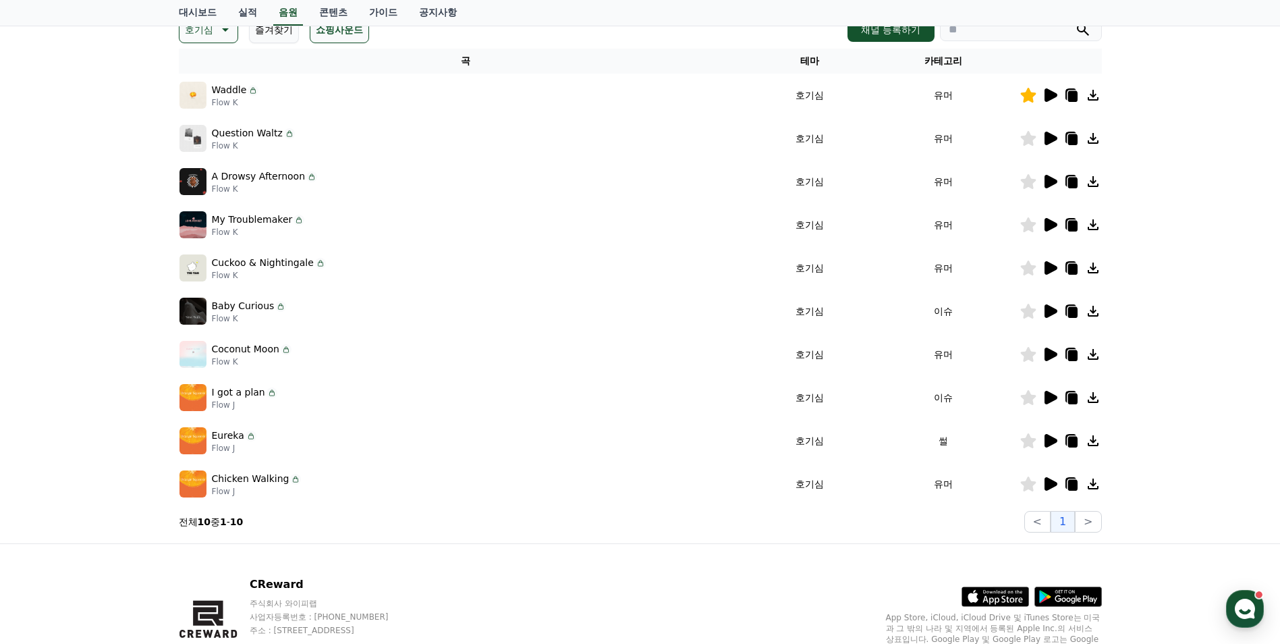
click at [1048, 399] on icon at bounding box center [1050, 397] width 13 height 13
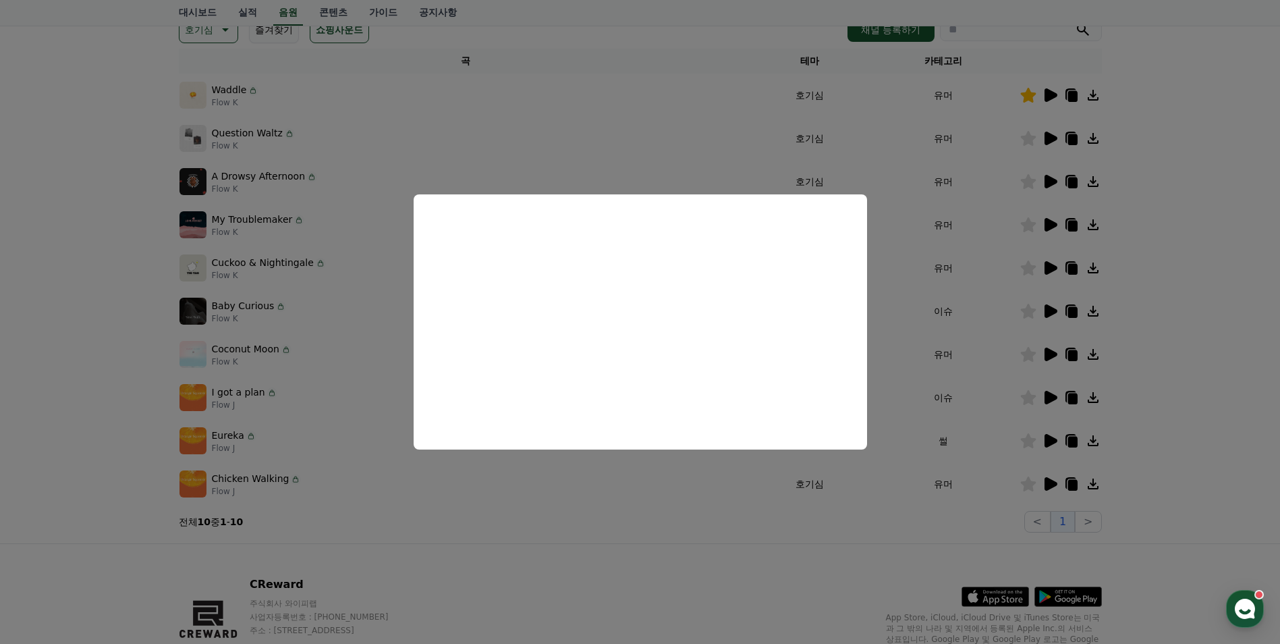
click at [133, 166] on button "close modal" at bounding box center [640, 322] width 1280 height 644
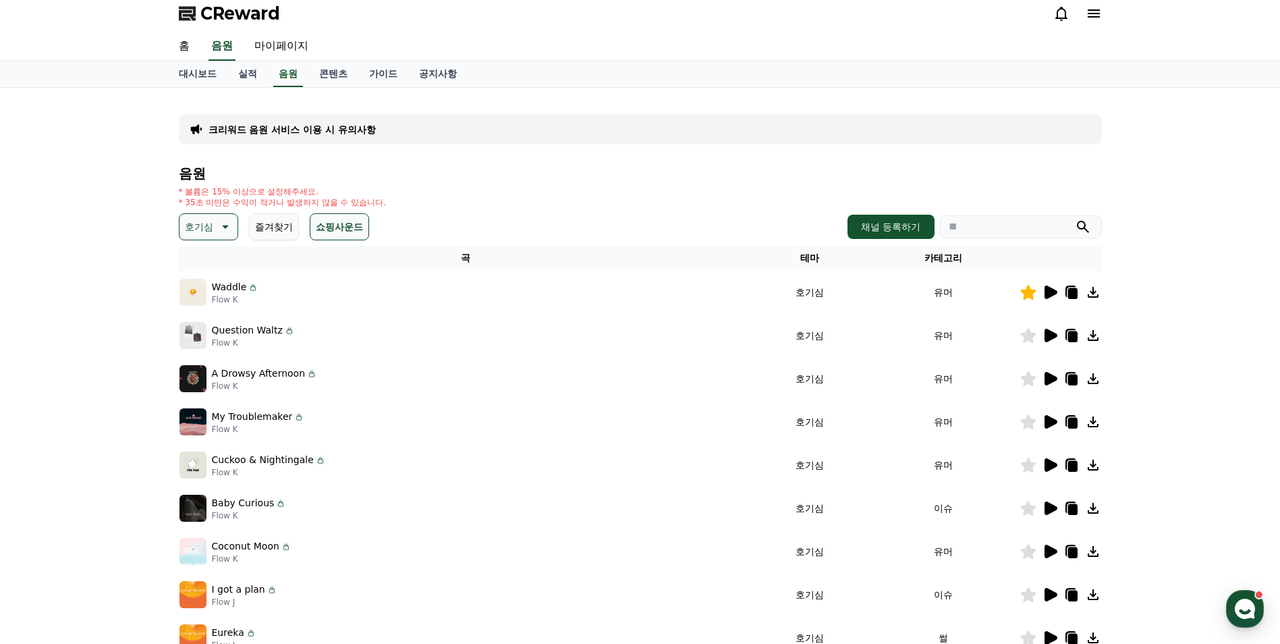
scroll to position [0, 0]
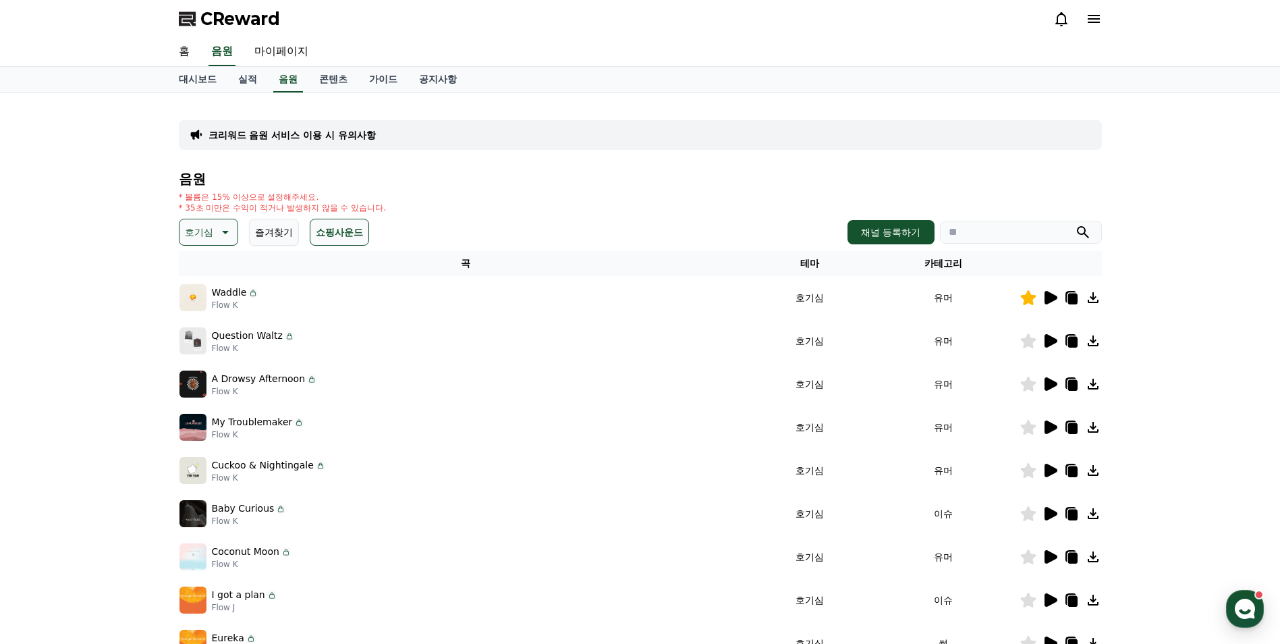
click at [990, 236] on input "search" at bounding box center [1021, 232] width 162 height 23
type input "**"
click at [1075, 224] on button "submit" at bounding box center [1083, 232] width 16 height 16
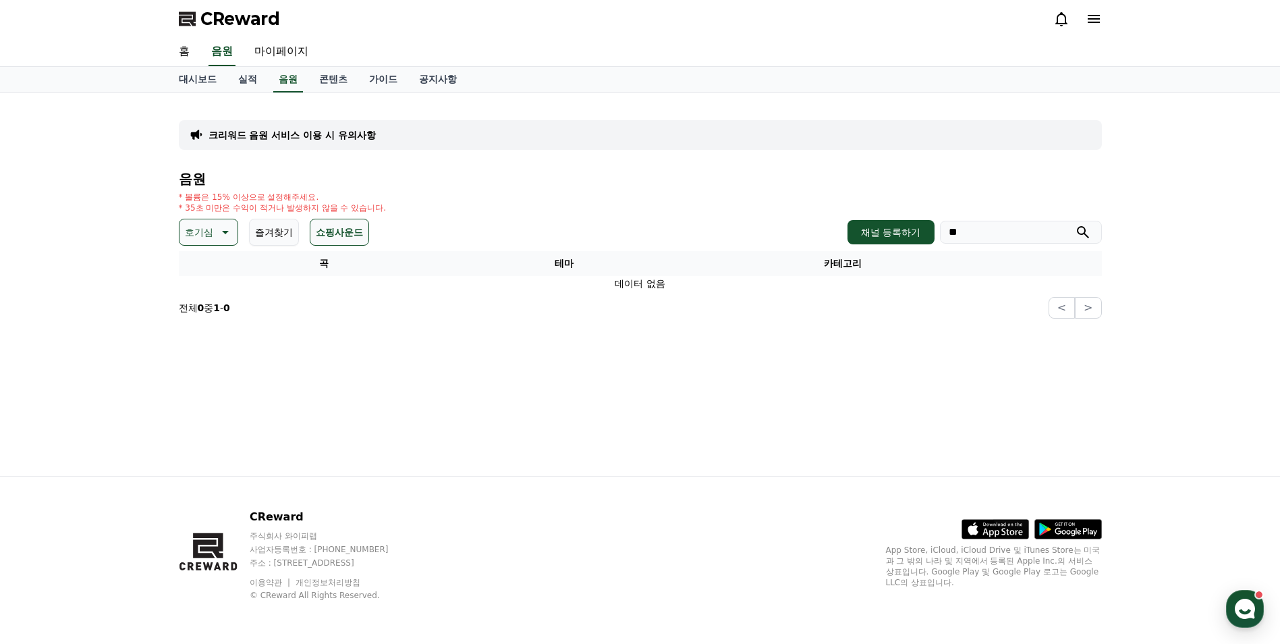
click at [229, 233] on icon at bounding box center [224, 232] width 16 height 16
click at [214, 319] on button "그루브" at bounding box center [200, 319] width 39 height 30
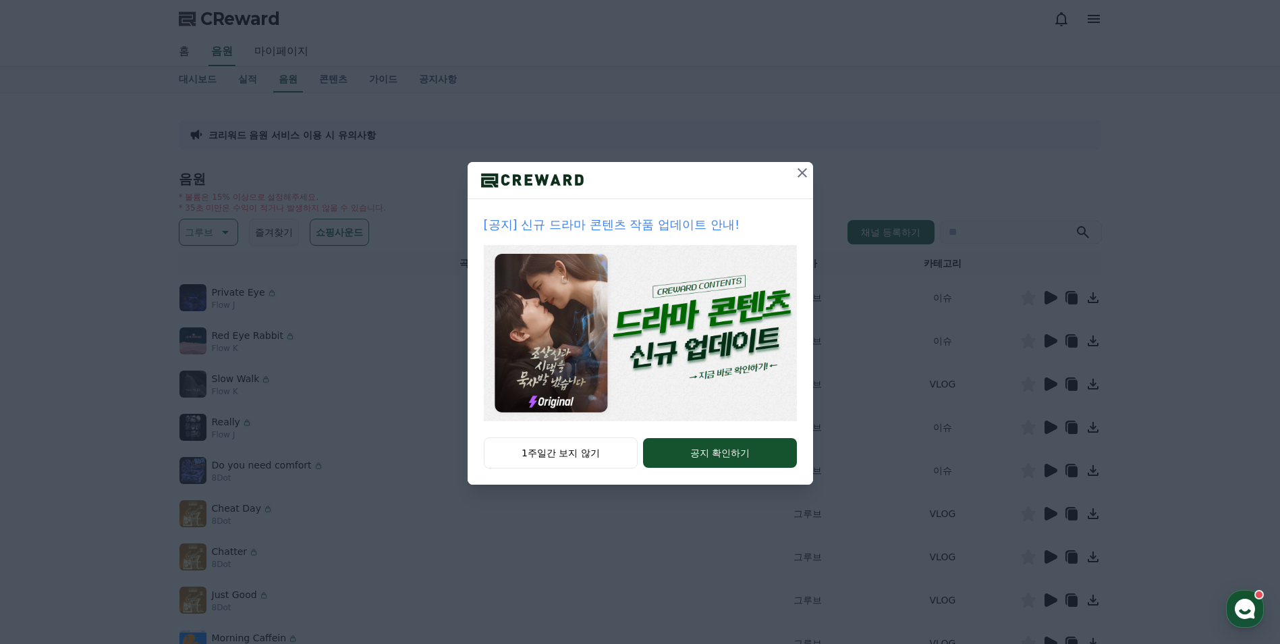
click at [797, 173] on icon at bounding box center [802, 173] width 16 height 16
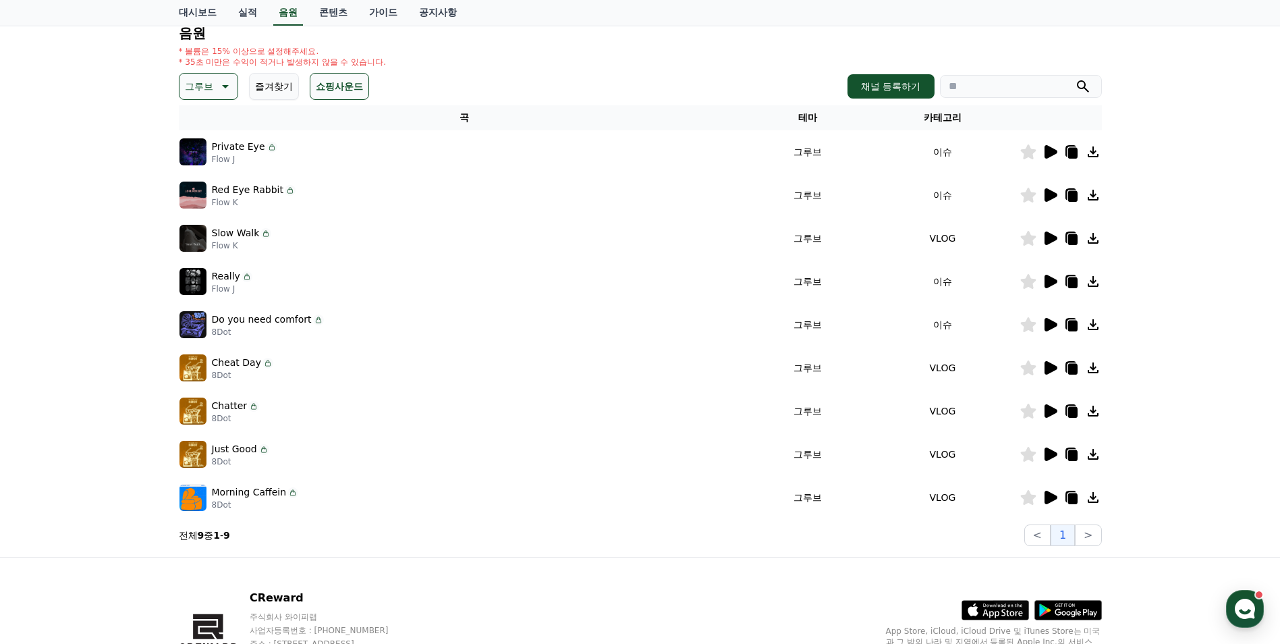
scroll to position [202, 0]
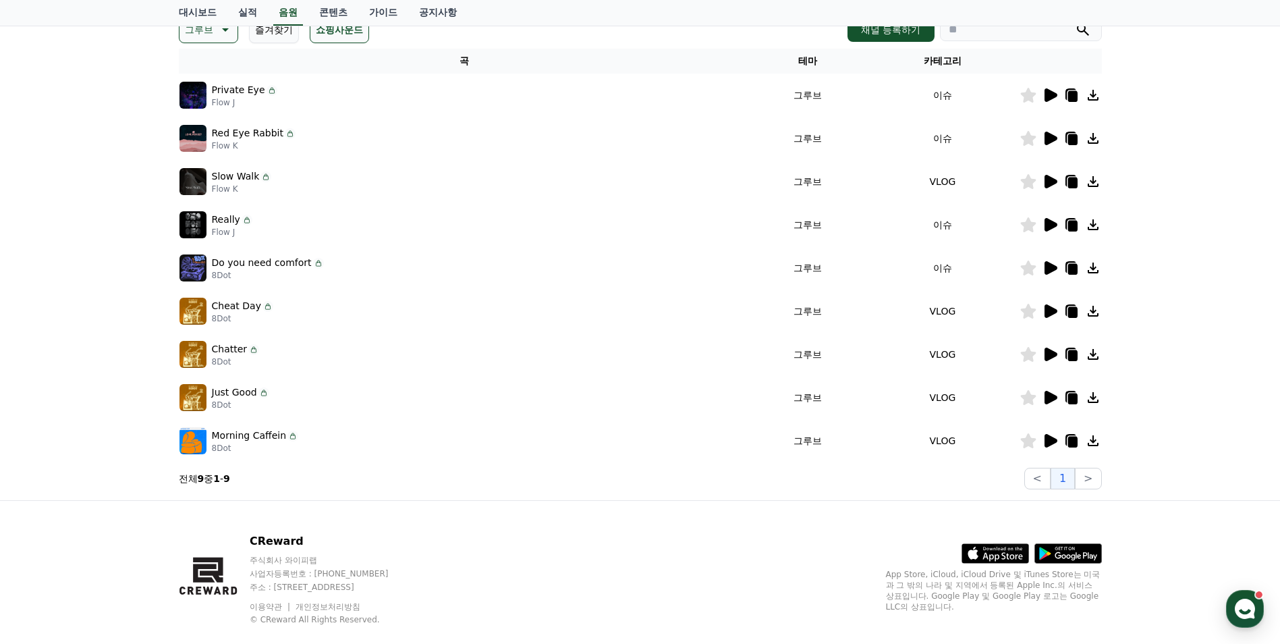
click at [1057, 267] on icon at bounding box center [1050, 268] width 16 height 16
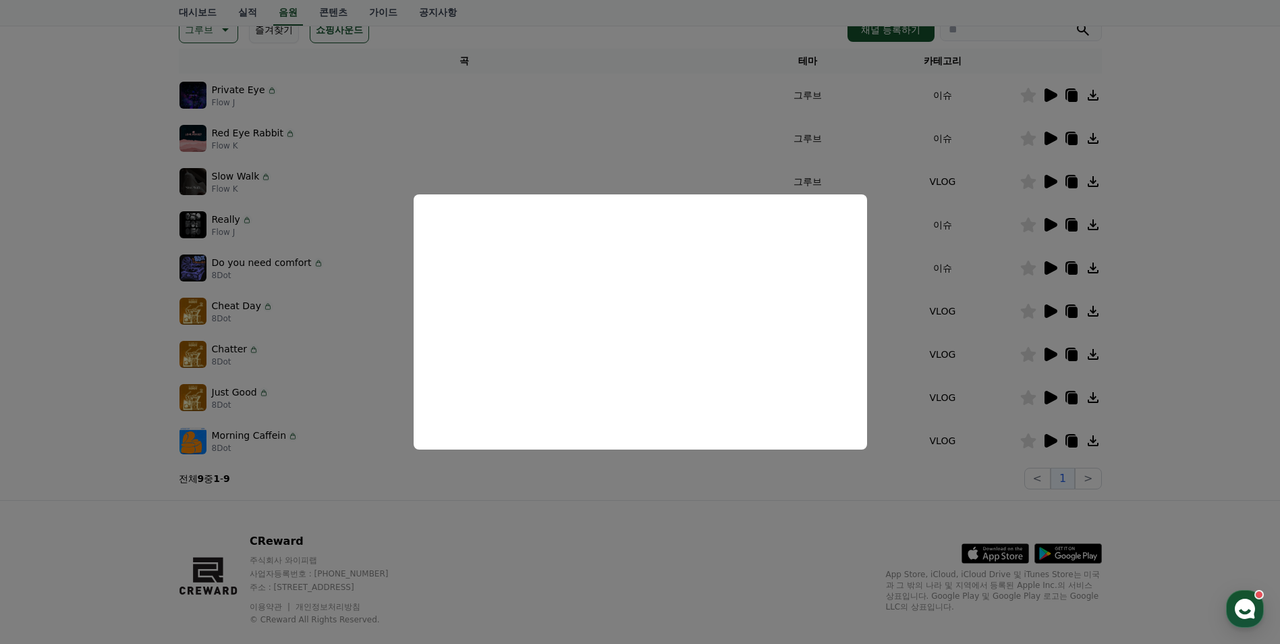
click at [65, 282] on button "close modal" at bounding box center [640, 322] width 1280 height 644
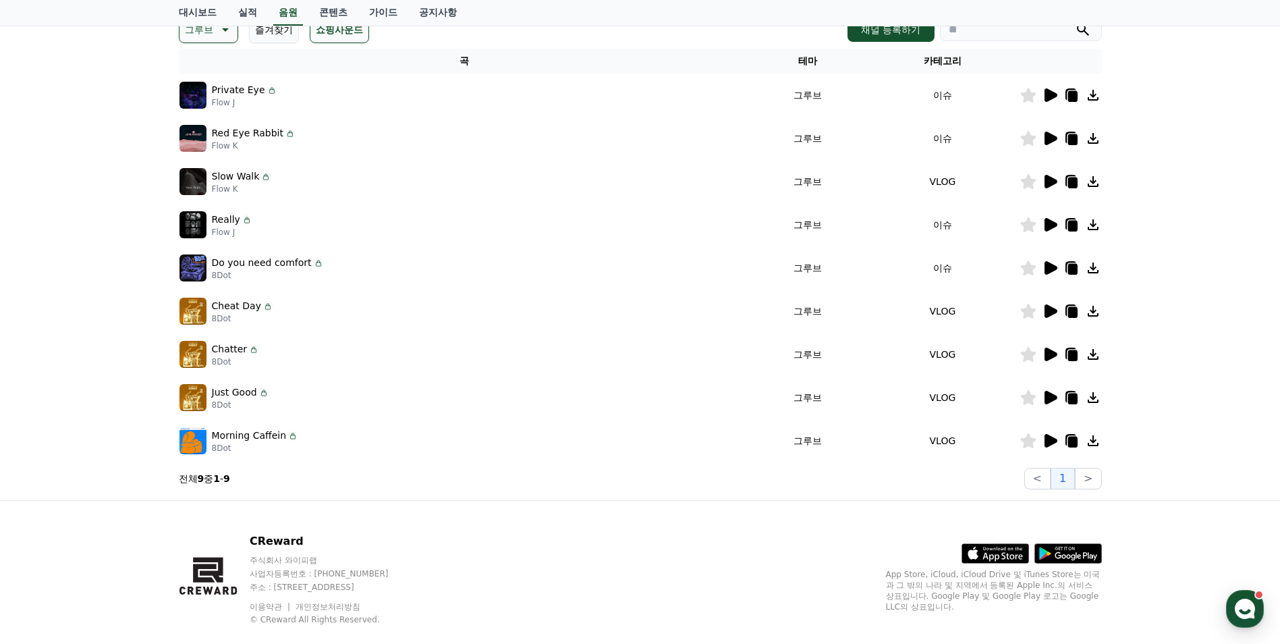
click at [212, 36] on p "그루브" at bounding box center [199, 29] width 28 height 19
click at [202, 67] on button "밝은" at bounding box center [196, 71] width 30 height 30
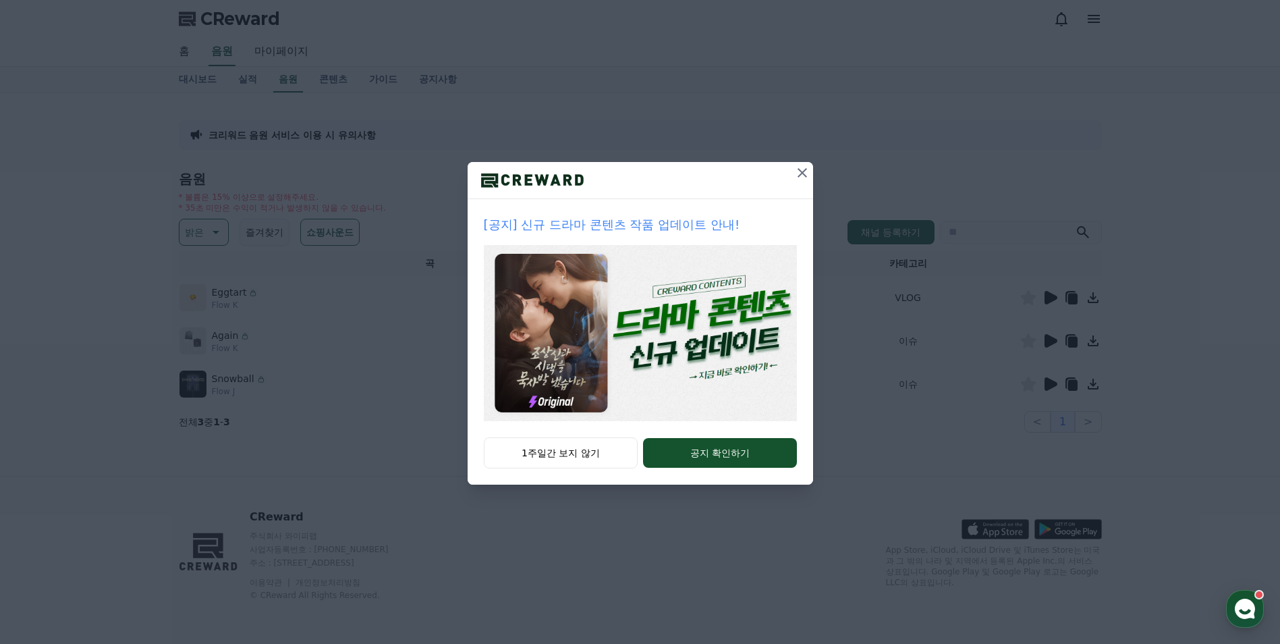
click at [806, 169] on icon at bounding box center [801, 172] width 9 height 9
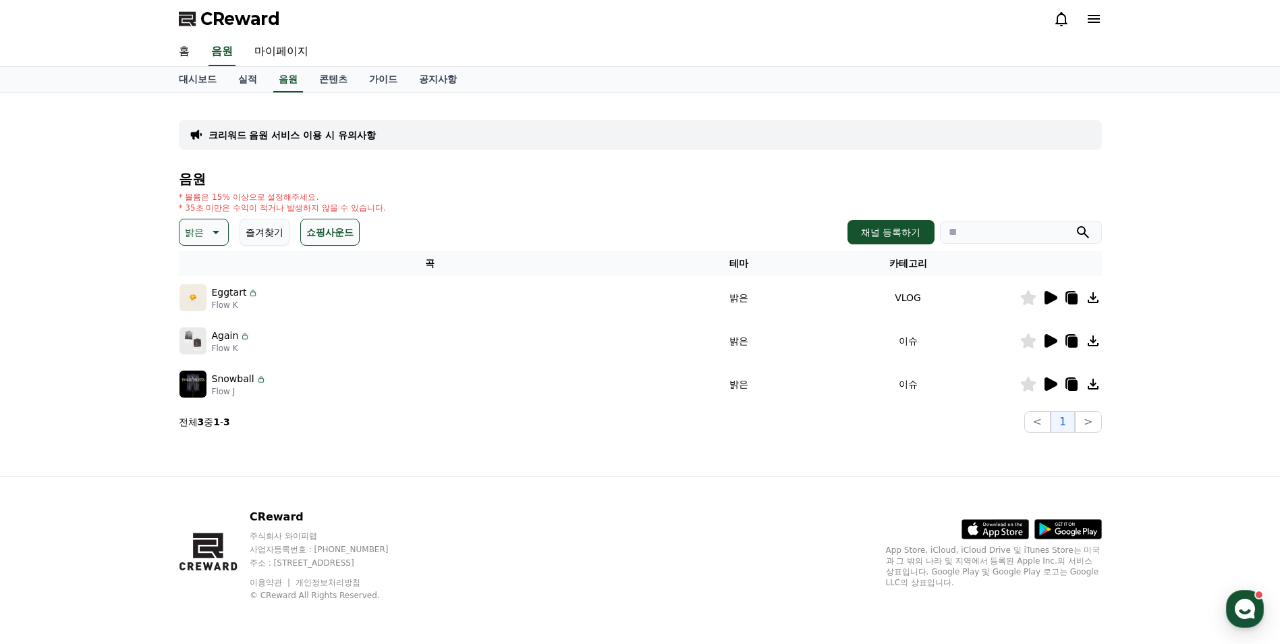
click at [1051, 297] on icon at bounding box center [1050, 297] width 13 height 13
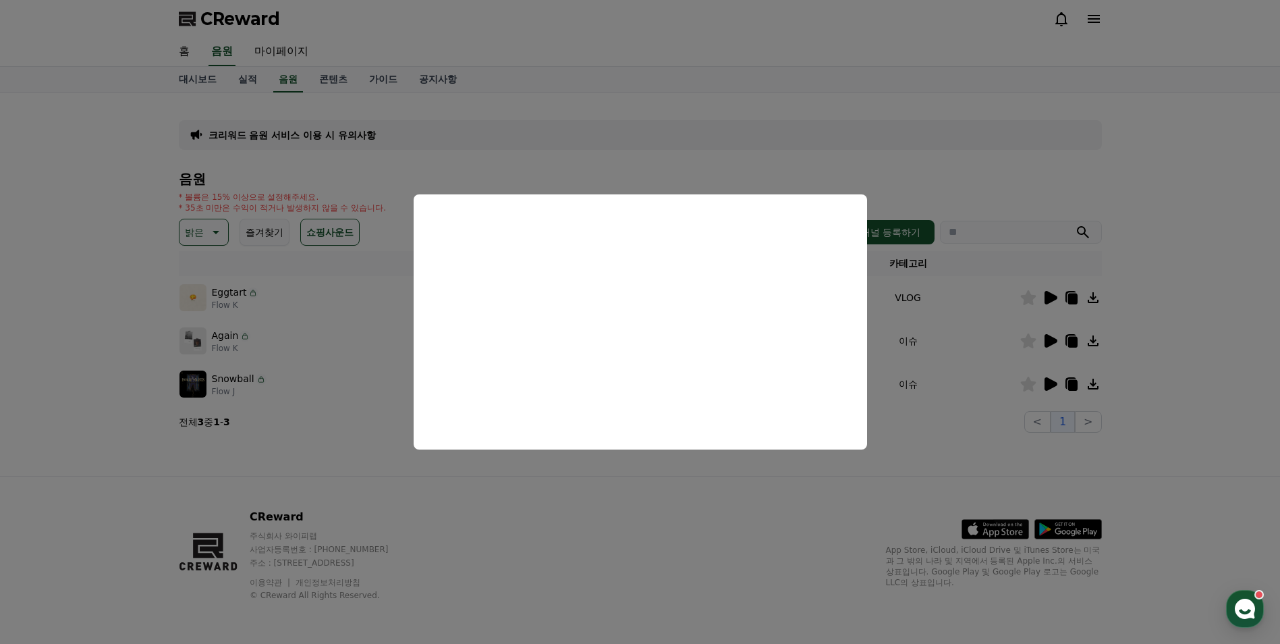
click at [1033, 295] on button "close modal" at bounding box center [640, 322] width 1280 height 644
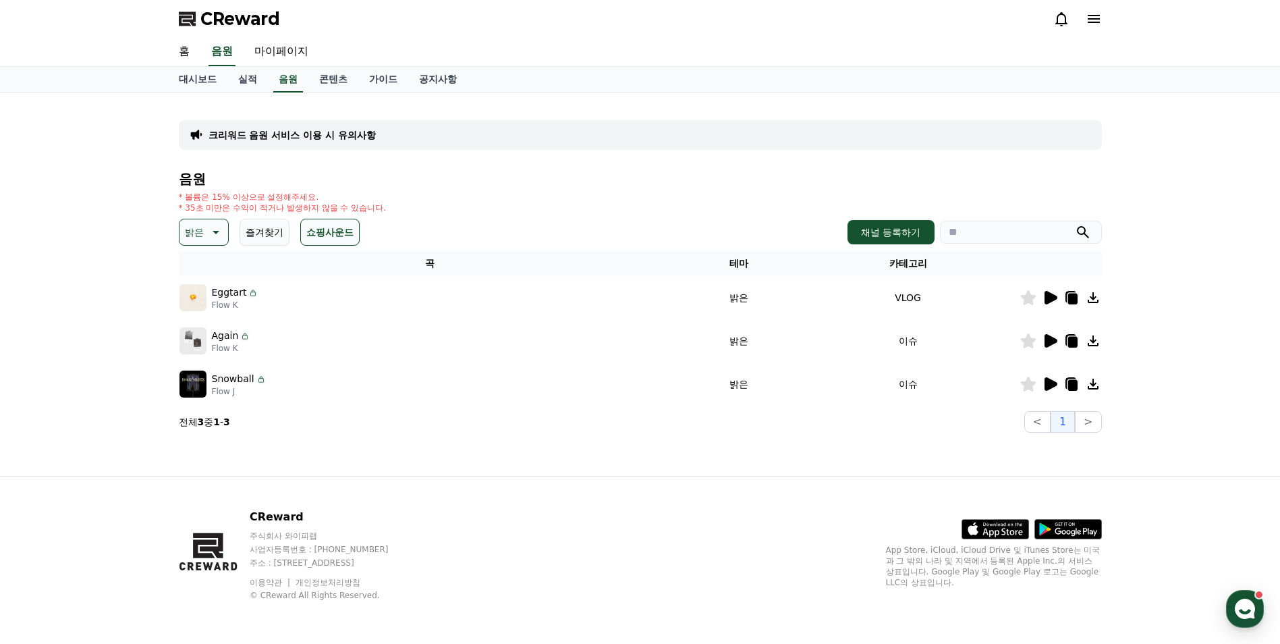
click at [1027, 294] on icon at bounding box center [1028, 297] width 16 height 15
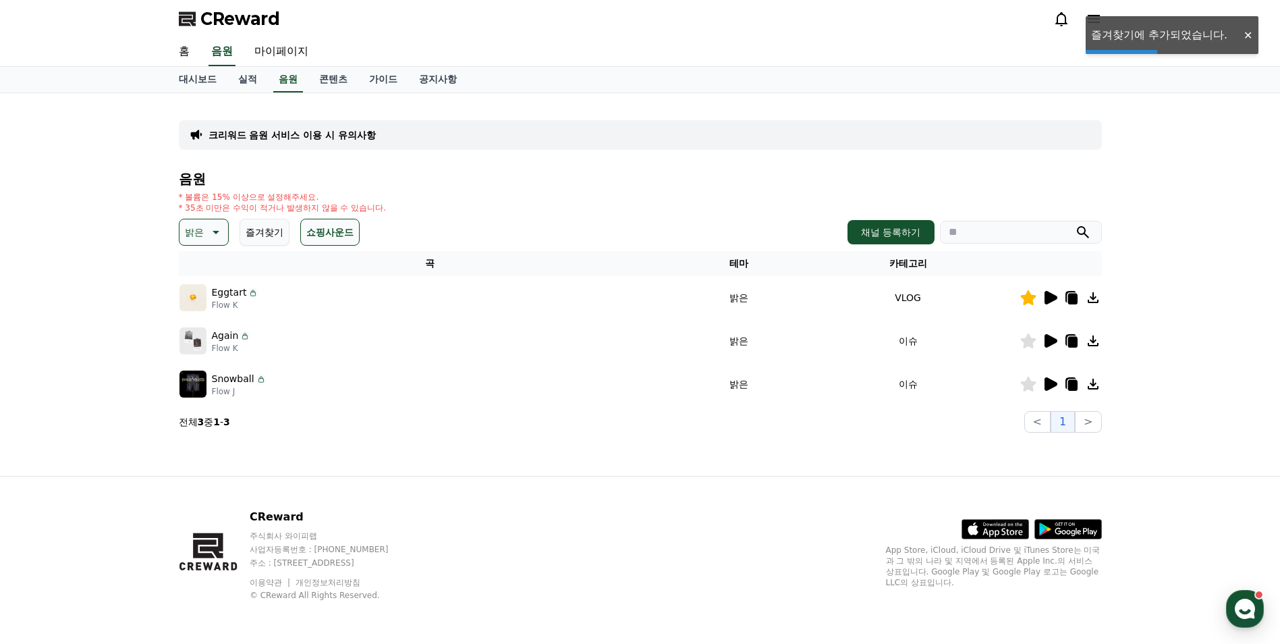
click at [1045, 340] on icon at bounding box center [1050, 340] width 13 height 13
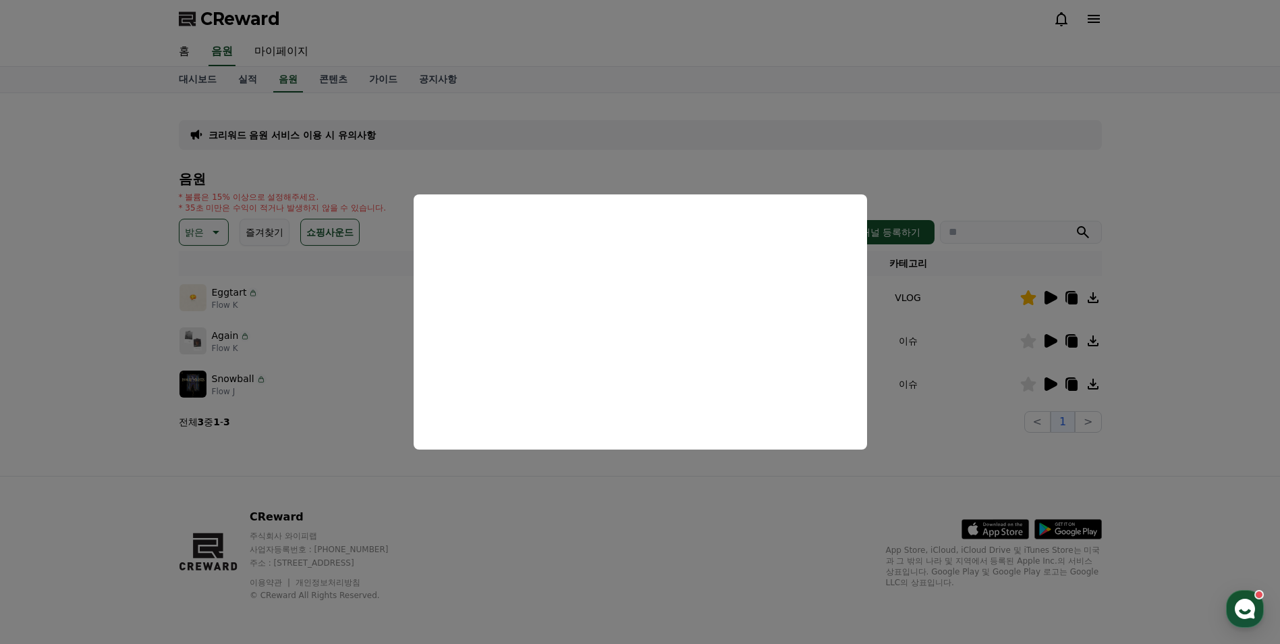
click at [1047, 376] on button "close modal" at bounding box center [640, 322] width 1280 height 644
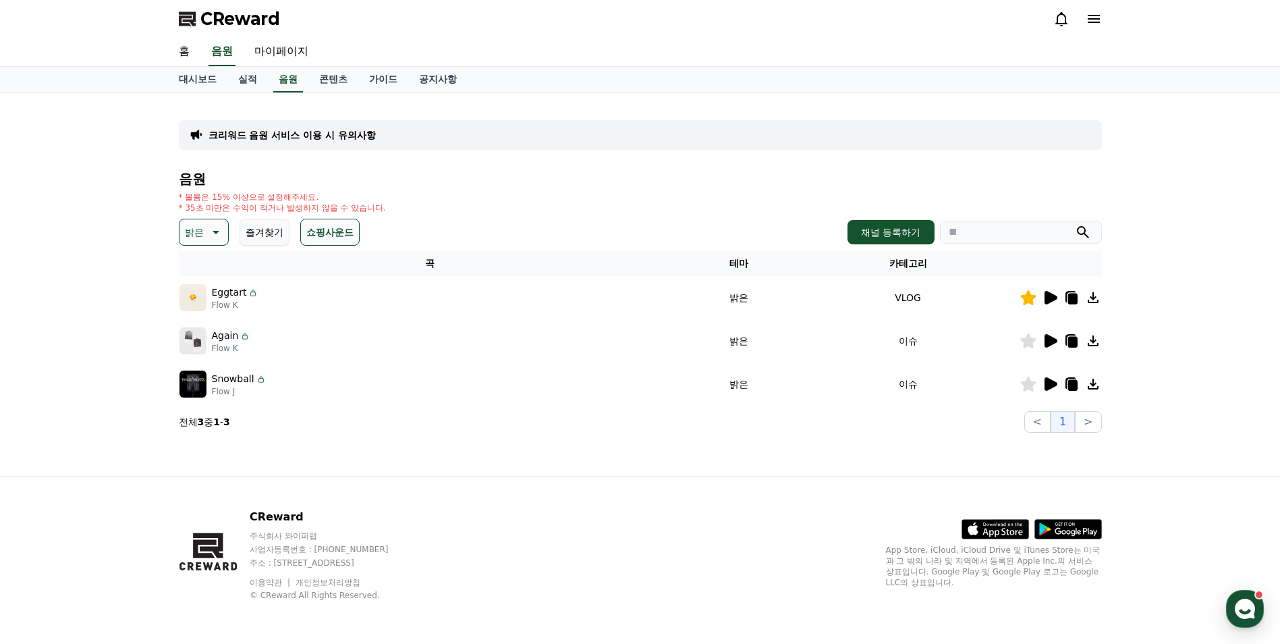
click at [1047, 379] on icon at bounding box center [1050, 383] width 13 height 13
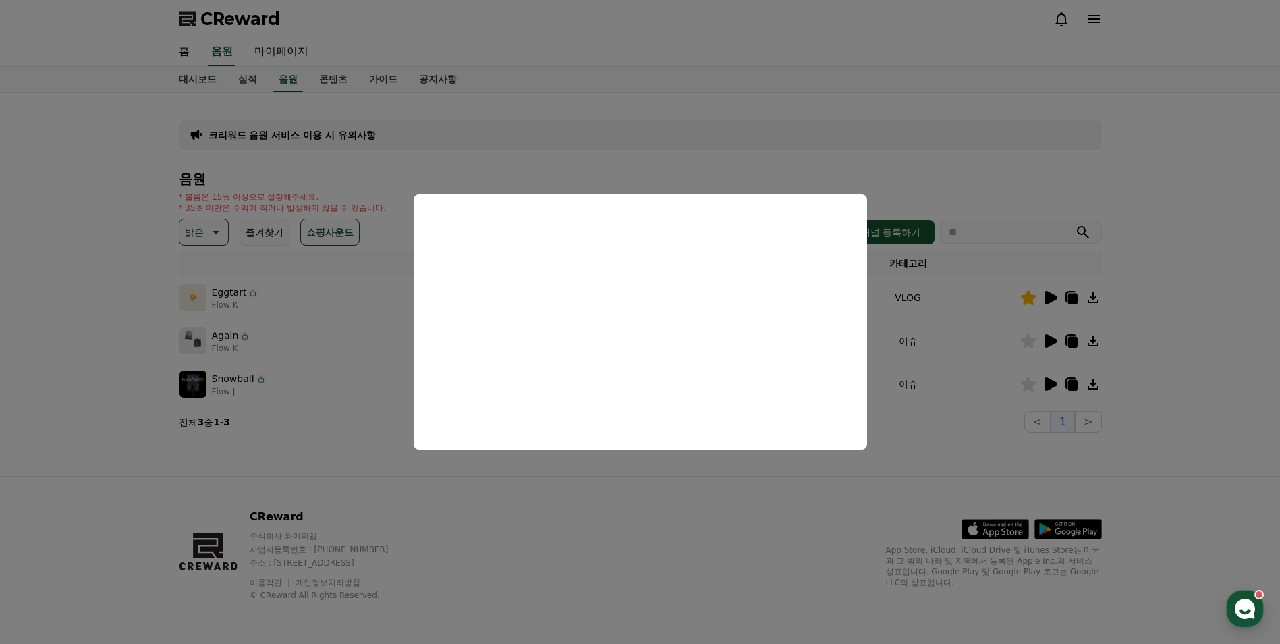
click at [1033, 388] on button "close modal" at bounding box center [640, 322] width 1280 height 644
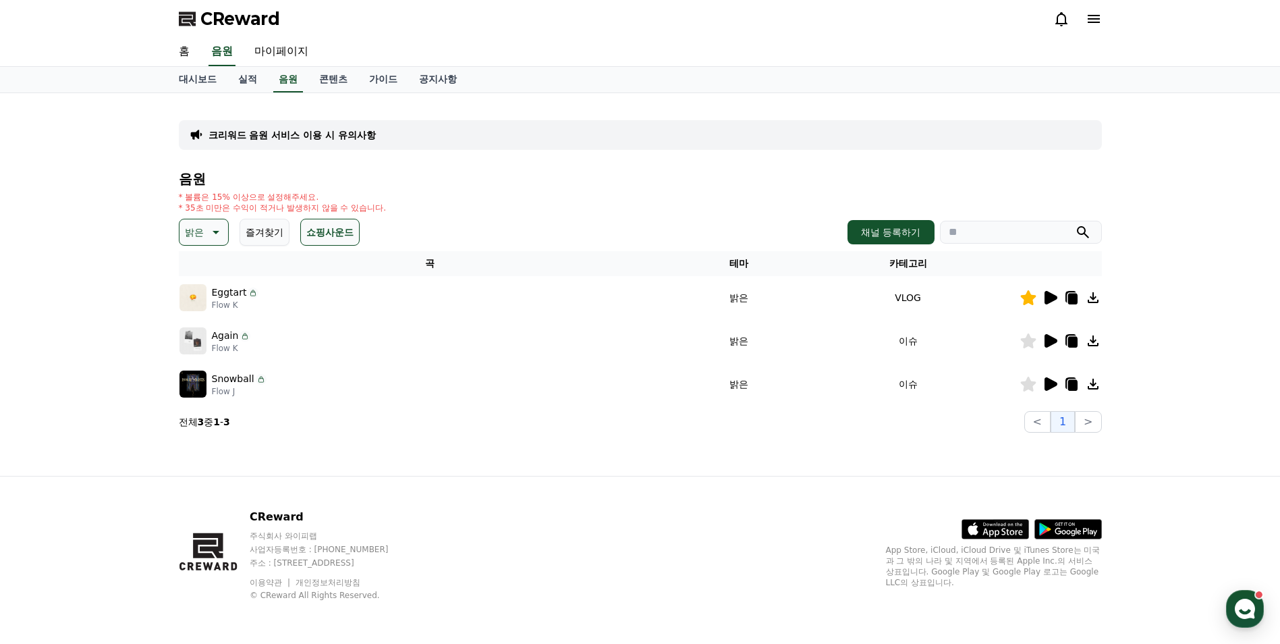
click at [1030, 387] on icon at bounding box center [1028, 383] width 16 height 15
click at [895, 244] on link "채널 등록하기" at bounding box center [890, 232] width 86 height 24
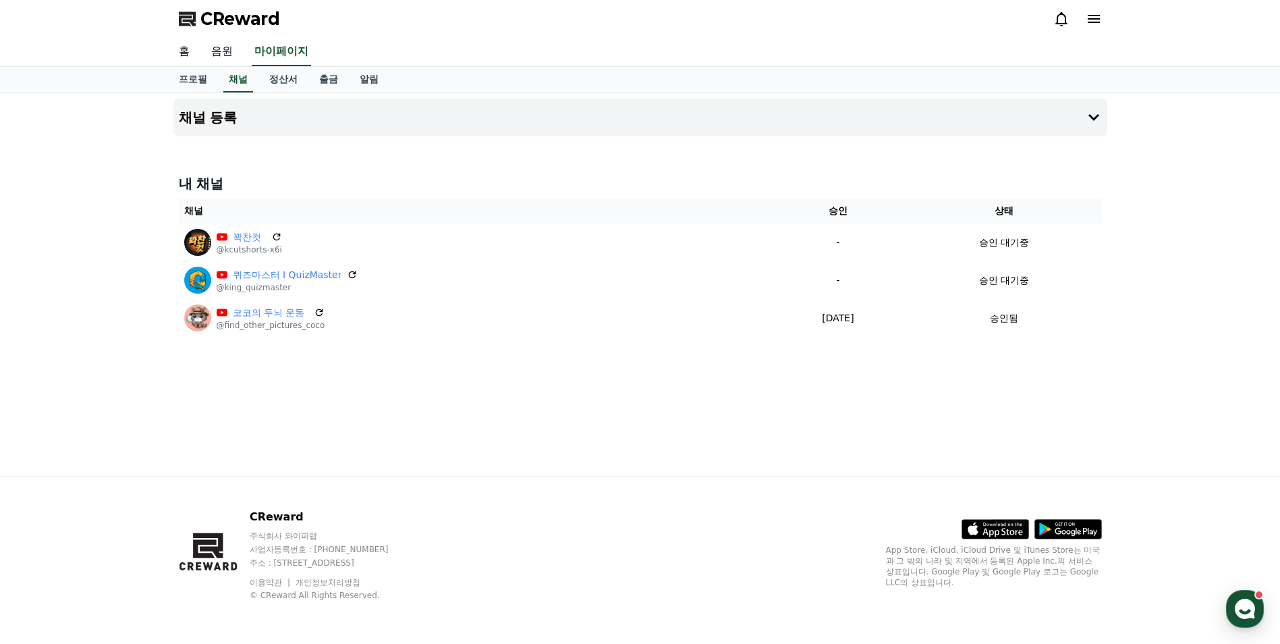
click at [225, 53] on link "음원" at bounding box center [221, 52] width 43 height 28
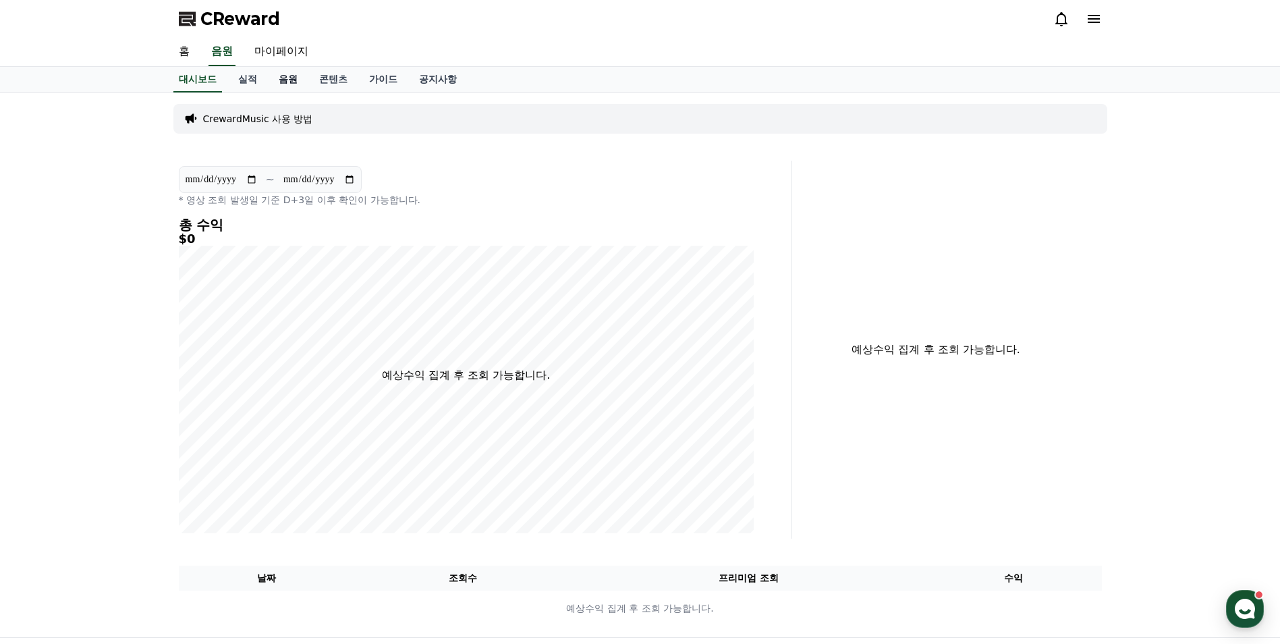
click at [283, 80] on link "음원" at bounding box center [288, 80] width 40 height 26
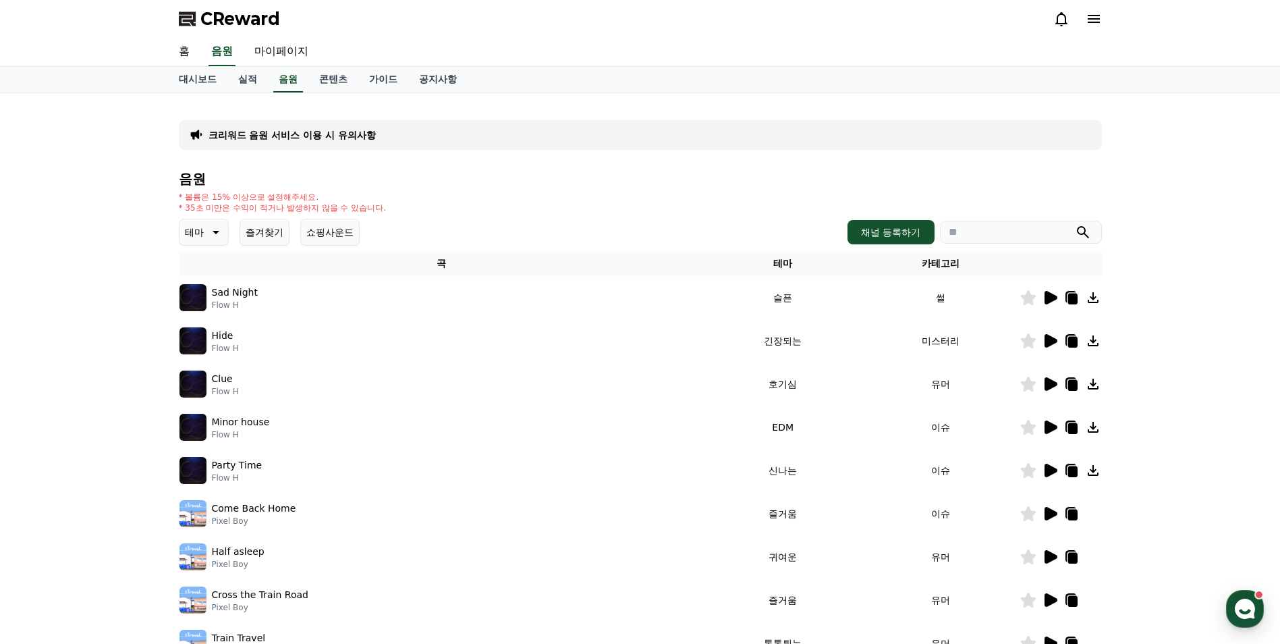
click at [264, 237] on button "즐겨찾기" at bounding box center [264, 232] width 50 height 27
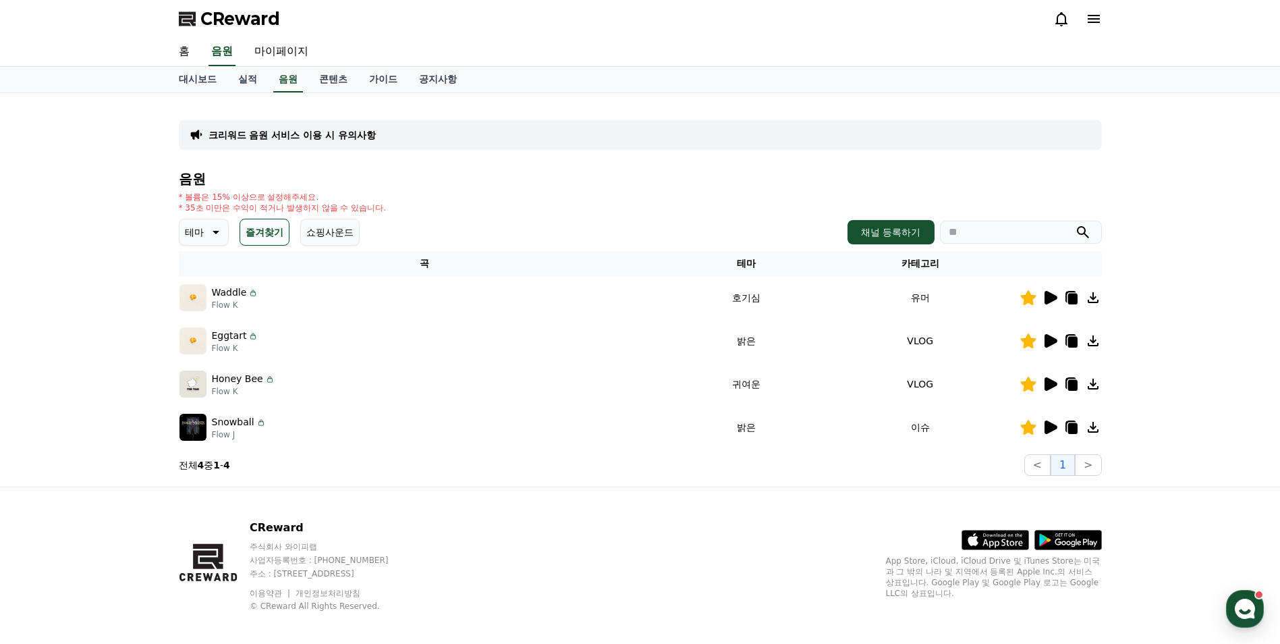
click at [1050, 388] on icon at bounding box center [1050, 383] width 13 height 13
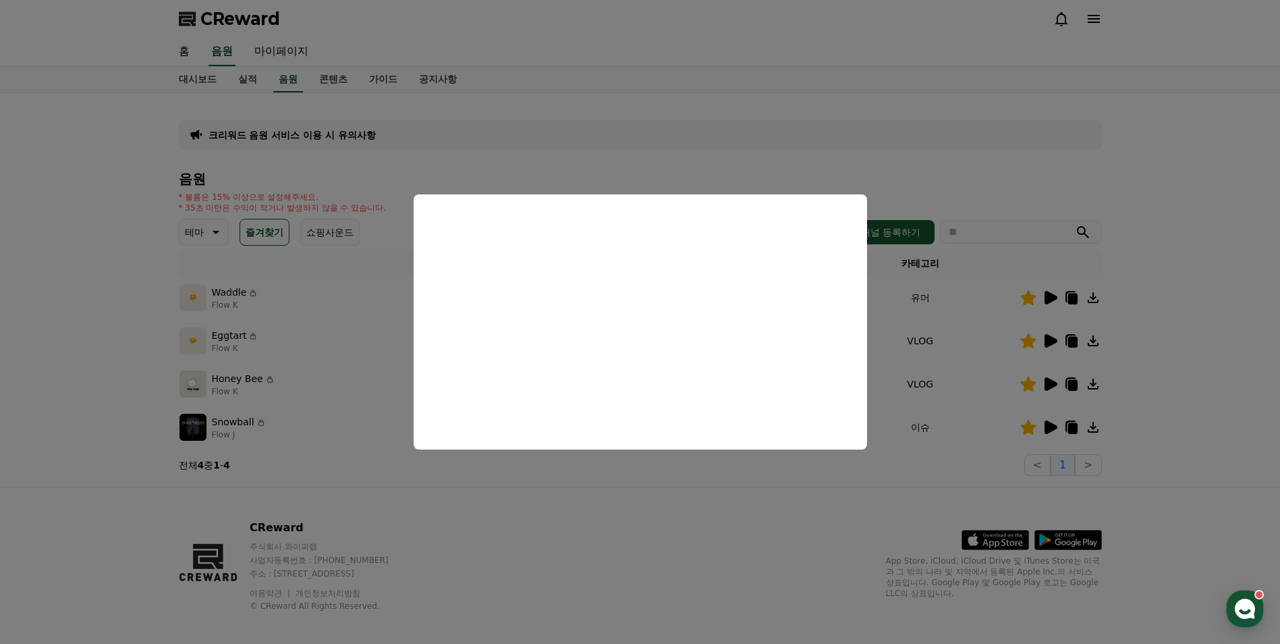
click at [368, 386] on button "close modal" at bounding box center [640, 322] width 1280 height 644
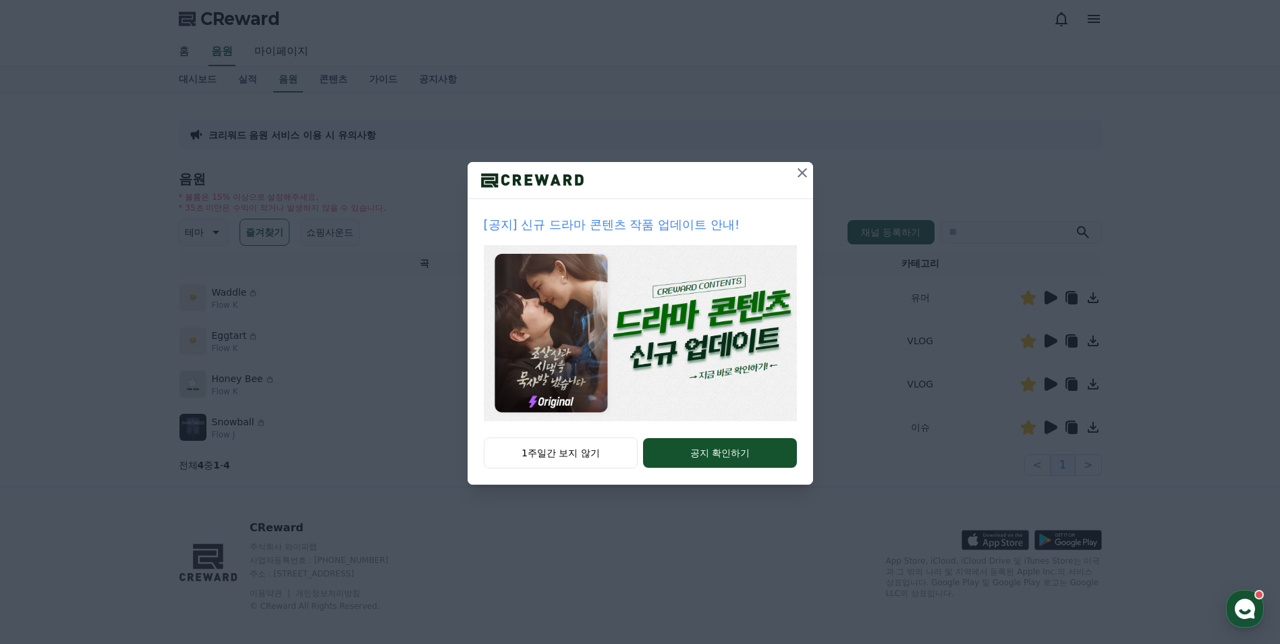
click at [797, 171] on icon at bounding box center [802, 173] width 16 height 16
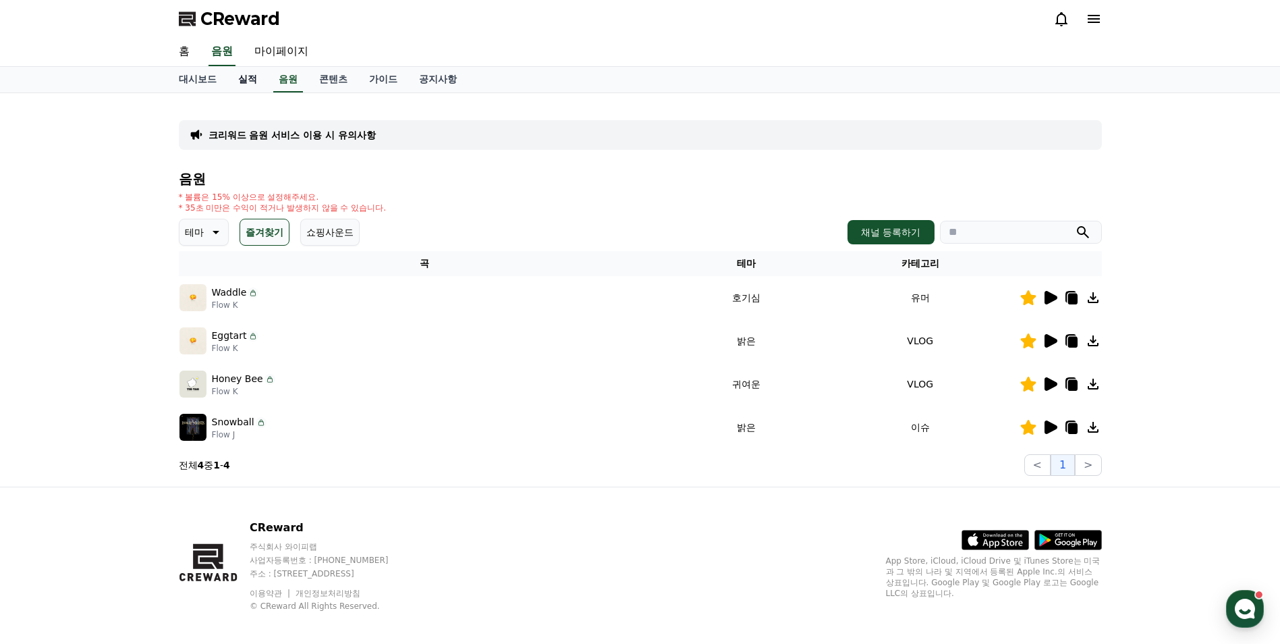
click at [248, 81] on link "실적" at bounding box center [247, 80] width 40 height 26
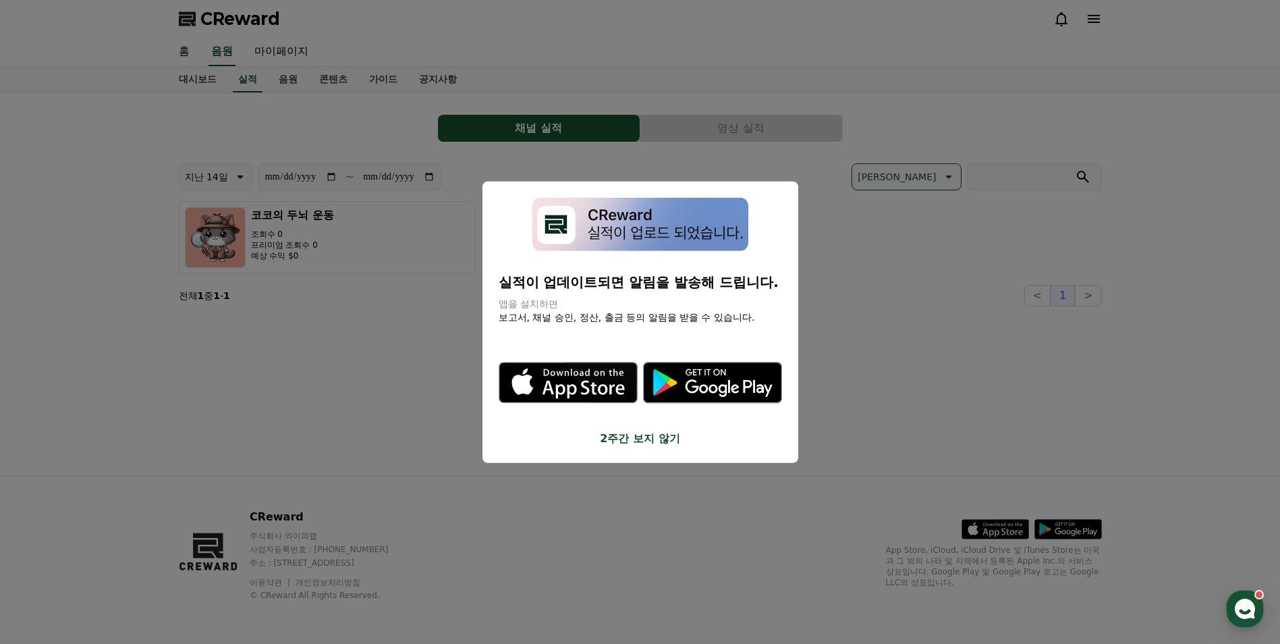
click at [424, 316] on button "close modal" at bounding box center [640, 322] width 1280 height 644
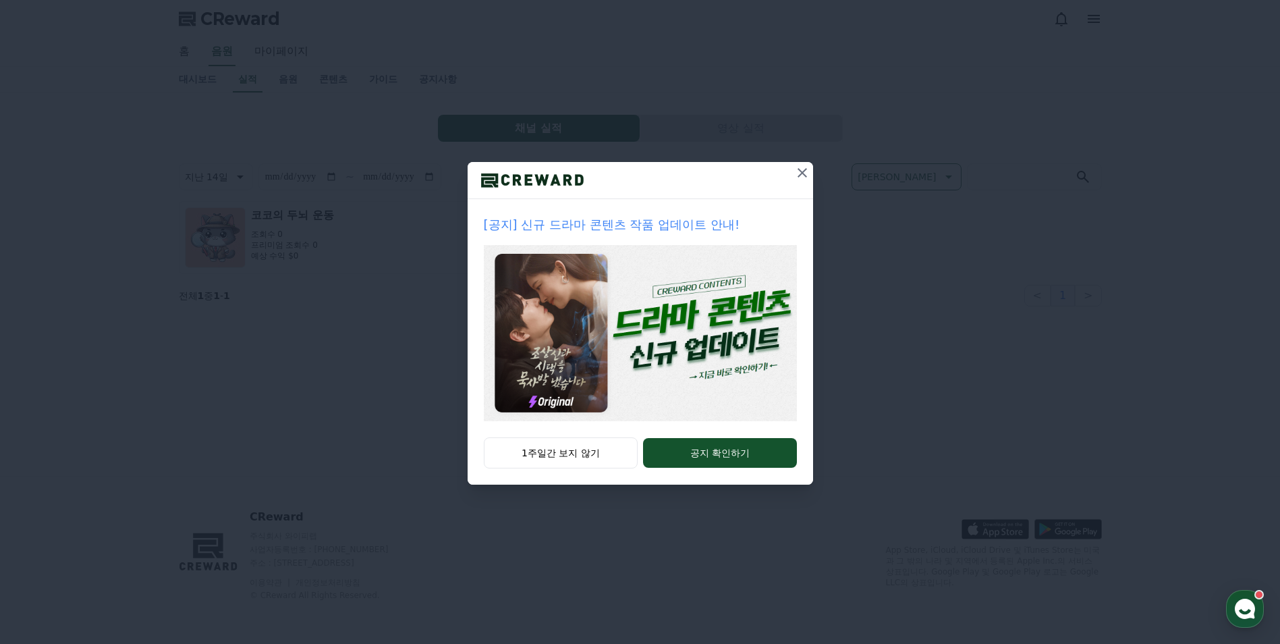
click at [430, 276] on div "[공지] 신규 드라마 콘텐츠 작품 업데이트 안내! 1주일간 보지 않기 공지 확인하기" at bounding box center [640, 253] width 1280 height 506
click at [802, 175] on icon at bounding box center [802, 173] width 16 height 16
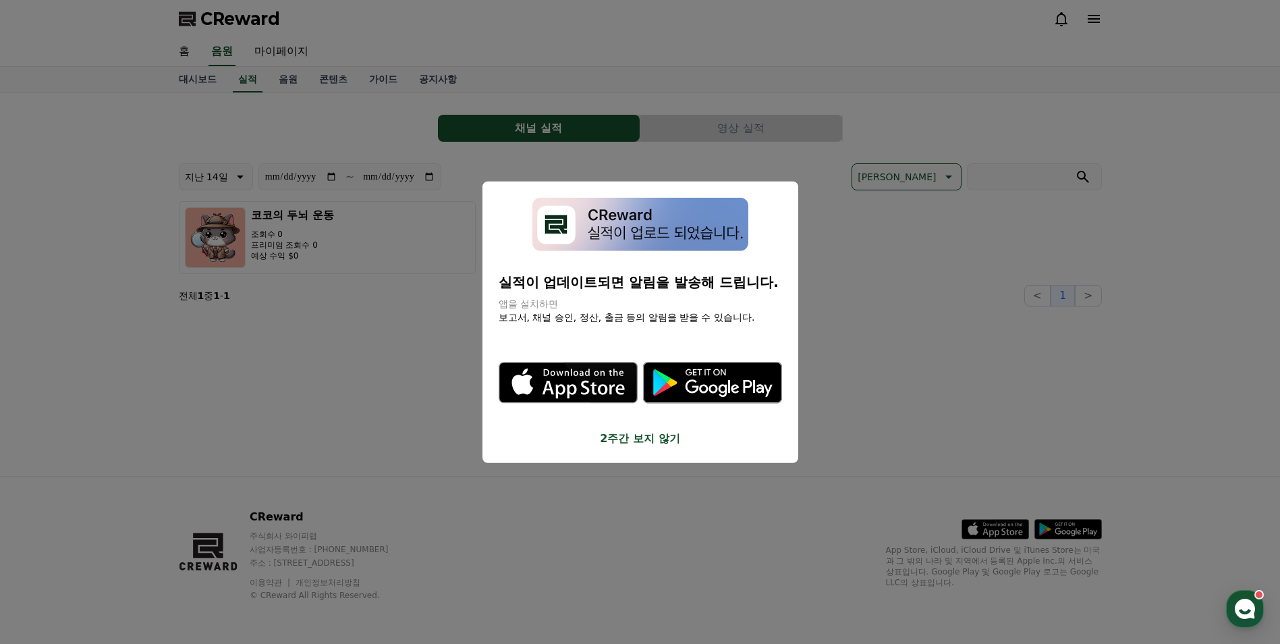
click at [309, 333] on button "close modal" at bounding box center [640, 322] width 1280 height 644
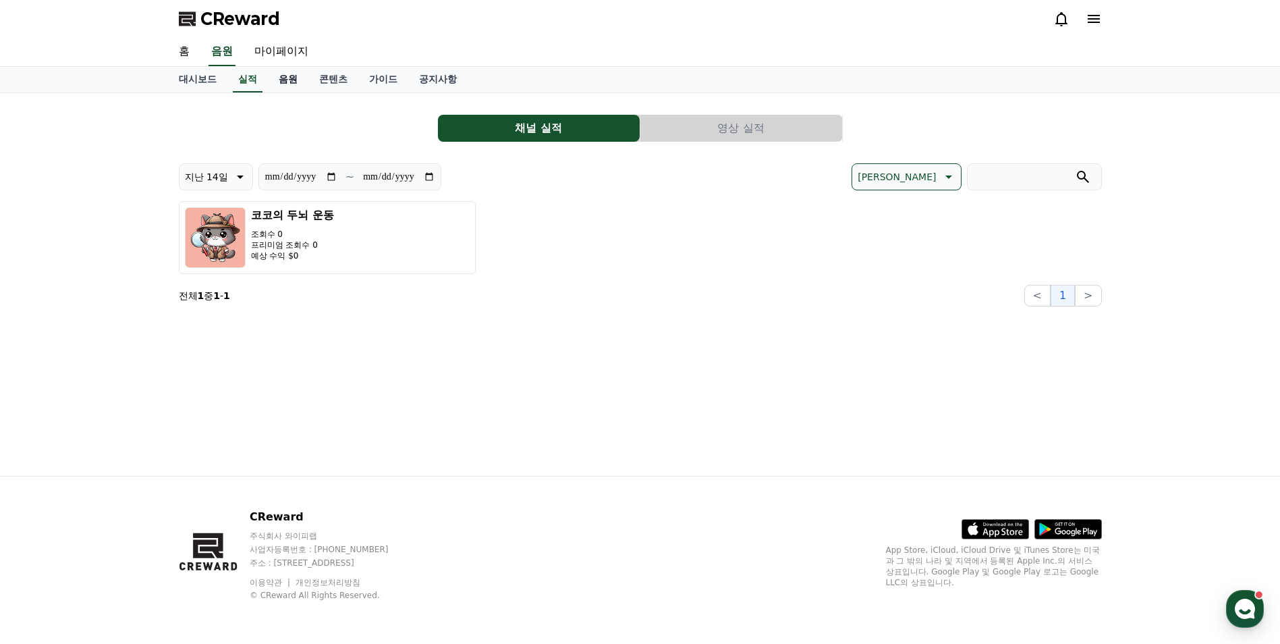
click at [287, 81] on link "음원" at bounding box center [288, 80] width 40 height 26
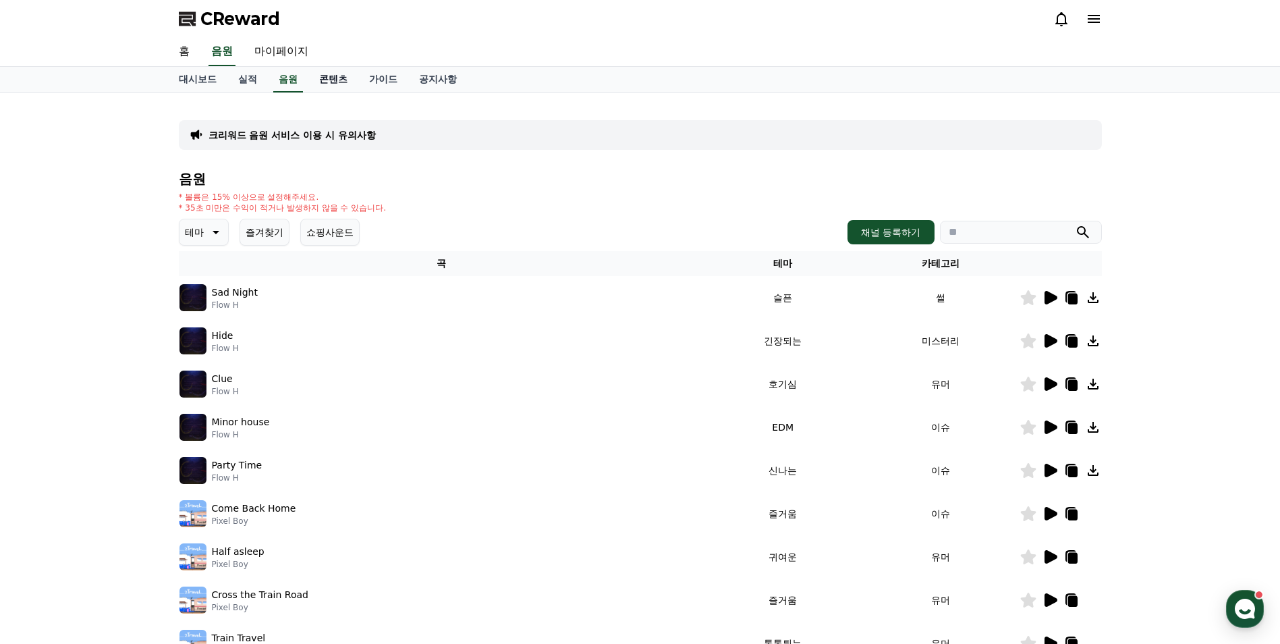
click at [347, 78] on link "콘텐츠" at bounding box center [333, 80] width 50 height 26
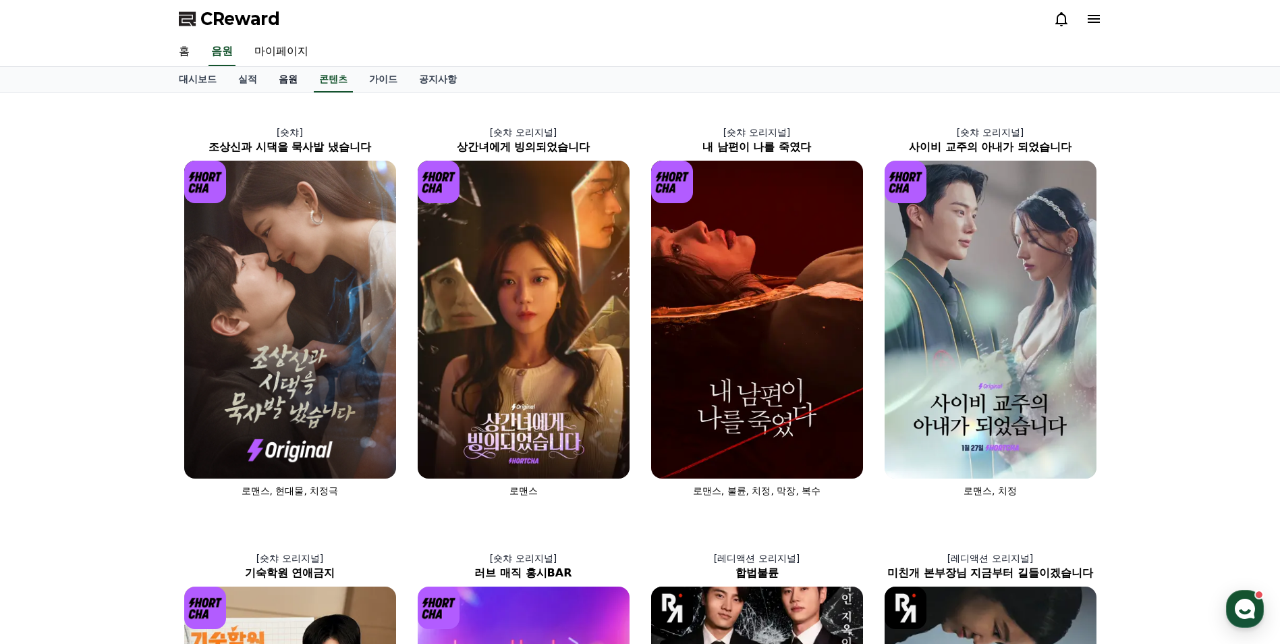
click at [277, 76] on link "음원" at bounding box center [288, 80] width 40 height 26
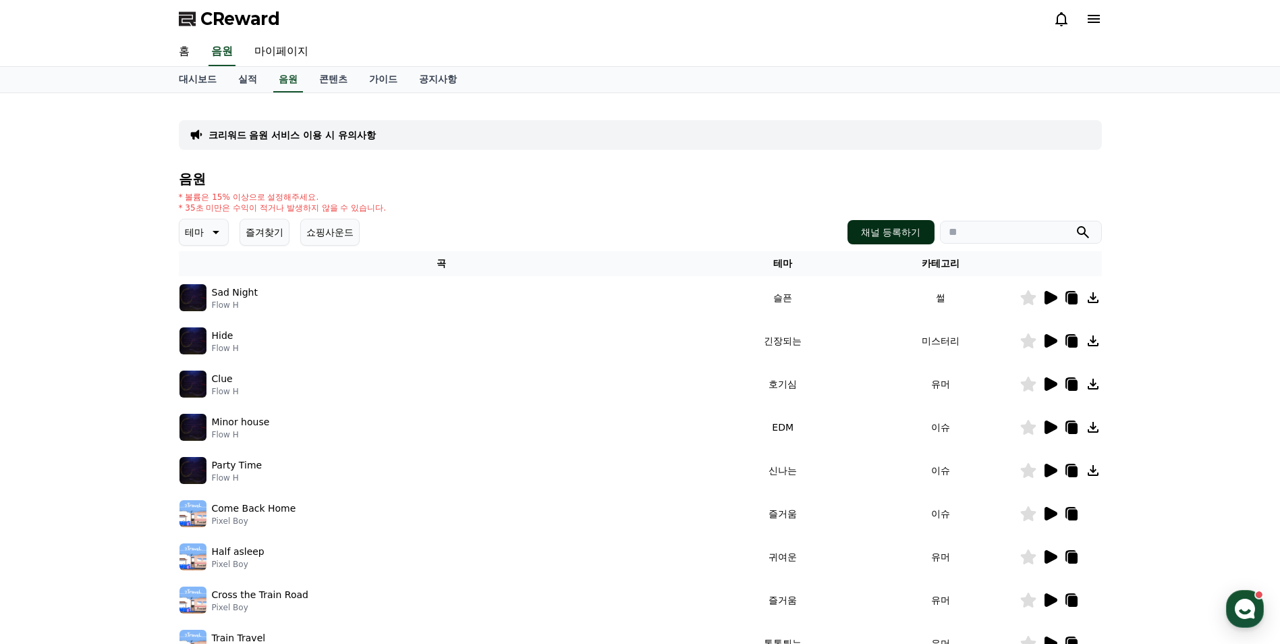
click at [880, 235] on button "채널 등록하기" at bounding box center [890, 232] width 86 height 24
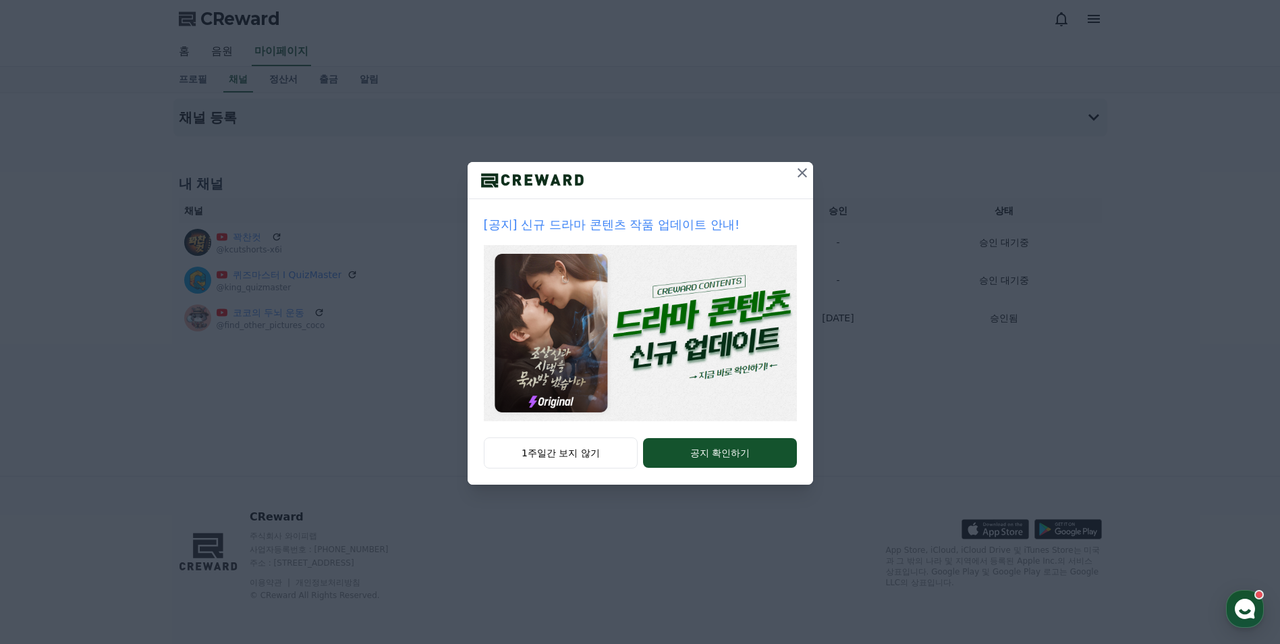
click at [801, 175] on icon at bounding box center [802, 173] width 16 height 16
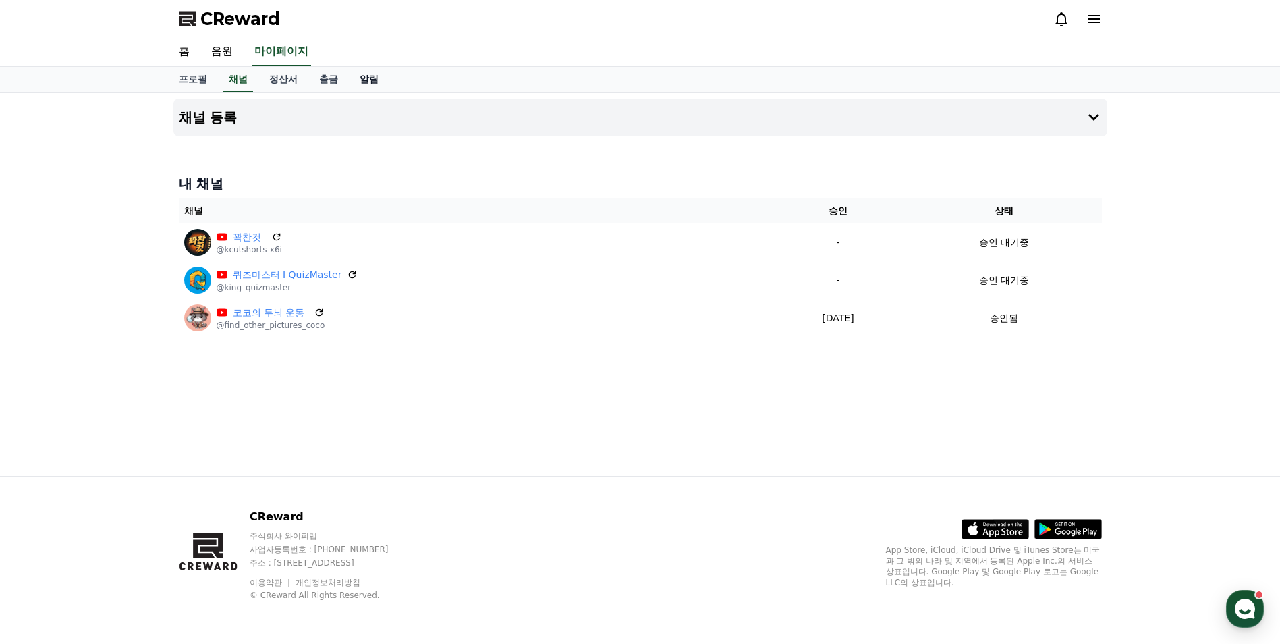
click at [376, 78] on link "알림" at bounding box center [369, 80] width 40 height 26
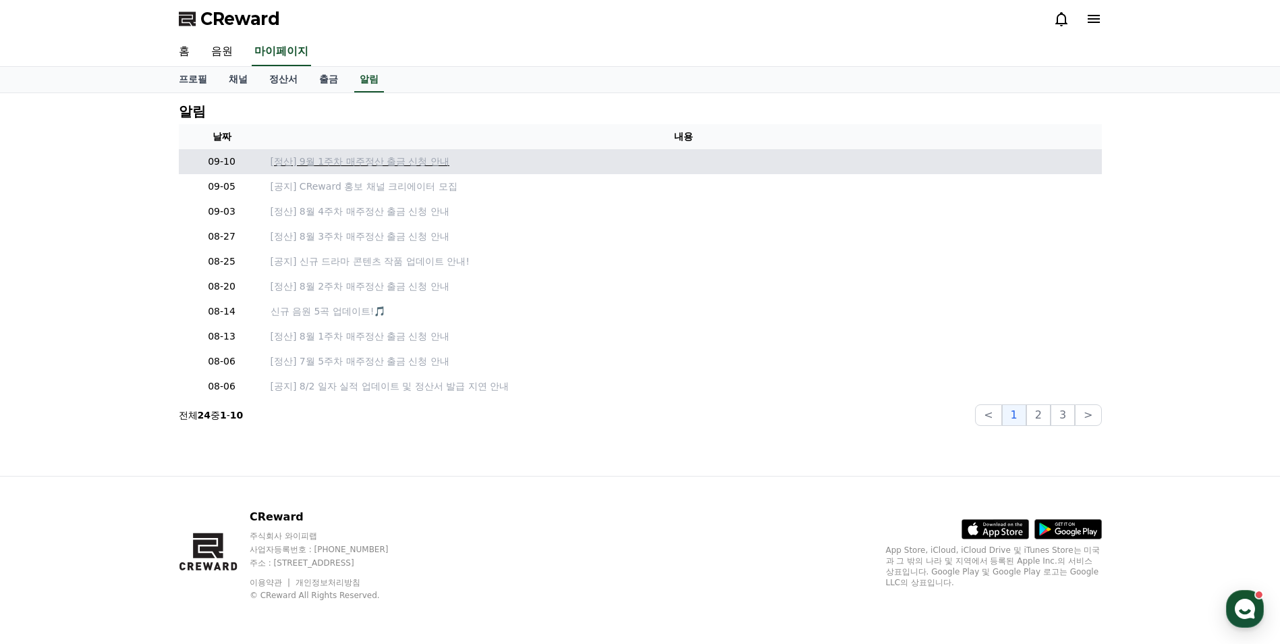
click at [342, 164] on p "[정산] 9월 1주차 매주정산 출금 신청 안내" at bounding box center [684, 161] width 826 height 14
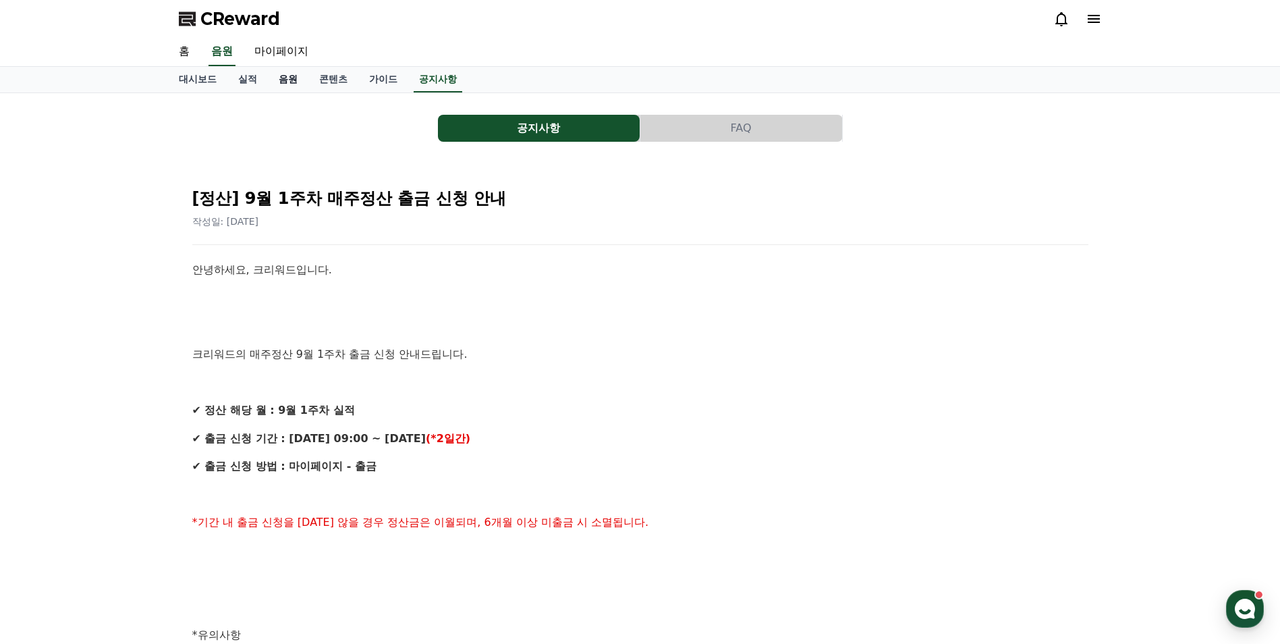
click at [297, 82] on link "음원" at bounding box center [288, 80] width 40 height 26
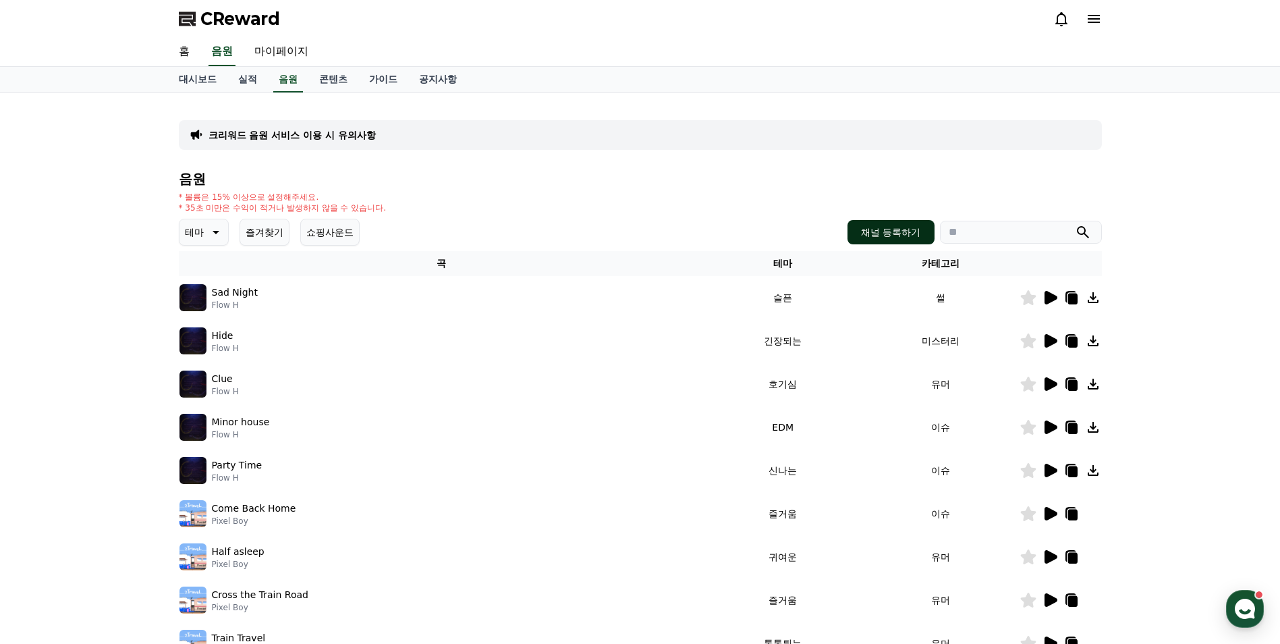
click at [878, 233] on button "채널 등록하기" at bounding box center [890, 232] width 86 height 24
